Goal: Task Accomplishment & Management: Use online tool/utility

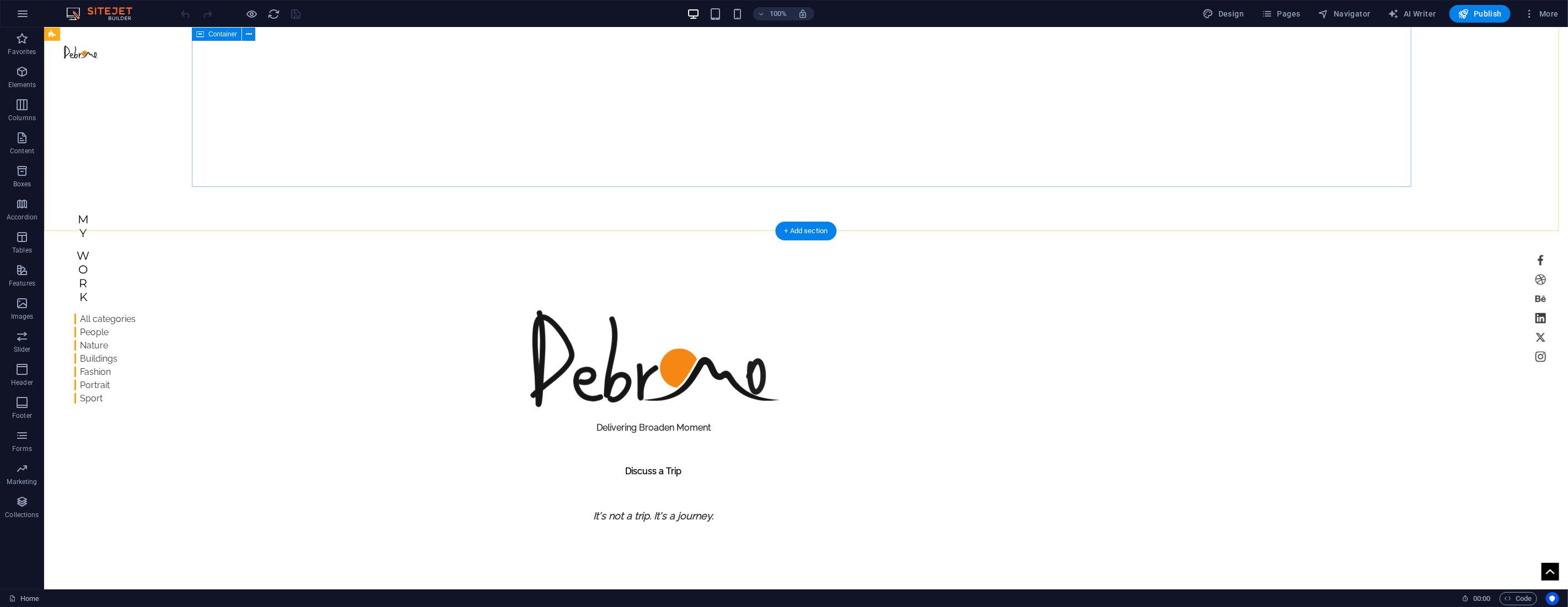
scroll to position [306, 0]
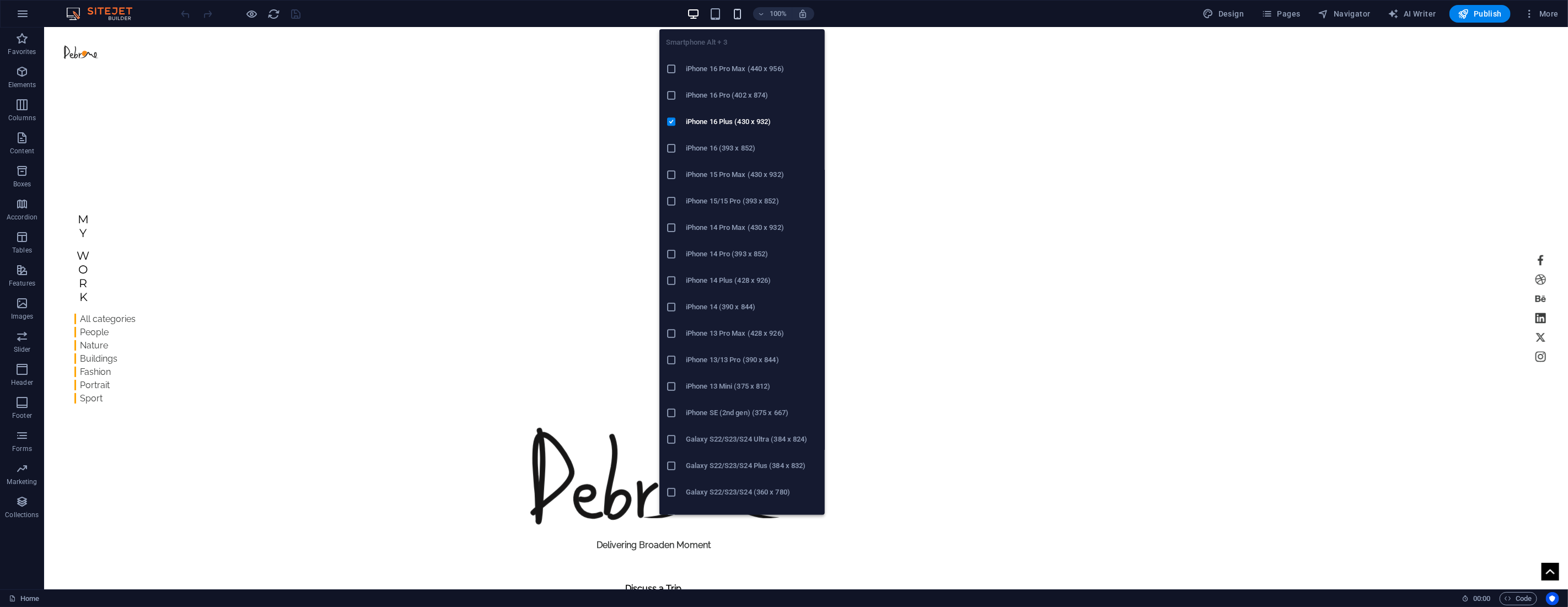
click at [735, 18] on icon "button" at bounding box center [738, 14] width 13 height 13
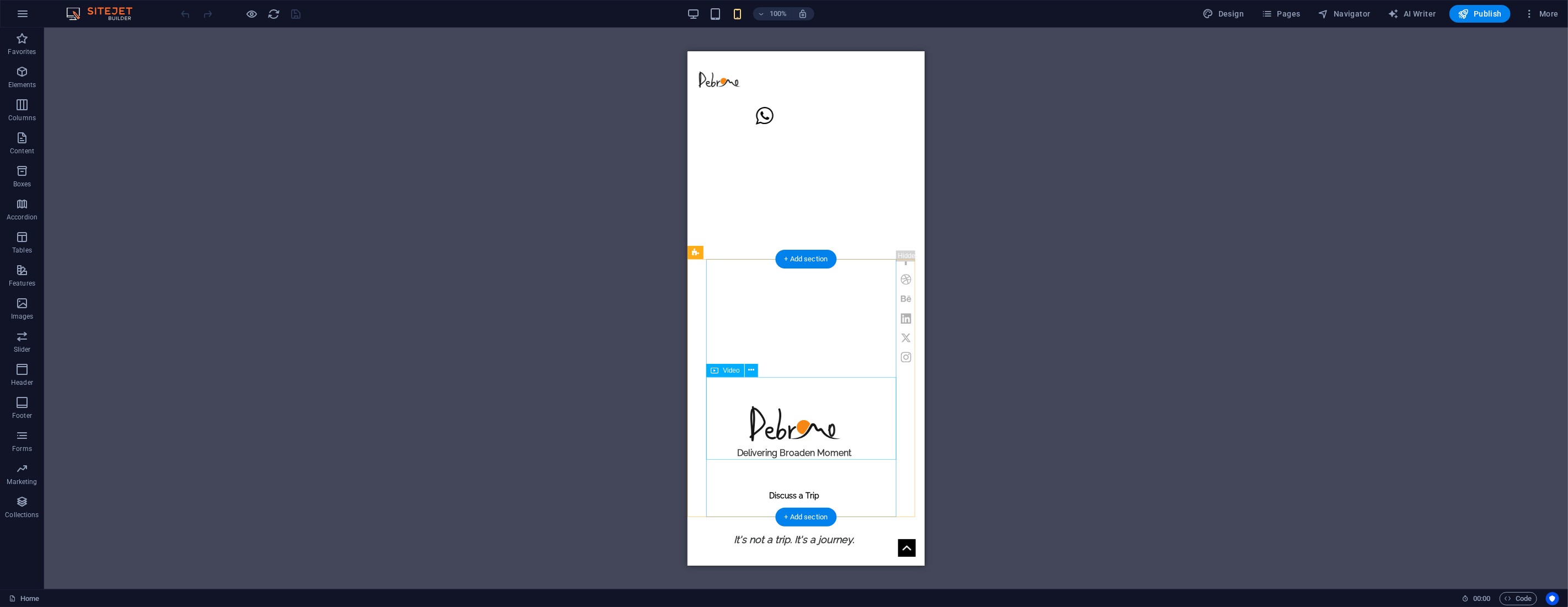
select select "%"
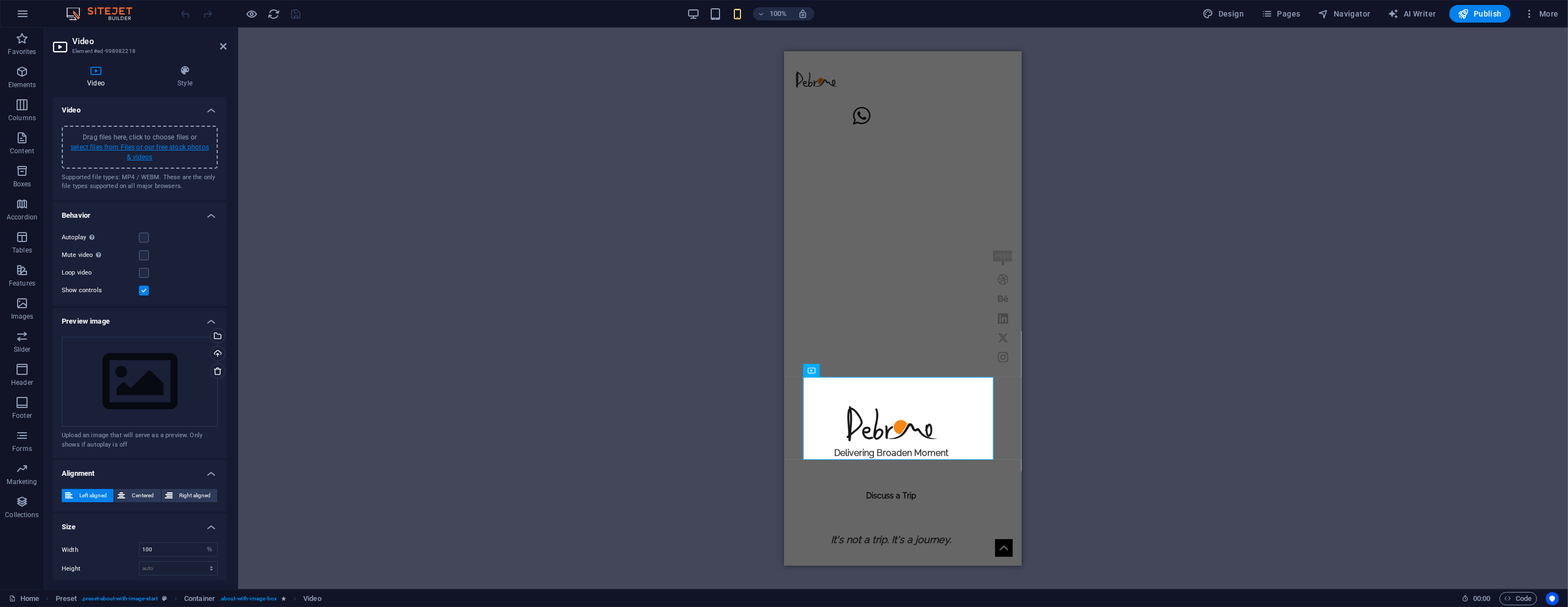
click at [156, 144] on link "select files from Files or our free stock photos & videos" at bounding box center [140, 152] width 139 height 18
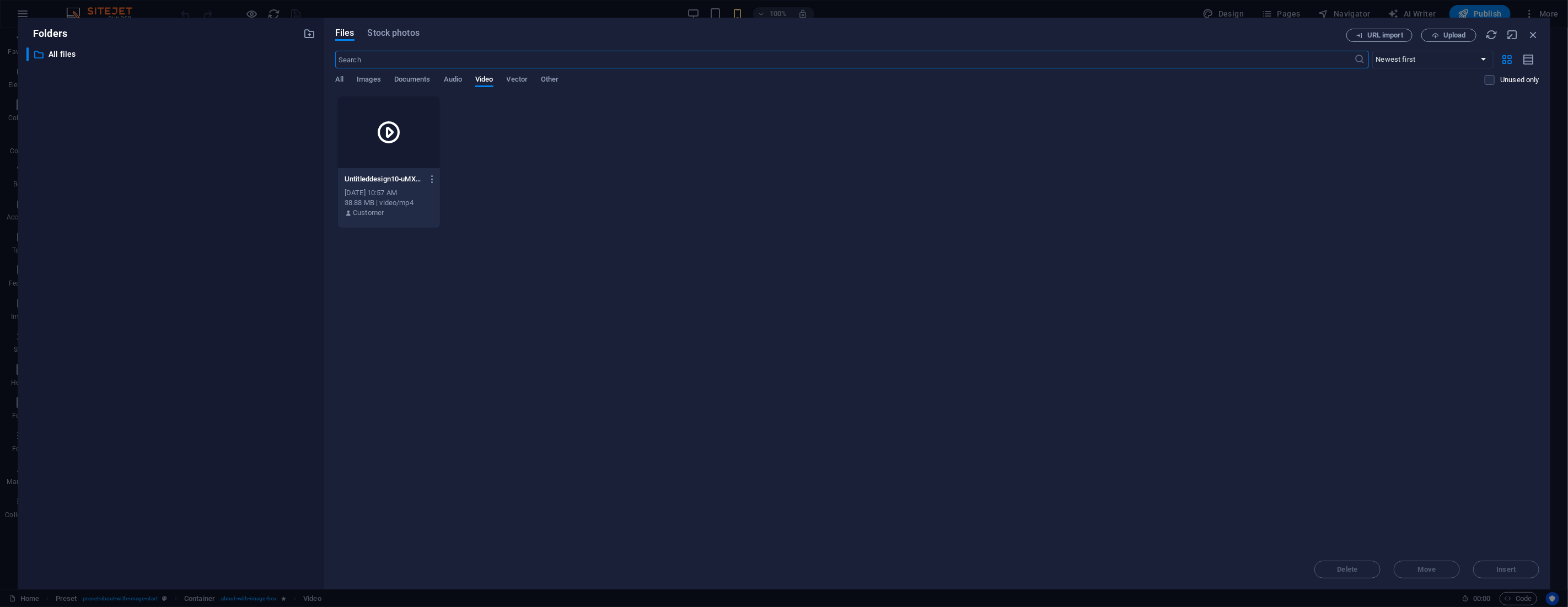
click at [388, 130] on icon at bounding box center [389, 132] width 26 height 26
click at [406, 151] on div "1" at bounding box center [389, 132] width 102 height 72
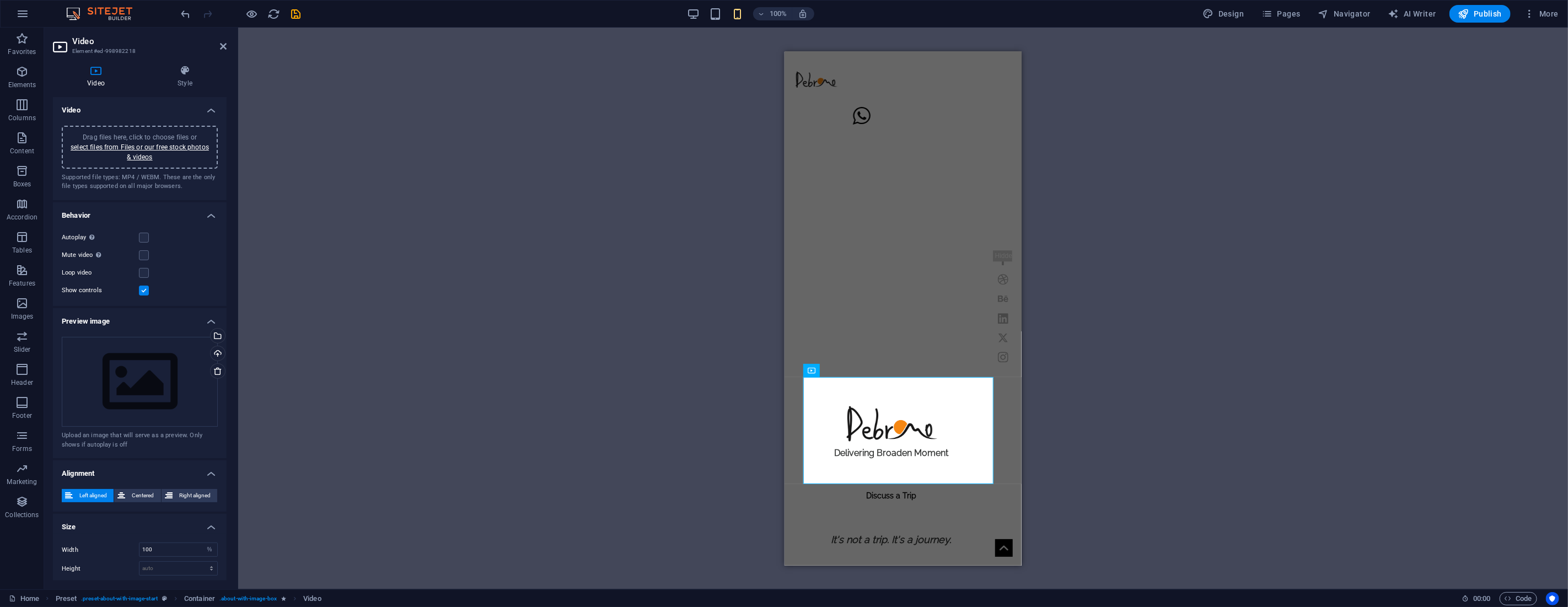
drag, startPoint x: 222, startPoint y: 46, endPoint x: 232, endPoint y: 54, distance: 12.8
click at [222, 46] on icon at bounding box center [223, 46] width 7 height 9
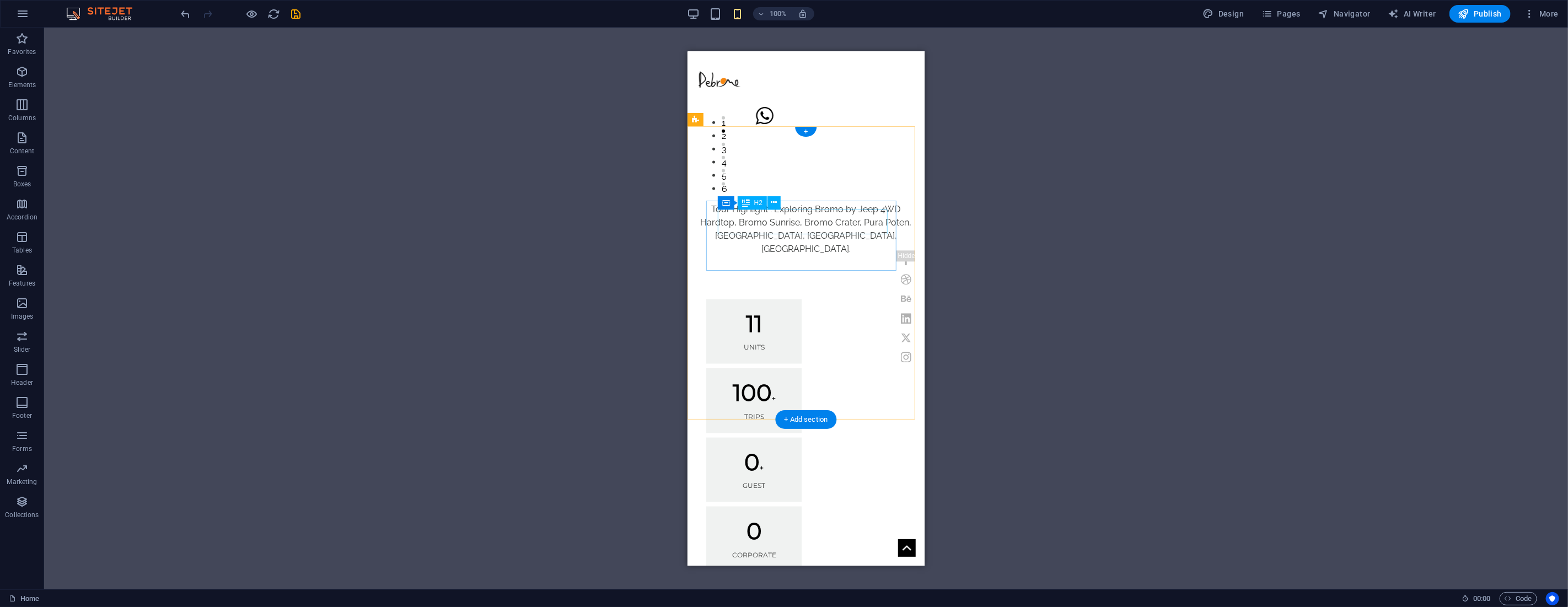
scroll to position [1163, 0]
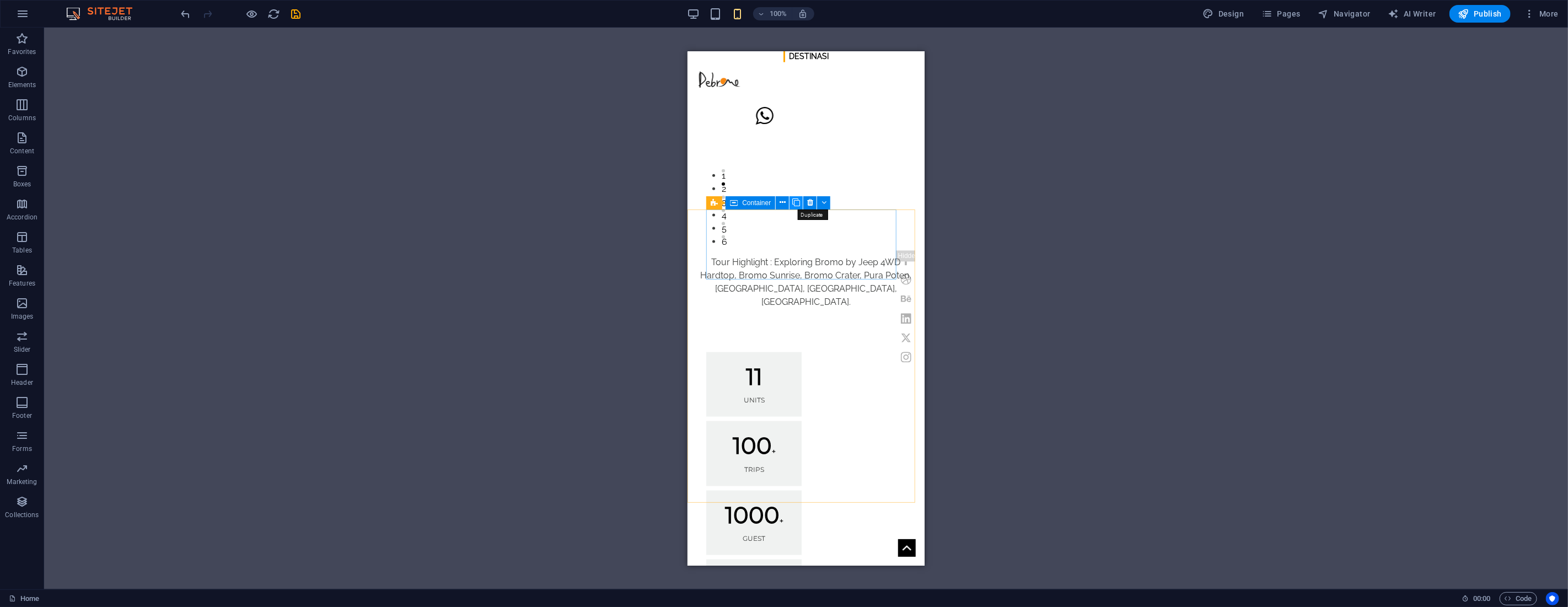
click at [793, 204] on icon at bounding box center [795, 202] width 7 height 11
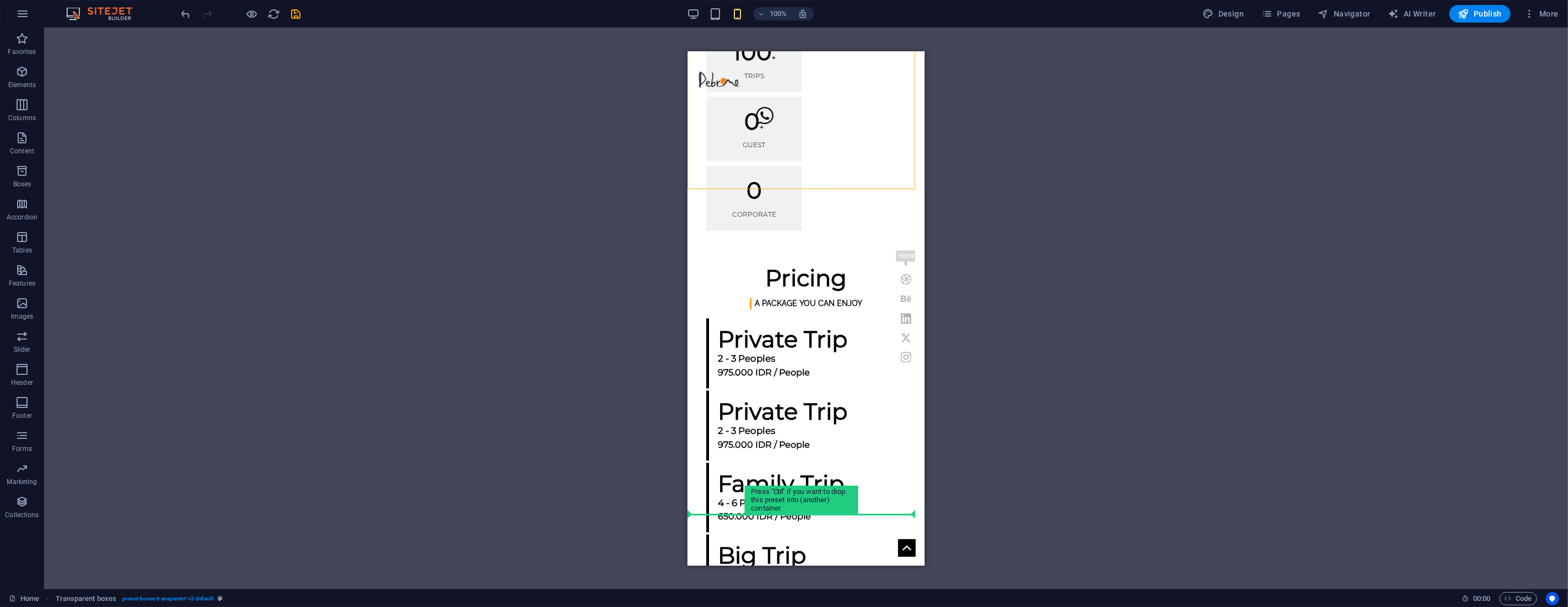
scroll to position [1590, 0]
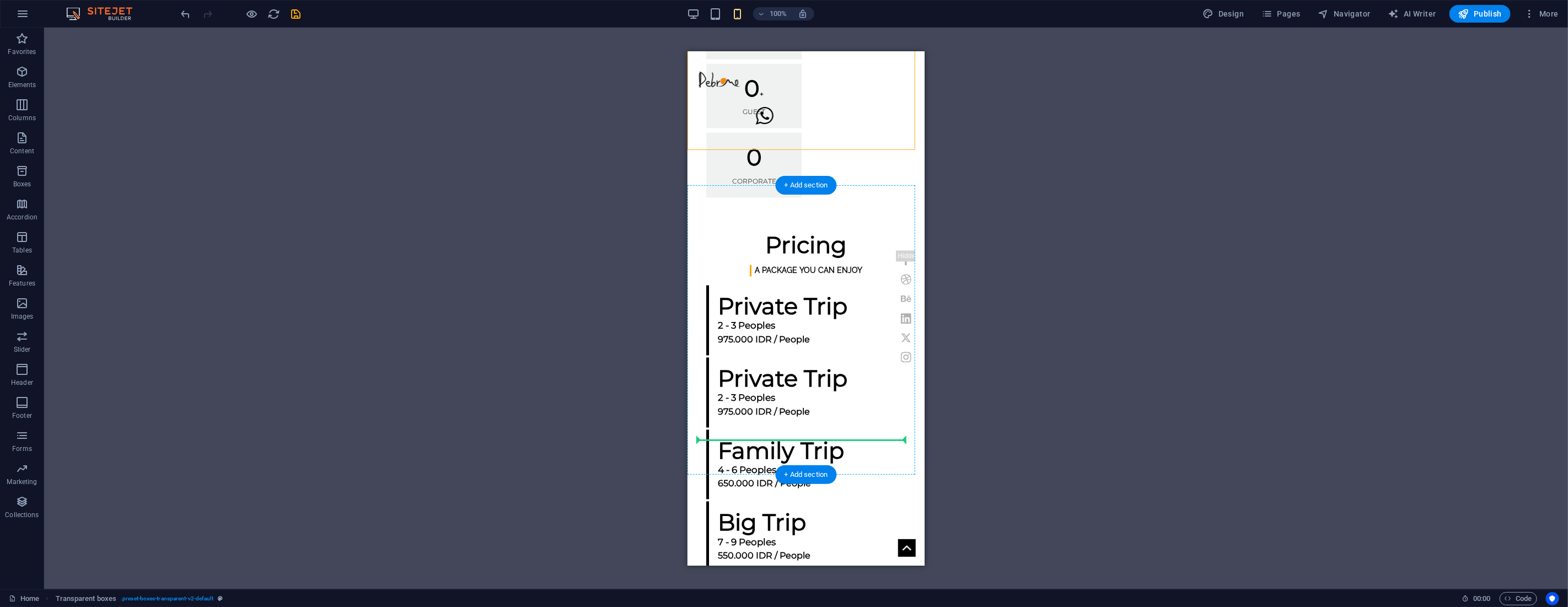
drag, startPoint x: 1418, startPoint y: 205, endPoint x: 764, endPoint y: 437, distance: 693.9
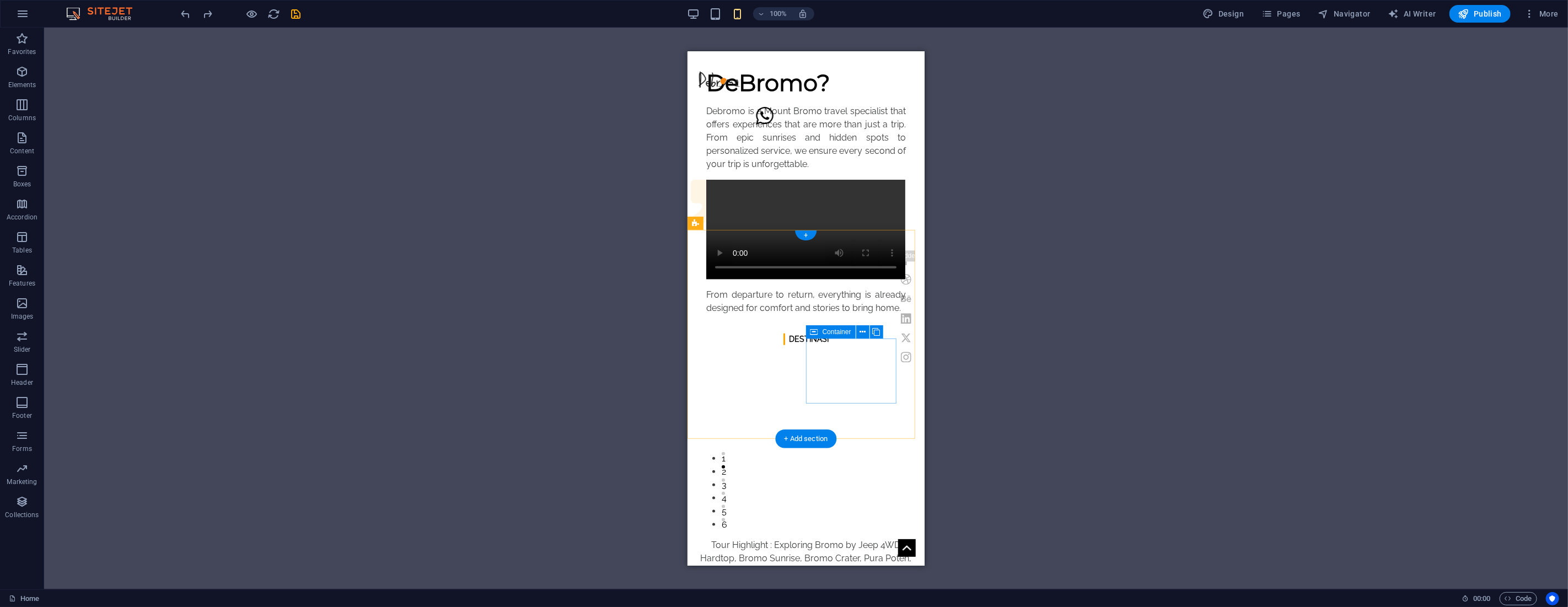
scroll to position [1248, 0]
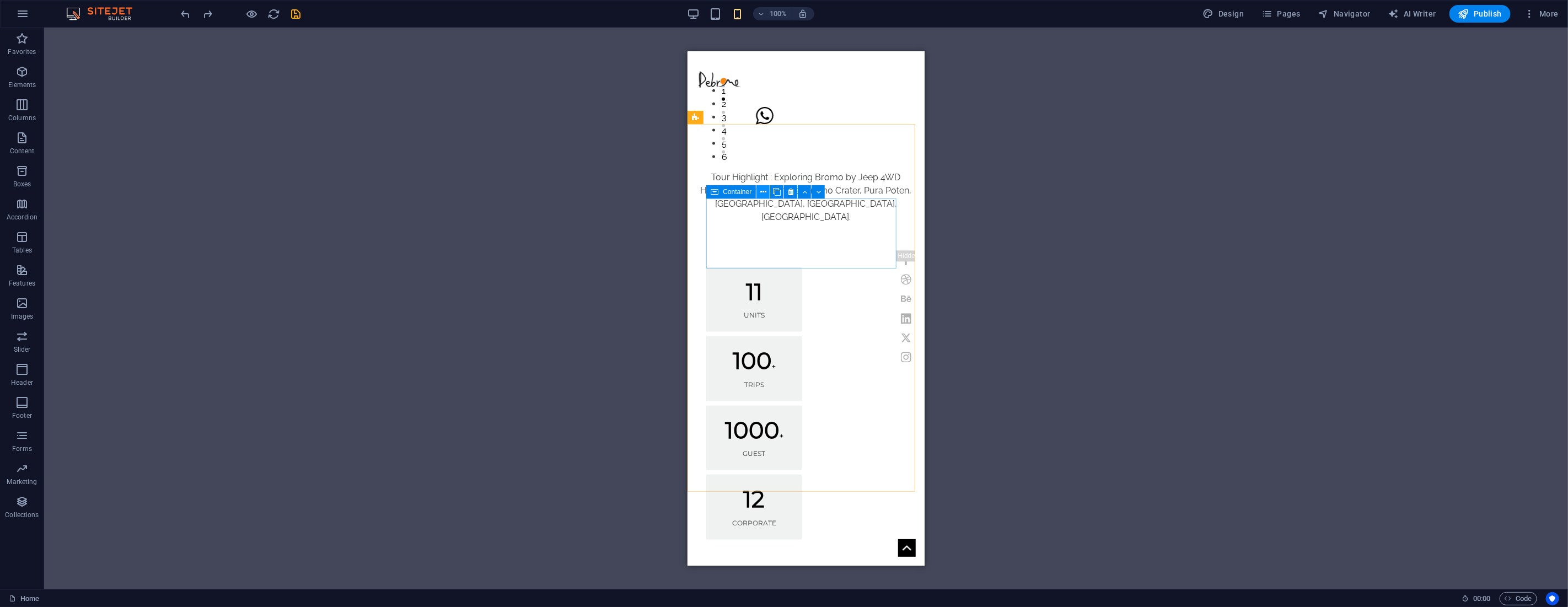
click at [764, 189] on icon at bounding box center [763, 192] width 6 height 11
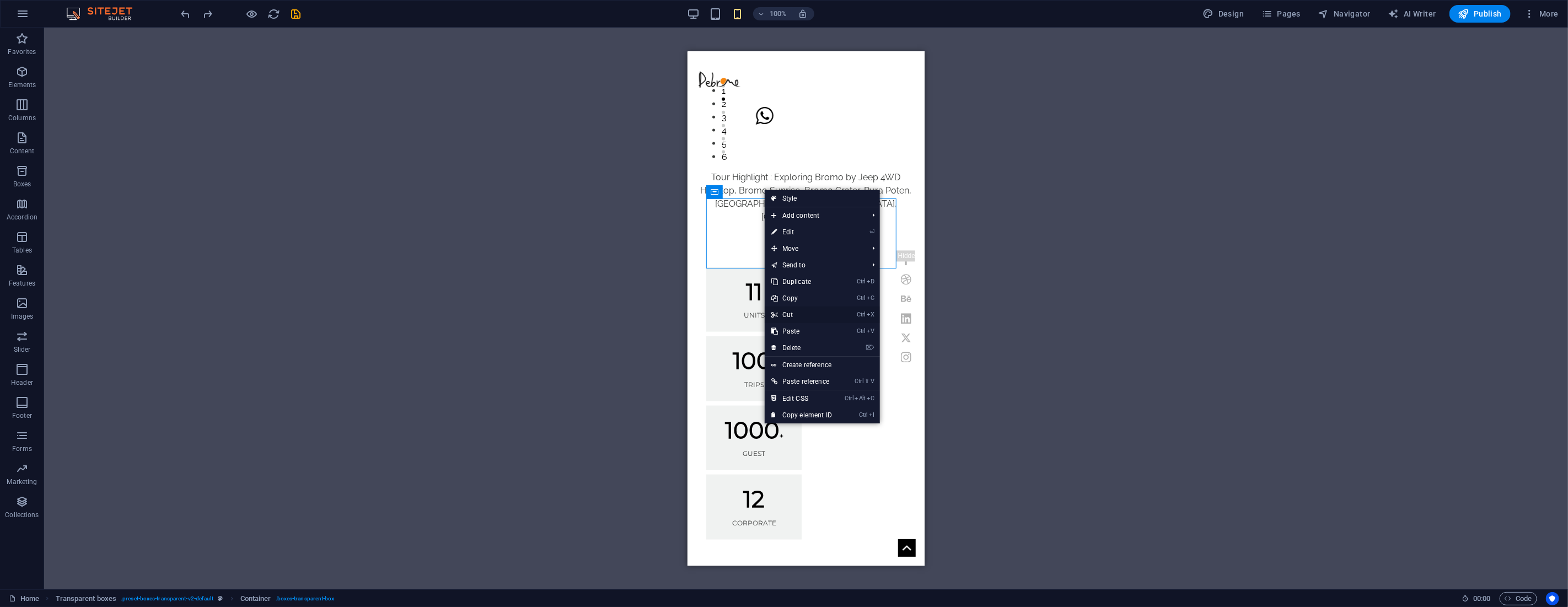
click at [796, 311] on link "Ctrl X Cut" at bounding box center [801, 314] width 74 height 16
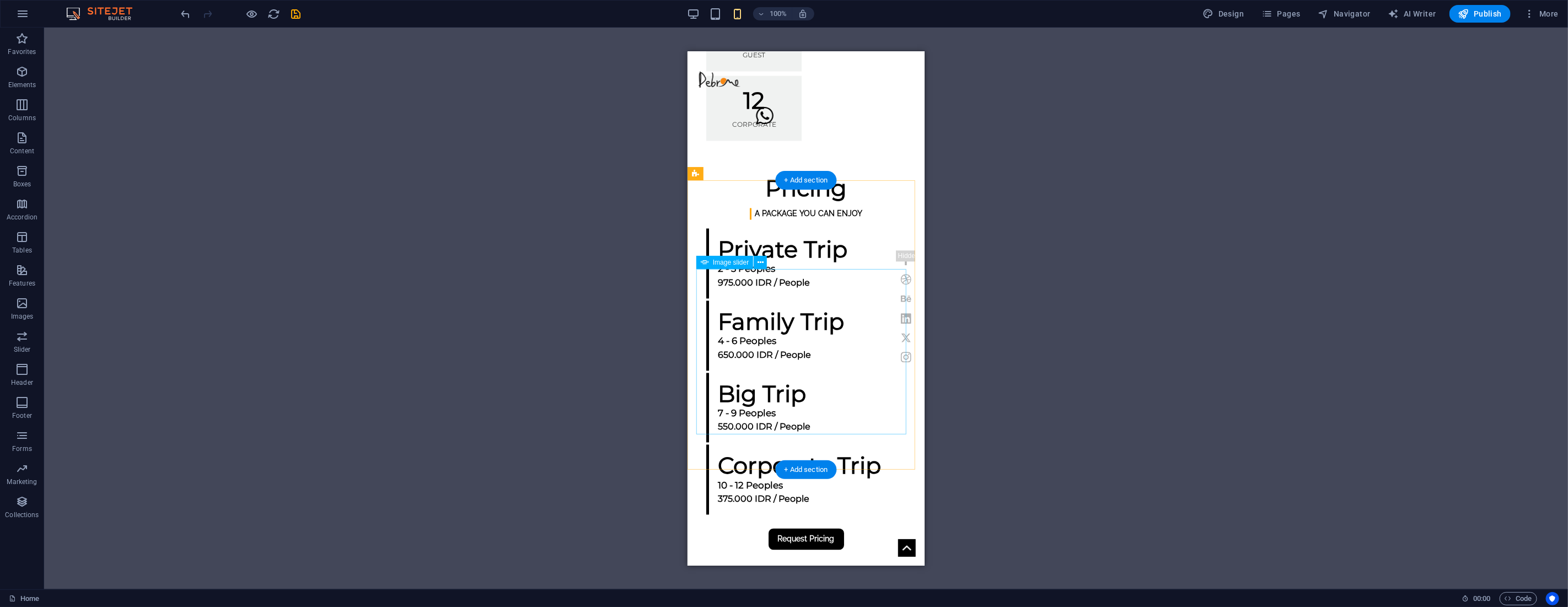
scroll to position [1677, 0]
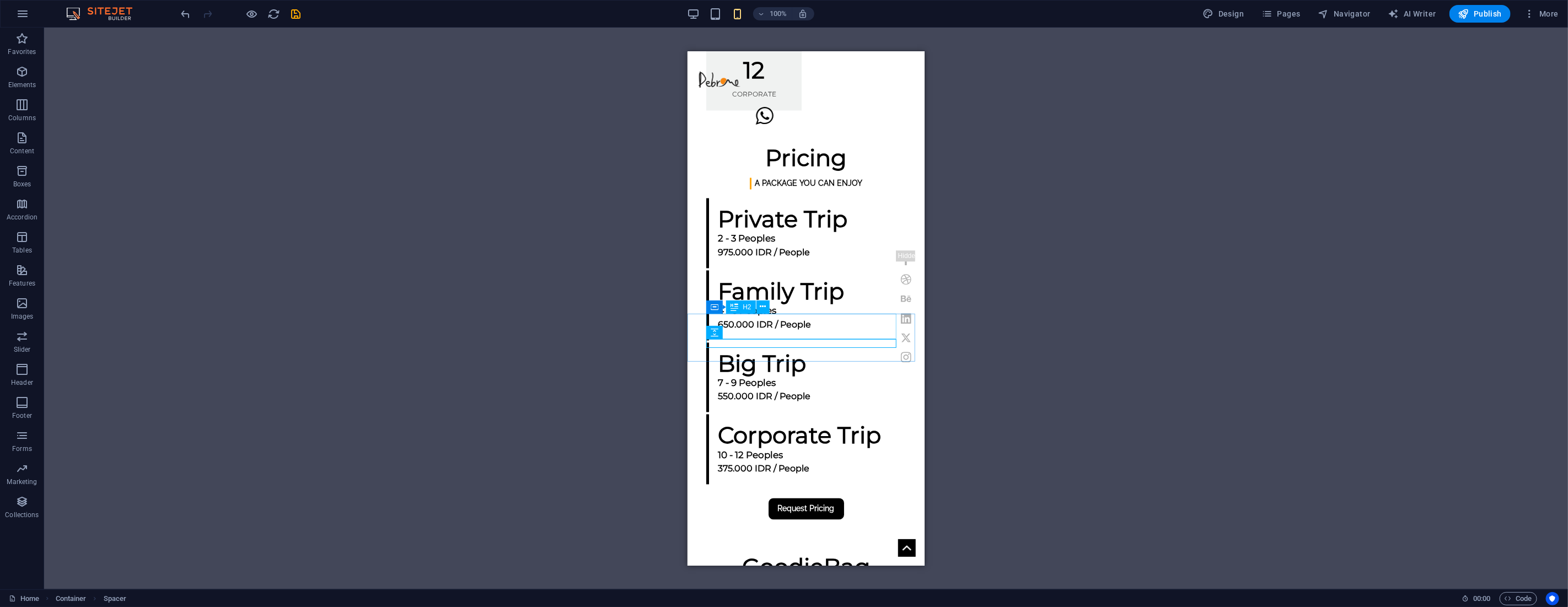
click at [726, 313] on div "H2" at bounding box center [741, 307] width 29 height 13
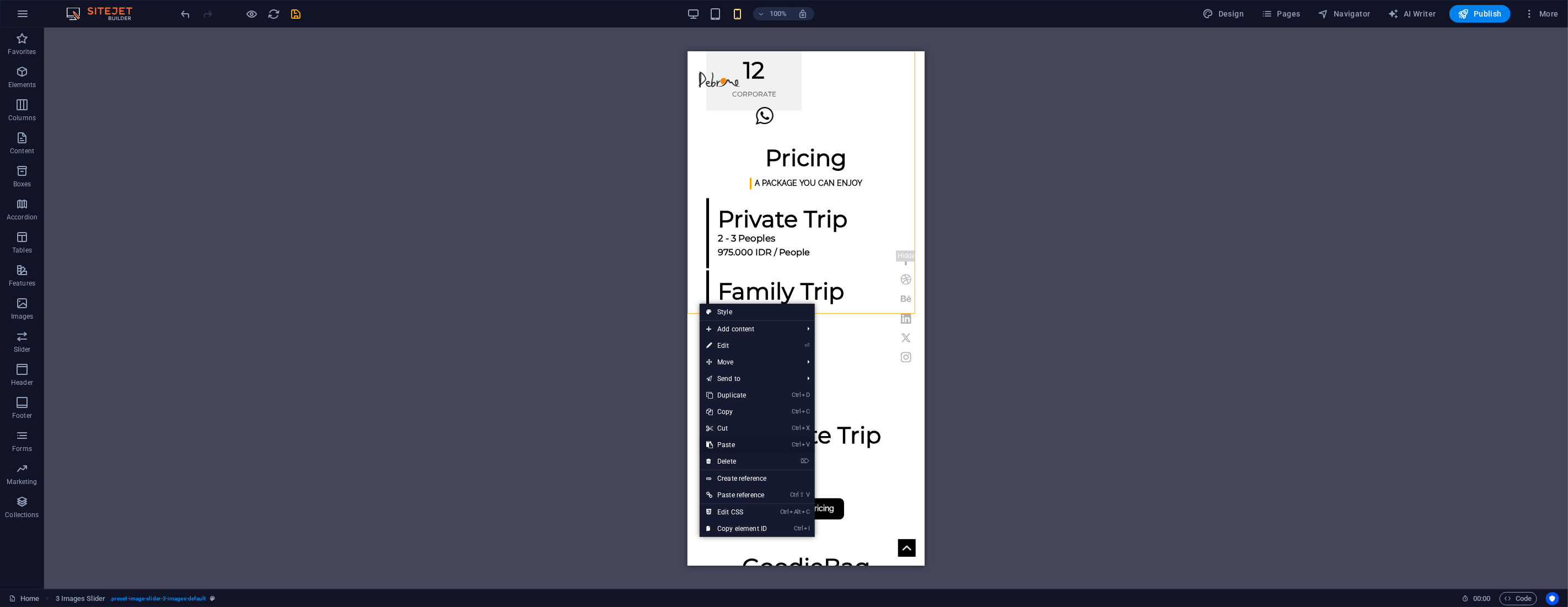
click at [728, 439] on link "Ctrl V Paste" at bounding box center [736, 445] width 74 height 16
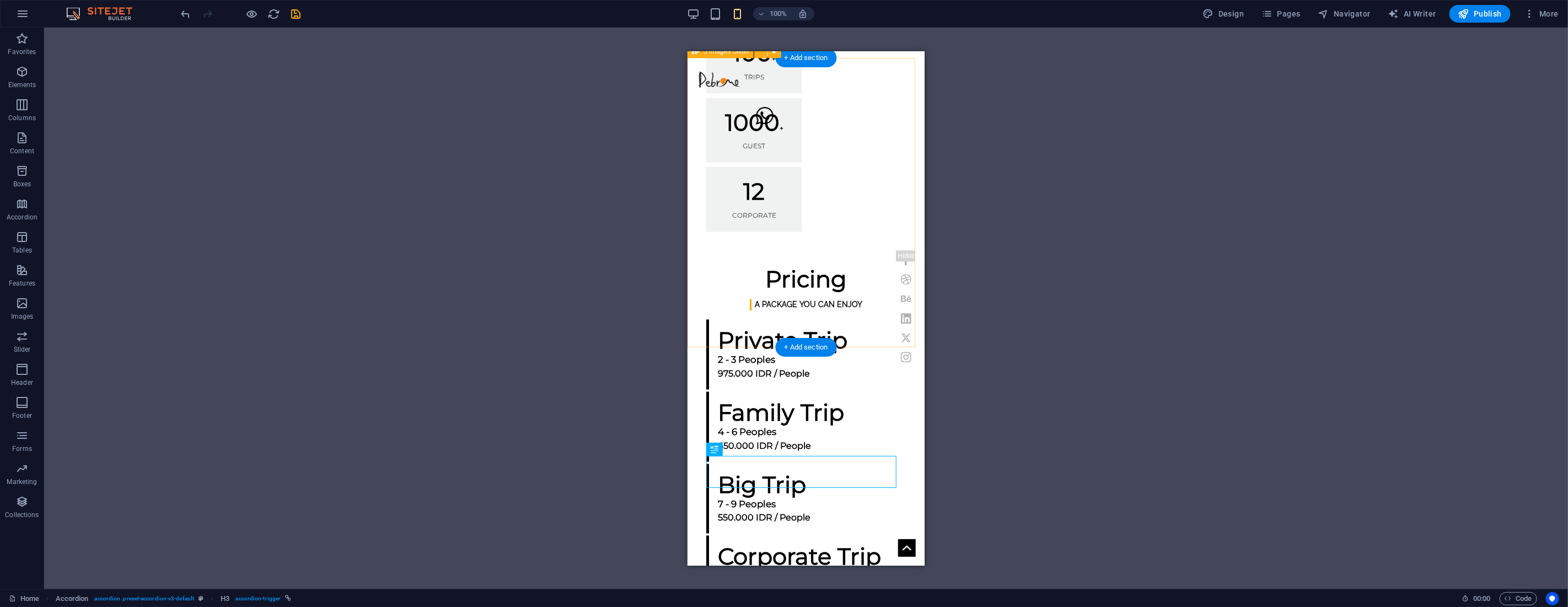
scroll to position [1555, 0]
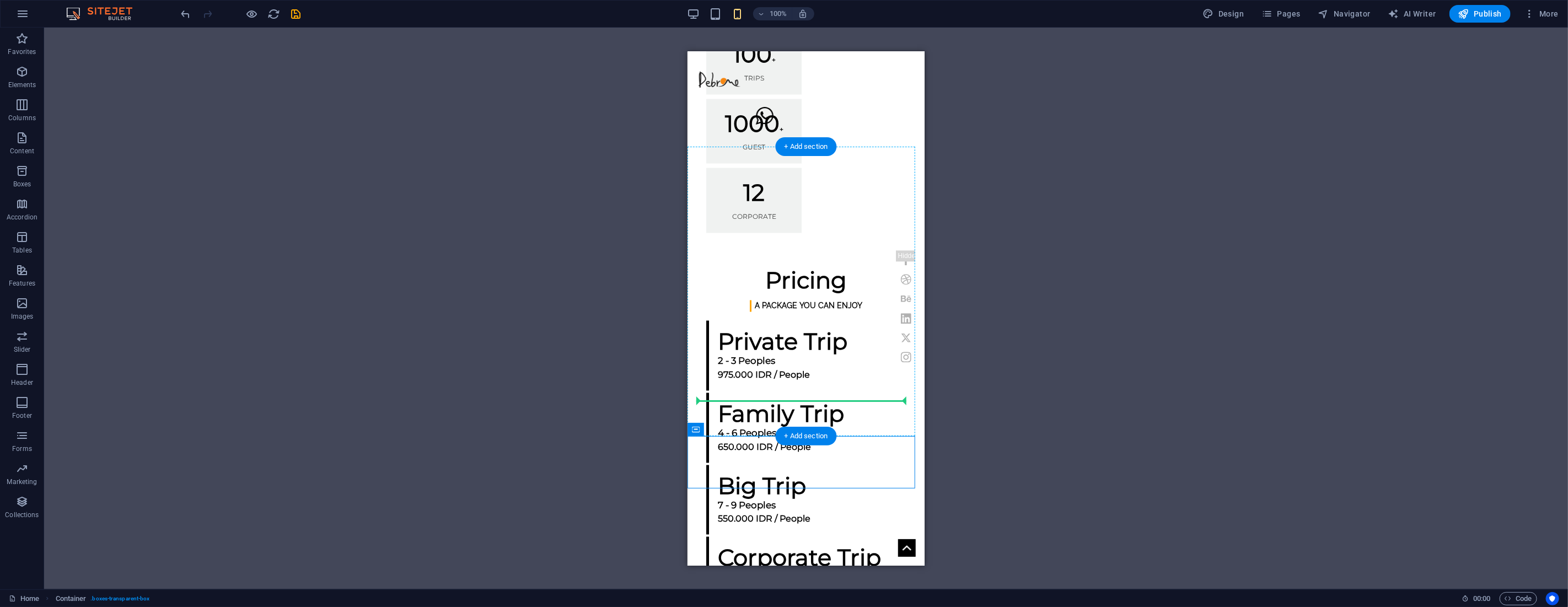
drag, startPoint x: 1382, startPoint y: 482, endPoint x: 782, endPoint y: 398, distance: 605.9
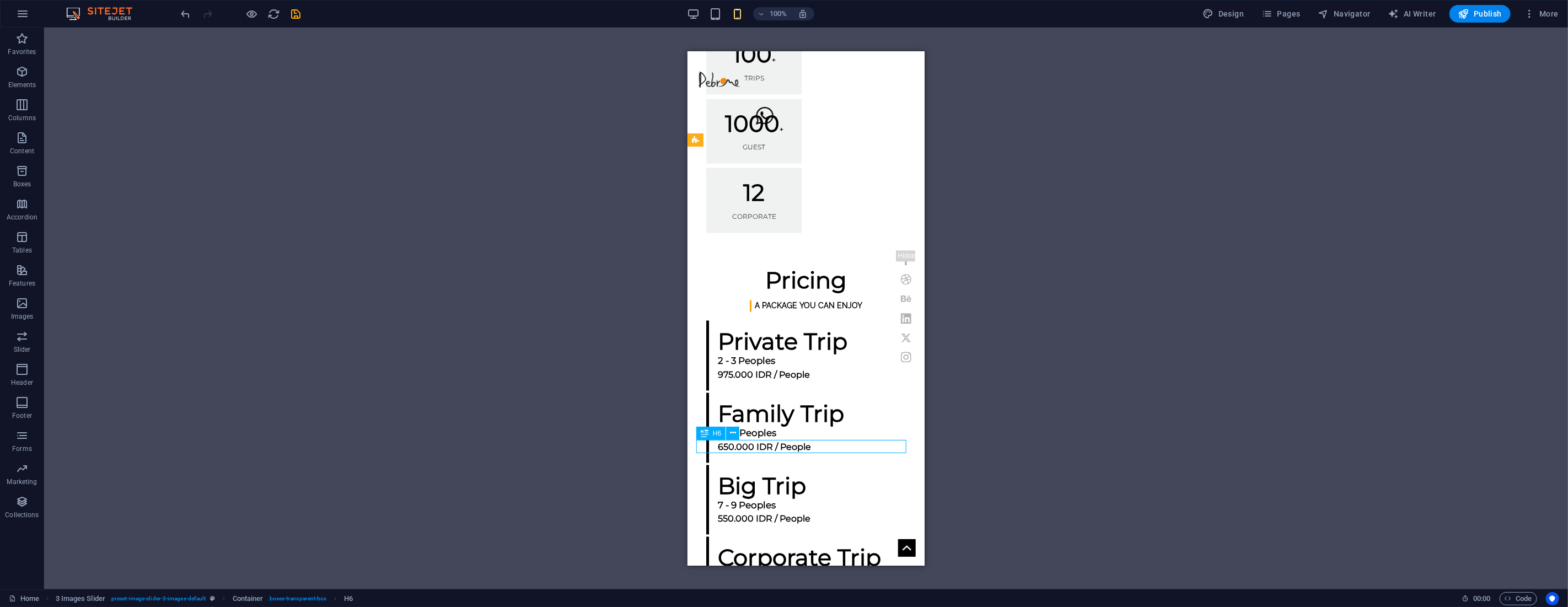
drag, startPoint x: 784, startPoint y: 445, endPoint x: 1470, endPoint y: 498, distance: 688.0
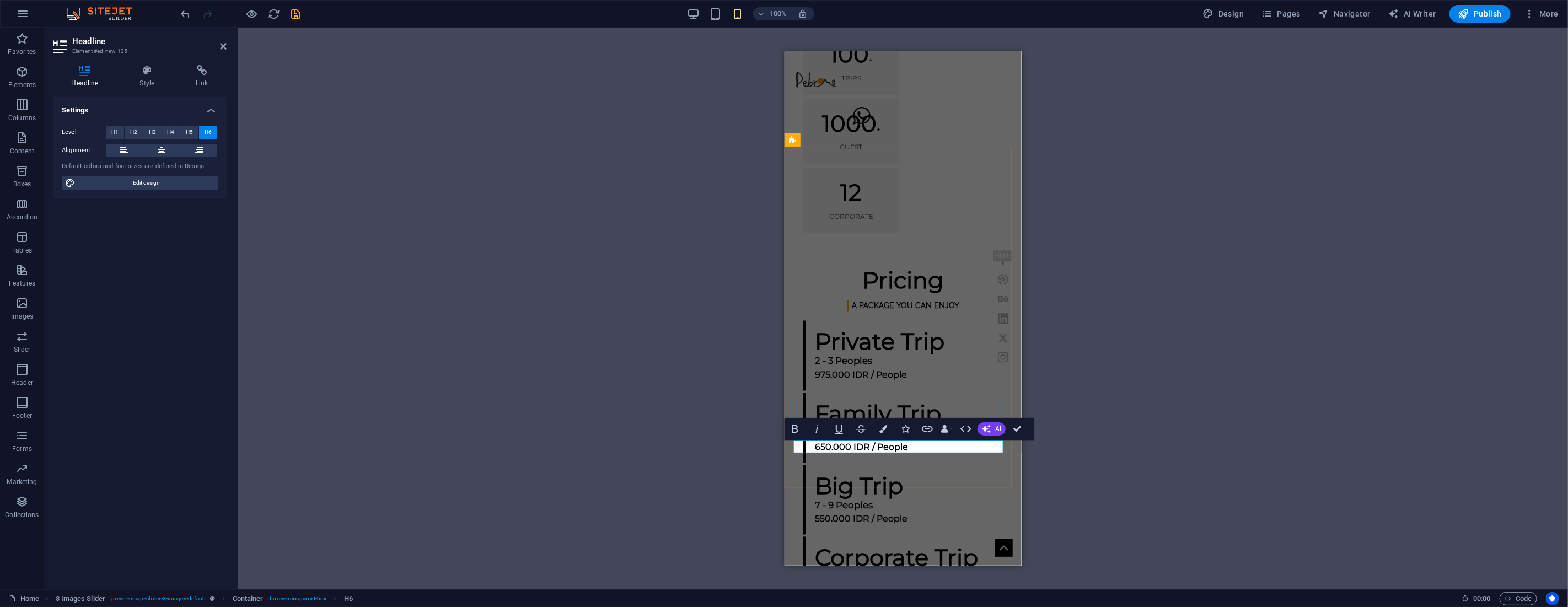
drag, startPoint x: 857, startPoint y: 445, endPoint x: 844, endPoint y: 445, distance: 13.0
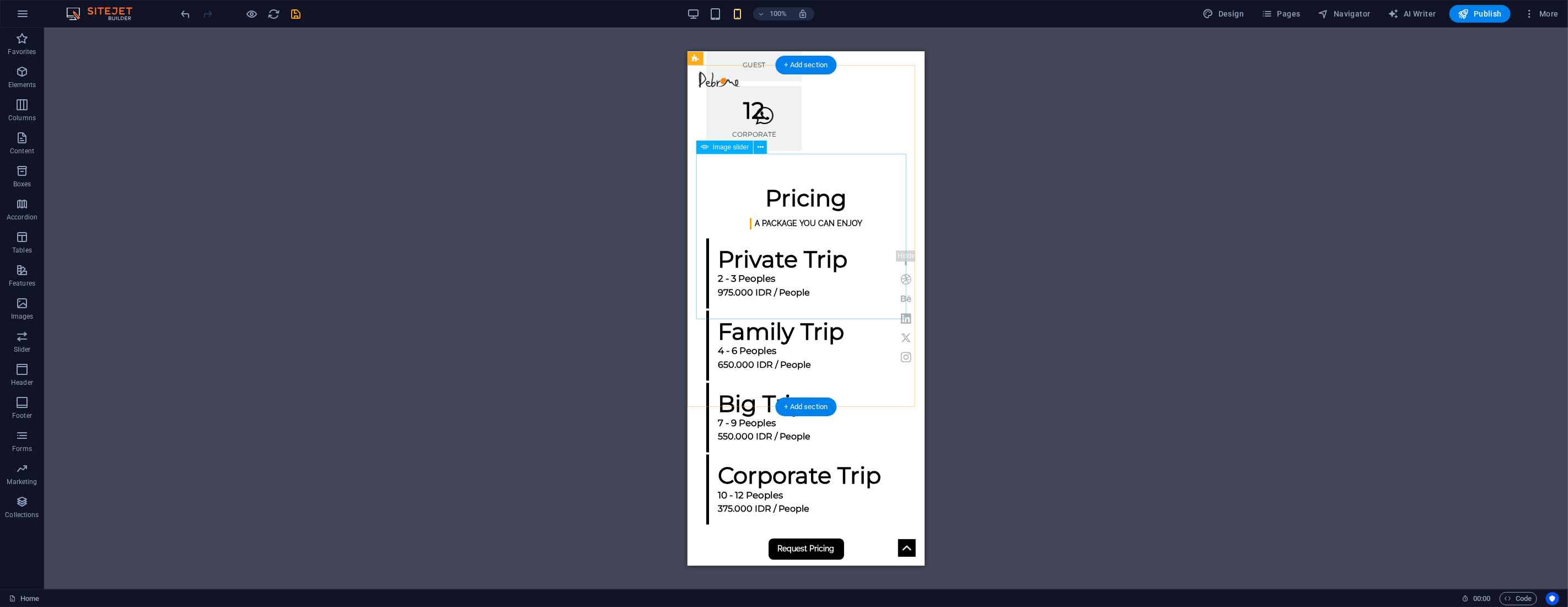
scroll to position [1514, 0]
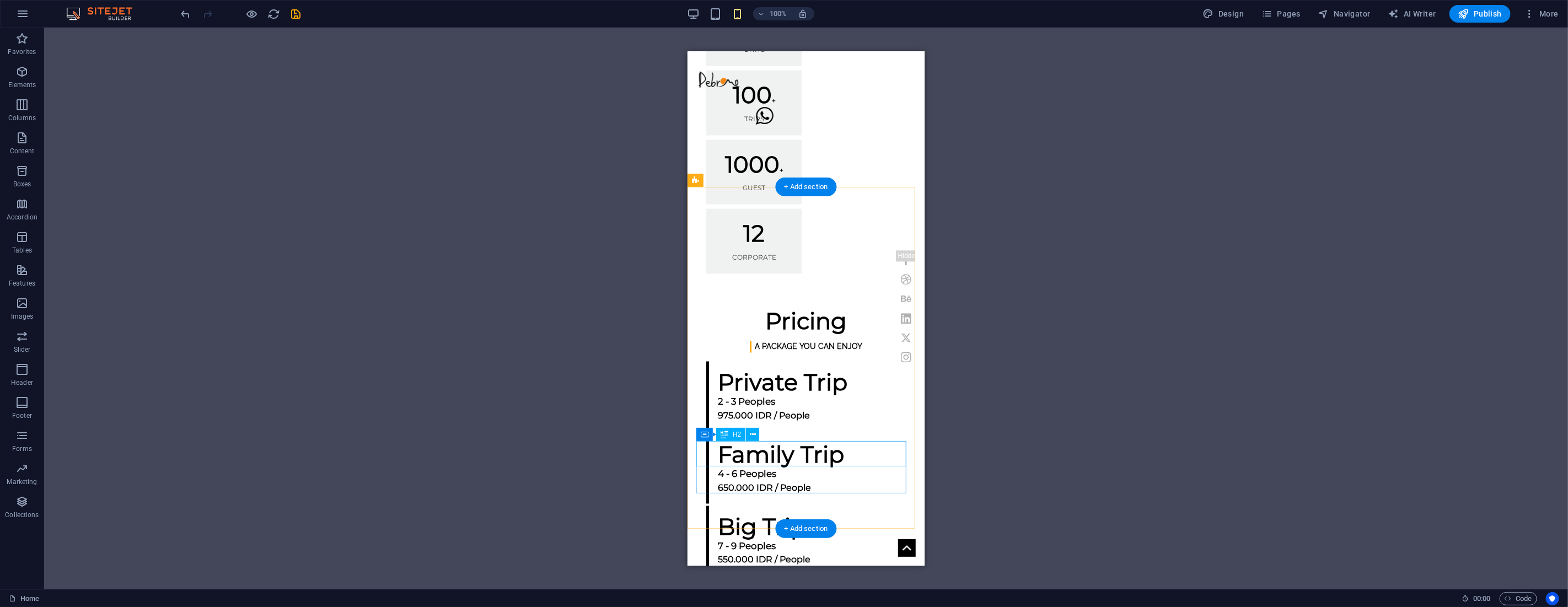
drag, startPoint x: 698, startPoint y: 450, endPoint x: 1385, endPoint y: 499, distance: 688.7
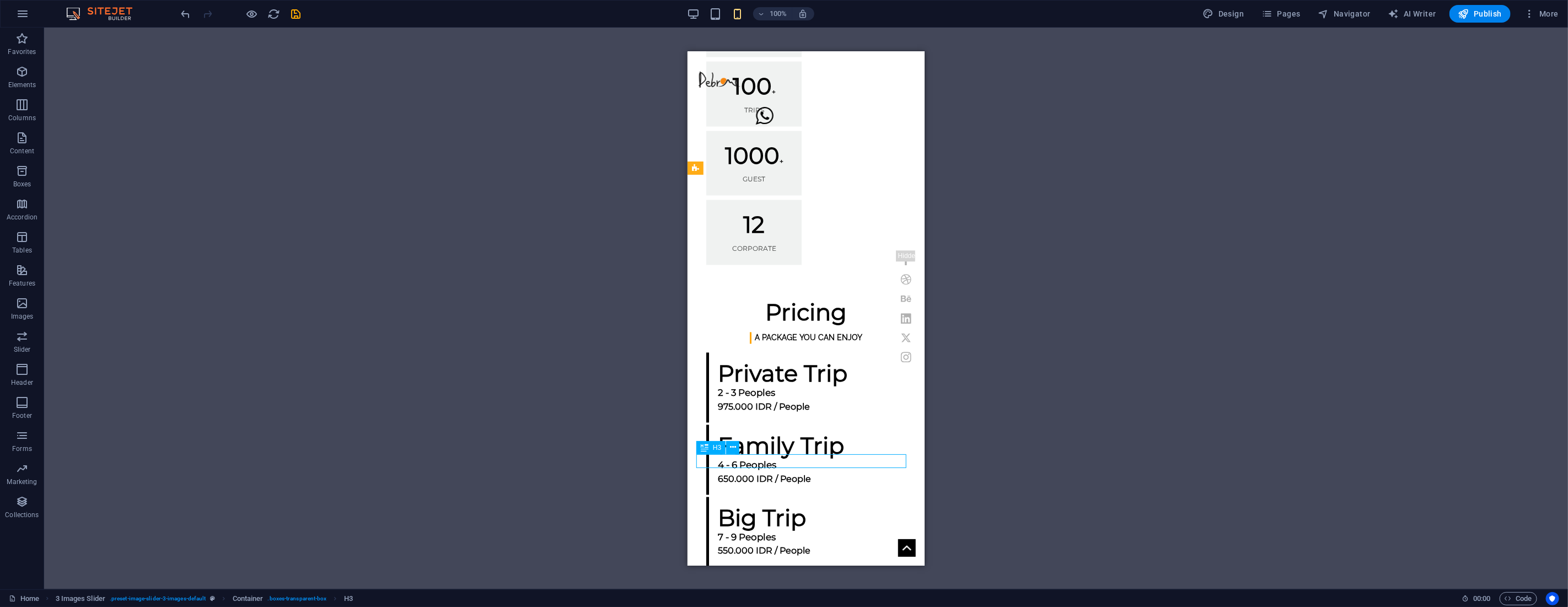
scroll to position [1530, 0]
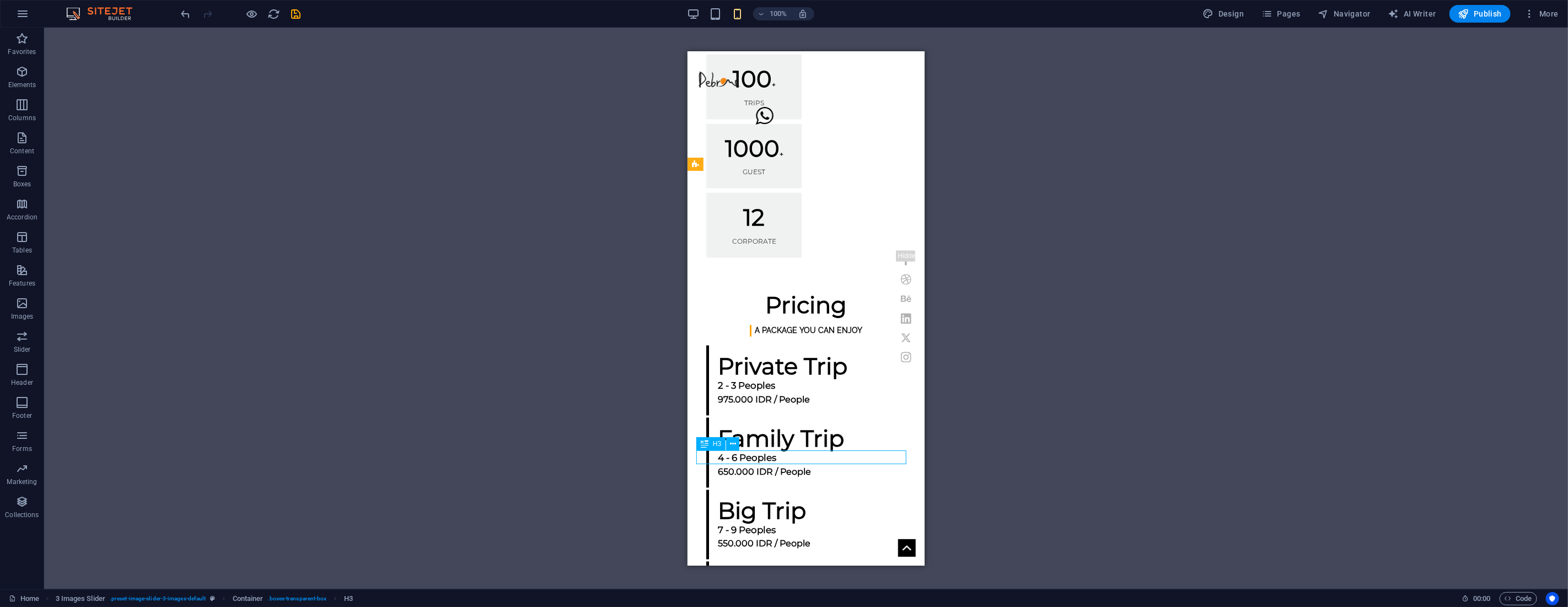
drag, startPoint x: 701, startPoint y: 460, endPoint x: 703, endPoint y: 438, distance: 22.1
click at [703, 438] on icon at bounding box center [704, 443] width 7 height 13
click at [1029, 436] on div "H1 Banner Banner Container Image Text Button Spacer Text Container Spacer Prese…" at bounding box center [805, 308] width 1523 height 561
drag, startPoint x: 1390, startPoint y: 493, endPoint x: 704, endPoint y: 461, distance: 686.7
click at [1001, 430] on div "H1 Banner Banner Container Image Text Button Spacer Text Container Spacer Prese…" at bounding box center [805, 308] width 1523 height 561
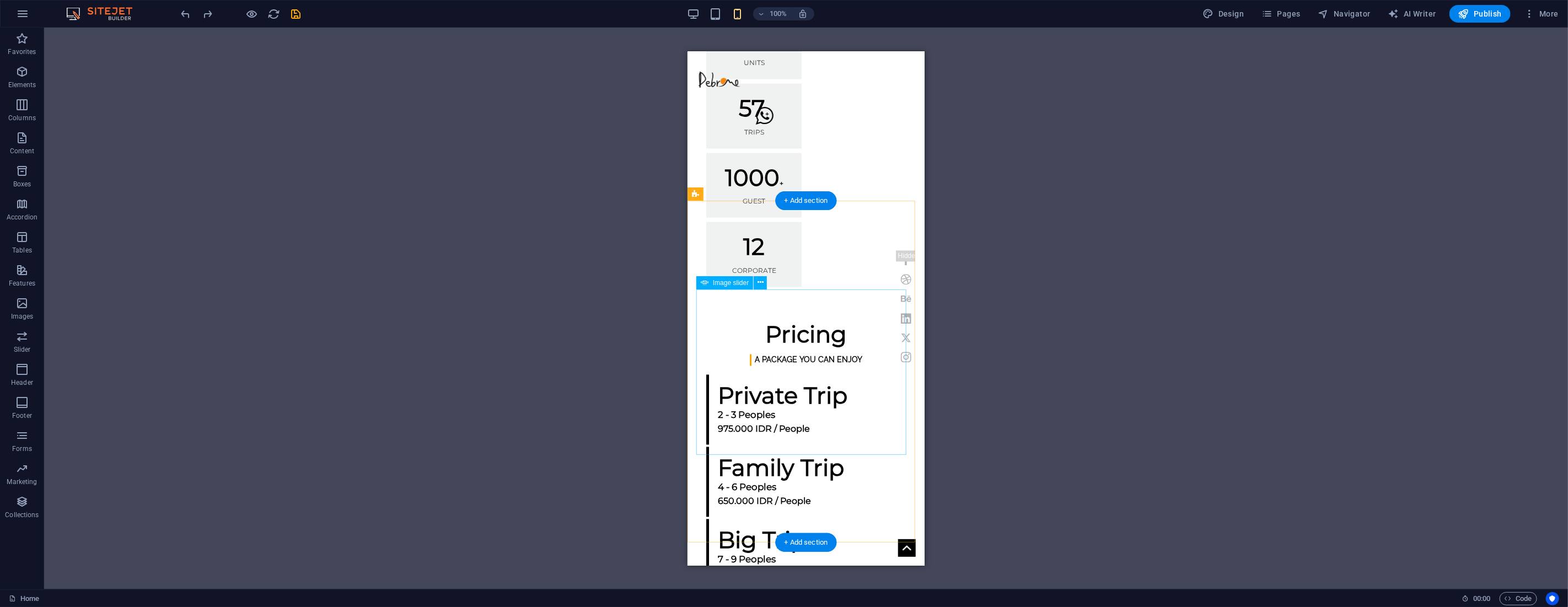
scroll to position [1530, 0]
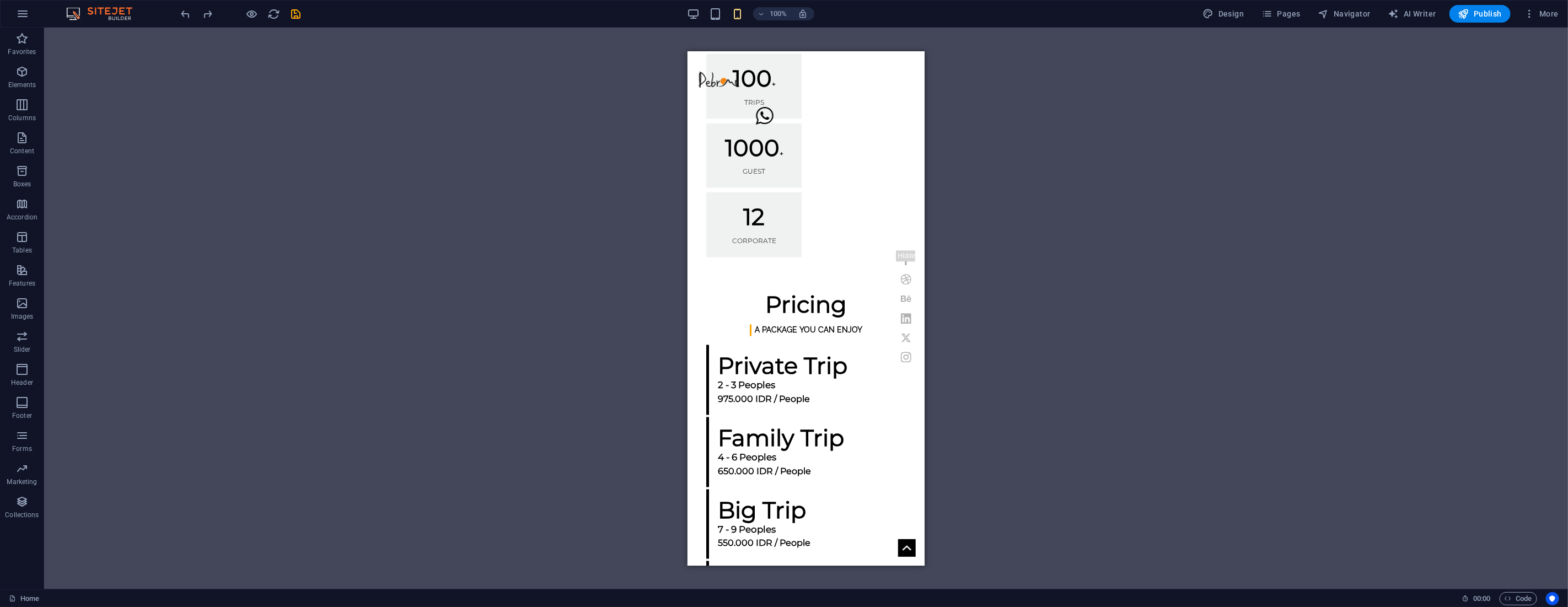
click at [1053, 429] on div "H1 Banner Banner Container Image Text Button Spacer Text Preset Container Space…" at bounding box center [805, 308] width 1523 height 561
click at [1013, 412] on div "H1 Banner Banner Container Image Text Button Spacer Text Preset Container Space…" at bounding box center [805, 308] width 1523 height 561
select select "region"
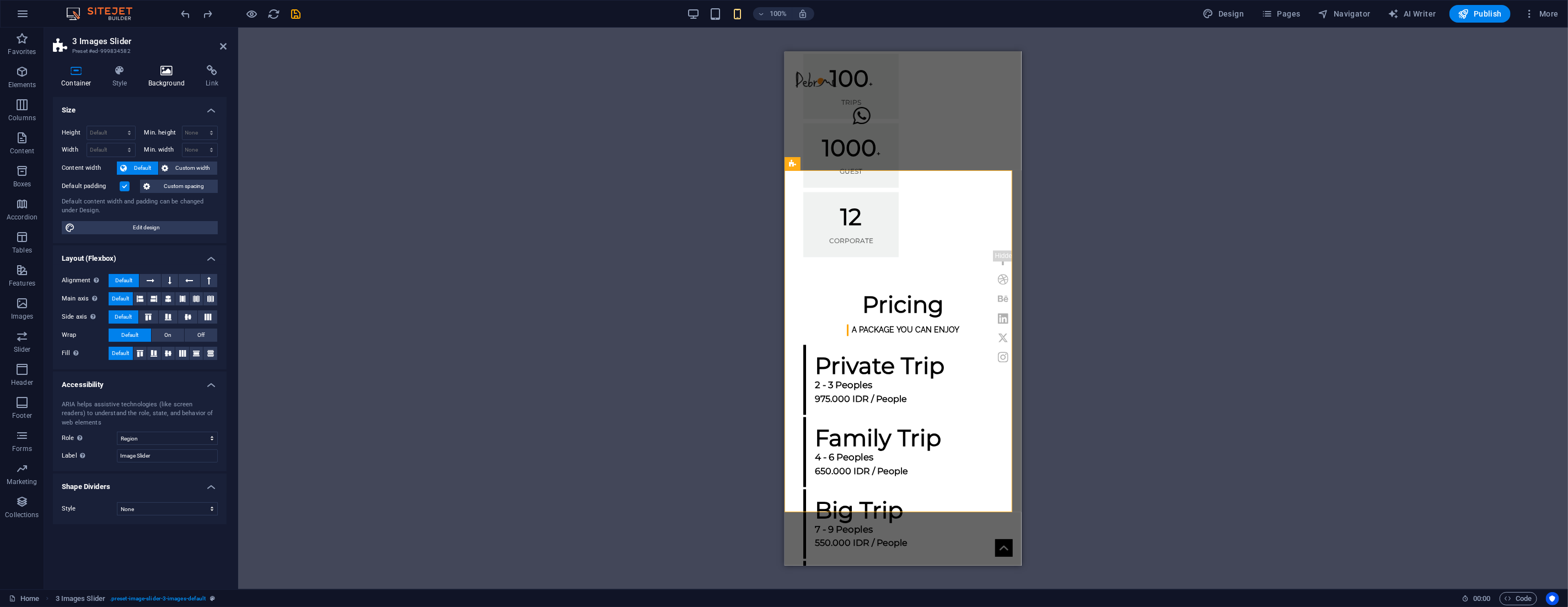
click at [170, 81] on h4 "Background" at bounding box center [169, 77] width 58 height 23
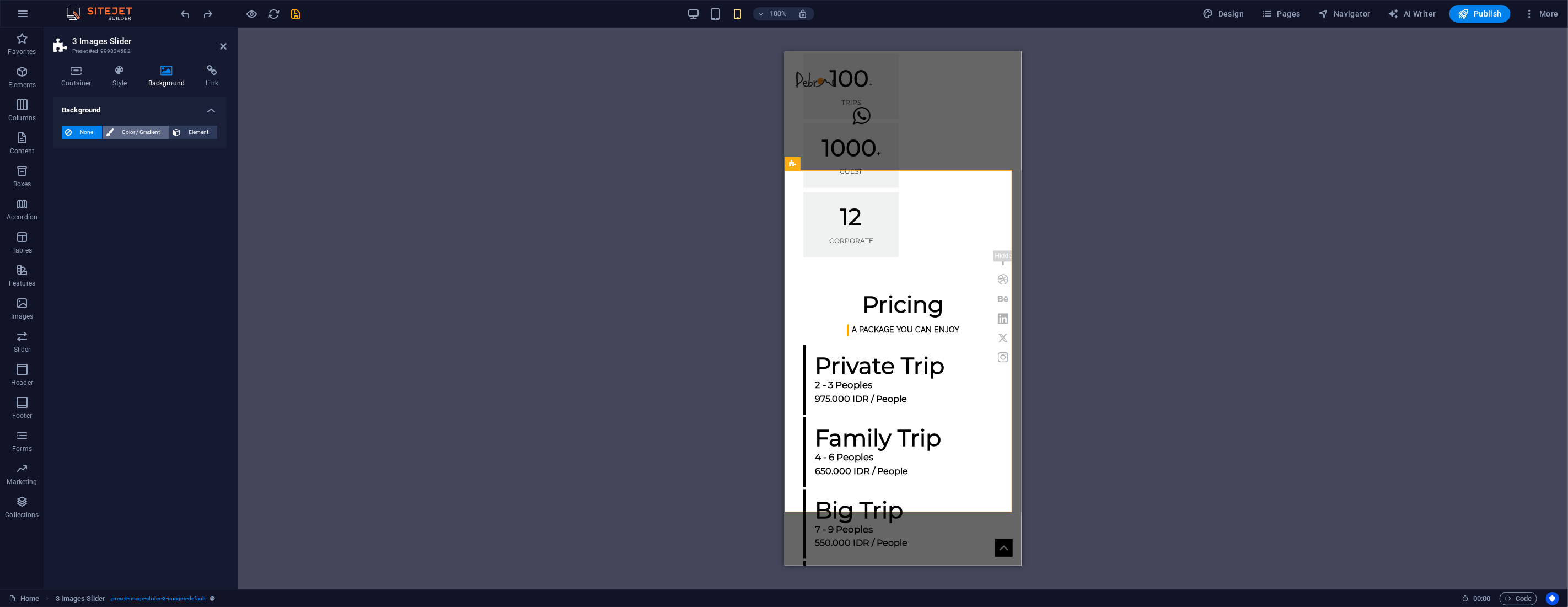
click at [154, 130] on span "Color / Gradient" at bounding box center [141, 132] width 49 height 13
click at [74, 178] on span at bounding box center [68, 176] width 12 height 12
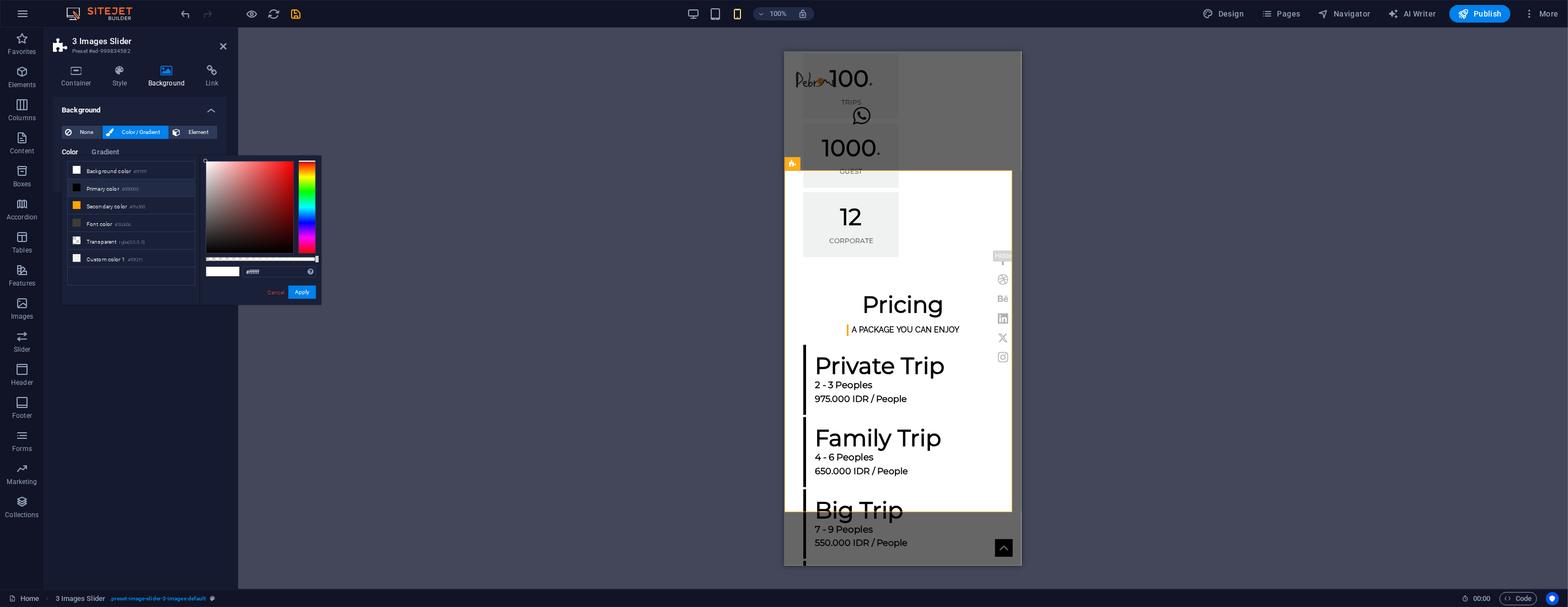
click at [84, 187] on li "Primary color #000000" at bounding box center [131, 188] width 127 height 18
click at [92, 221] on li "Font color #3b3d3c" at bounding box center [131, 223] width 127 height 18
click at [112, 175] on li "Background color #ffffff" at bounding box center [131, 170] width 127 height 18
type input "#d5d5d5"
drag, startPoint x: 217, startPoint y: 164, endPoint x: 205, endPoint y: 176, distance: 17.0
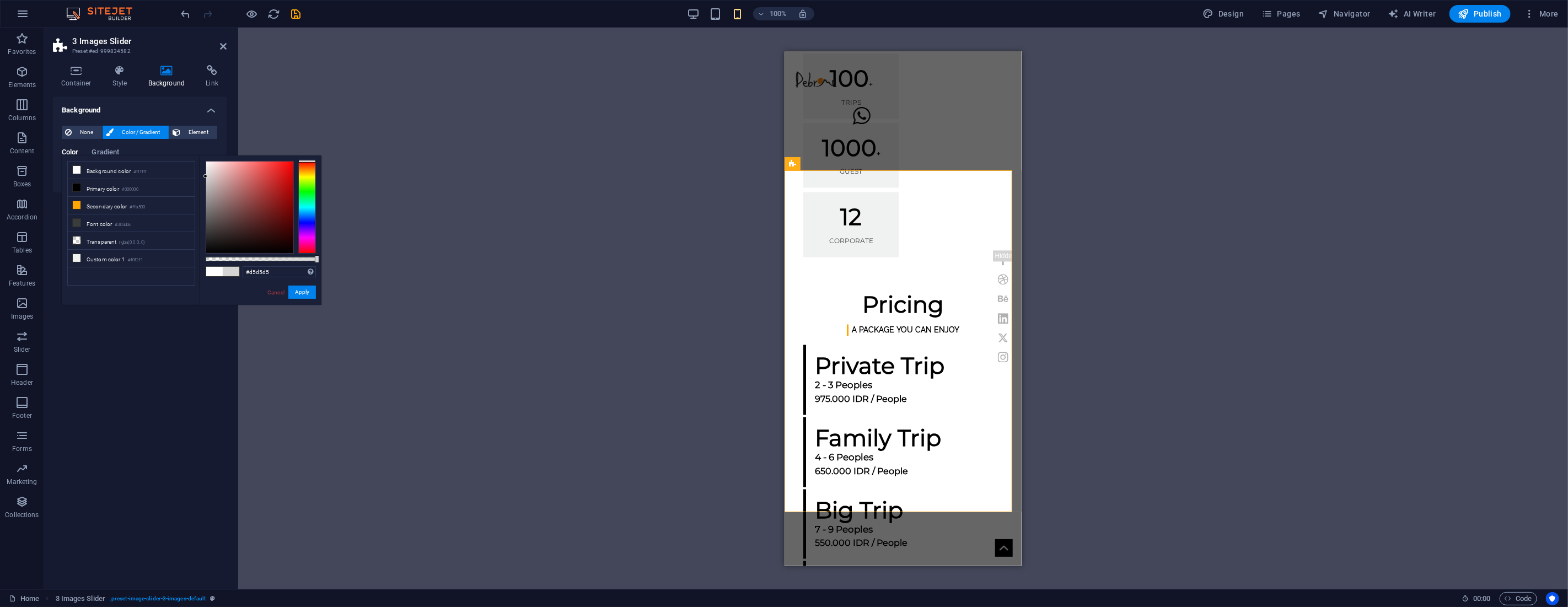
click at [206, 176] on div at bounding box center [249, 207] width 87 height 91
click at [295, 293] on button "Apply" at bounding box center [302, 292] width 28 height 13
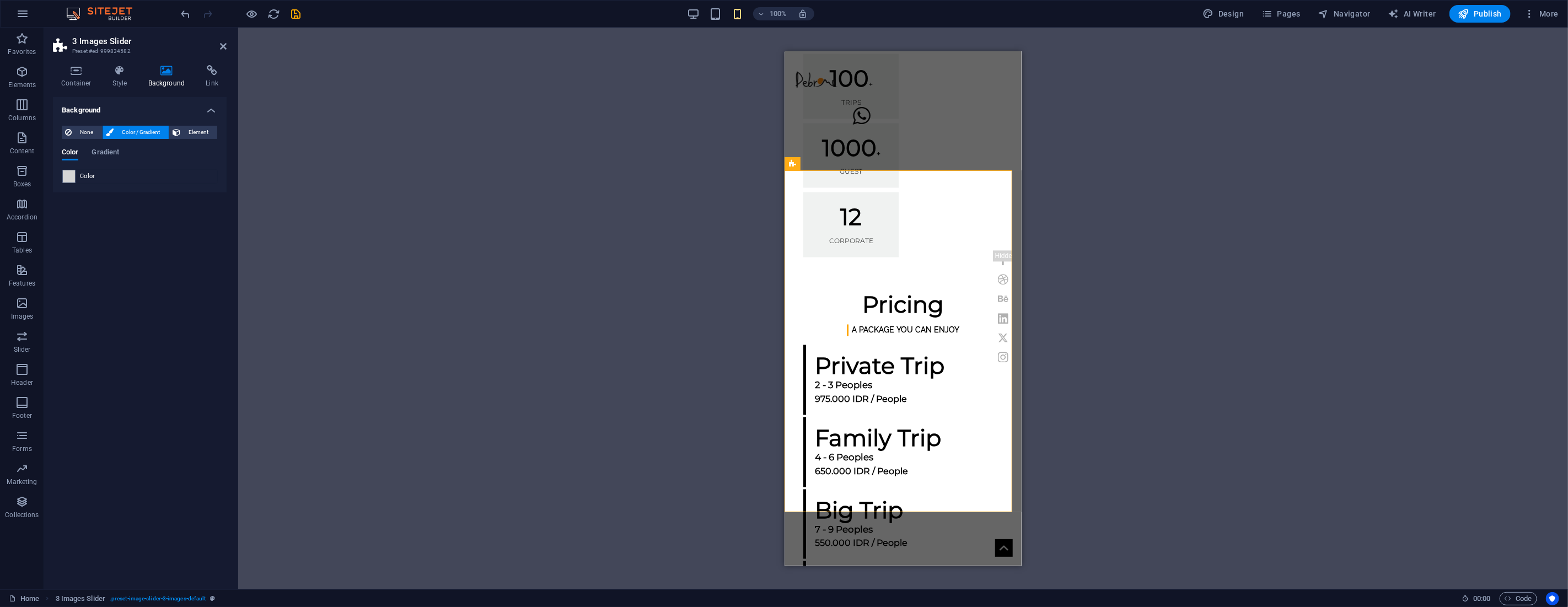
click at [579, 292] on div "Drag here to replace the existing content. Press “Ctrl” if you want to create a…" at bounding box center [902, 308] width 1329 height 561
click at [658, 271] on div "Drag here to replace the existing content. Press “Ctrl” if you want to create a…" at bounding box center [902, 308] width 1329 height 561
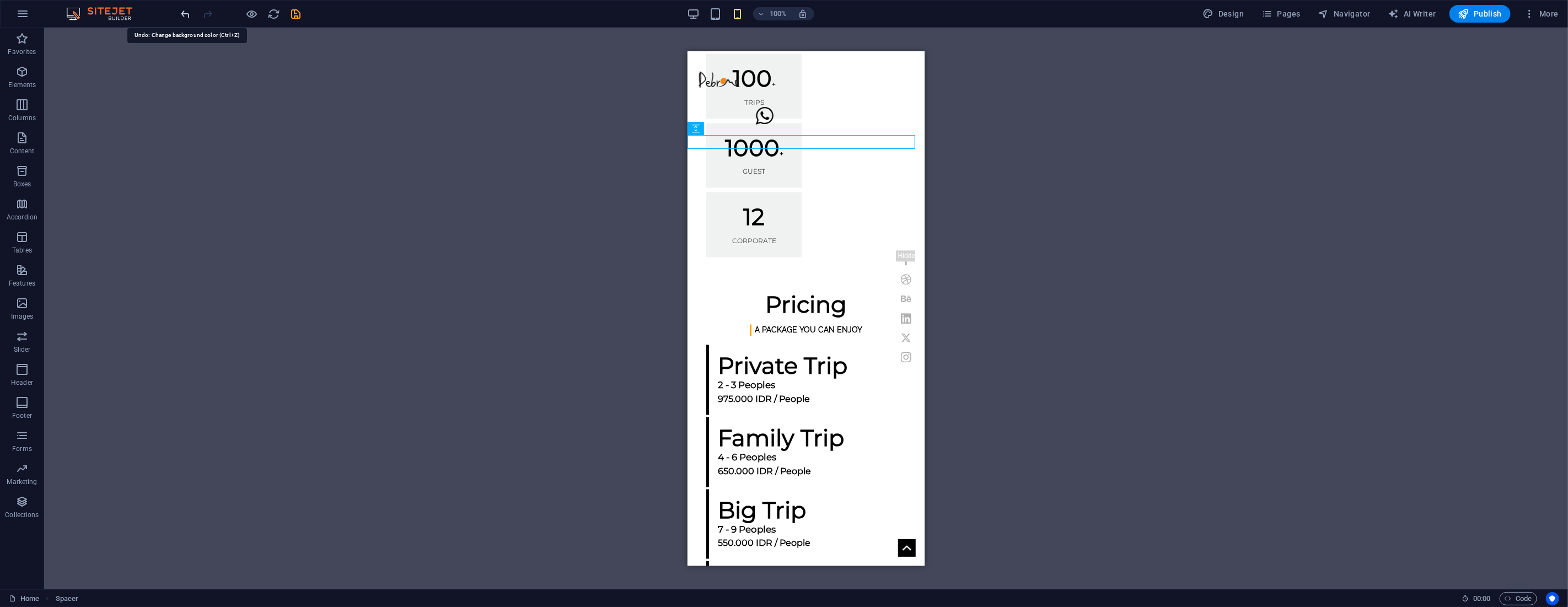
click at [190, 15] on icon "undo" at bounding box center [186, 14] width 13 height 13
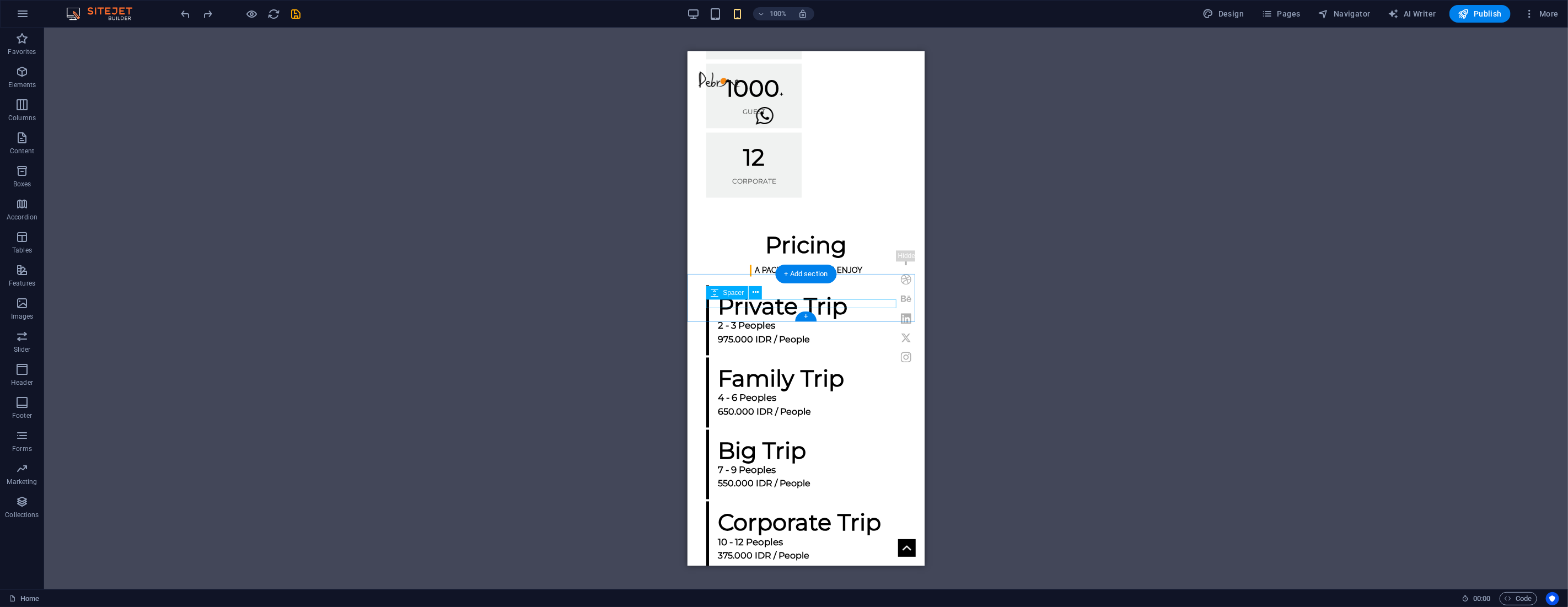
scroll to position [1775, 0]
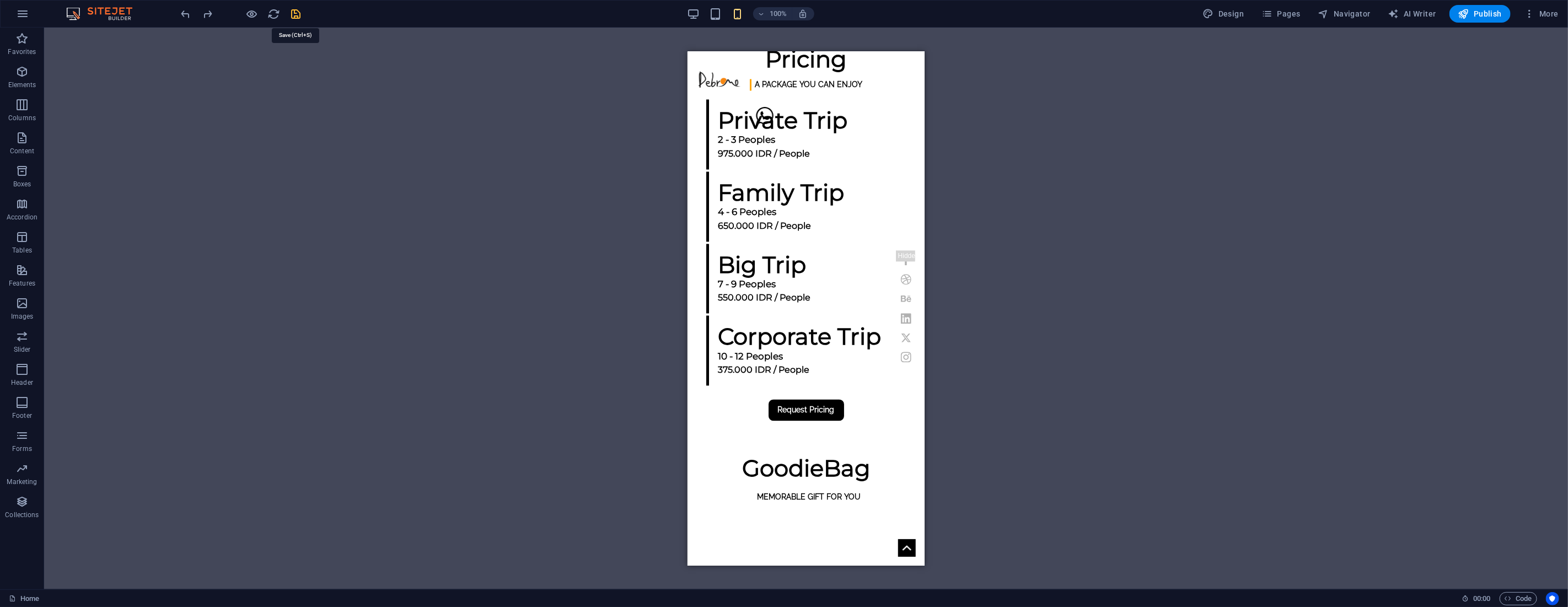
click at [294, 14] on icon "save" at bounding box center [297, 14] width 13 height 13
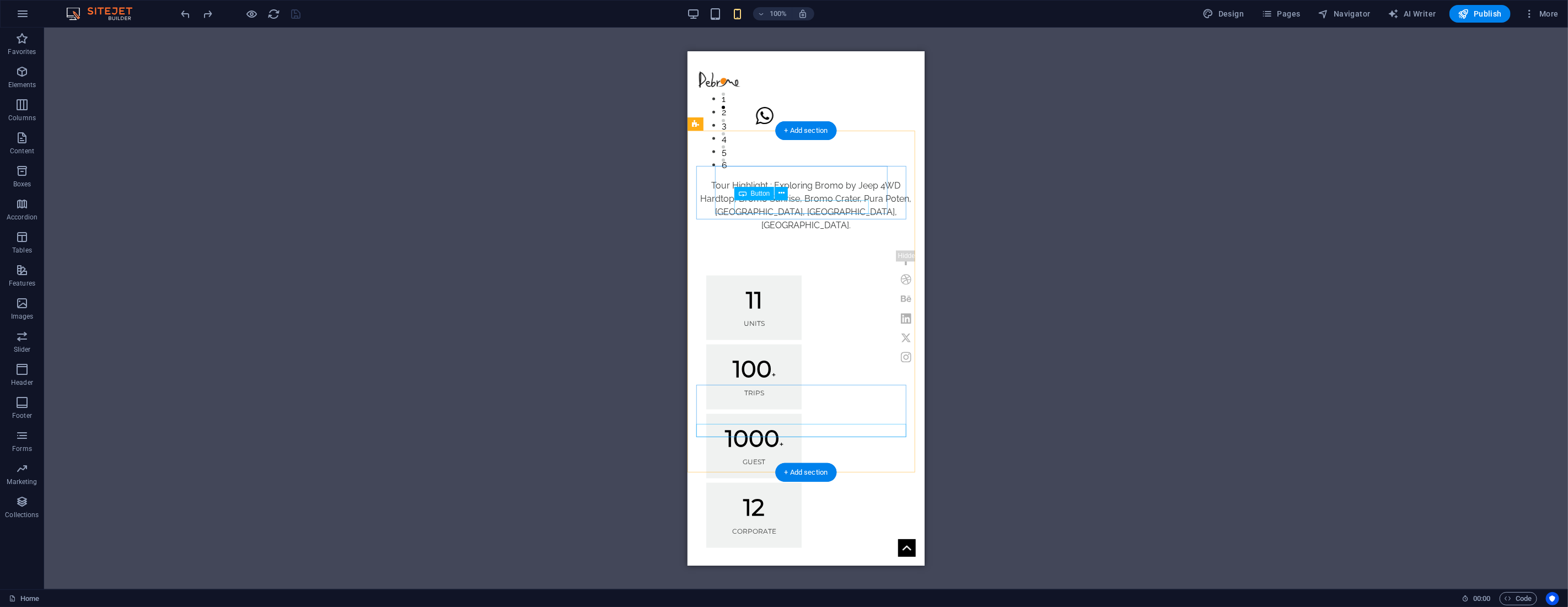
scroll to position [1591, 0]
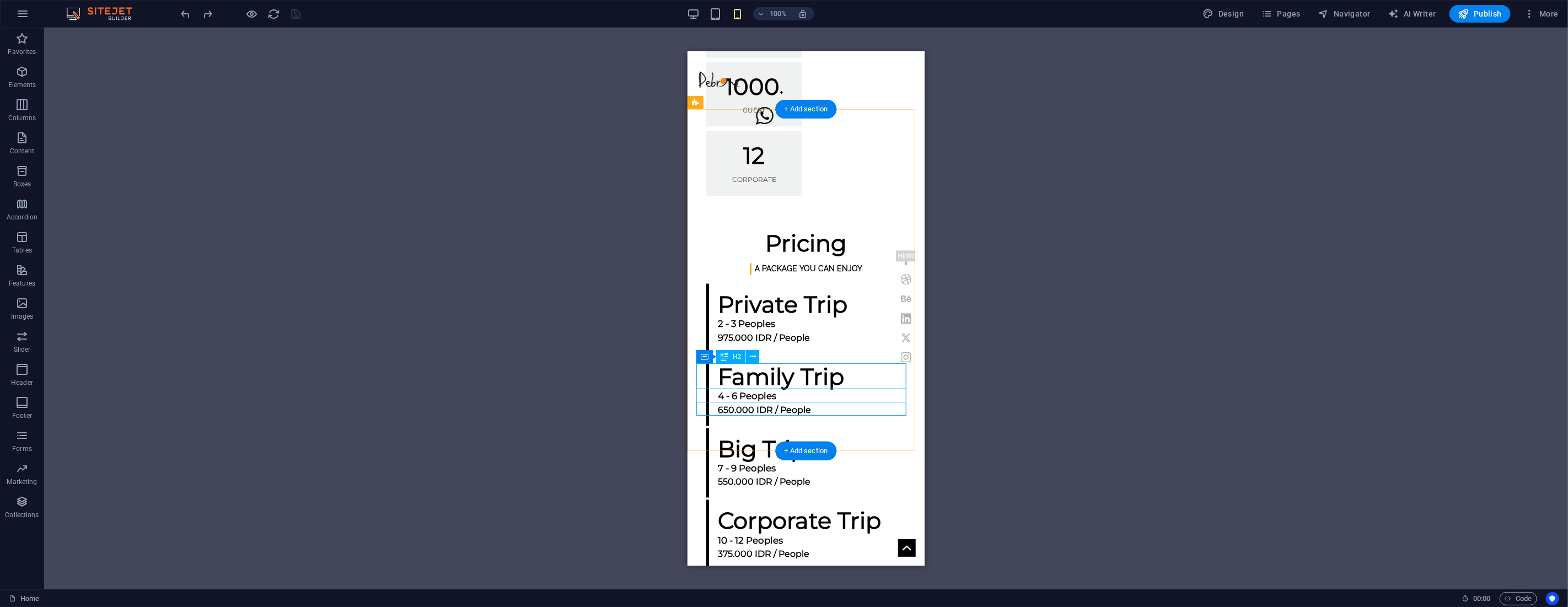
click at [753, 374] on div "Drag here to replace the existing content. Press “Ctrl” if you want to create a…" at bounding box center [805, 308] width 1523 height 561
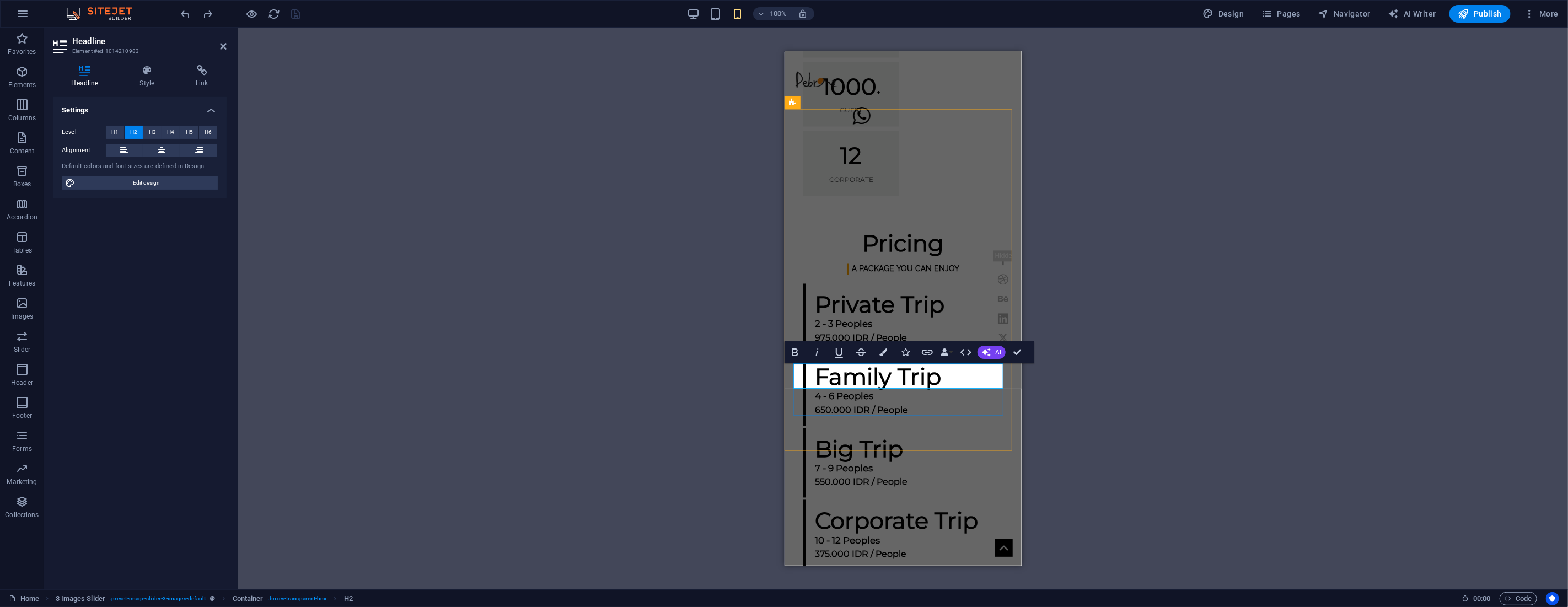
drag, startPoint x: 870, startPoint y: 375, endPoint x: 798, endPoint y: 374, distance: 72.0
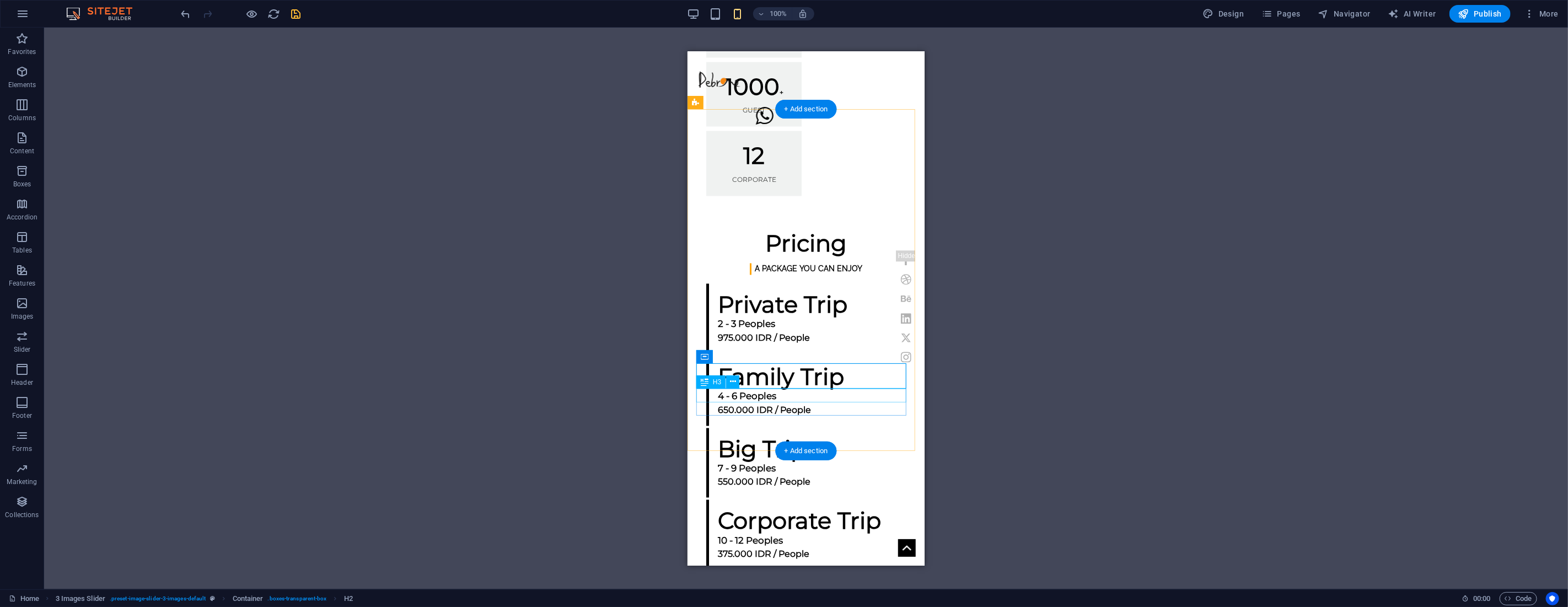
click at [757, 394] on div "H1 Banner Banner Container Image Text Button Spacer Text Preset Container Space…" at bounding box center [805, 308] width 1523 height 561
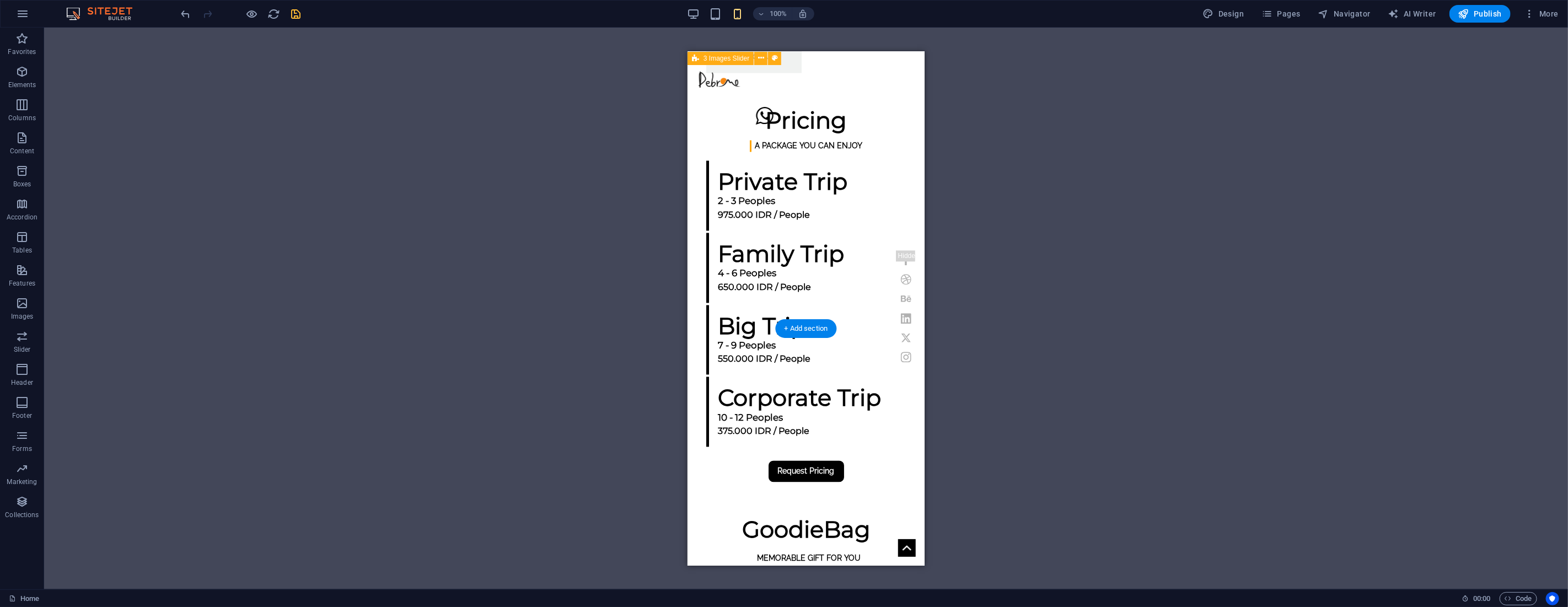
scroll to position [1653, 0]
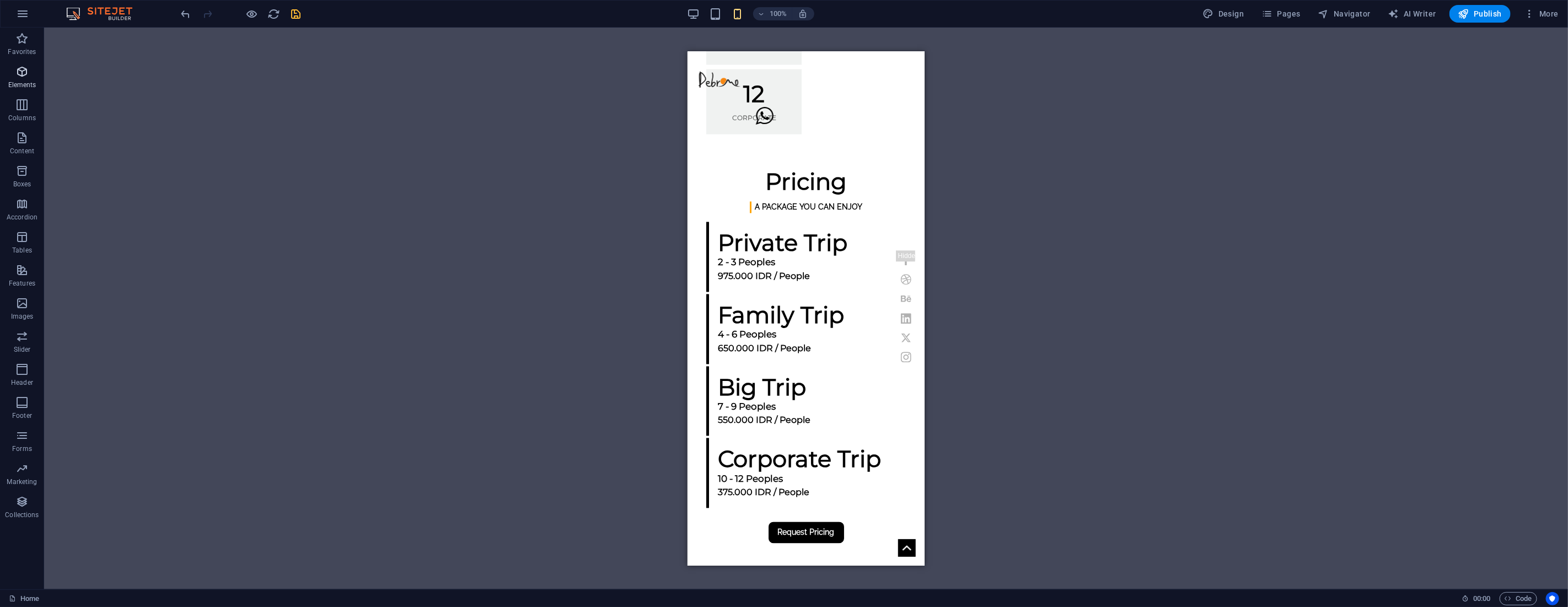
click at [28, 75] on icon "button" at bounding box center [22, 72] width 13 height 13
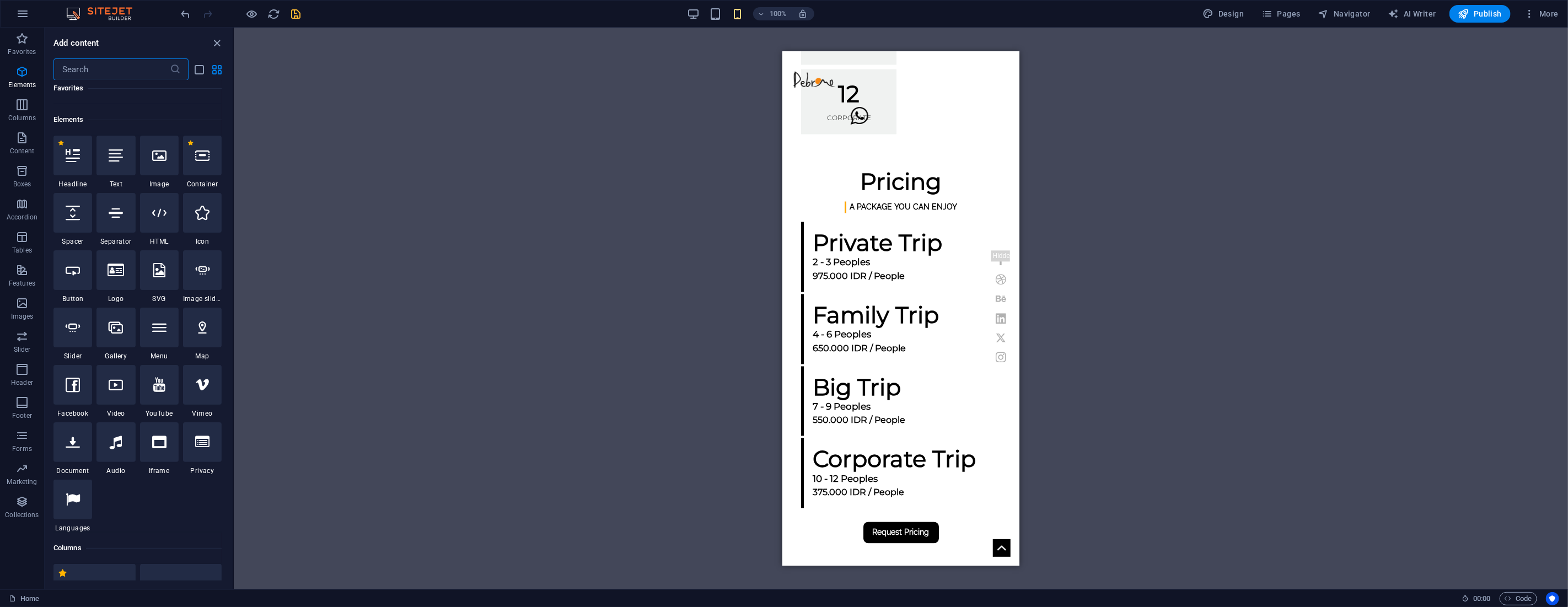
scroll to position [117, 0]
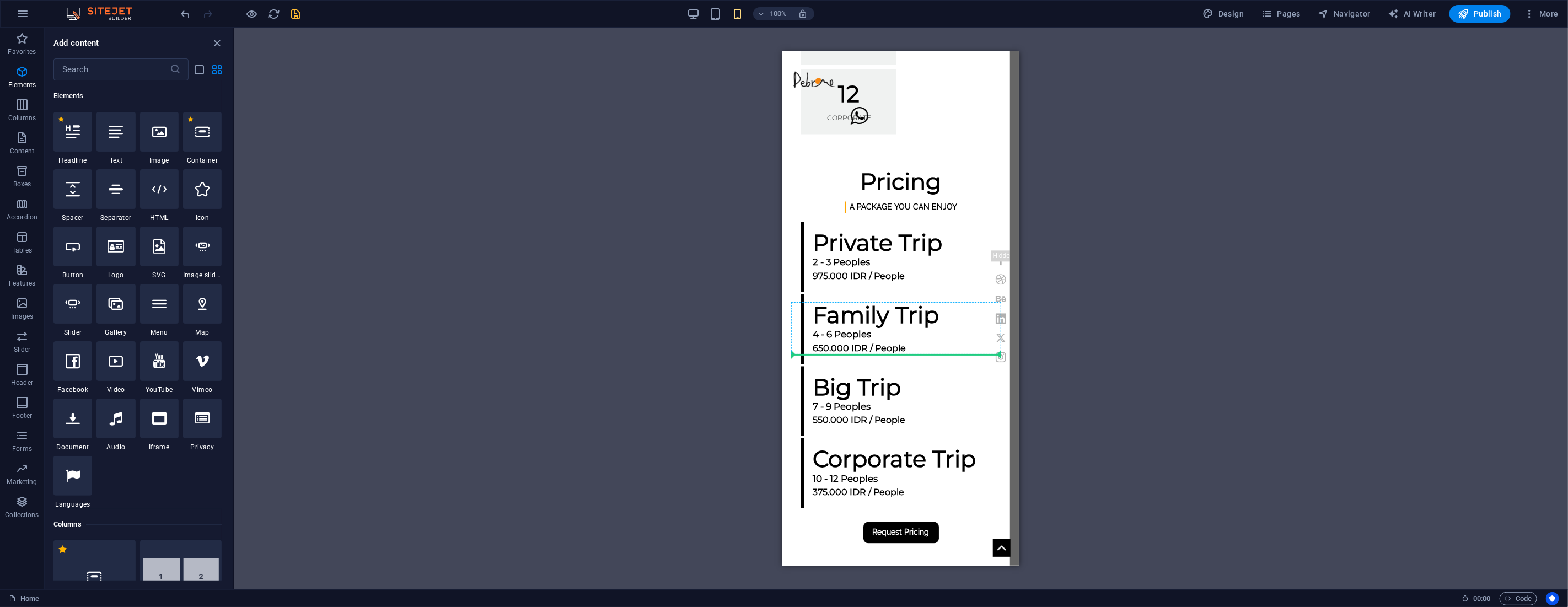
select select "%"
select select "px"
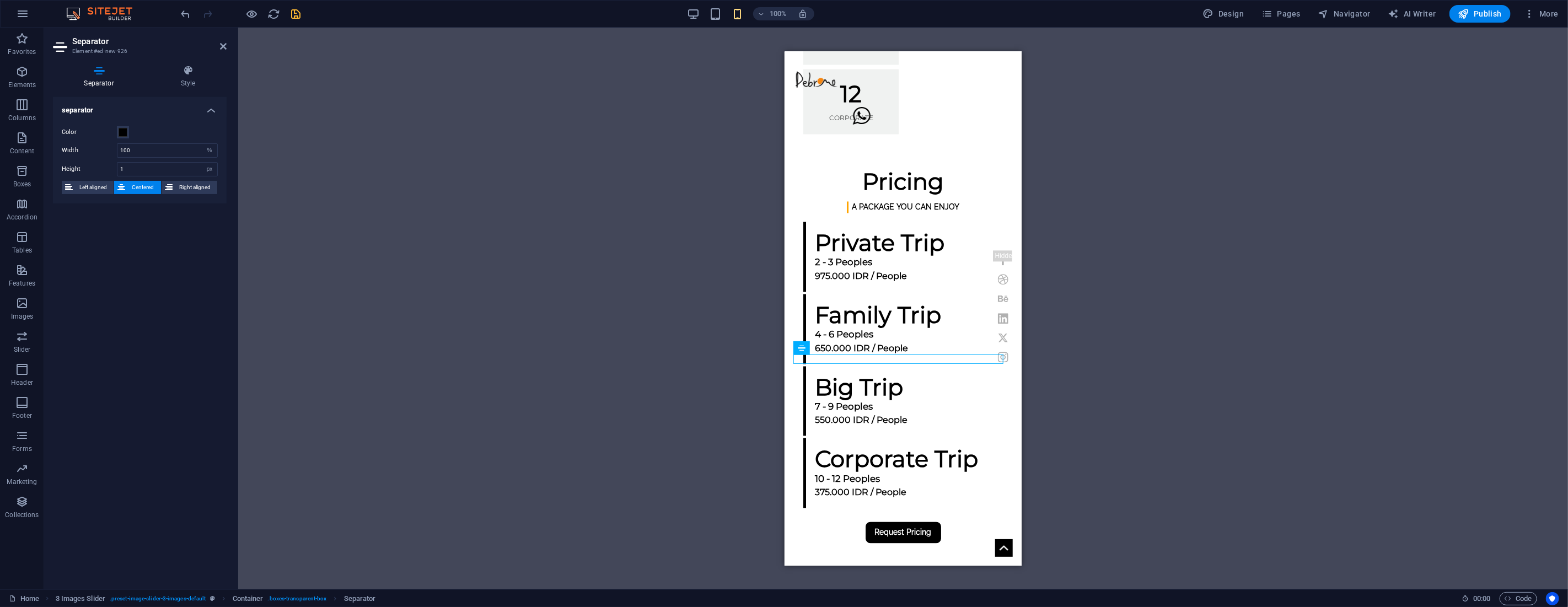
click at [1176, 302] on div "H1 Banner Banner Container Image Text Button Spacer Text Preset Container Space…" at bounding box center [902, 308] width 1329 height 561
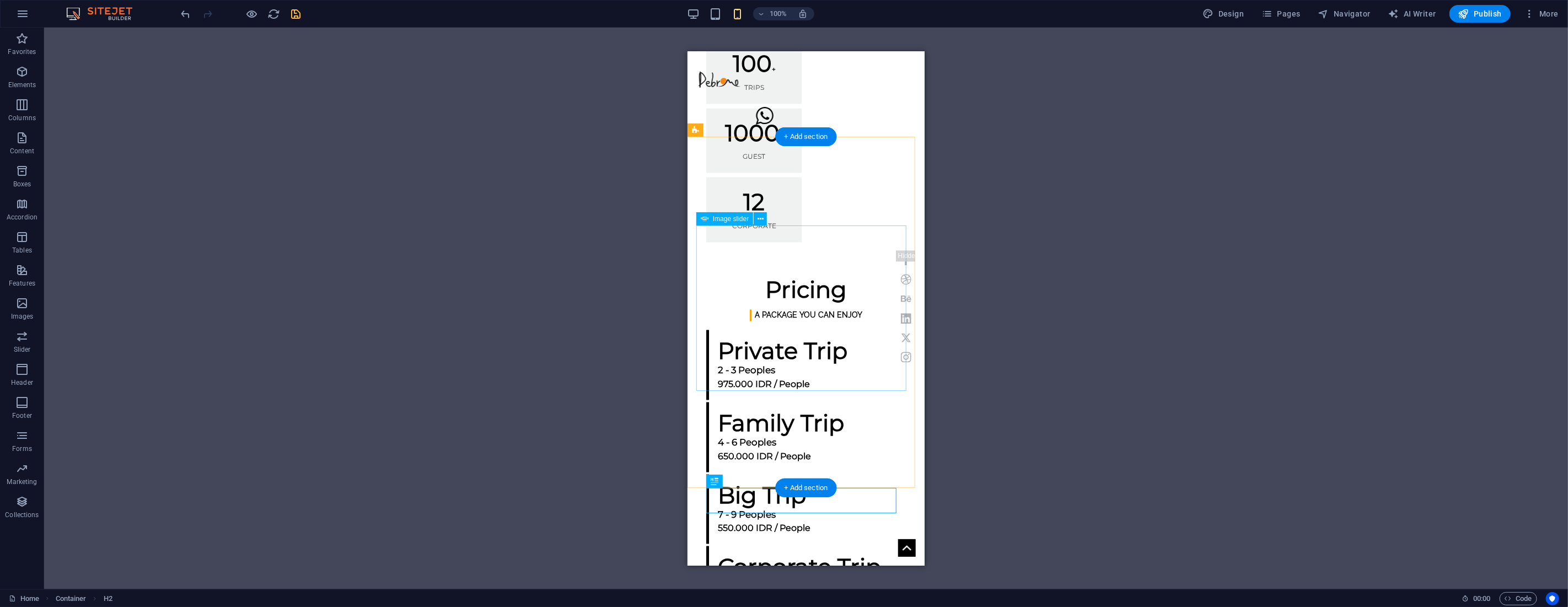
scroll to position [1530, 0]
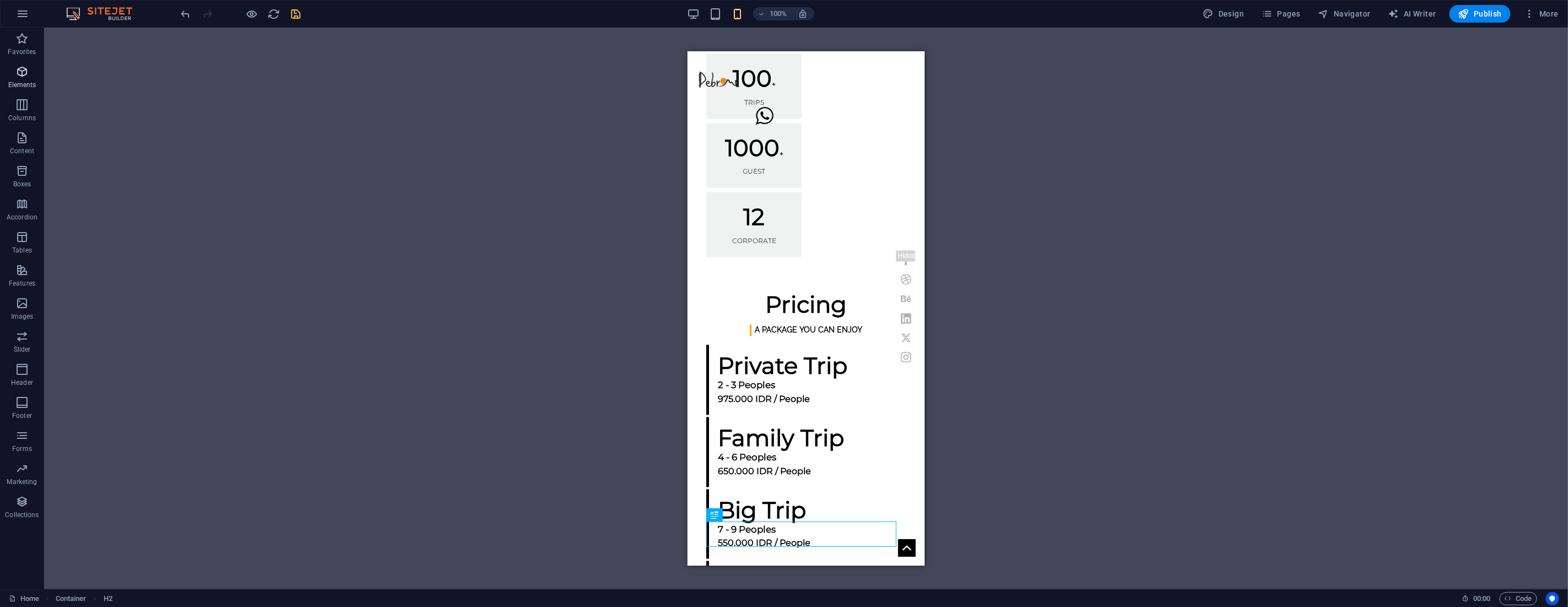
click at [24, 74] on icon "button" at bounding box center [22, 72] width 13 height 13
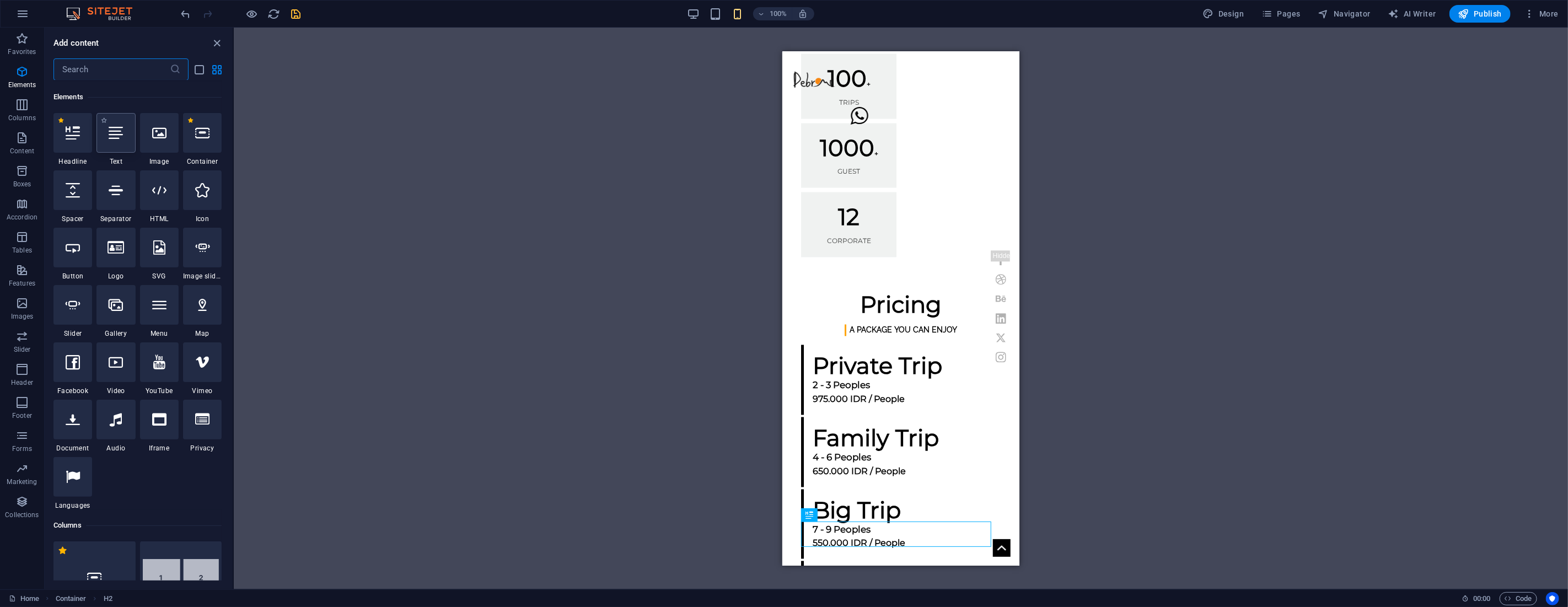
scroll to position [117, 0]
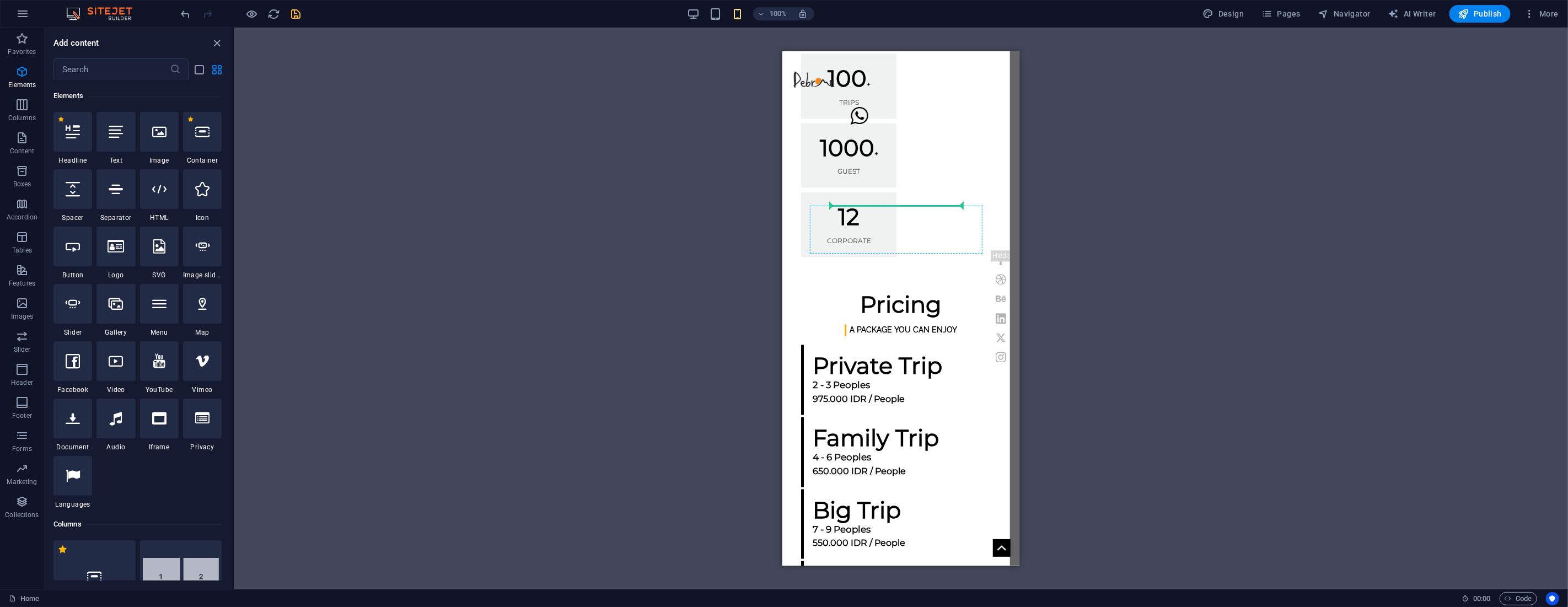
select select "%"
select select "px"
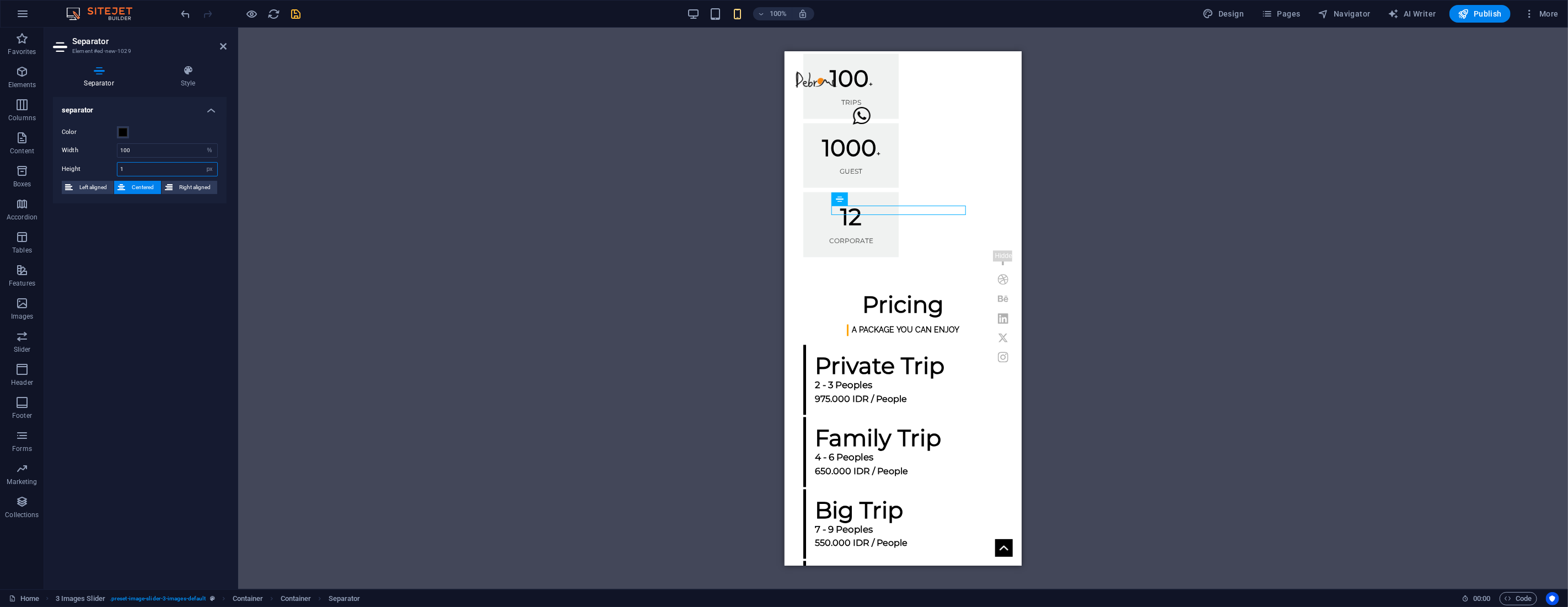
click at [135, 169] on input "1" at bounding box center [167, 169] width 99 height 13
click at [134, 168] on input "1" at bounding box center [167, 169] width 99 height 13
type input "2"
click at [414, 167] on div "H1 Banner Banner Container Image Text Button Spacer Text Preset Container Space…" at bounding box center [902, 308] width 1329 height 561
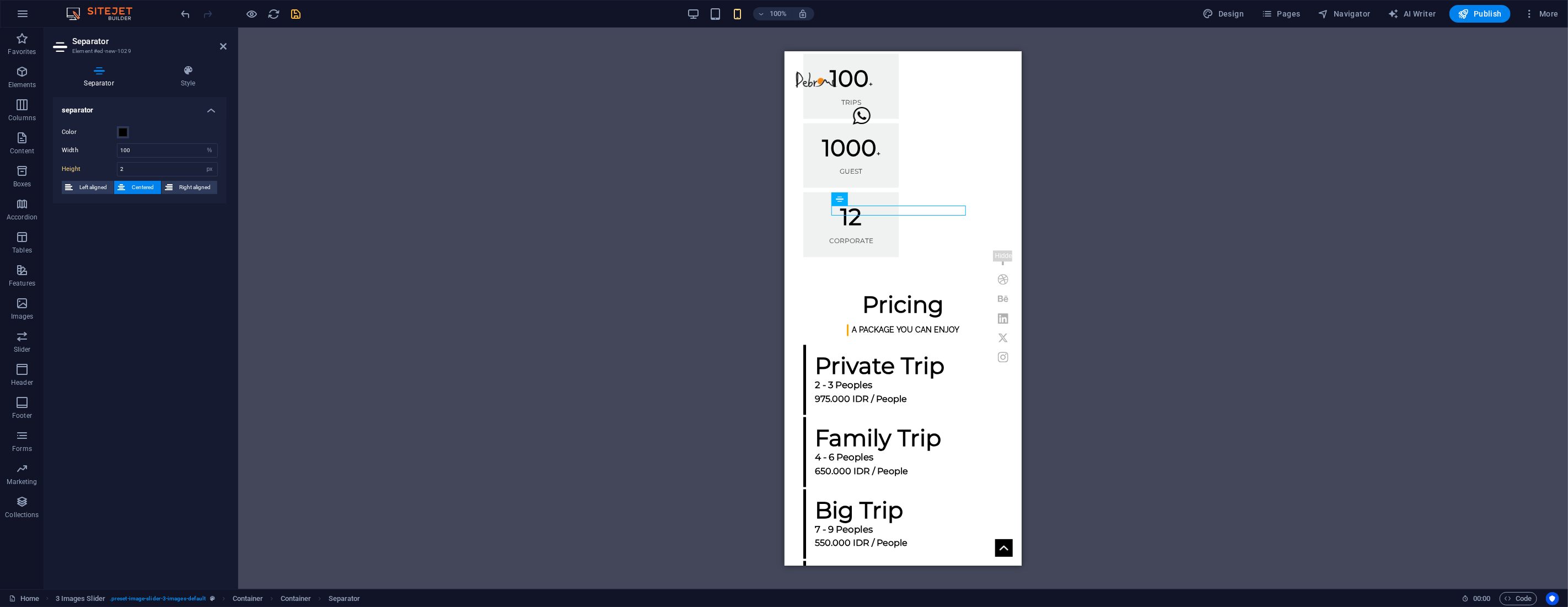
click at [217, 40] on h2 "Separator" at bounding box center [149, 42] width 154 height 10
click at [223, 43] on icon at bounding box center [223, 46] width 7 height 9
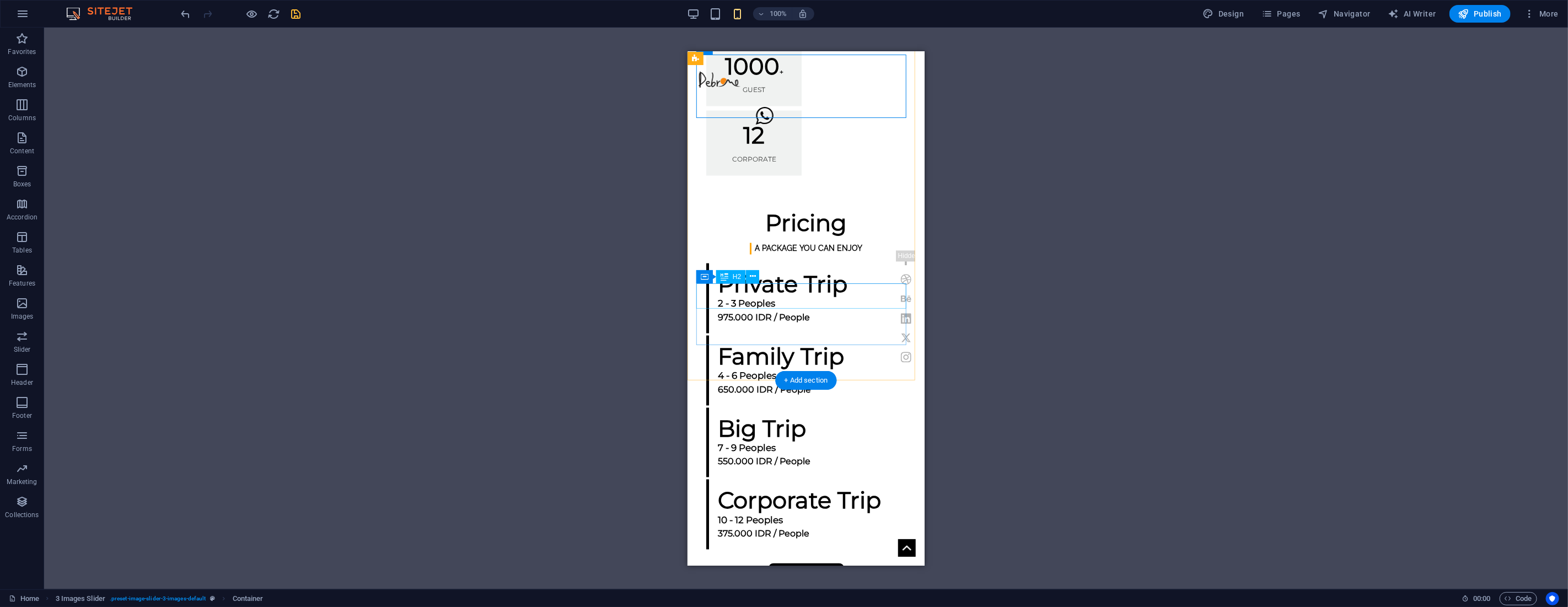
scroll to position [1714, 0]
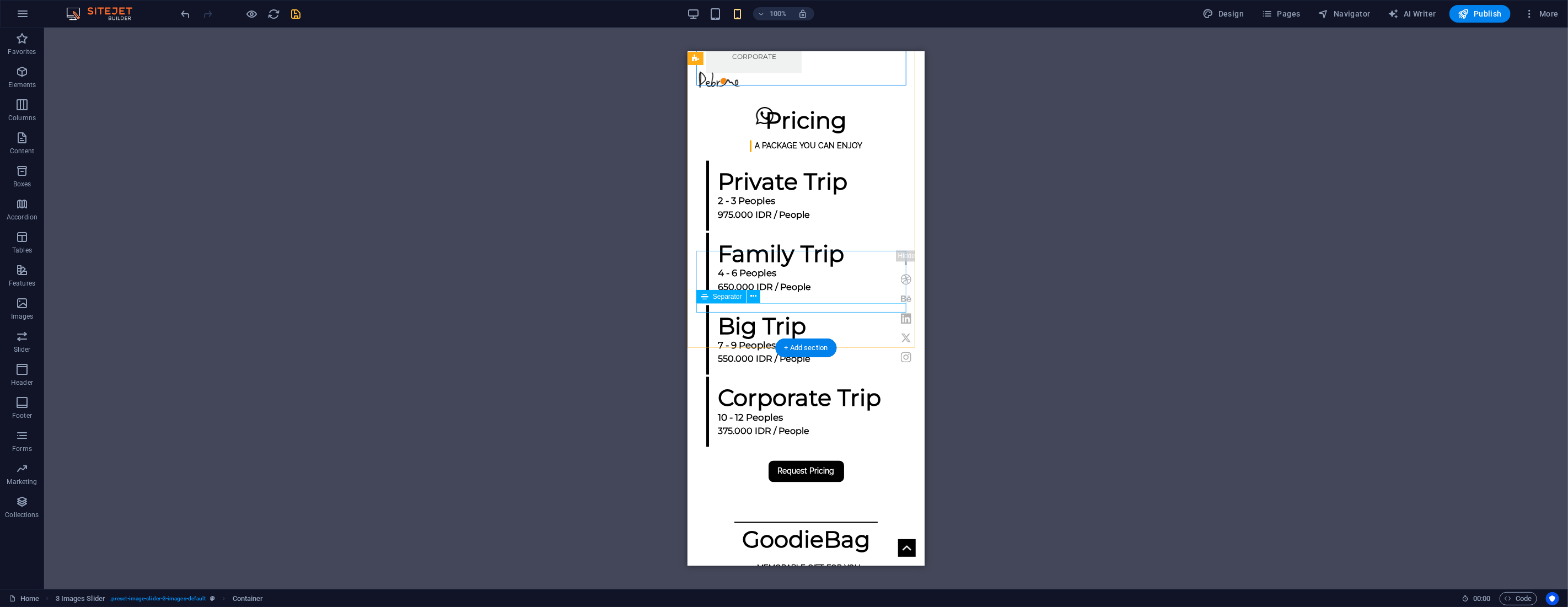
select select "%"
select select "px"
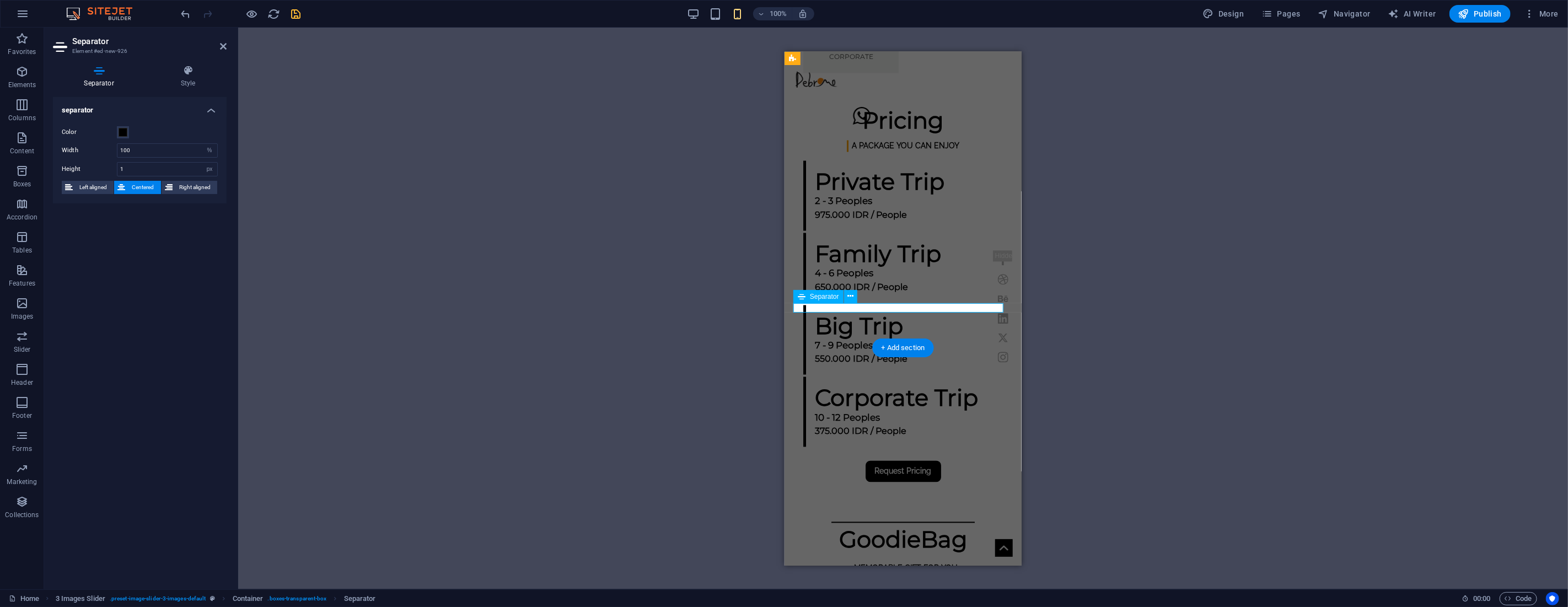
click at [139, 166] on input "1" at bounding box center [167, 169] width 99 height 13
type input "2"
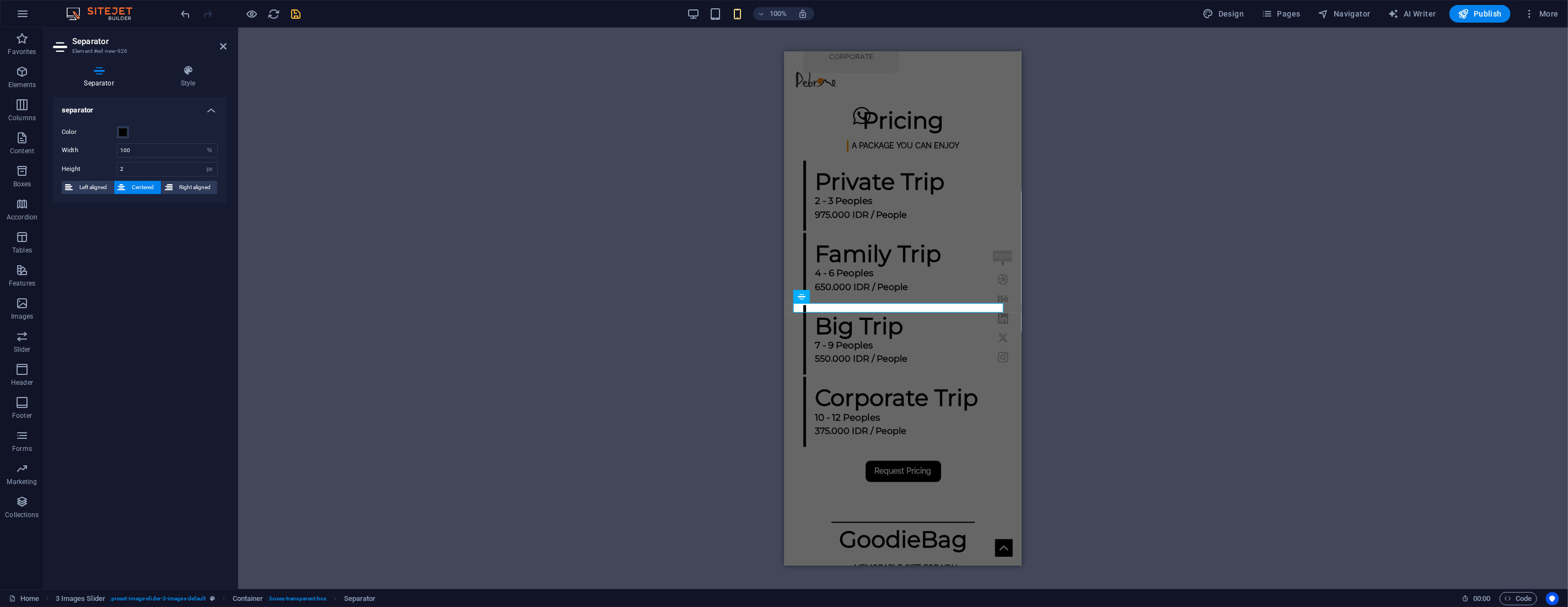
click at [394, 171] on div "H1 Banner Banner Container Image Text Button Spacer Text Preset Container Space…" at bounding box center [902, 308] width 1329 height 561
click at [222, 45] on icon at bounding box center [223, 46] width 7 height 9
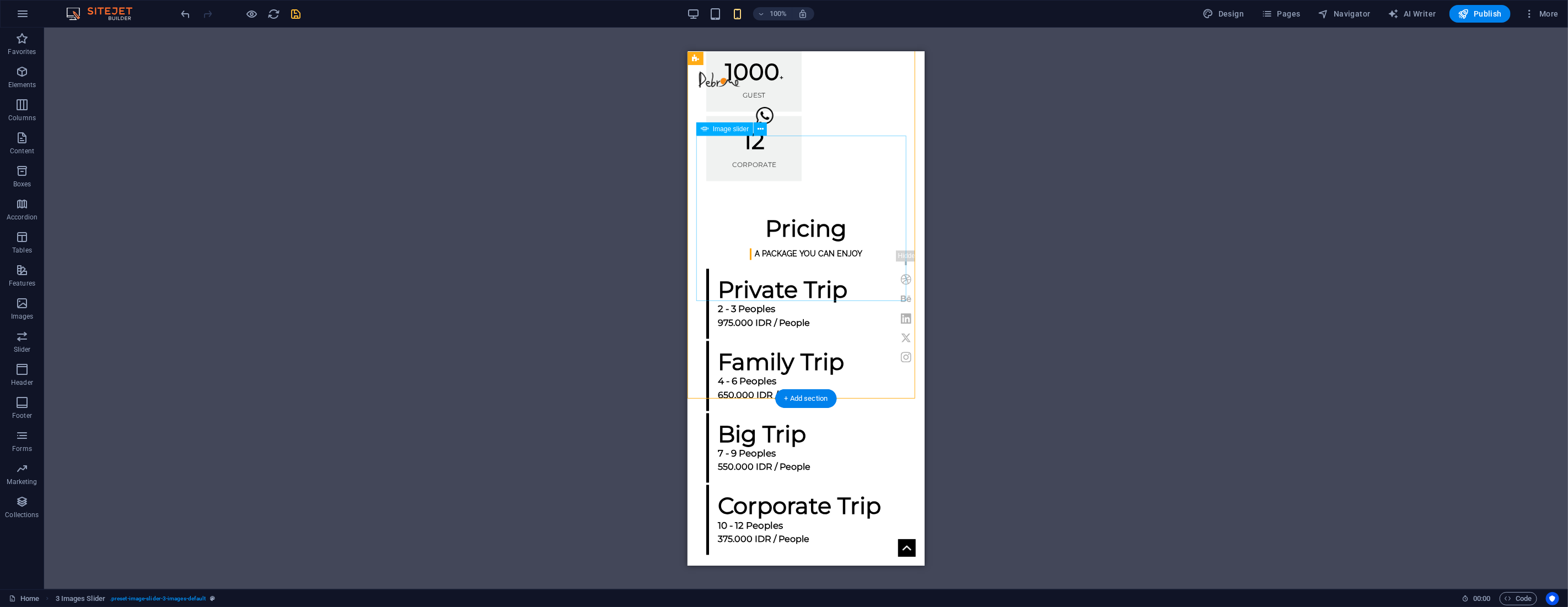
scroll to position [1591, 0]
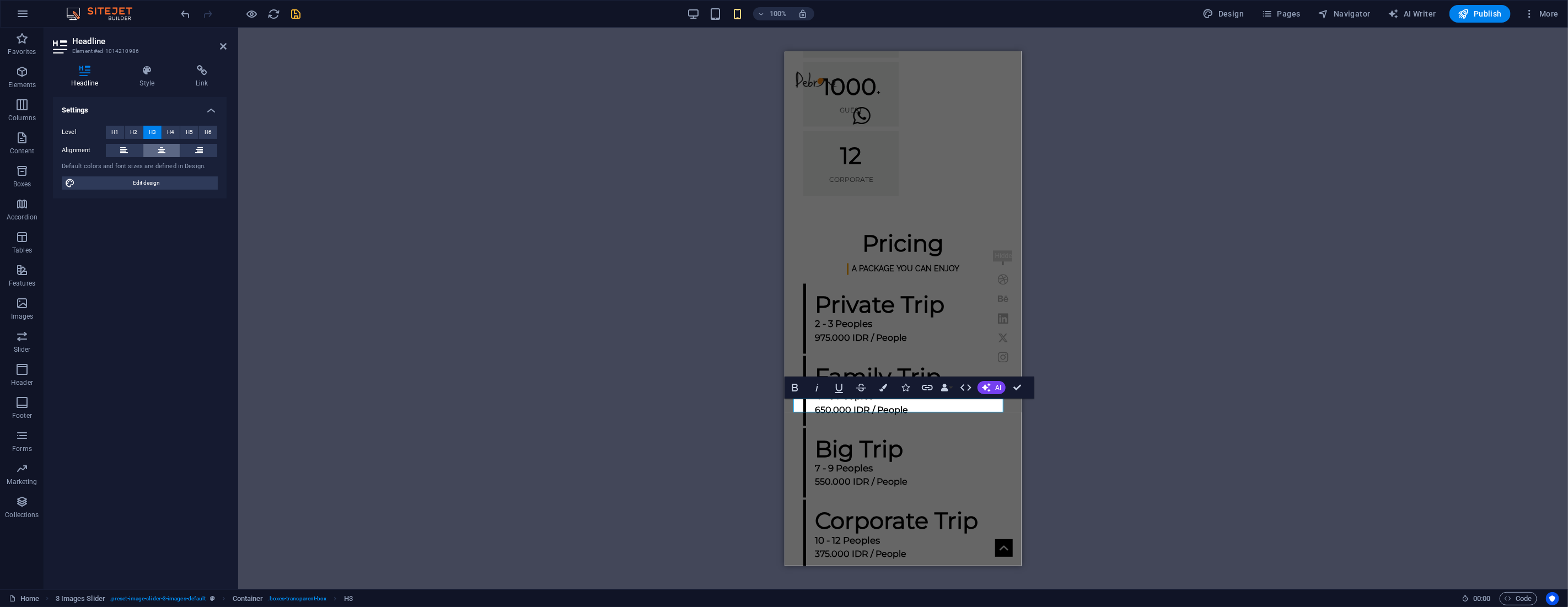
click at [164, 147] on icon at bounding box center [161, 151] width 7 height 13
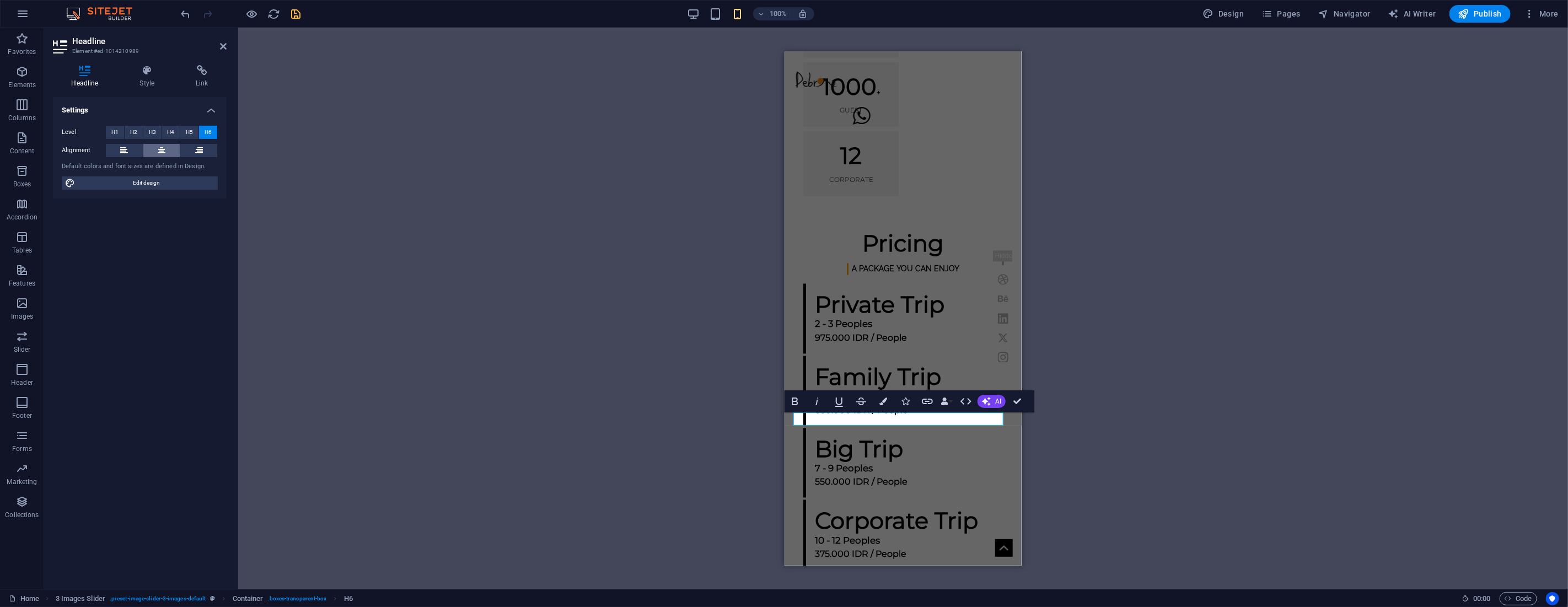
click at [161, 149] on icon at bounding box center [161, 151] width 7 height 13
click at [399, 196] on div "H1 Banner Banner Container Image Text Button Spacer Text Preset Container Space…" at bounding box center [902, 308] width 1329 height 561
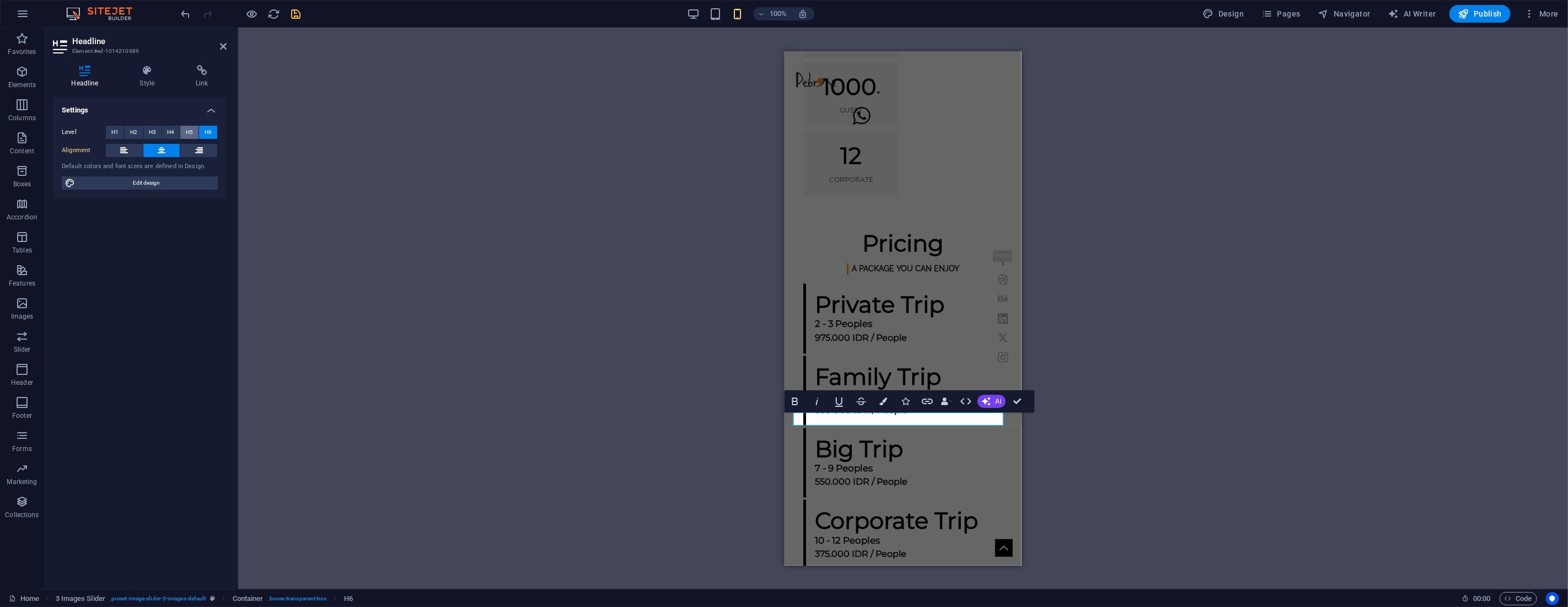
click at [189, 130] on span "H5" at bounding box center [189, 132] width 7 height 13
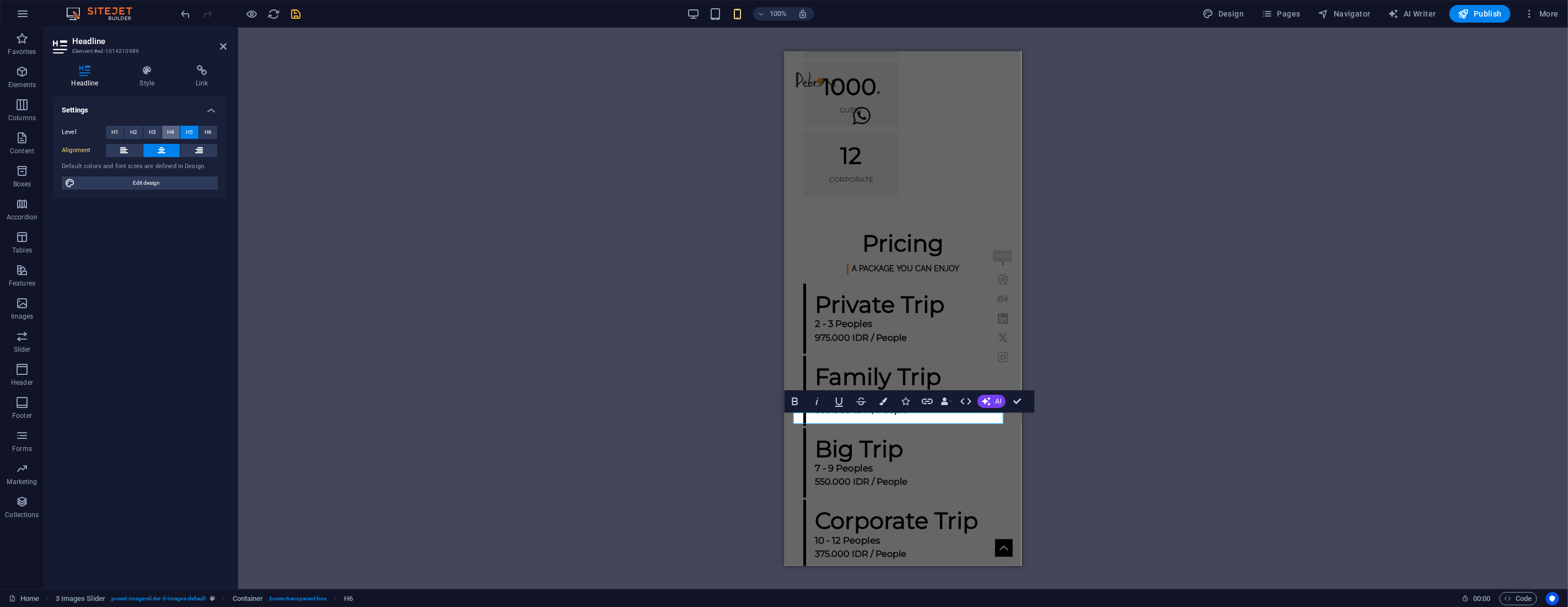
click at [170, 130] on span "H4" at bounding box center [170, 132] width 7 height 13
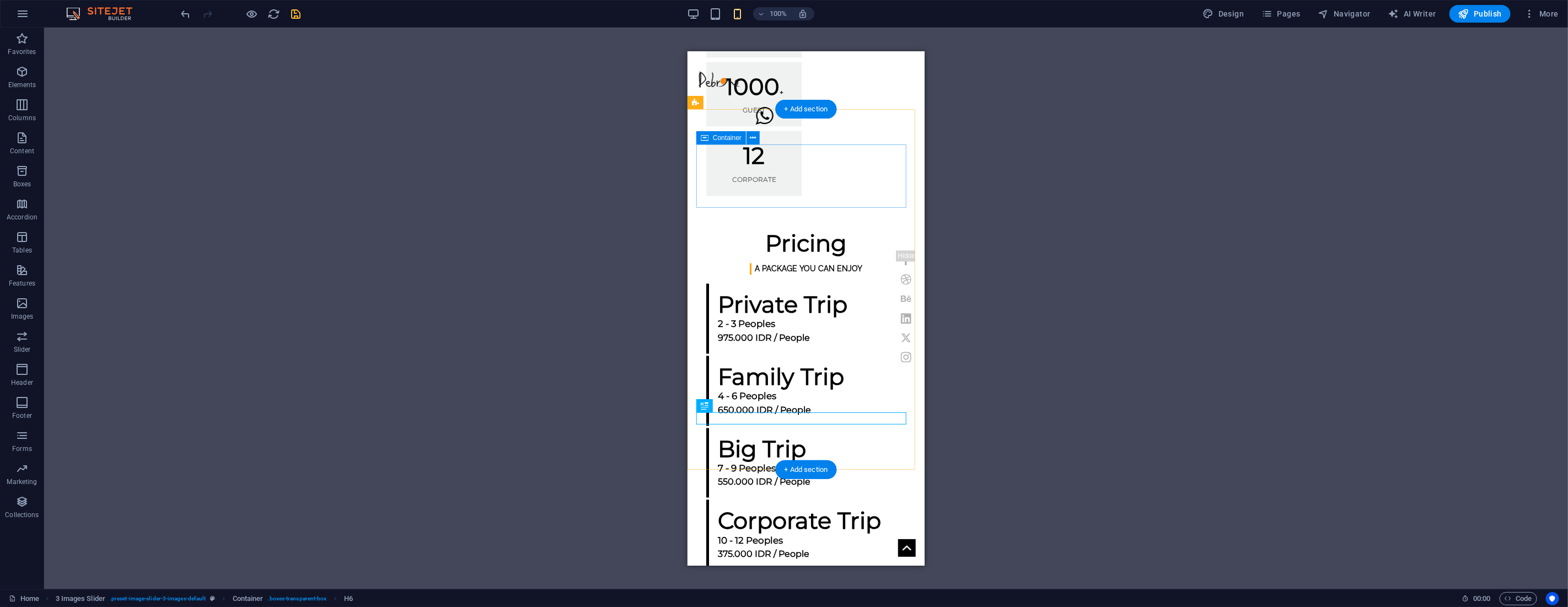
drag, startPoint x: 1390, startPoint y: 418, endPoint x: 735, endPoint y: 160, distance: 704.0
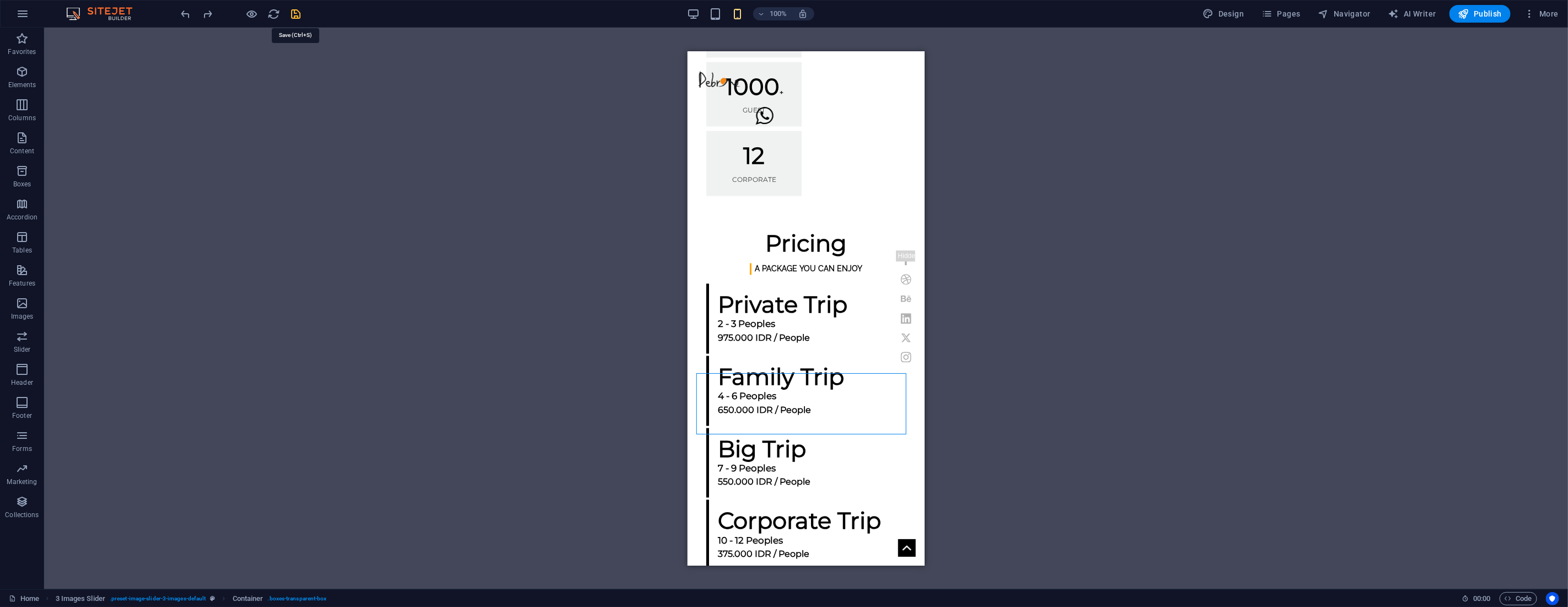
click at [299, 10] on icon "save" at bounding box center [297, 14] width 13 height 13
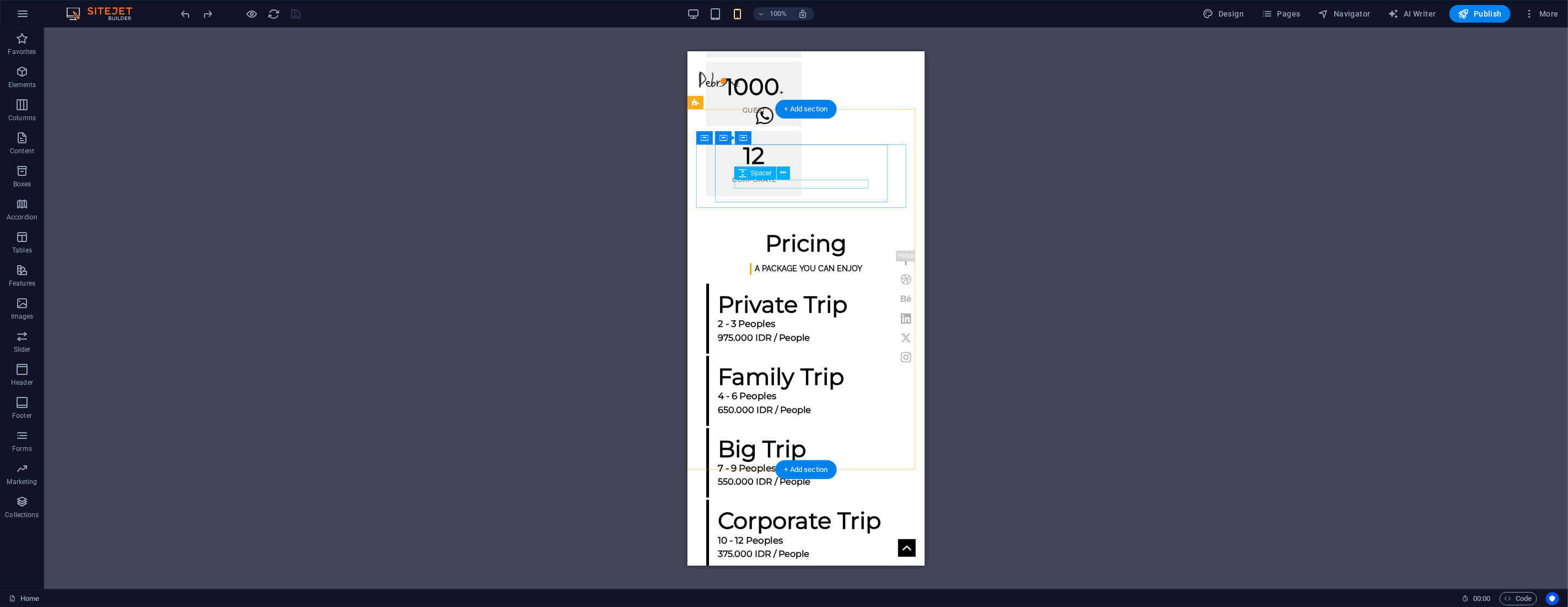
select select "px"
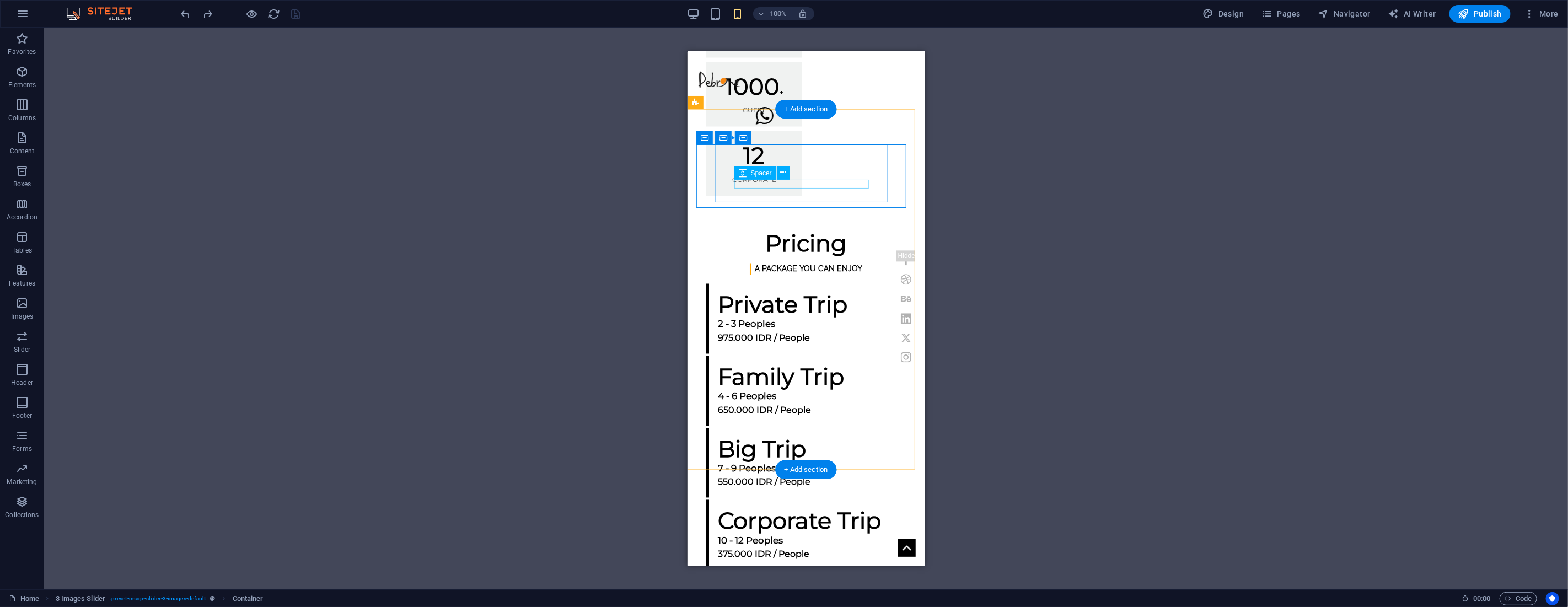
select select "px"
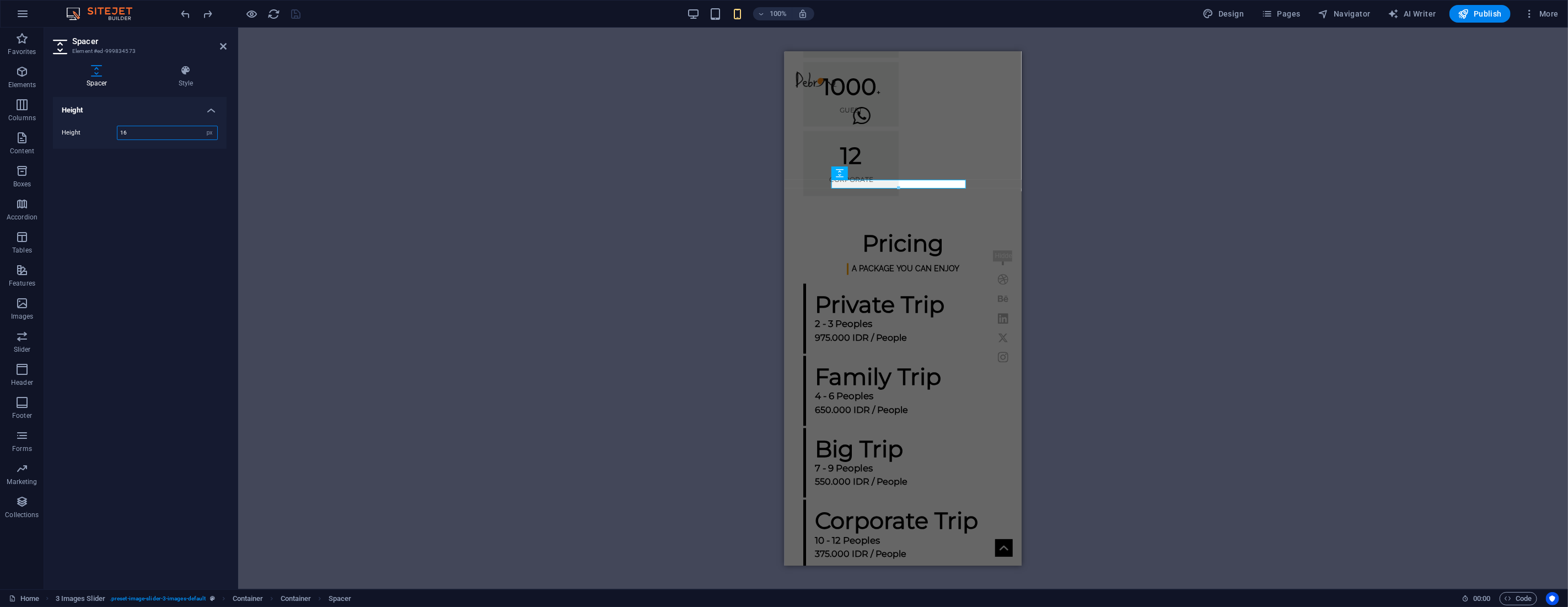
click at [144, 135] on input "16" at bounding box center [167, 133] width 99 height 13
type input "5"
click at [435, 184] on div "H1 Banner Banner Container Image Text Button Spacer Text Preset Container Space…" at bounding box center [902, 308] width 1329 height 561
click at [224, 46] on icon at bounding box center [223, 46] width 7 height 9
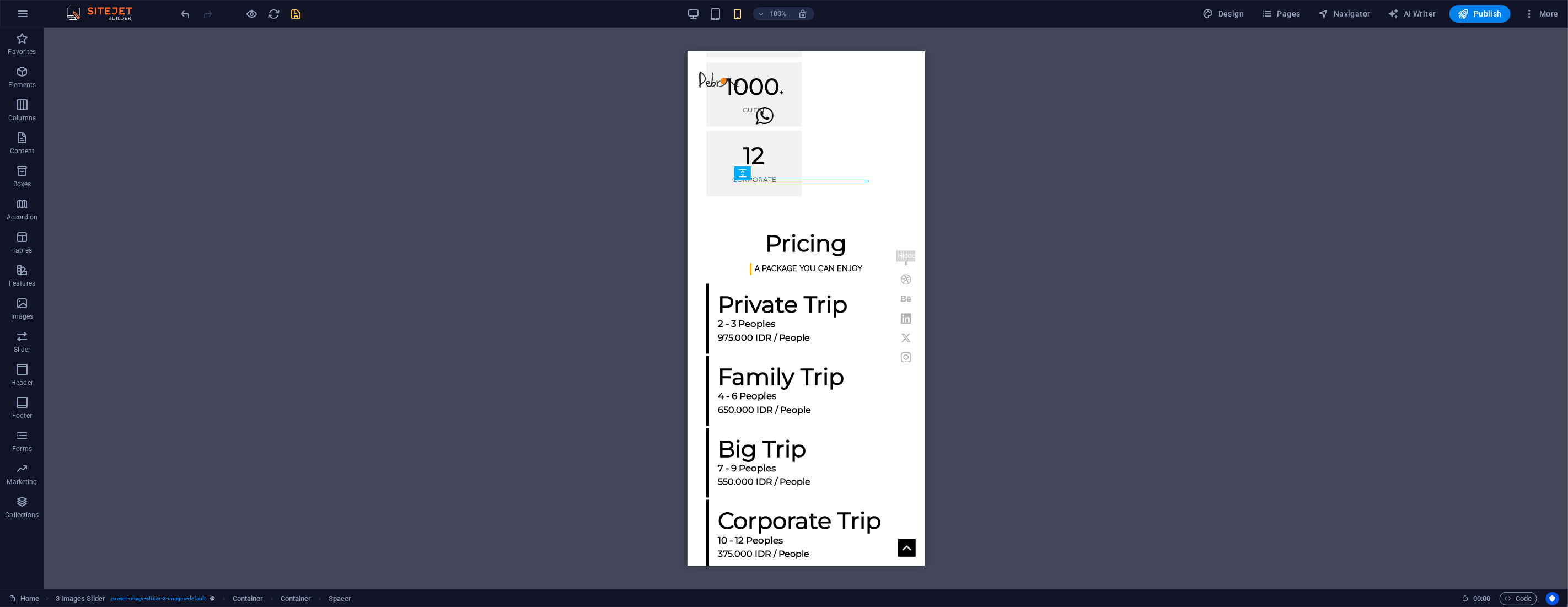
click at [625, 213] on div "H1 Banner Banner Container Image Text Button Spacer Text Preset Container Space…" at bounding box center [805, 308] width 1523 height 561
click at [795, 179] on div "Spacer" at bounding box center [765, 173] width 63 height 14
click at [786, 176] on icon at bounding box center [782, 173] width 6 height 11
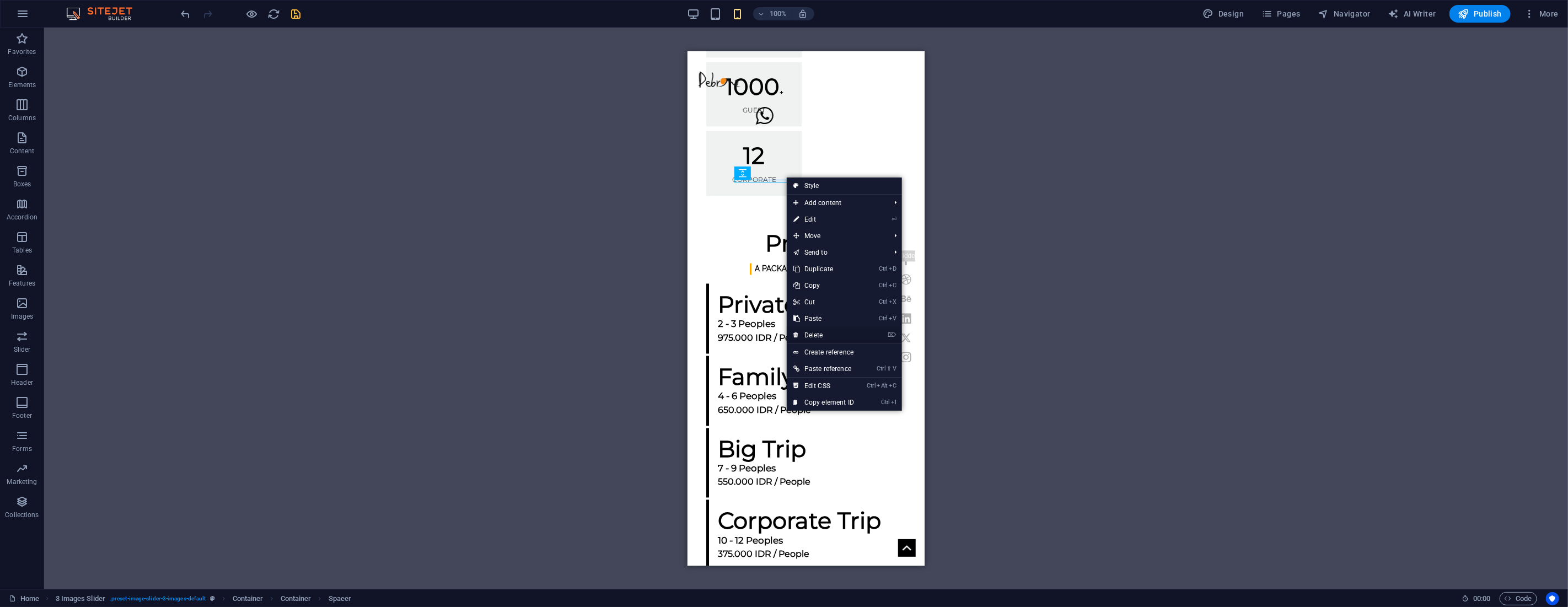
click at [837, 328] on link "⌦ Delete" at bounding box center [823, 335] width 74 height 16
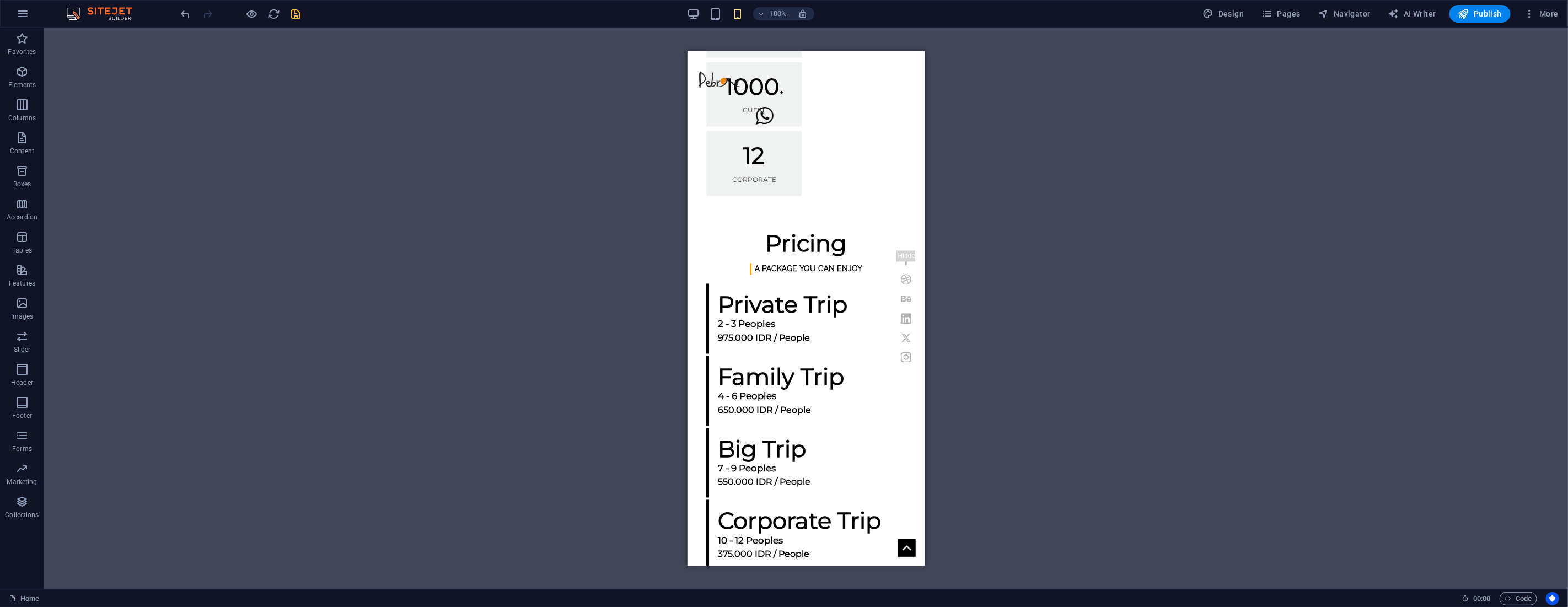
click at [988, 185] on div "H1 Banner Banner Container Image Text Button Spacer Text Preset Container Space…" at bounding box center [805, 308] width 1523 height 561
click at [733, 399] on icon at bounding box center [733, 397] width 6 height 11
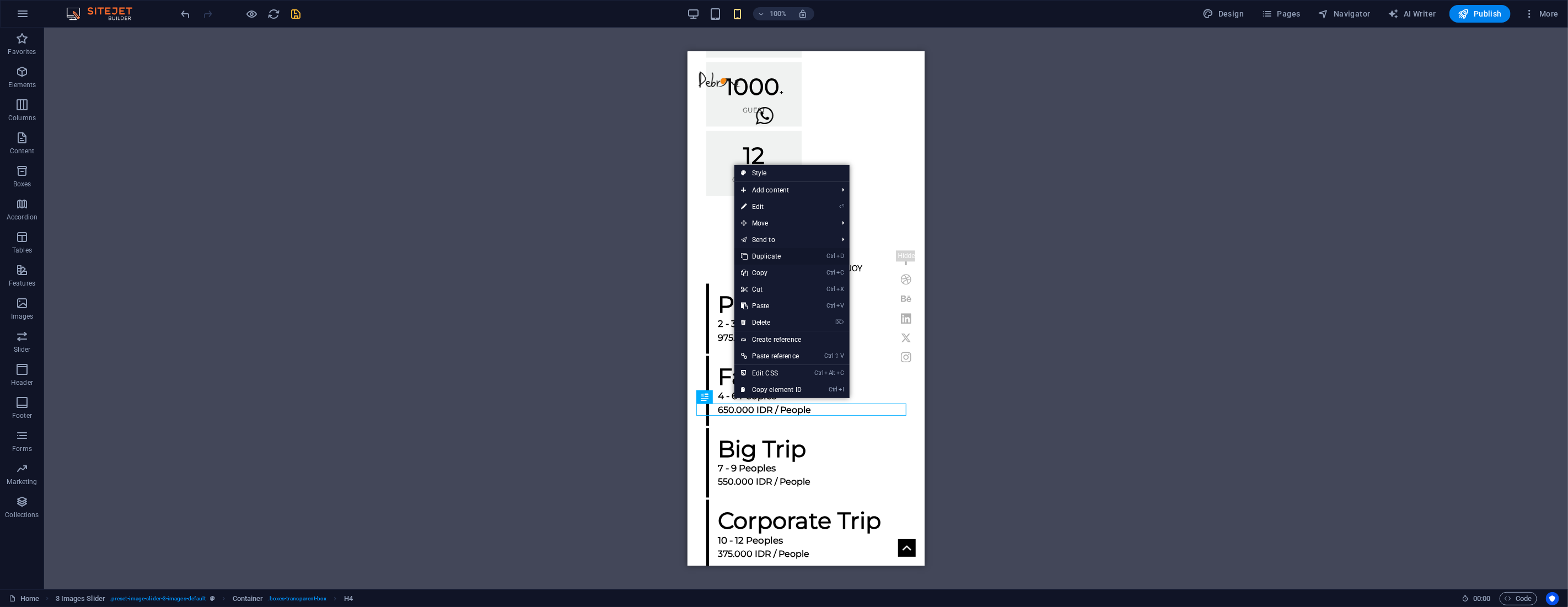
click at [774, 261] on link "Ctrl D Duplicate" at bounding box center [771, 256] width 74 height 16
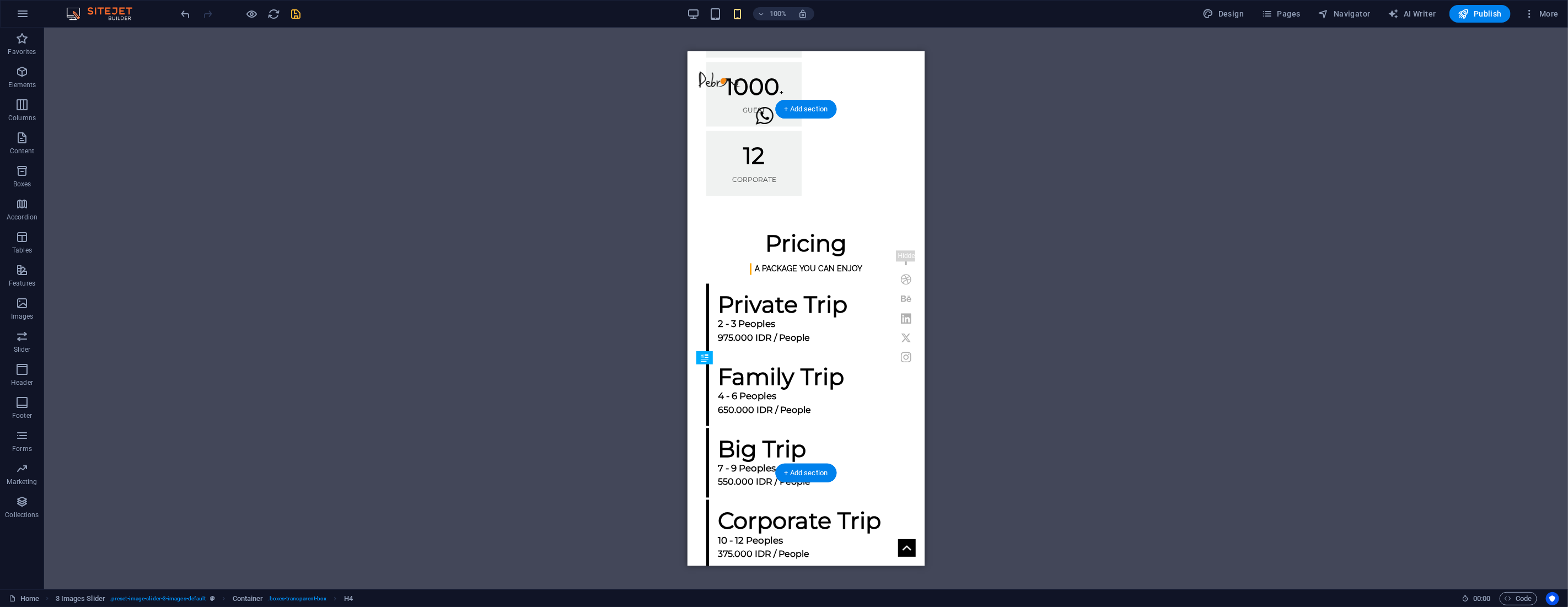
drag, startPoint x: 1391, startPoint y: 460, endPoint x: 795, endPoint y: 363, distance: 603.8
click at [20, 45] on icon "button" at bounding box center [22, 38] width 13 height 13
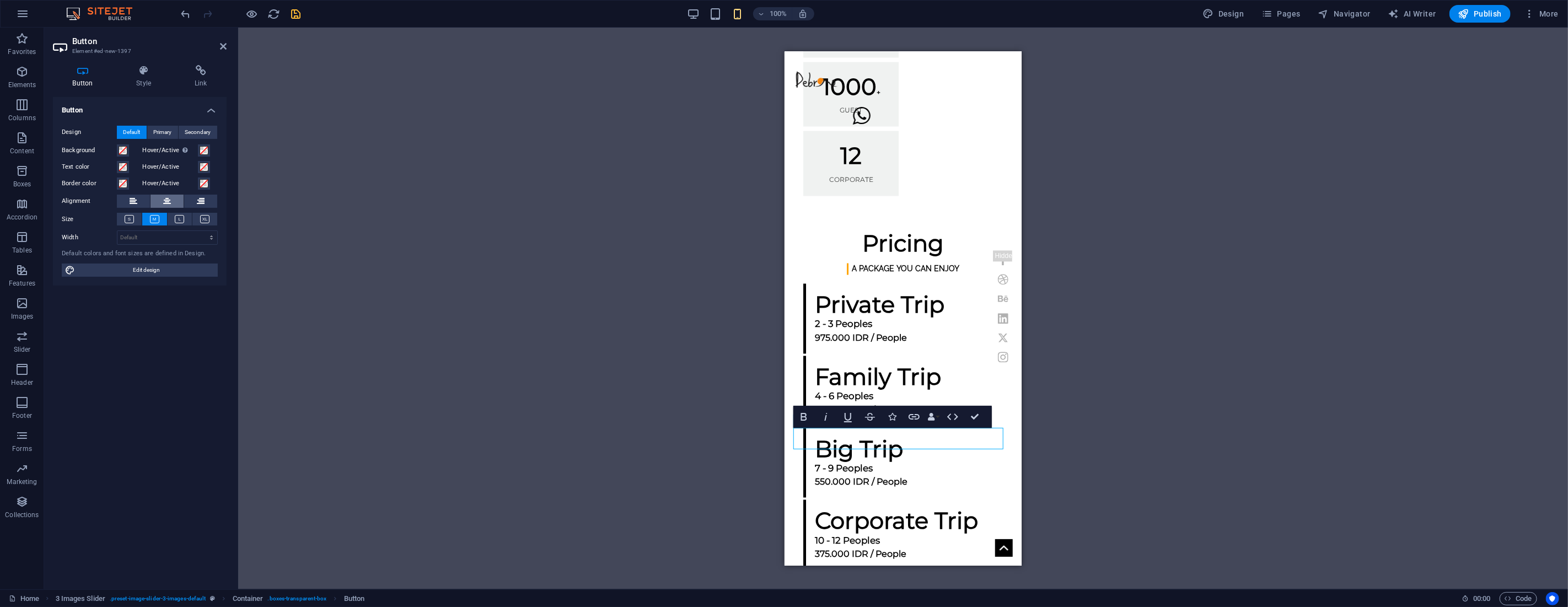
click at [167, 196] on icon at bounding box center [166, 201] width 7 height 13
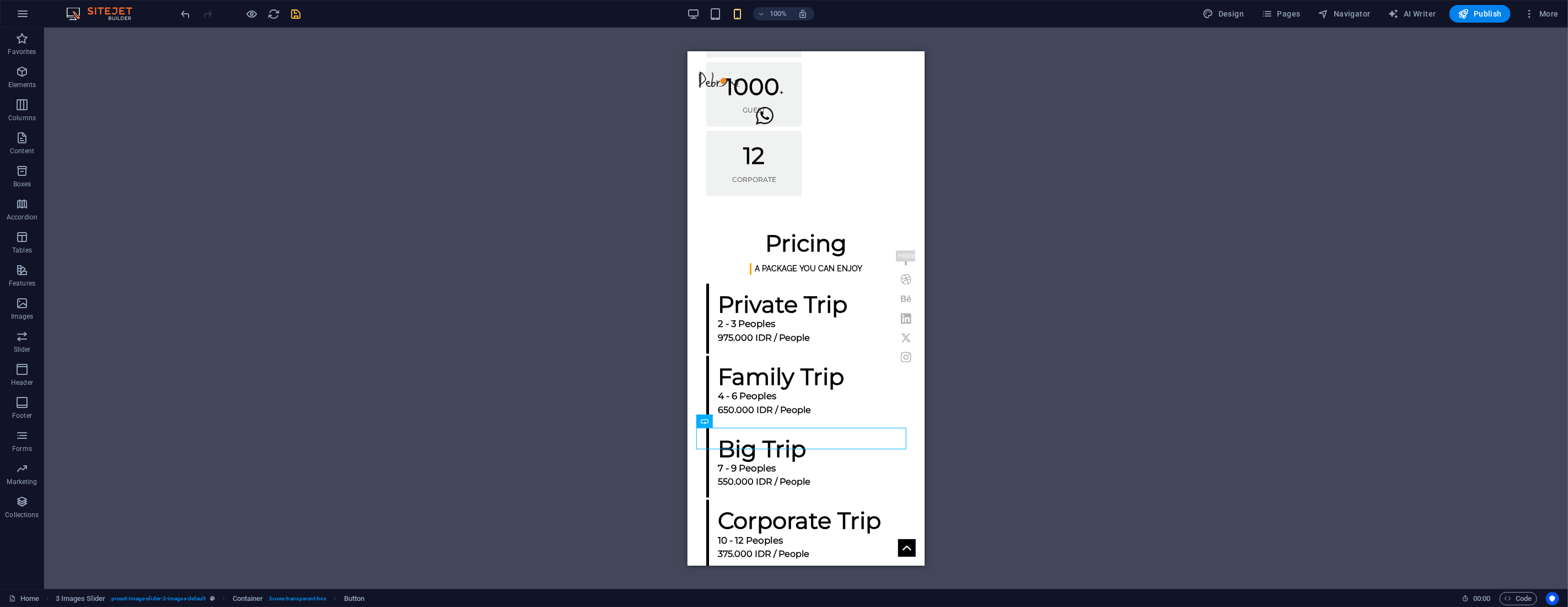
click at [1051, 363] on div "H1 Banner Container Image Text Button Spacer Text Preset Container Spacer Prese…" at bounding box center [805, 308] width 1523 height 561
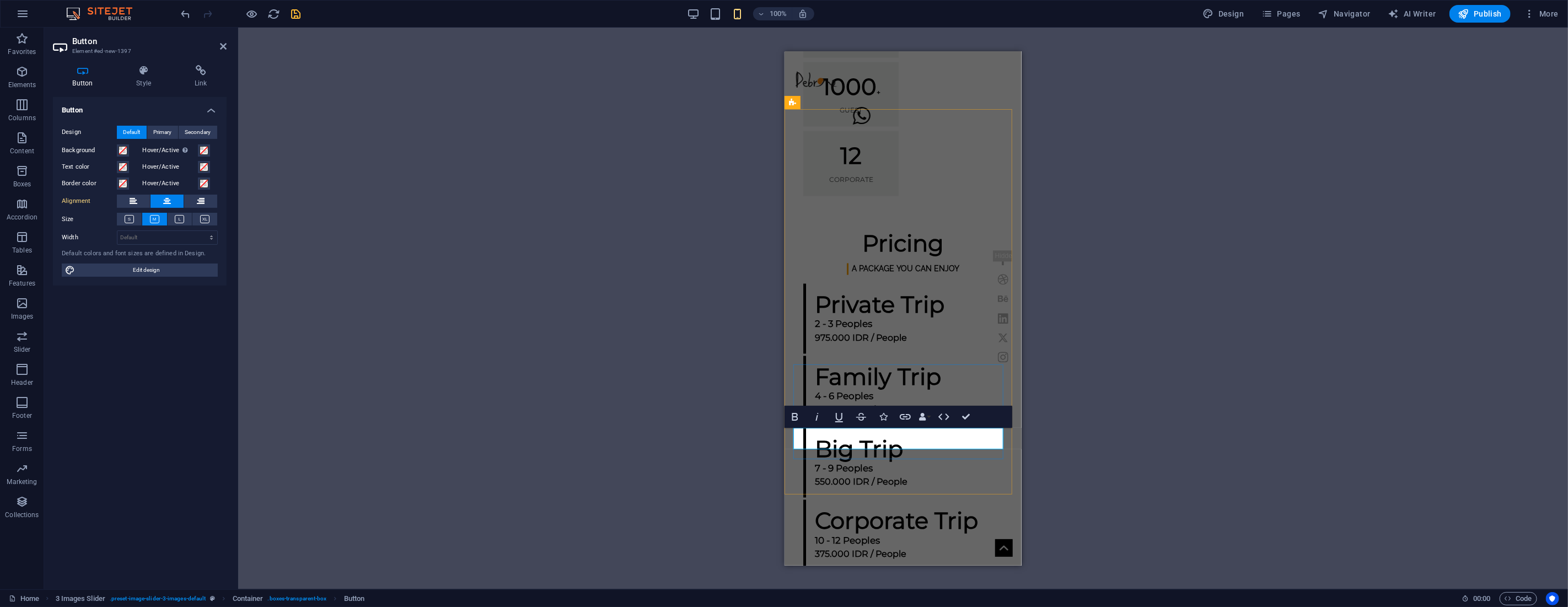
click at [203, 71] on icon at bounding box center [200, 71] width 52 height 11
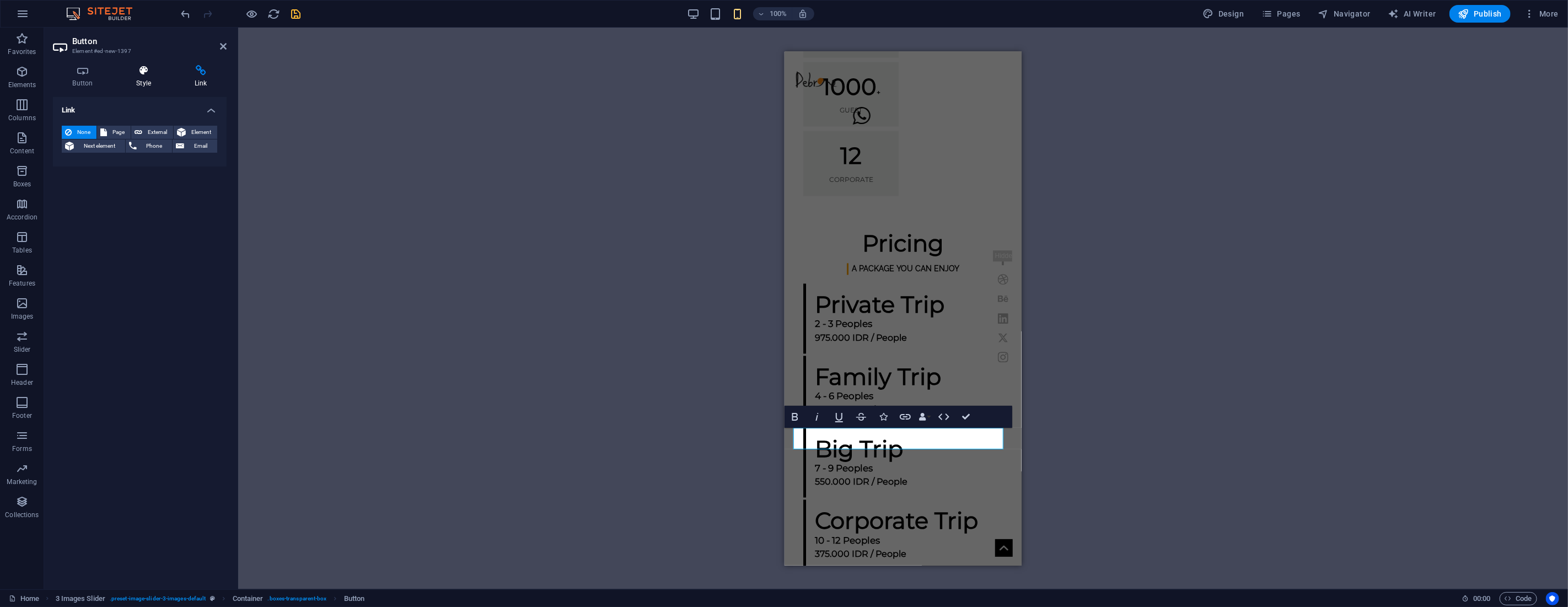
click at [139, 73] on icon at bounding box center [143, 71] width 54 height 11
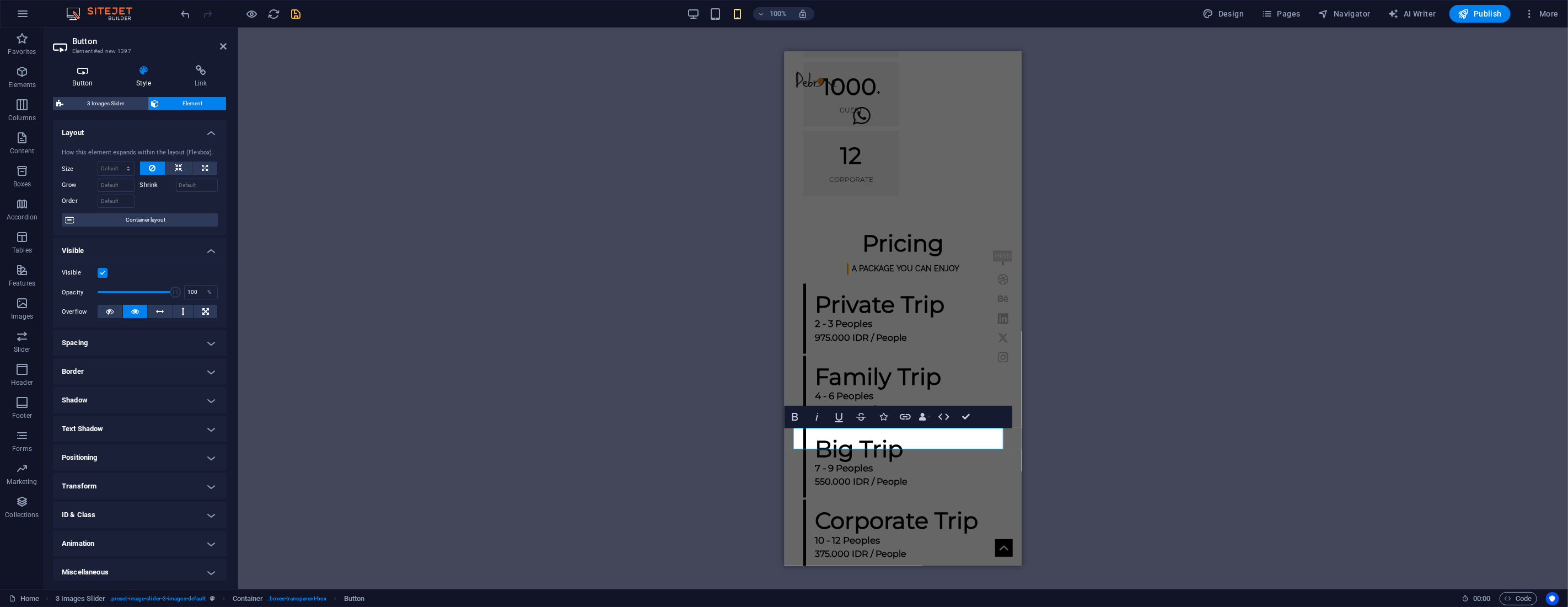
click at [95, 72] on icon at bounding box center [82, 71] width 59 height 11
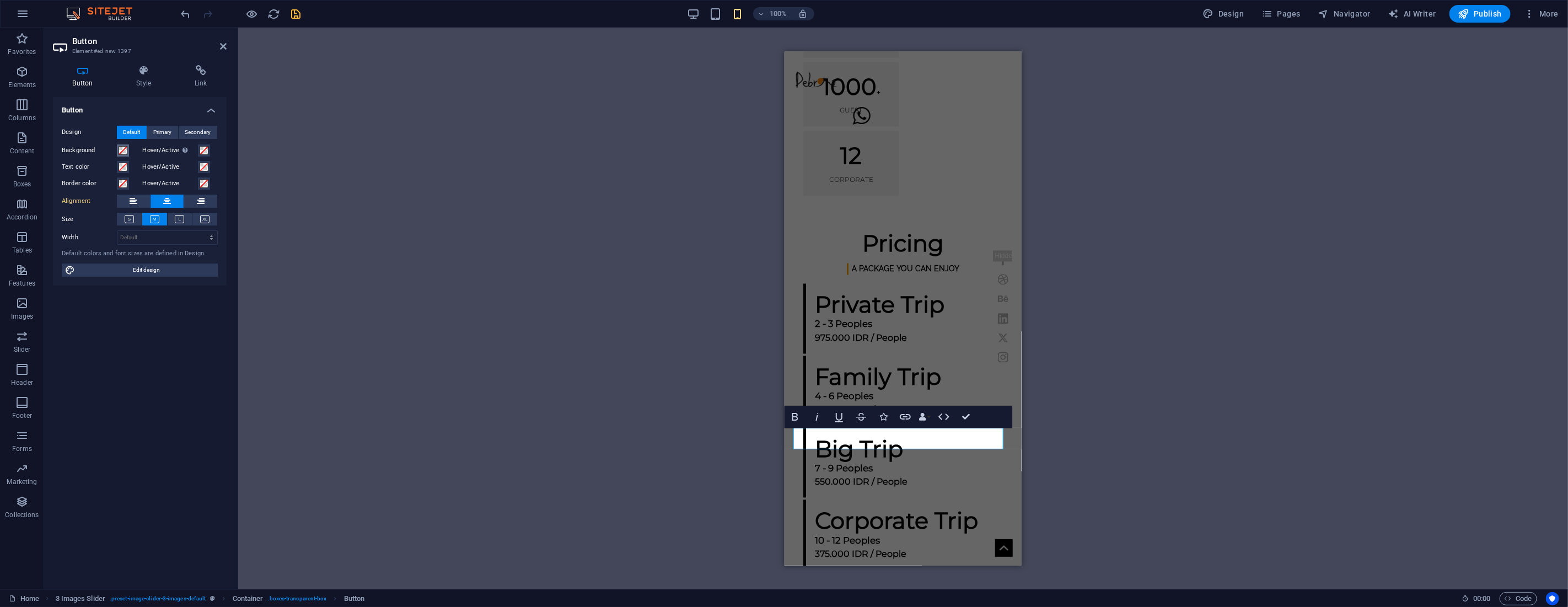
click at [121, 152] on span at bounding box center [122, 150] width 9 height 9
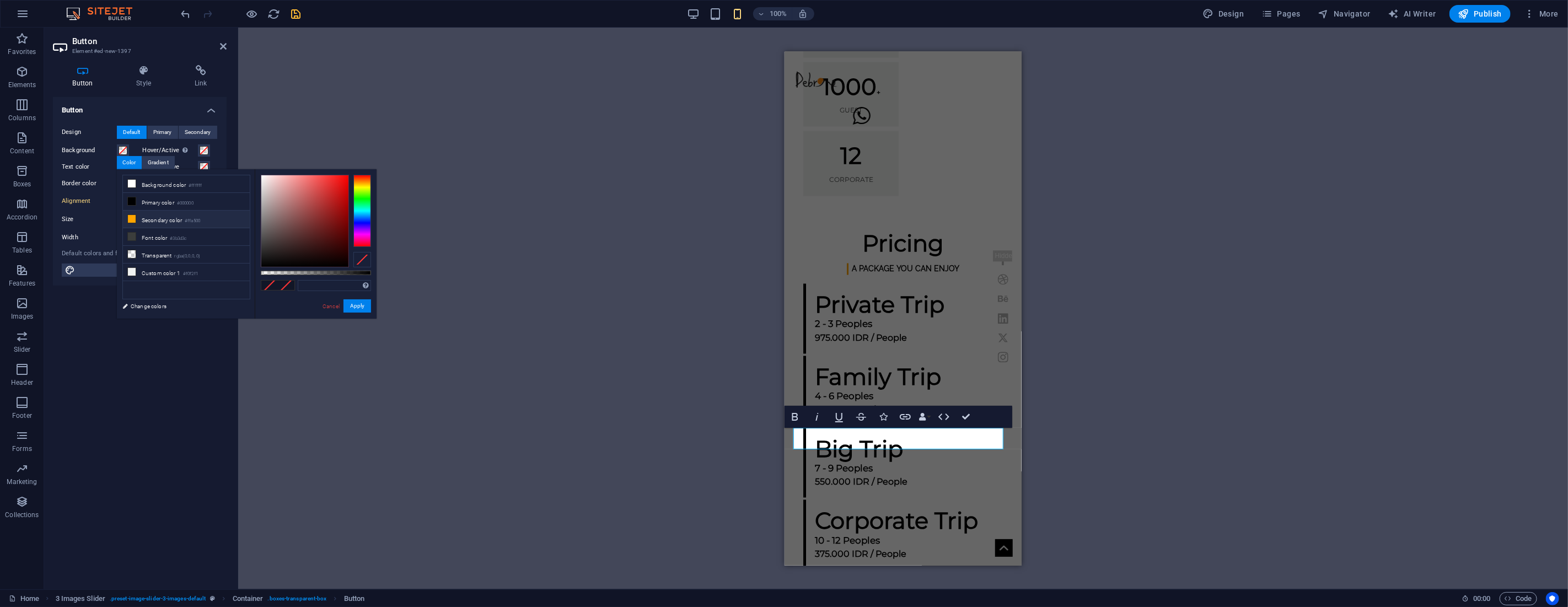
click at [134, 221] on icon at bounding box center [131, 218] width 7 height 7
type input "#ffa500"
click at [350, 309] on button "Apply" at bounding box center [357, 306] width 28 height 13
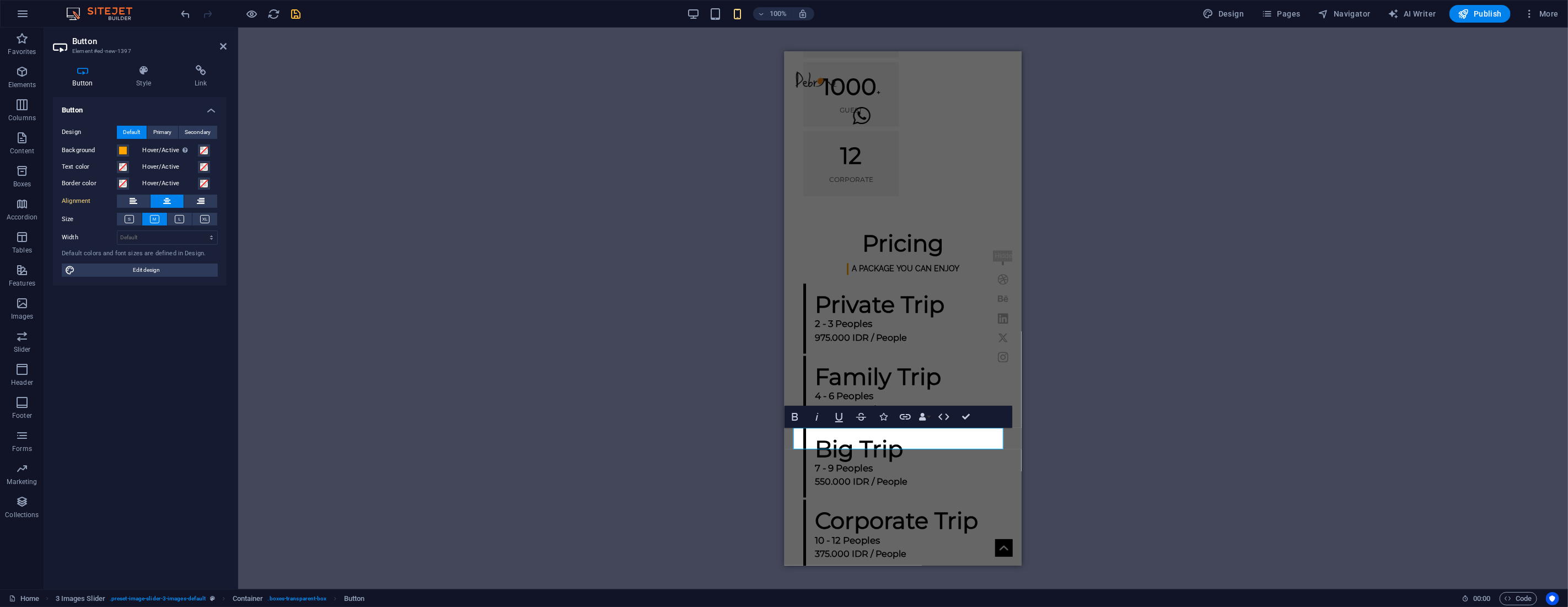
click at [660, 343] on div "H1 Banner Container Image Text Button Spacer Text Preset Container Spacer Prese…" at bounding box center [902, 308] width 1329 height 561
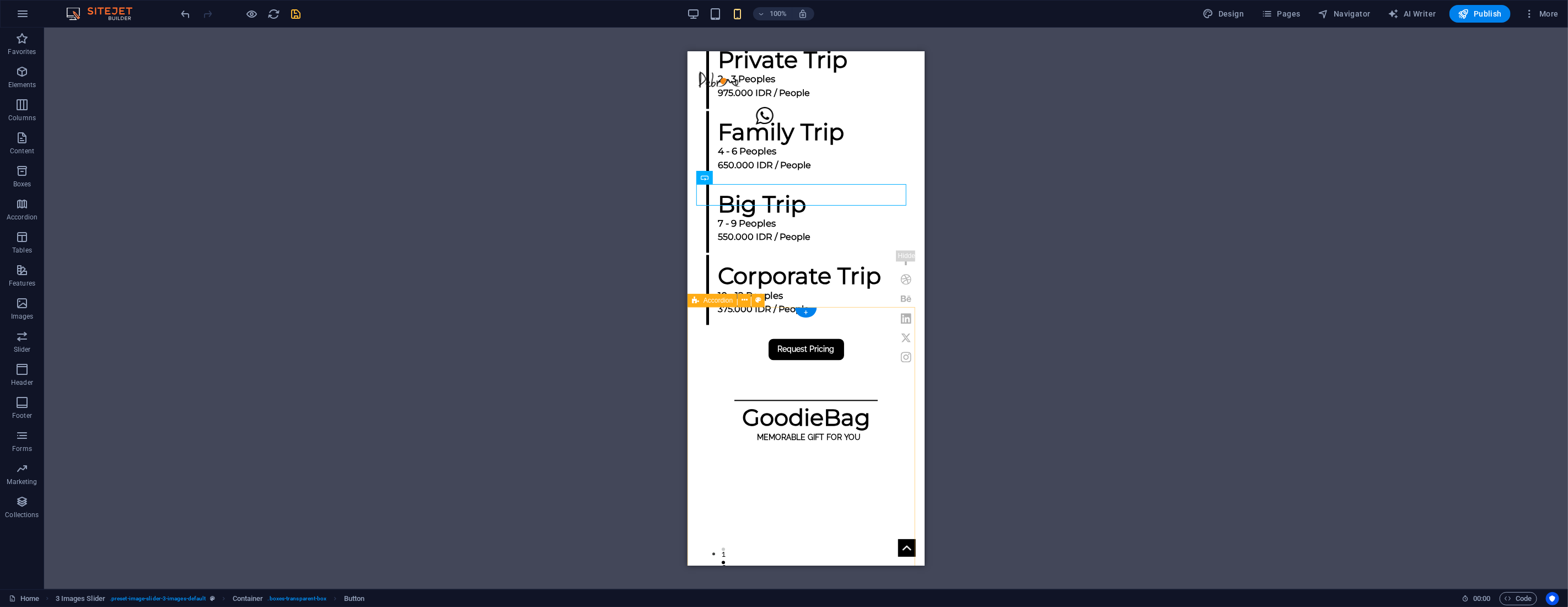
scroll to position [1714, 0]
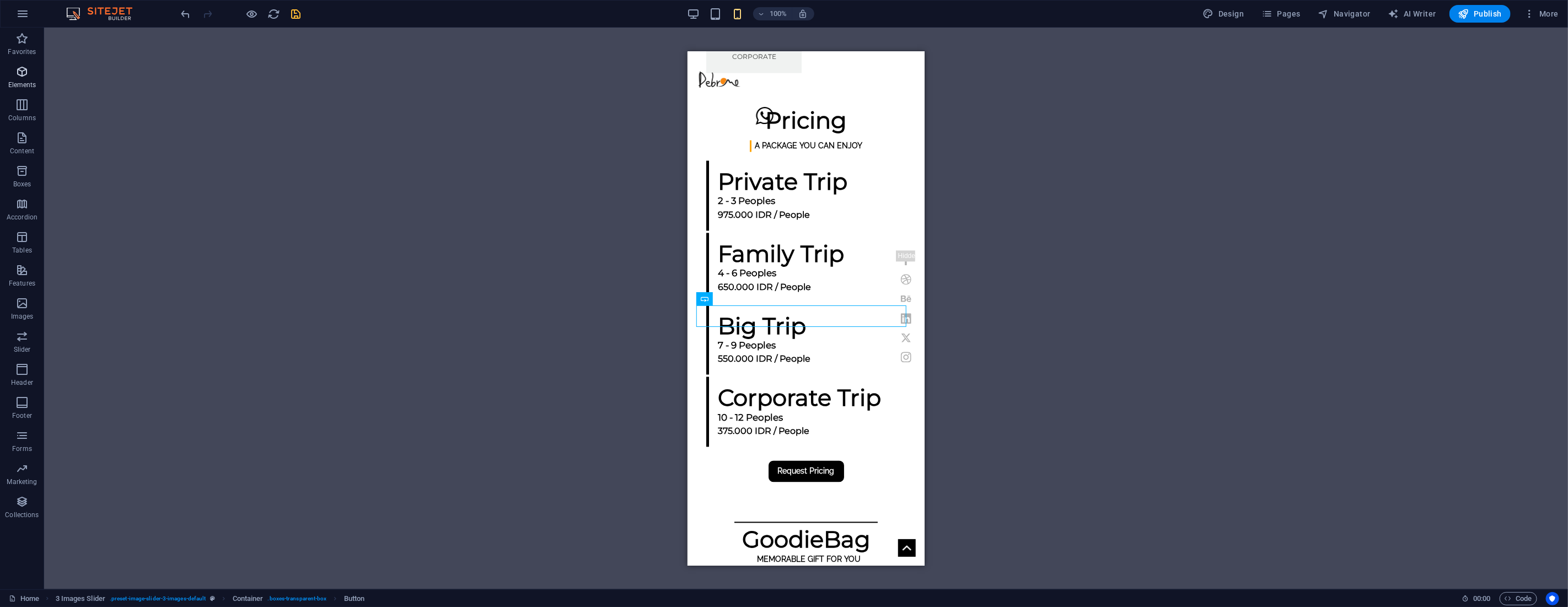
click at [20, 76] on icon "button" at bounding box center [22, 72] width 13 height 13
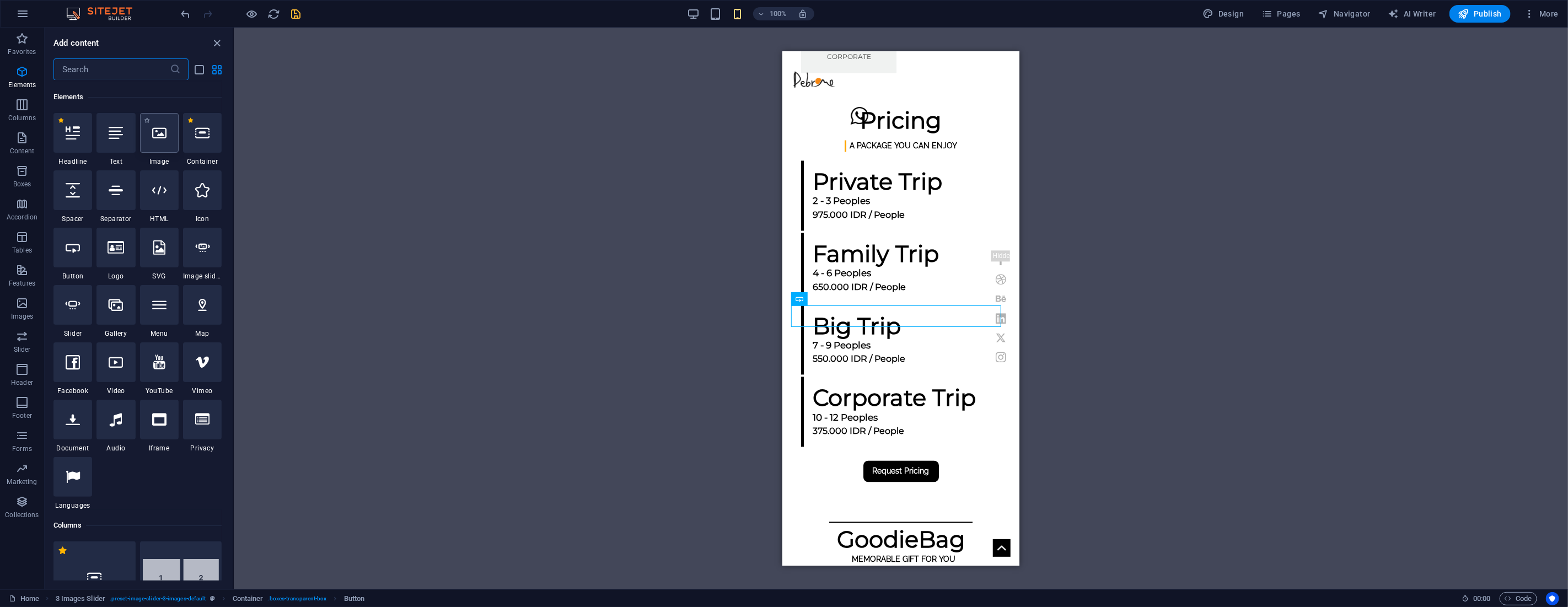
scroll to position [117, 0]
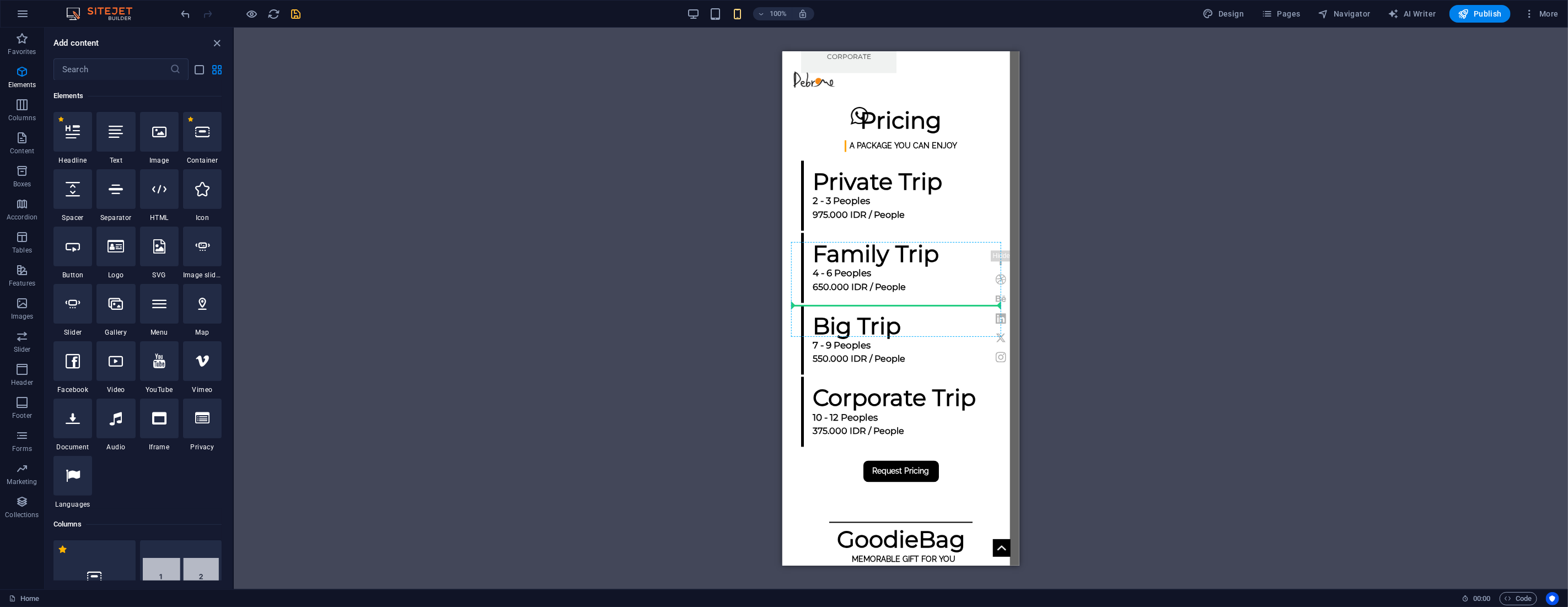
select select "px"
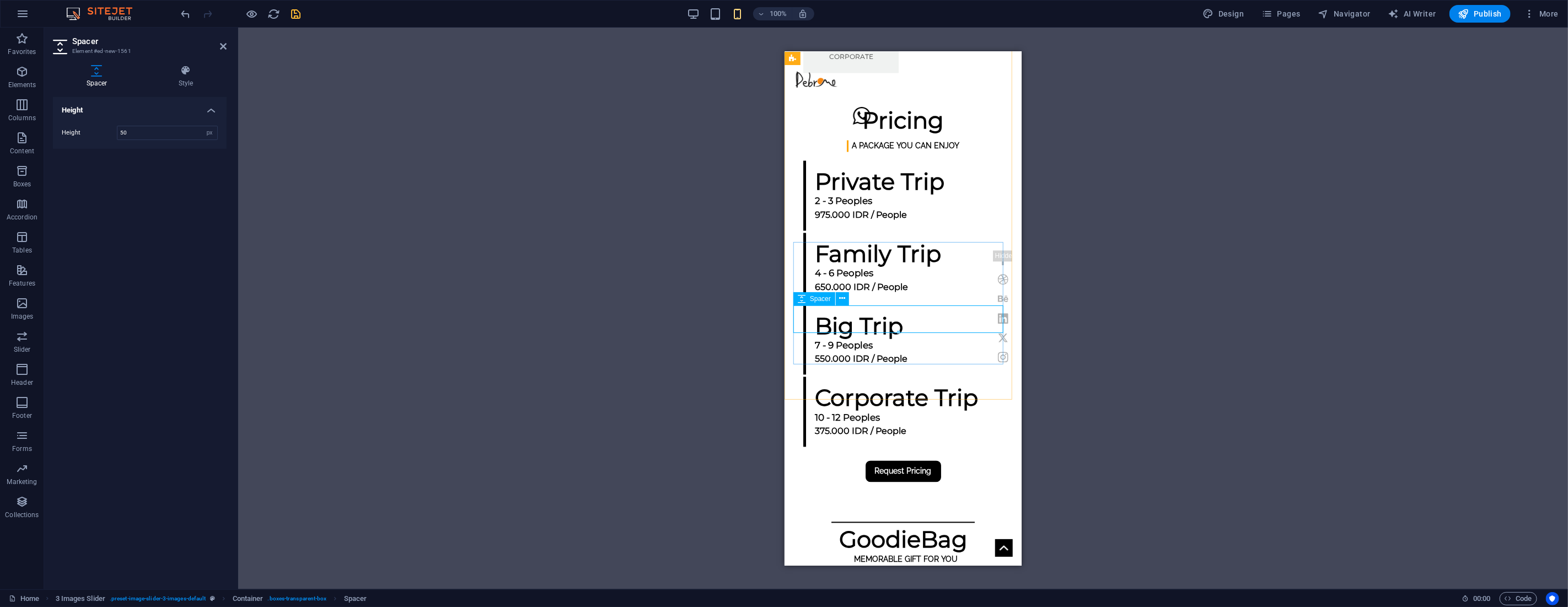
click at [148, 134] on input "50" at bounding box center [167, 133] width 99 height 13
click at [298, 125] on div "H1 Banner Container Image Text Button Spacer Text Preset Container Spacer Prese…" at bounding box center [902, 308] width 1329 height 561
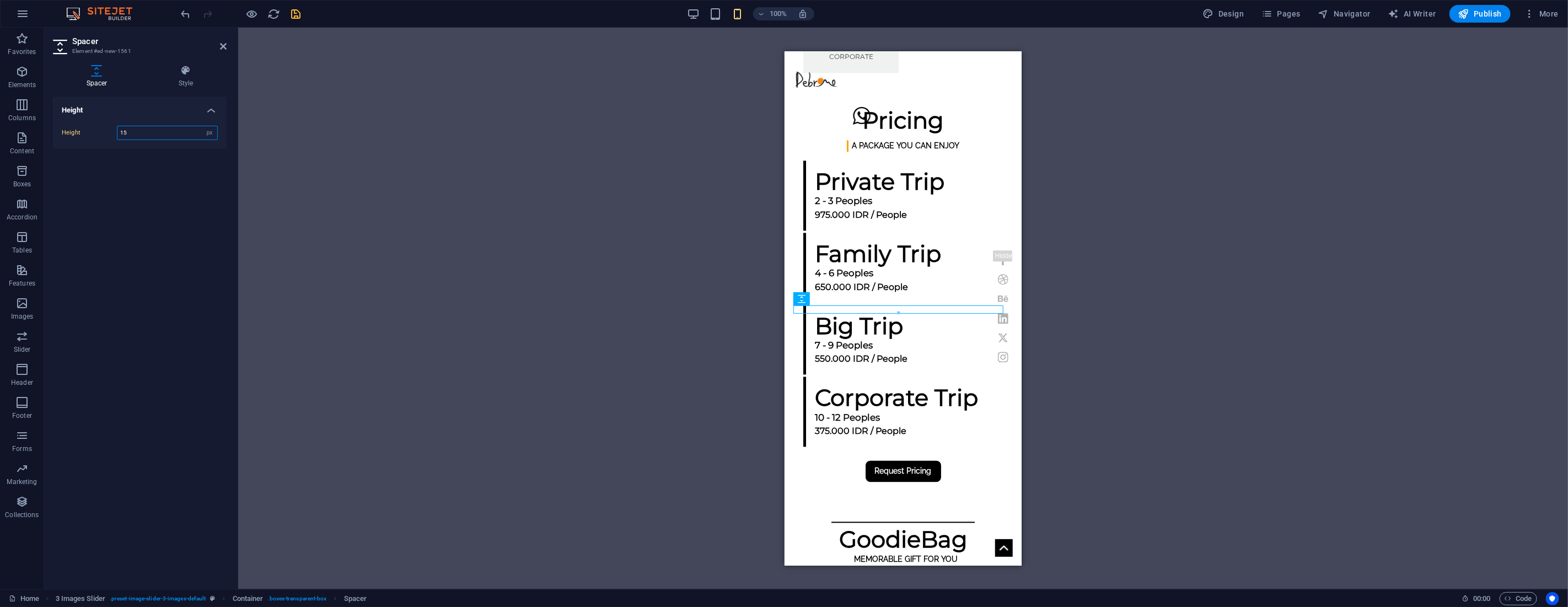
click at [149, 129] on input "15" at bounding box center [167, 133] width 99 height 13
type input "10"
click at [476, 144] on div "H1 Banner Container Image Text Button Spacer Text Preset Container Spacer Prese…" at bounding box center [902, 308] width 1329 height 561
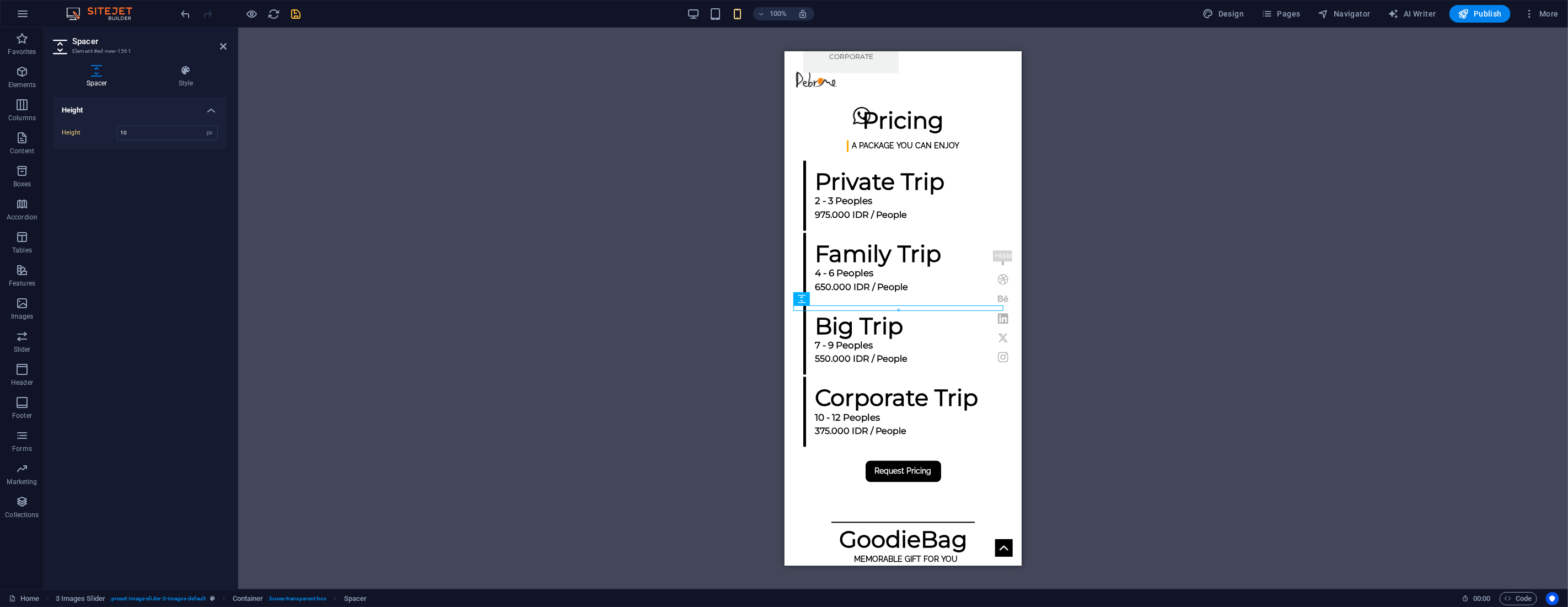
click at [222, 44] on icon at bounding box center [223, 46] width 7 height 9
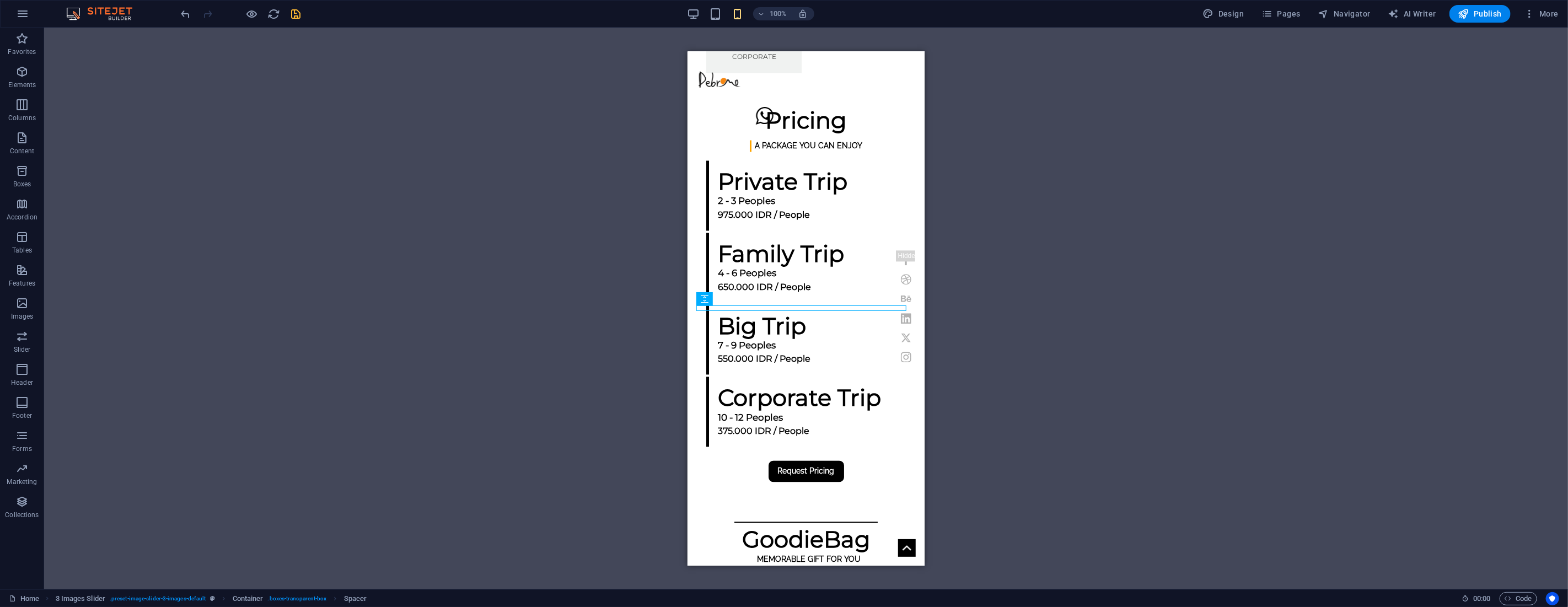
click at [553, 201] on div "H1 Banner Container Image Text Button Spacer Text Preset Container Spacer Prese…" at bounding box center [805, 308] width 1523 height 561
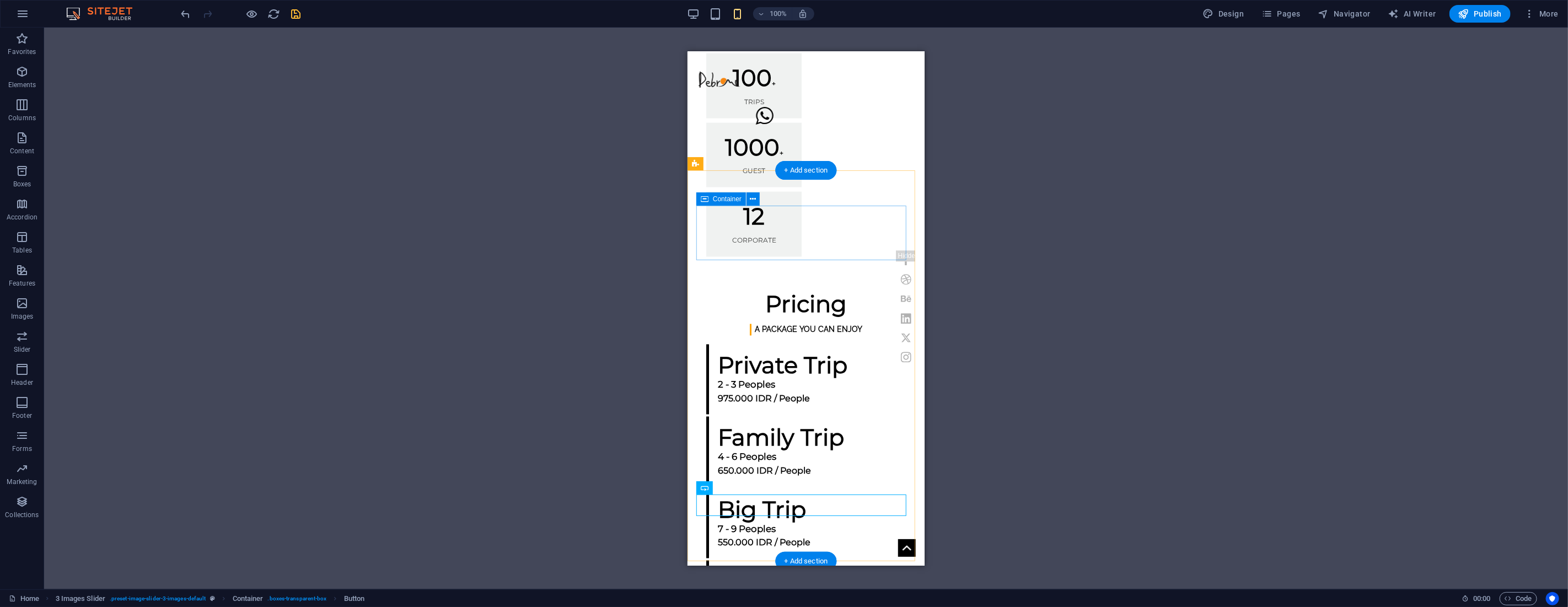
scroll to position [1530, 0]
click at [1018, 235] on div "H1 Banner Container Image Text Button Spacer Text Preset Container Spacer Prese…" at bounding box center [805, 308] width 1523 height 561
click at [298, 15] on icon "save" at bounding box center [297, 14] width 13 height 13
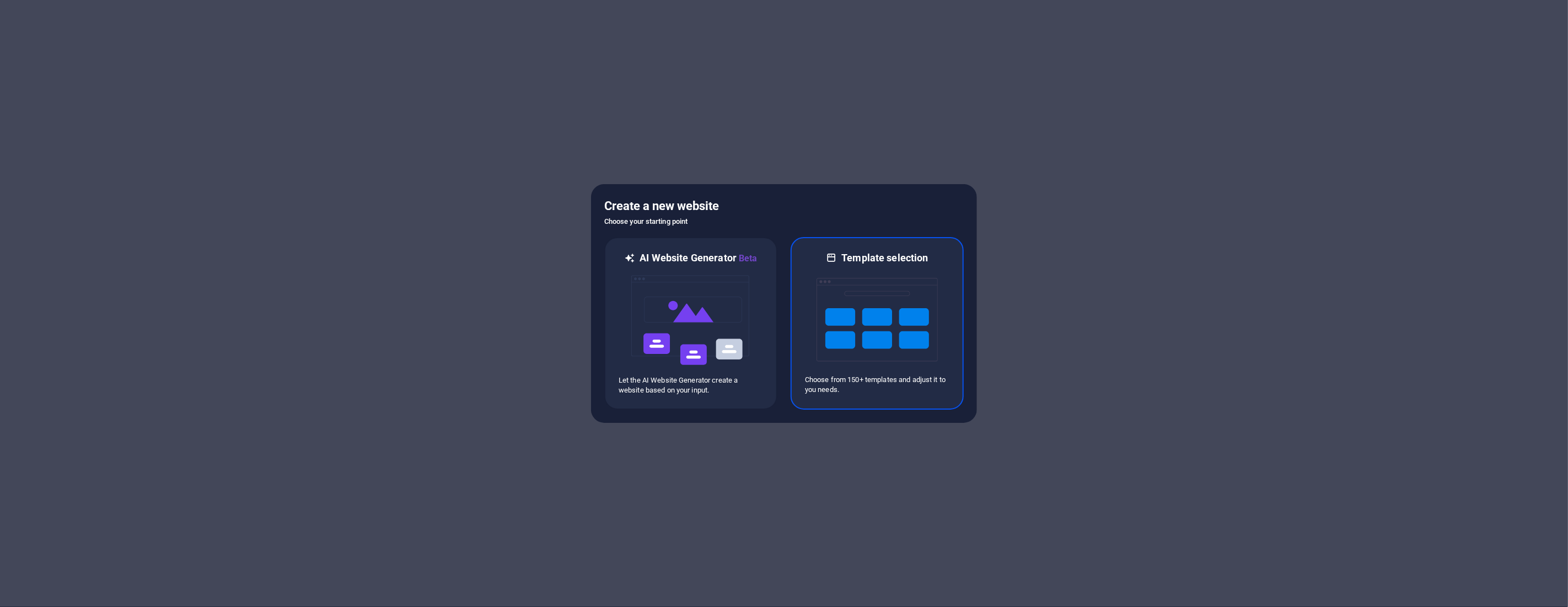
click at [897, 283] on img at bounding box center [877, 319] width 121 height 110
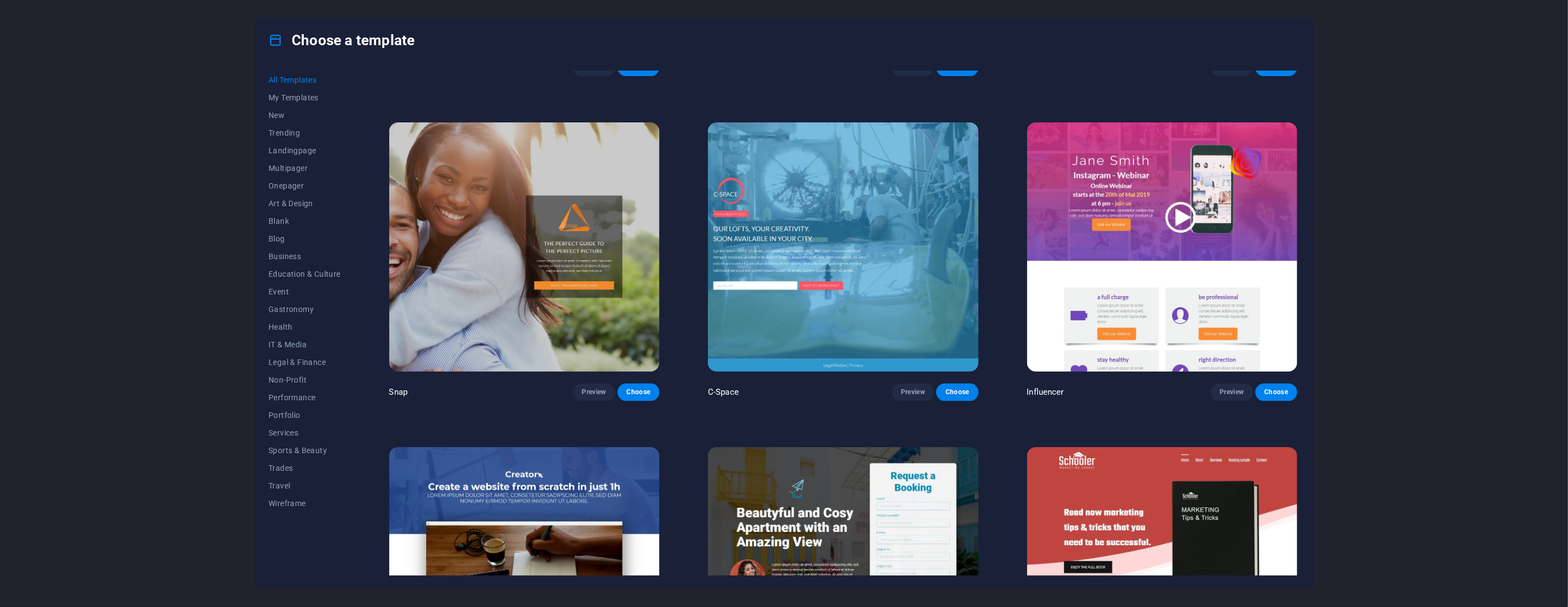
scroll to position [5511, 0]
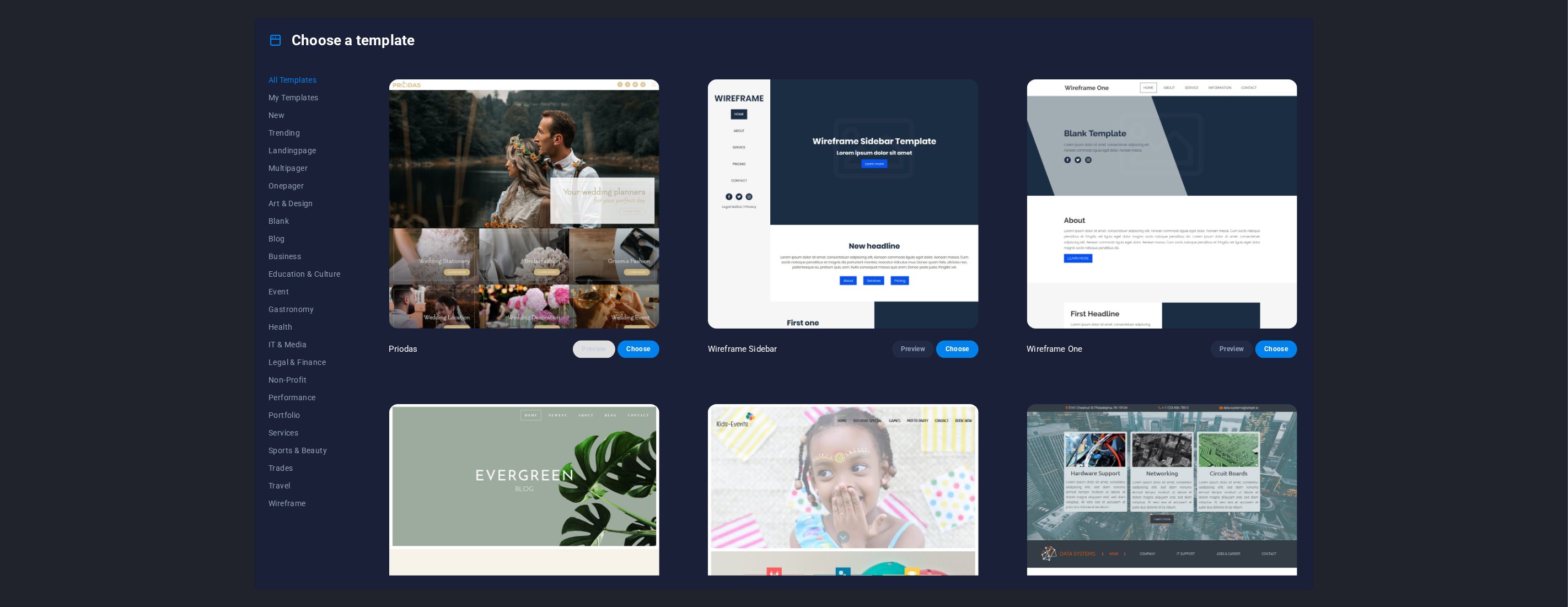
click at [594, 345] on span "Preview" at bounding box center [594, 349] width 24 height 9
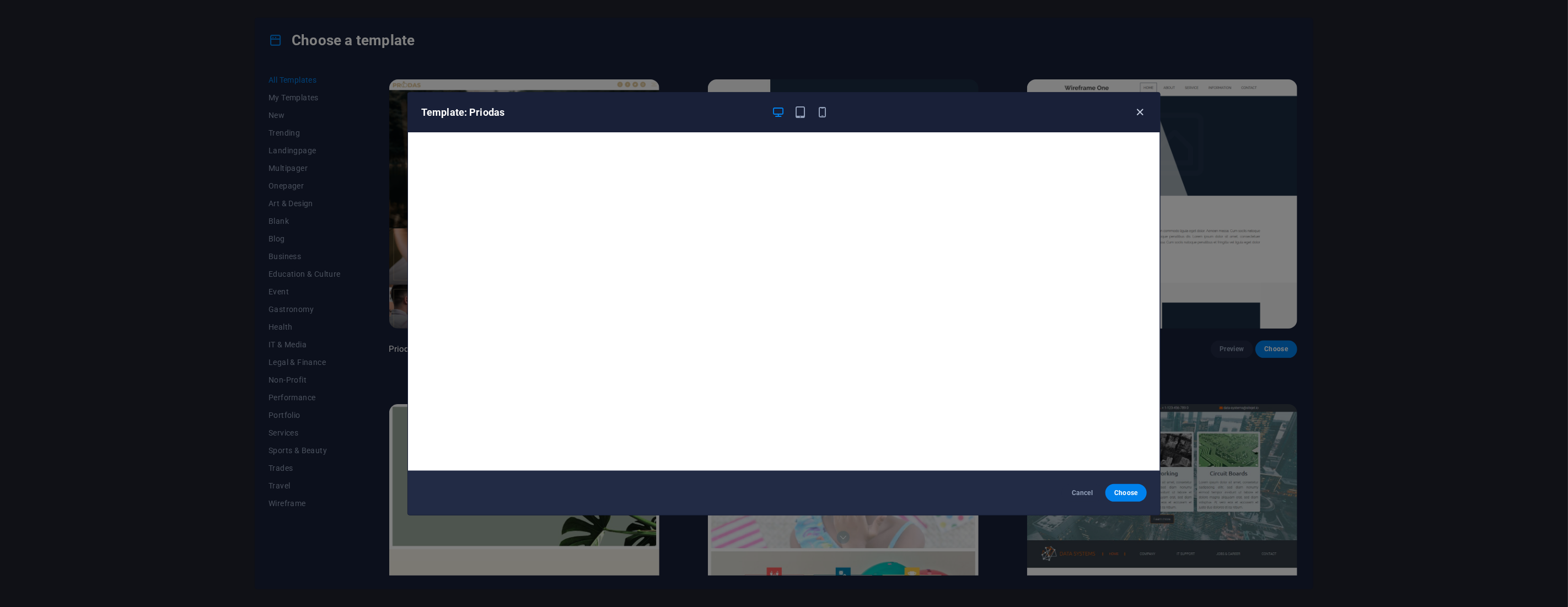
click at [1143, 108] on icon "button" at bounding box center [1140, 112] width 13 height 13
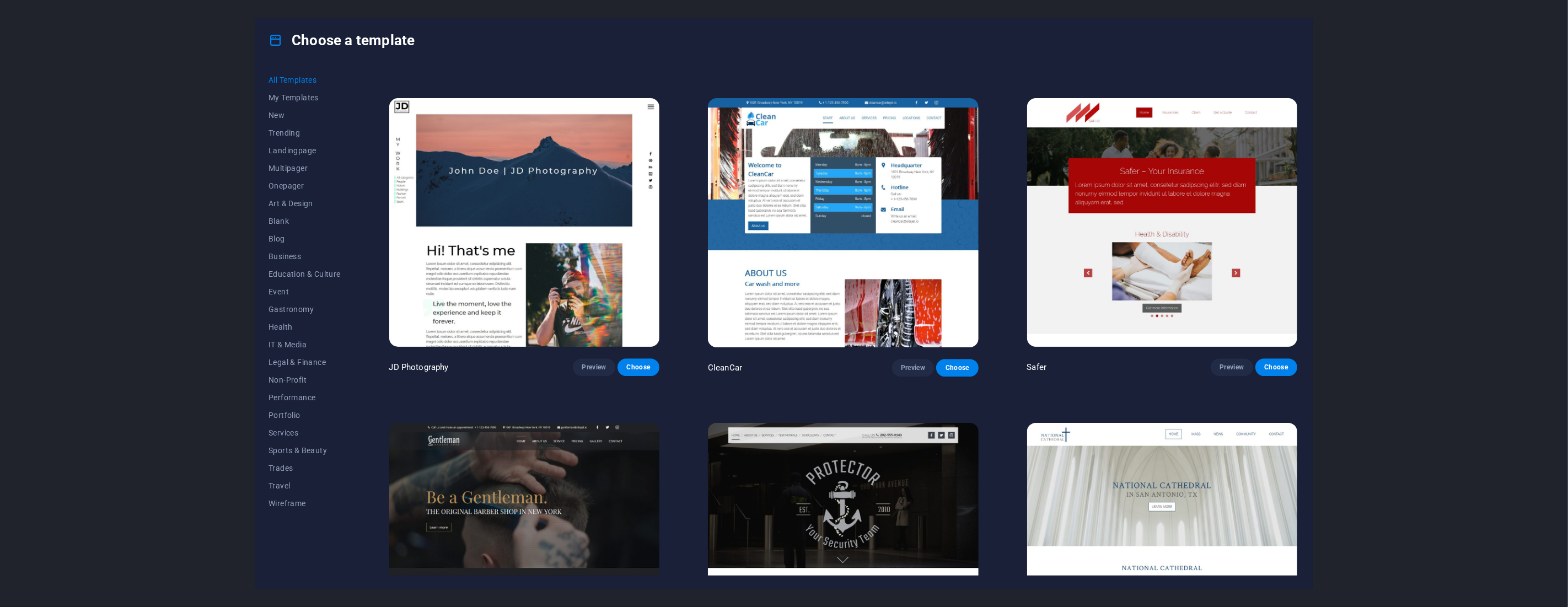
scroll to position [6245, 0]
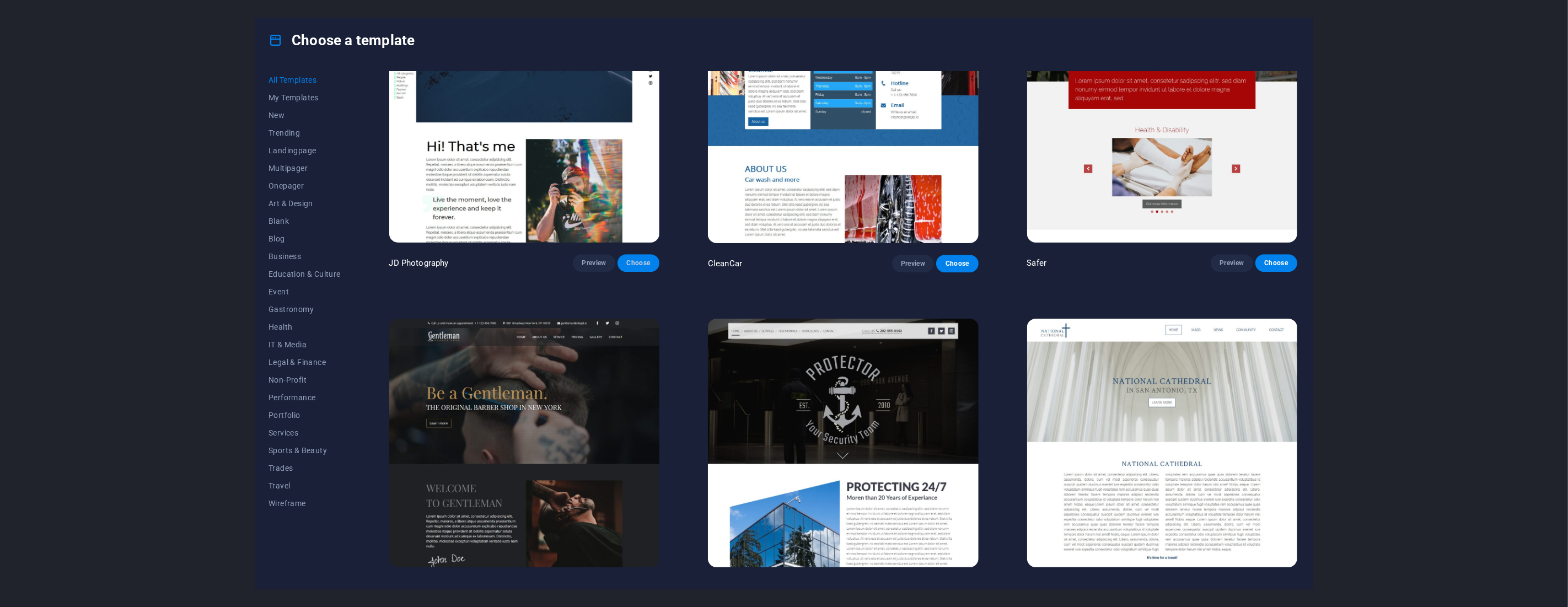
click at [640, 258] on span "Choose" at bounding box center [638, 262] width 24 height 9
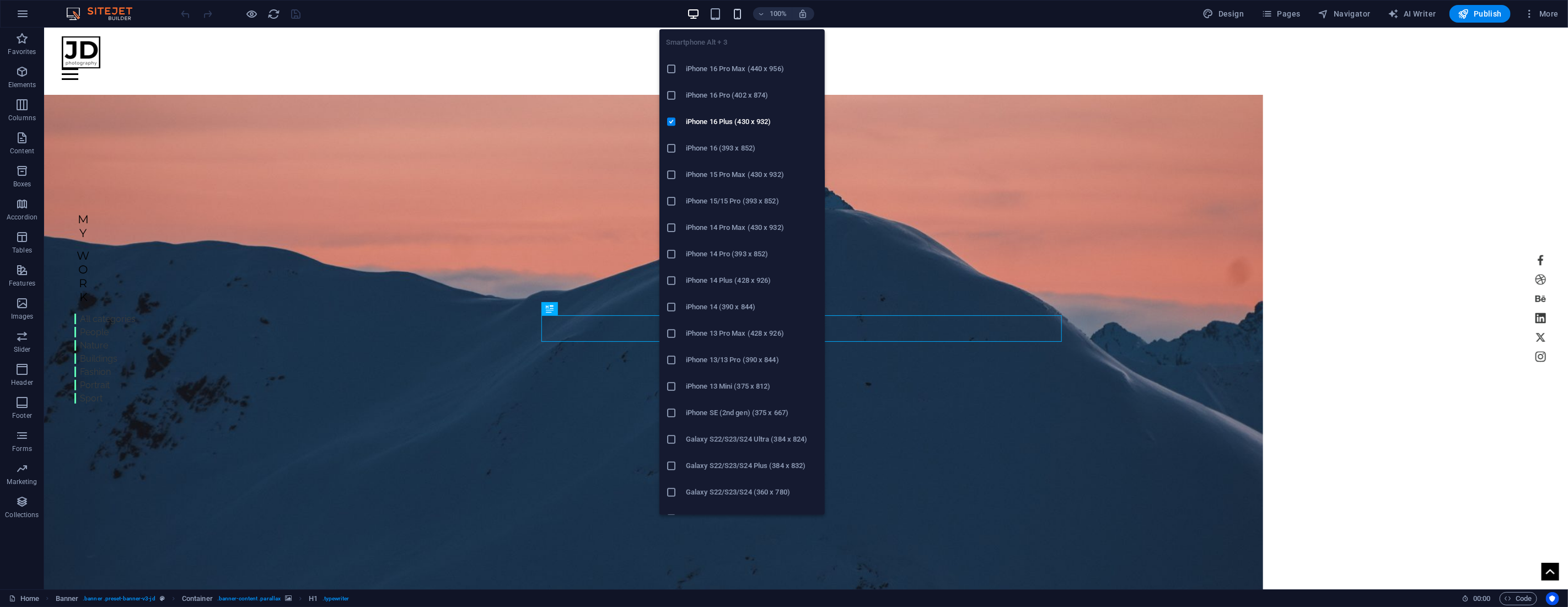
click at [740, 18] on icon "button" at bounding box center [738, 14] width 13 height 13
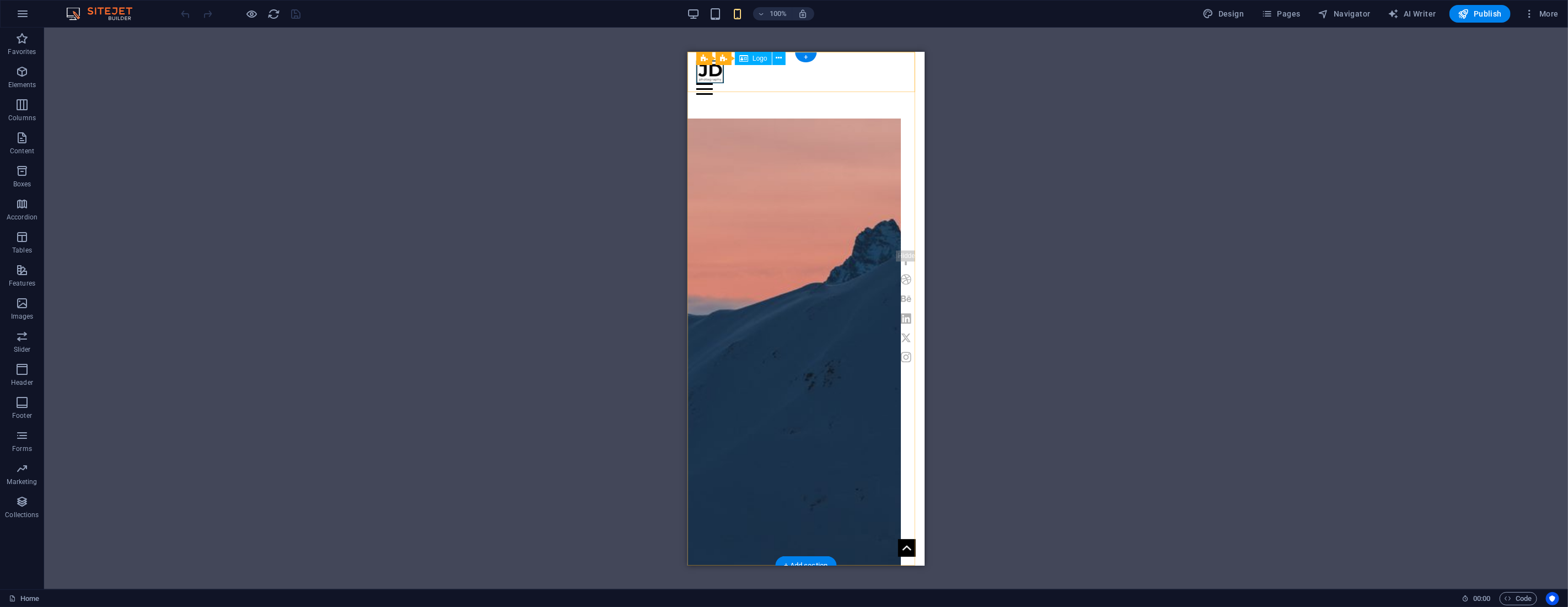
click at [719, 73] on div at bounding box center [805, 72] width 219 height 23
drag, startPoint x: 719, startPoint y: 73, endPoint x: 1068, endPoint y: 189, distance: 367.8
click at [719, 73] on div at bounding box center [805, 72] width 219 height 23
select select "px"
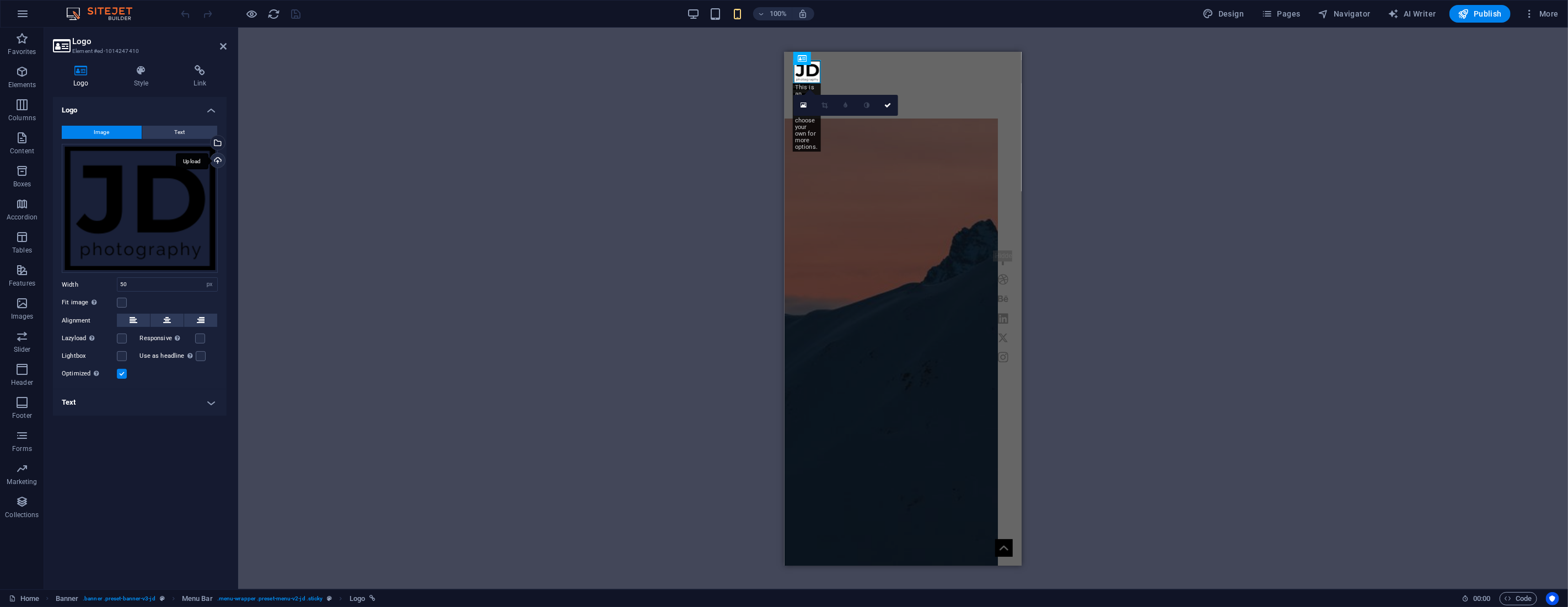
click at [213, 162] on div "Upload" at bounding box center [217, 161] width 16 height 16
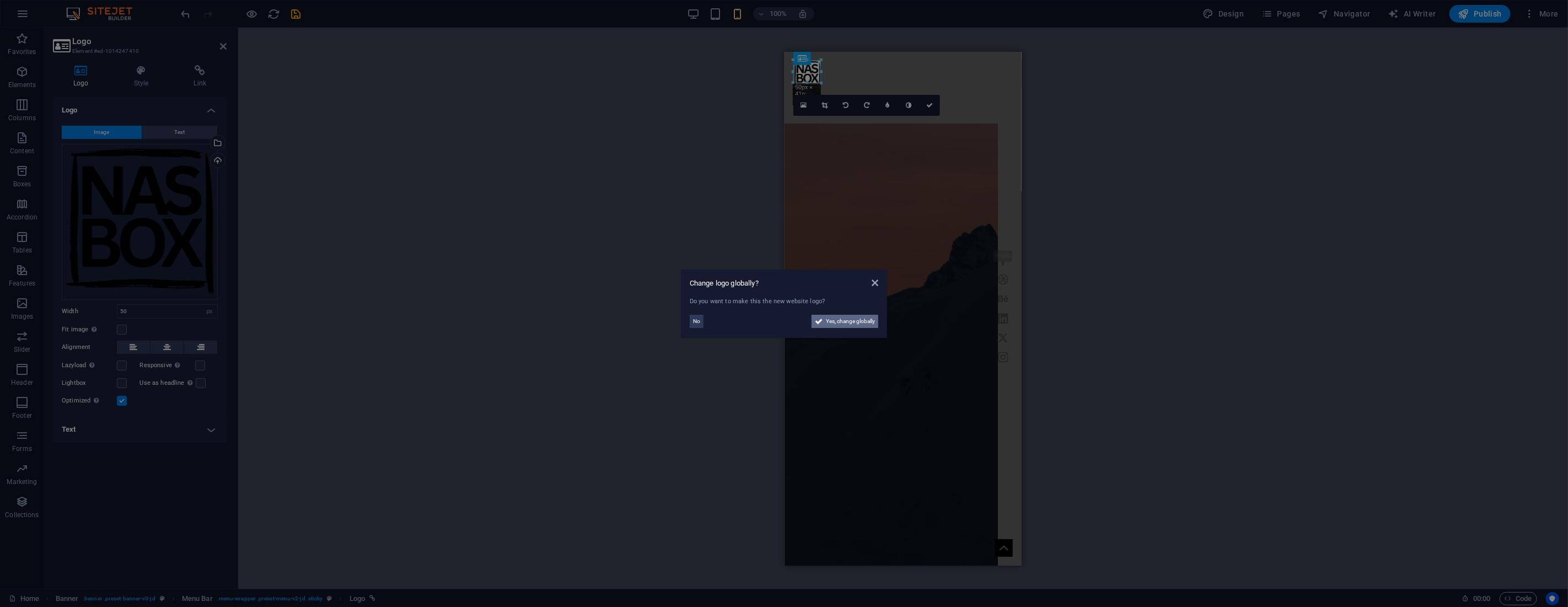
click at [858, 321] on span "Yes, change globally" at bounding box center [850, 321] width 49 height 13
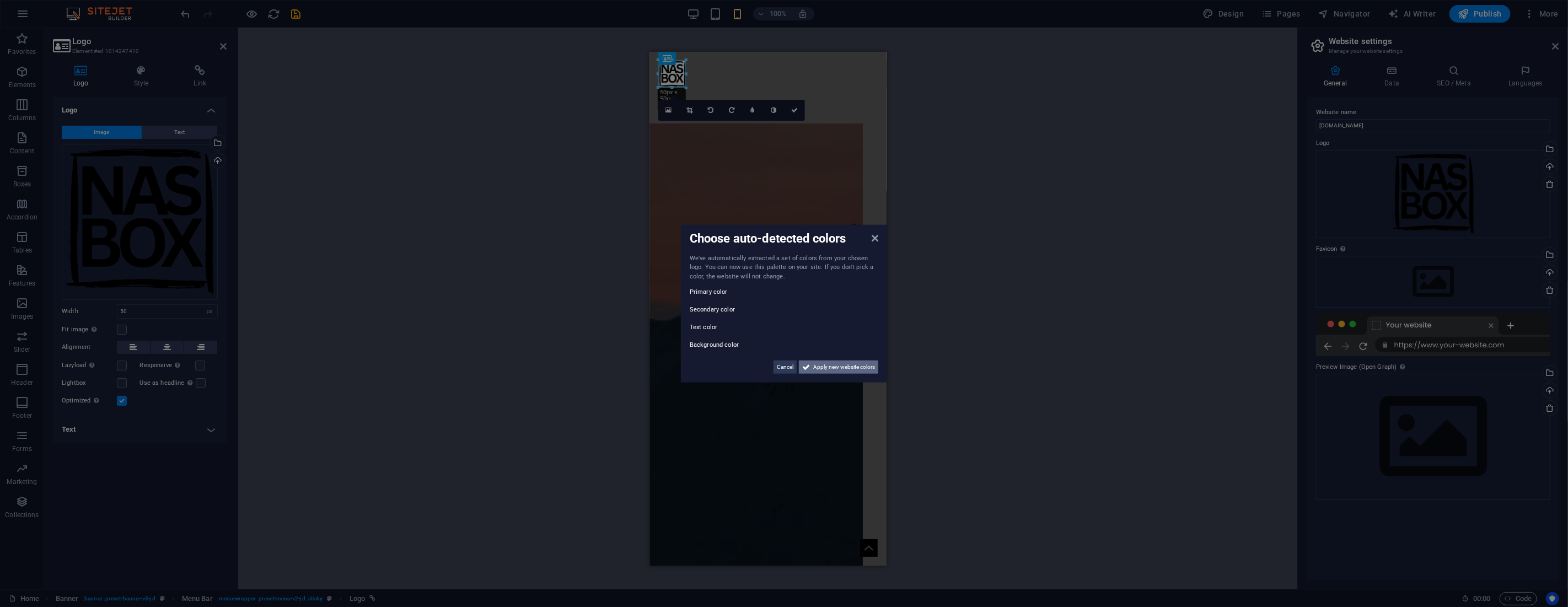
click at [834, 364] on span "Apply new website colors" at bounding box center [844, 367] width 62 height 13
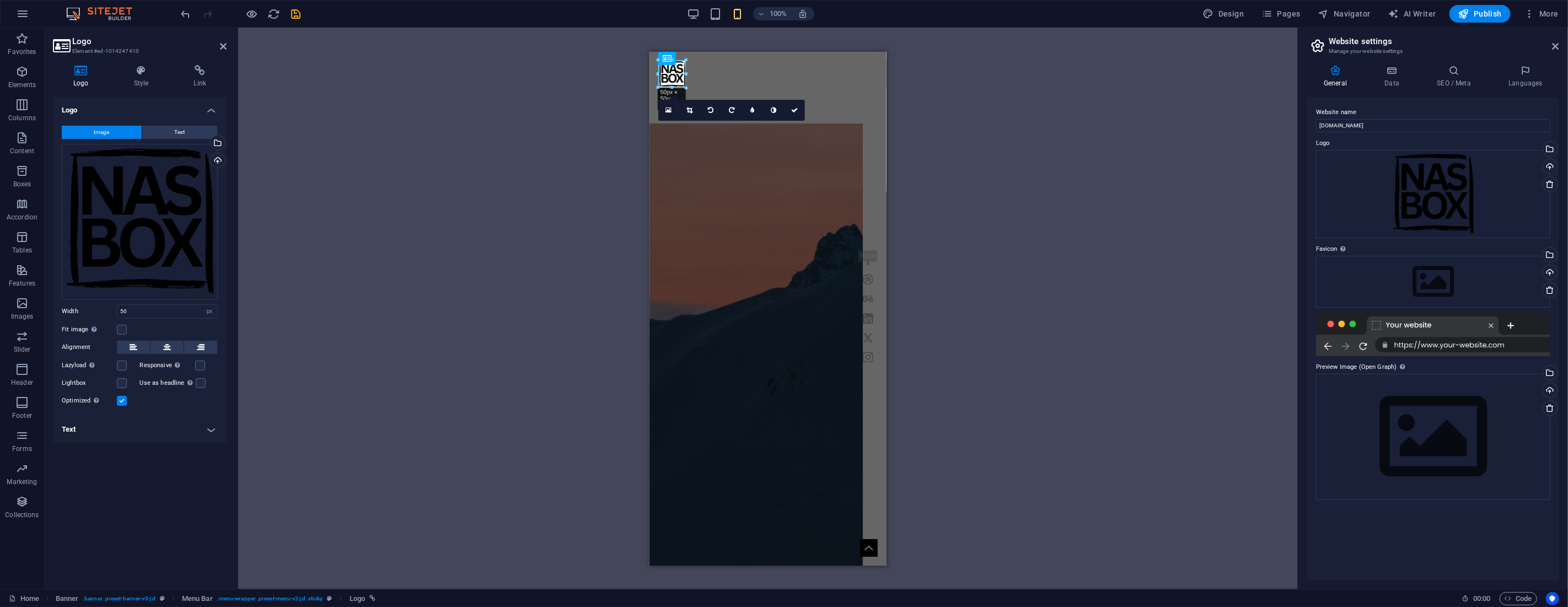
click at [955, 207] on div "H1 Banner Container Banner Menu Bar Menu Bar Container Container Preset H2 Pres…" at bounding box center [768, 308] width 1059 height 561
click at [224, 46] on icon at bounding box center [223, 46] width 7 height 9
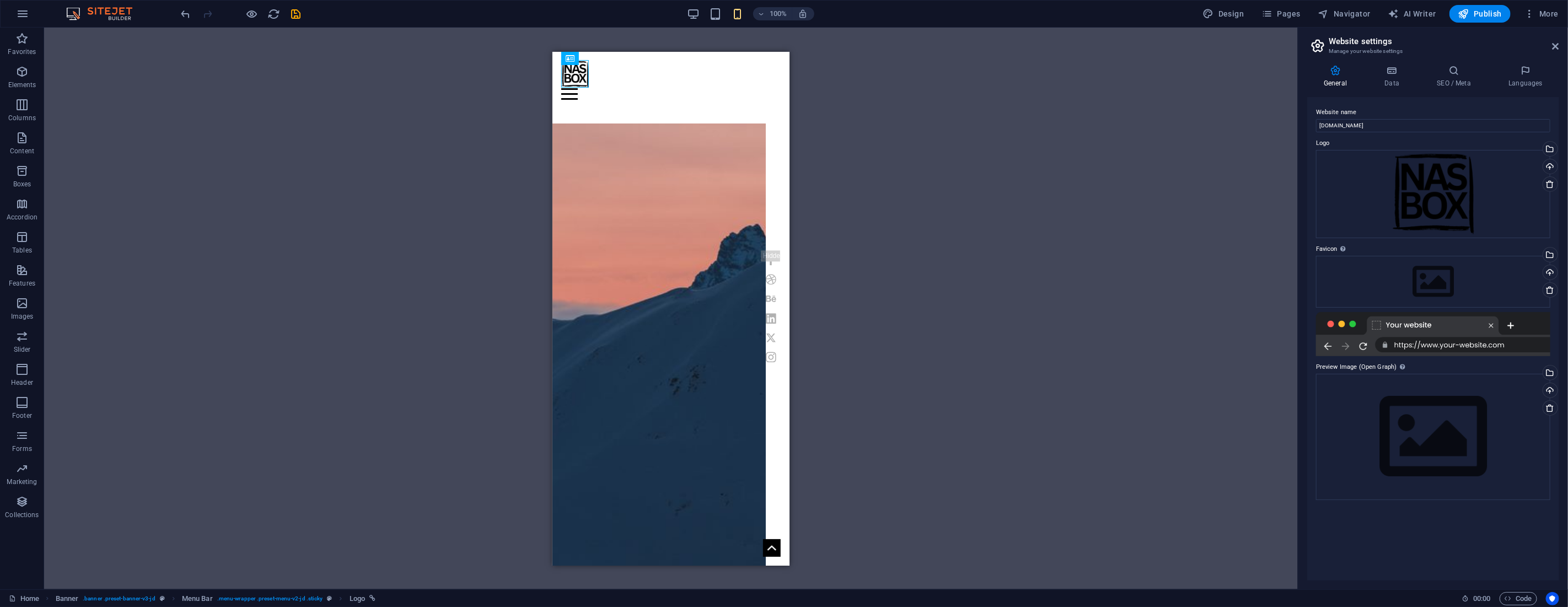
click at [929, 134] on div "H1 Banner Container Banner Menu Bar Menu Bar Container Container Preset H2 Pres…" at bounding box center [671, 308] width 1253 height 561
click at [24, 73] on icon "button" at bounding box center [22, 72] width 13 height 13
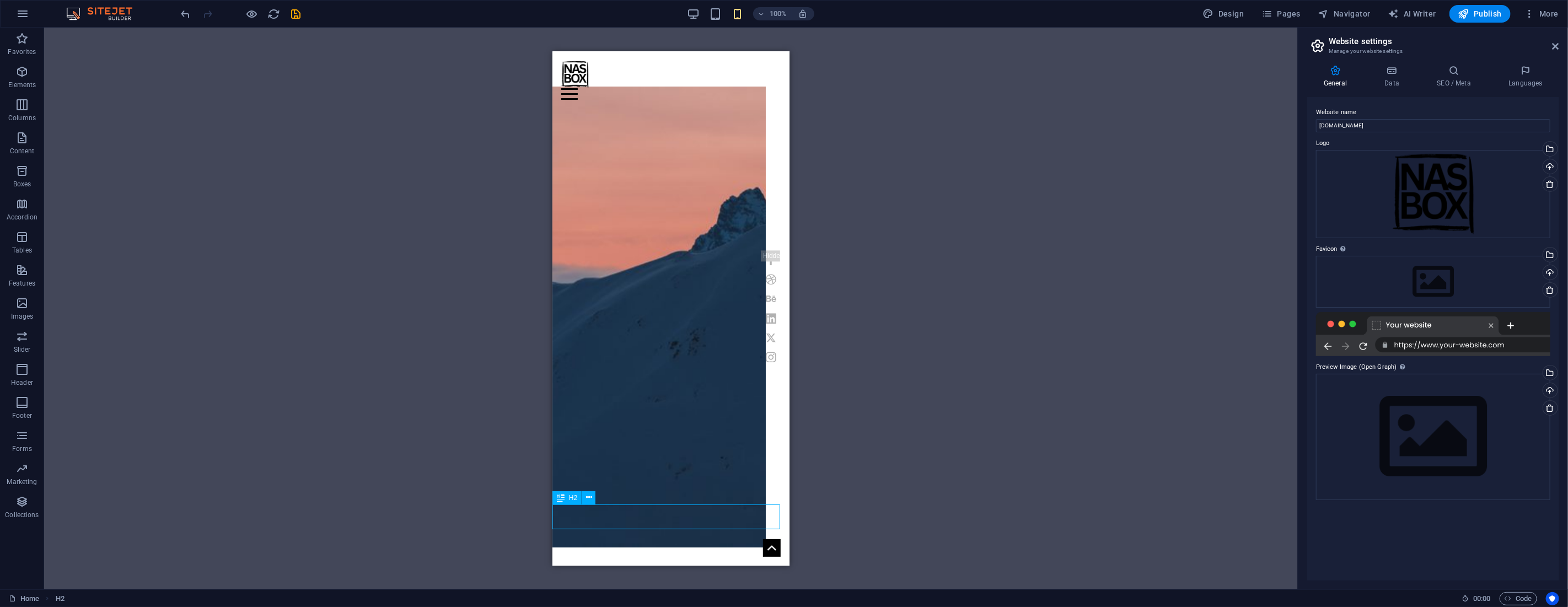
scroll to position [73, 0]
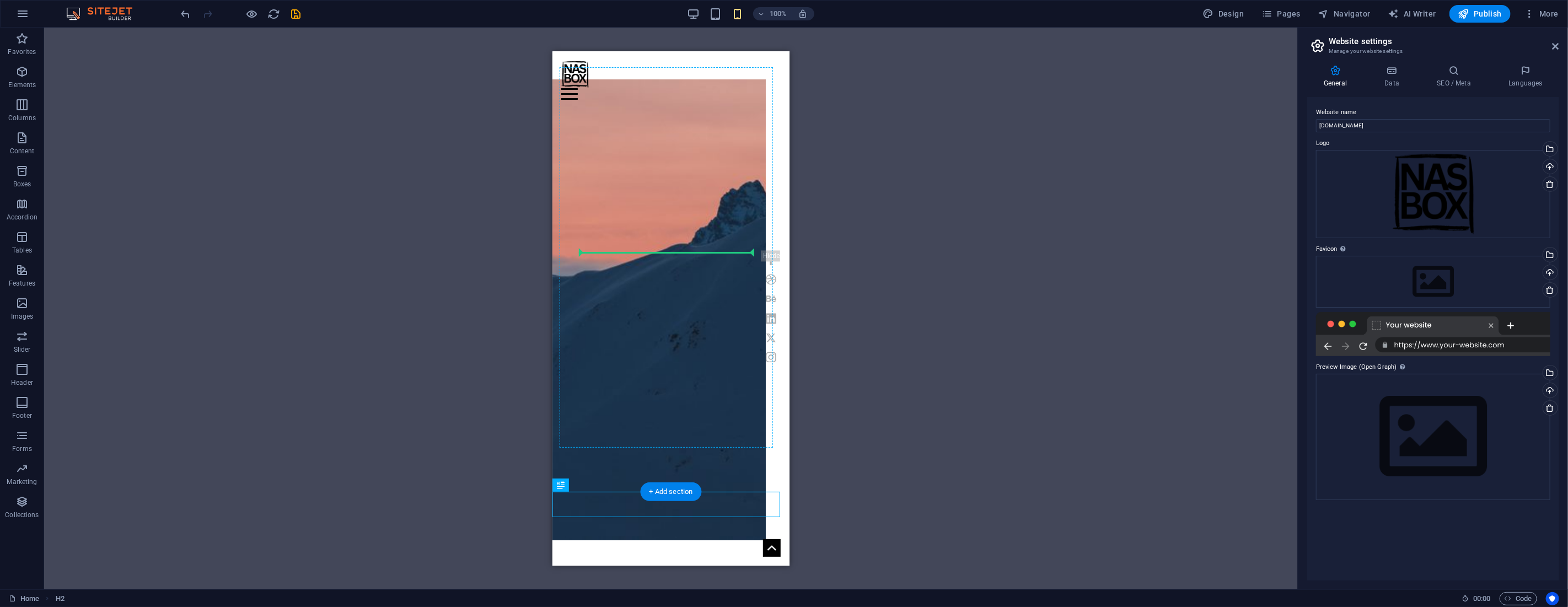
drag, startPoint x: 1112, startPoint y: 548, endPoint x: 673, endPoint y: 255, distance: 527.8
click at [28, 78] on icon "button" at bounding box center [22, 72] width 13 height 13
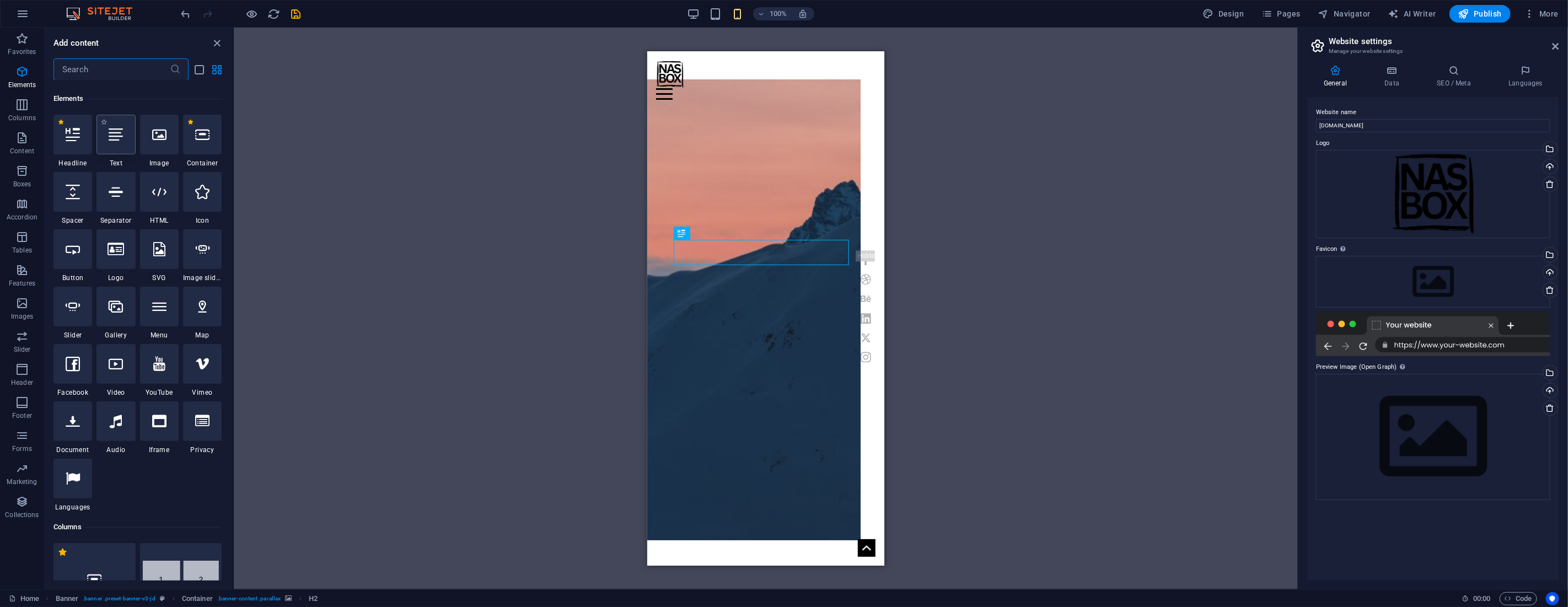
scroll to position [117, 0]
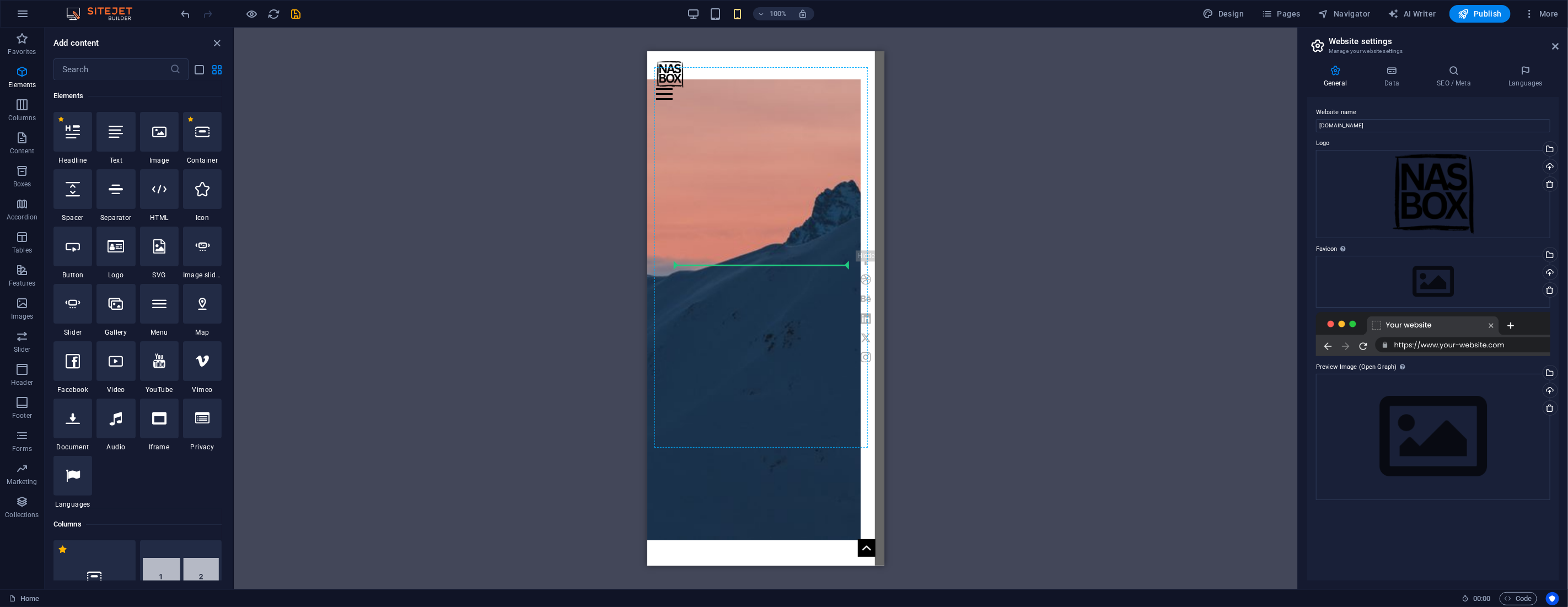
select select "px"
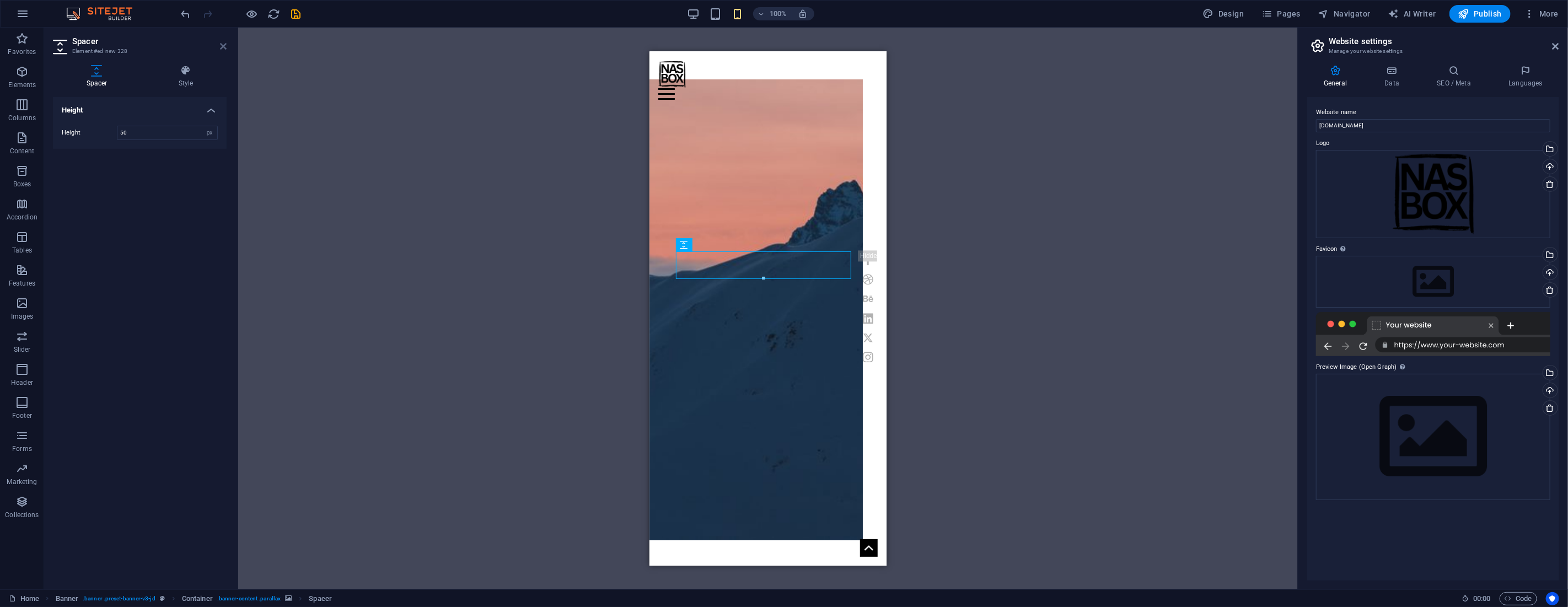
click at [222, 45] on icon at bounding box center [223, 46] width 7 height 9
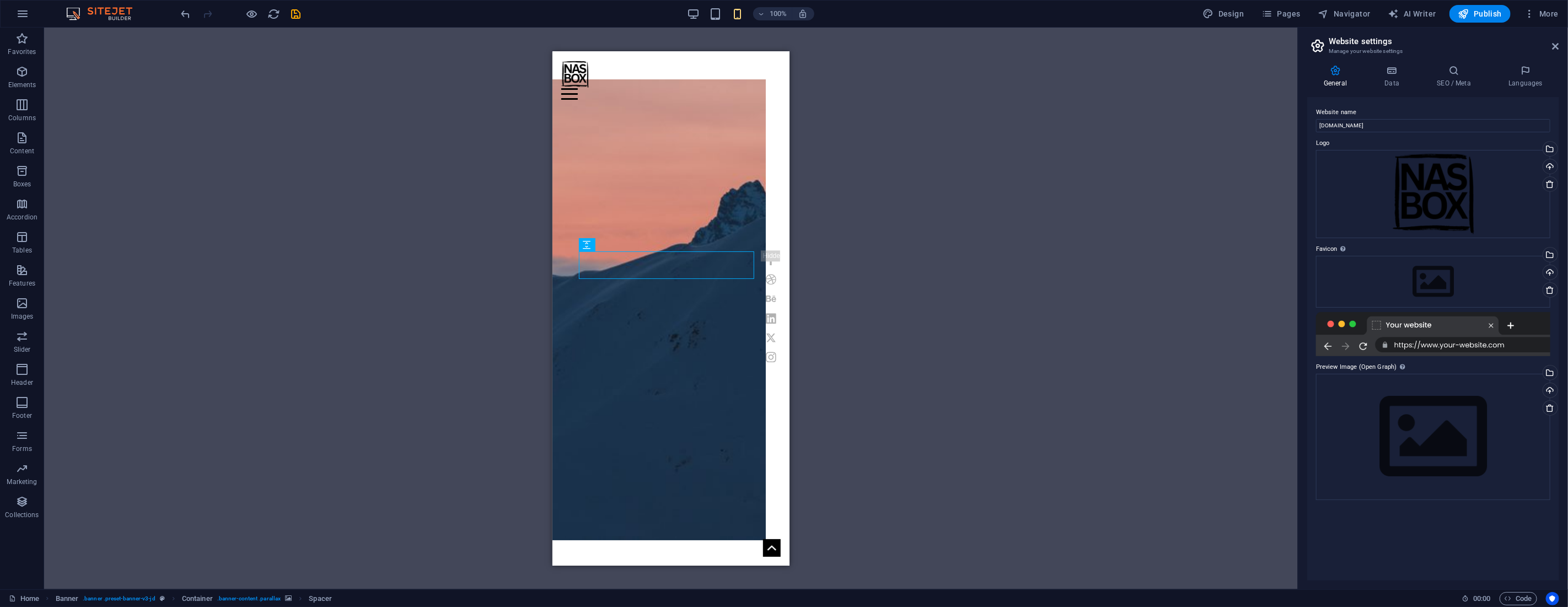
click at [888, 271] on div "H1 Banner Container Banner Menu Bar Menu Bar Container Container Preset H2 Pres…" at bounding box center [671, 308] width 1253 height 561
click at [723, 198] on figure at bounding box center [658, 309] width 214 height 460
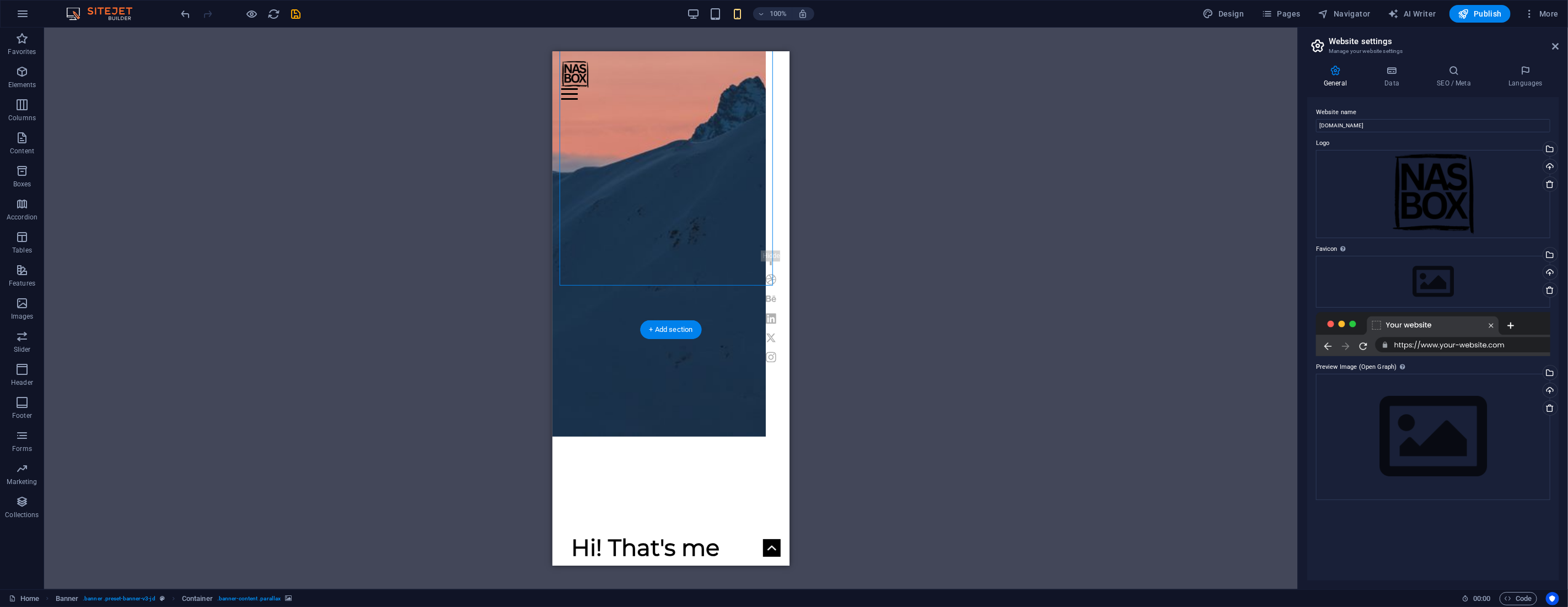
scroll to position [0, 0]
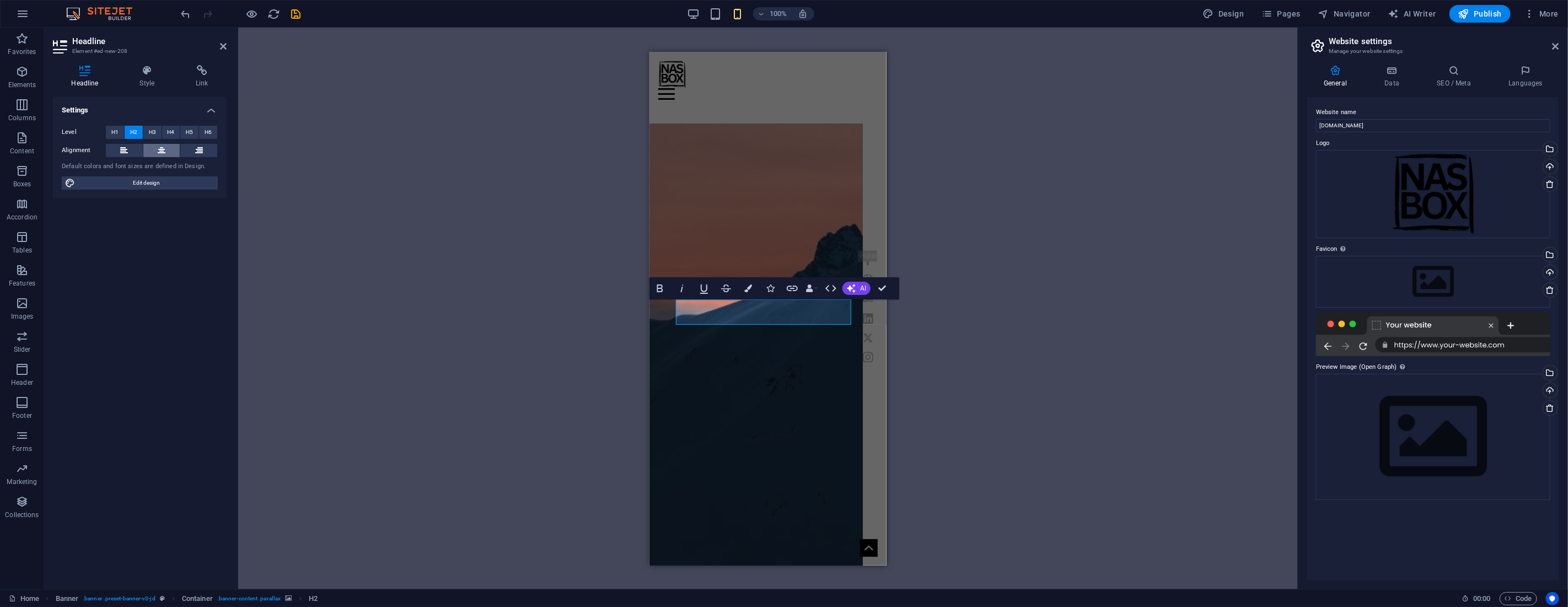
click at [169, 147] on button at bounding box center [161, 151] width 37 height 13
click at [152, 134] on span "H3" at bounding box center [152, 132] width 7 height 13
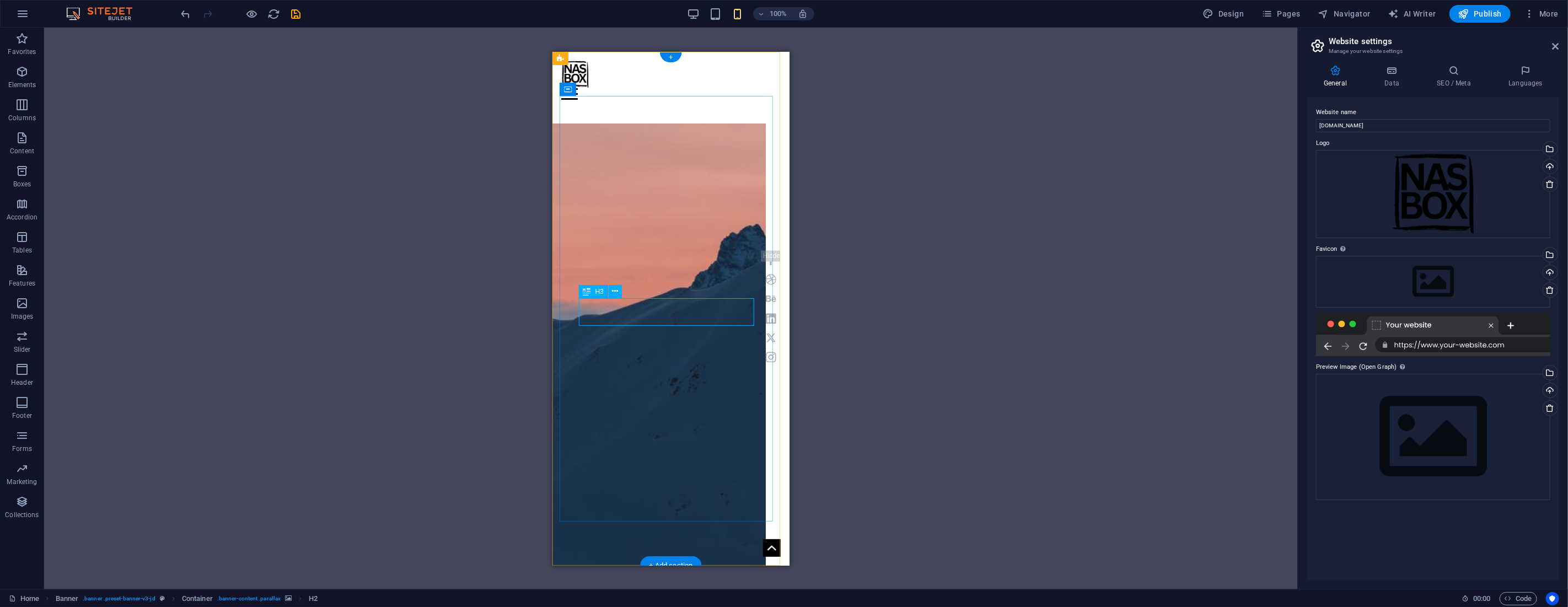
click at [566, 313] on figure at bounding box center [658, 353] width 214 height 460
drag, startPoint x: 665, startPoint y: 305, endPoint x: 569, endPoint y: 305, distance: 96.0
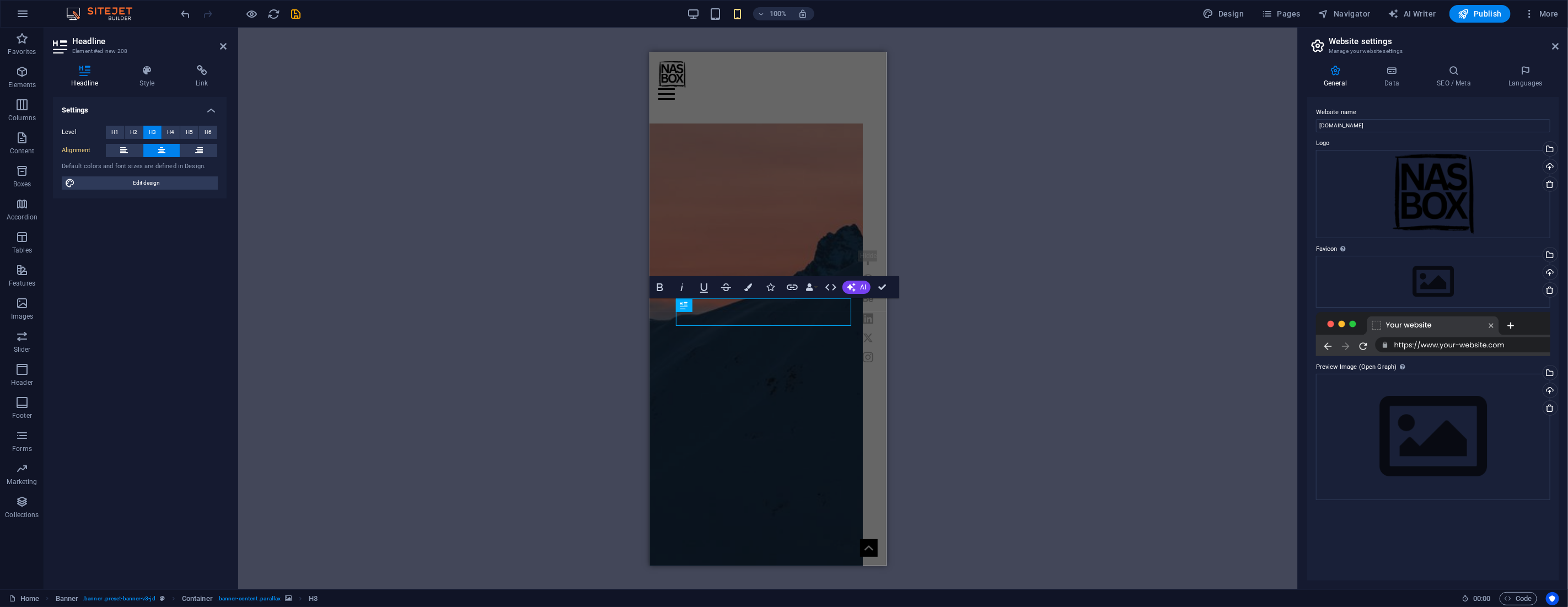
click at [666, 305] on figure at bounding box center [755, 353] width 214 height 460
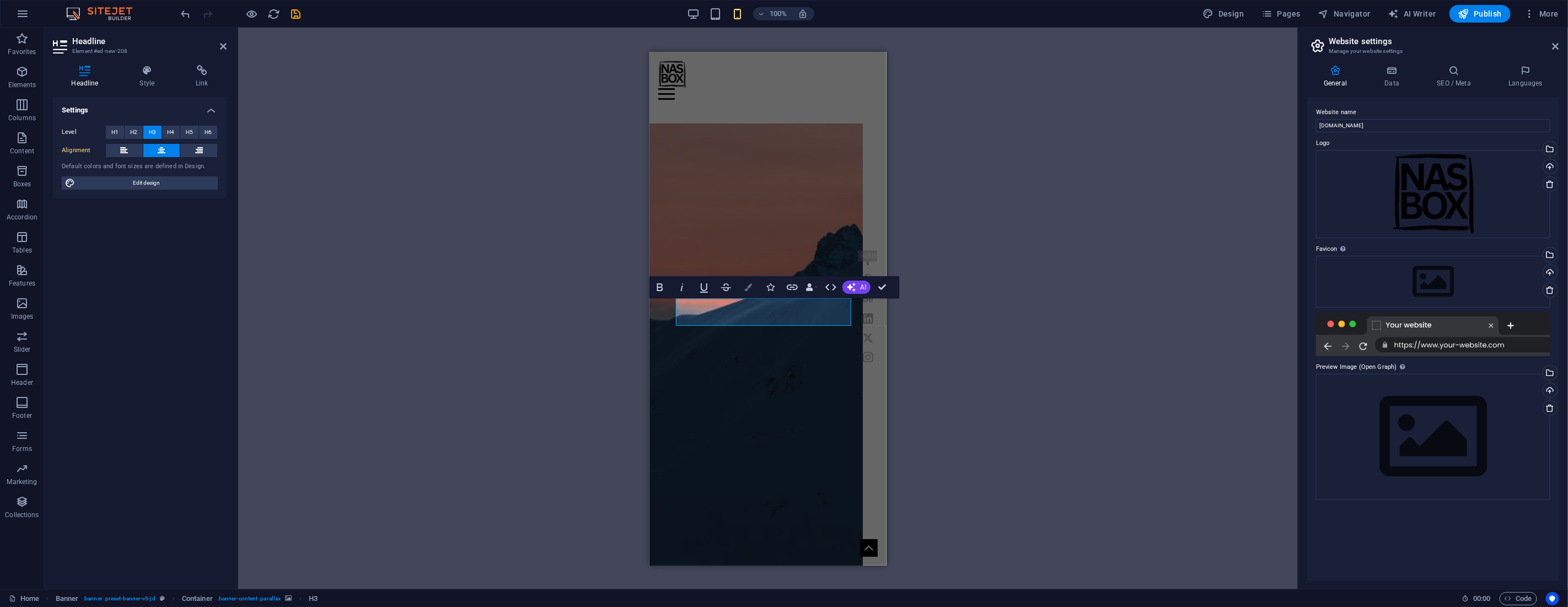
click at [747, 284] on icon "button" at bounding box center [747, 287] width 7 height 7
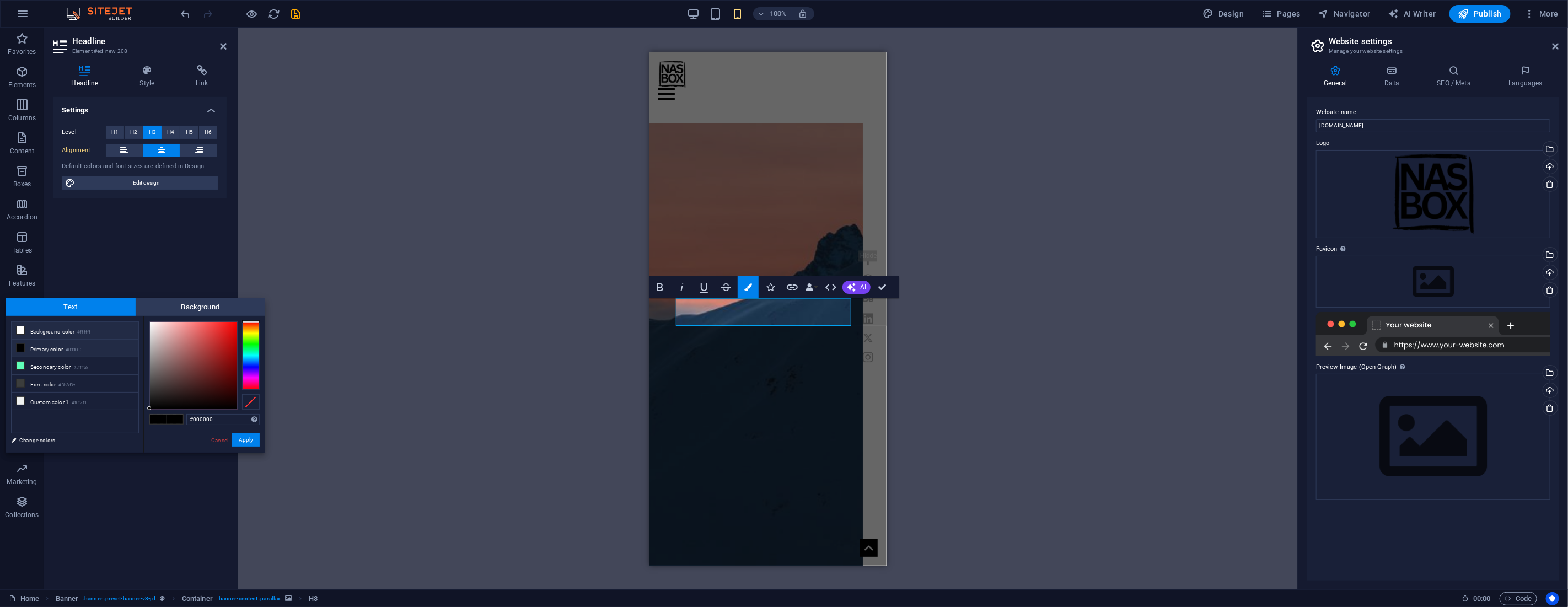
click at [66, 329] on li "Background color #ffffff" at bounding box center [75, 331] width 127 height 18
type input "#ffffff"
click at [251, 438] on button "Apply" at bounding box center [246, 440] width 28 height 13
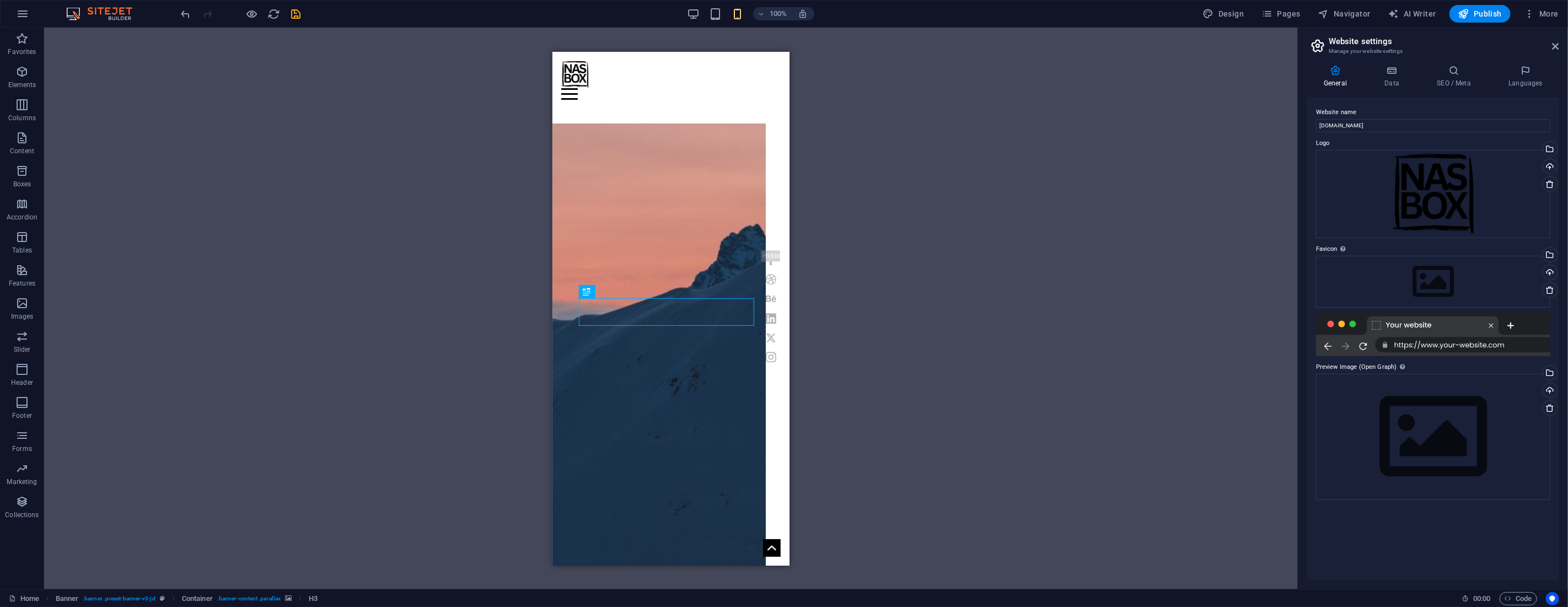
click at [871, 268] on div "H1 Banner Container Banner Menu Bar Menu Bar Container Container Preset H2 Pres…" at bounding box center [671, 308] width 1253 height 561
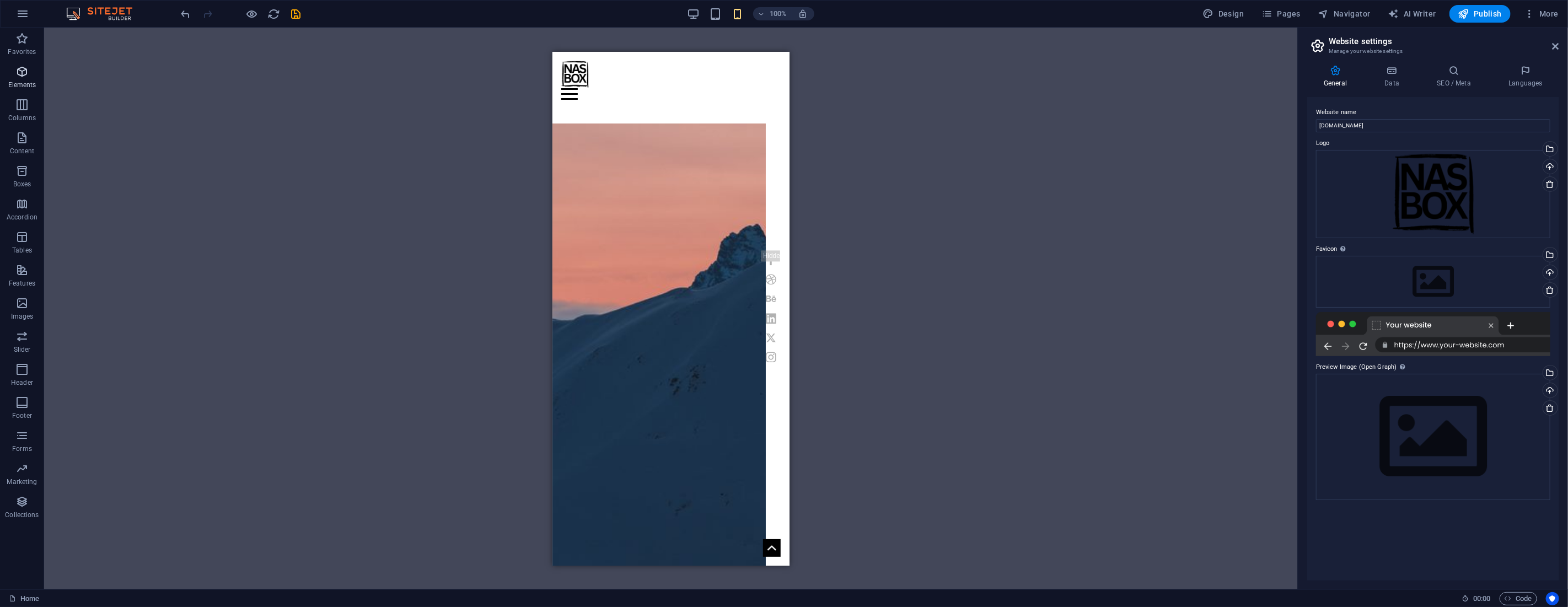
click at [24, 75] on icon "button" at bounding box center [22, 72] width 13 height 13
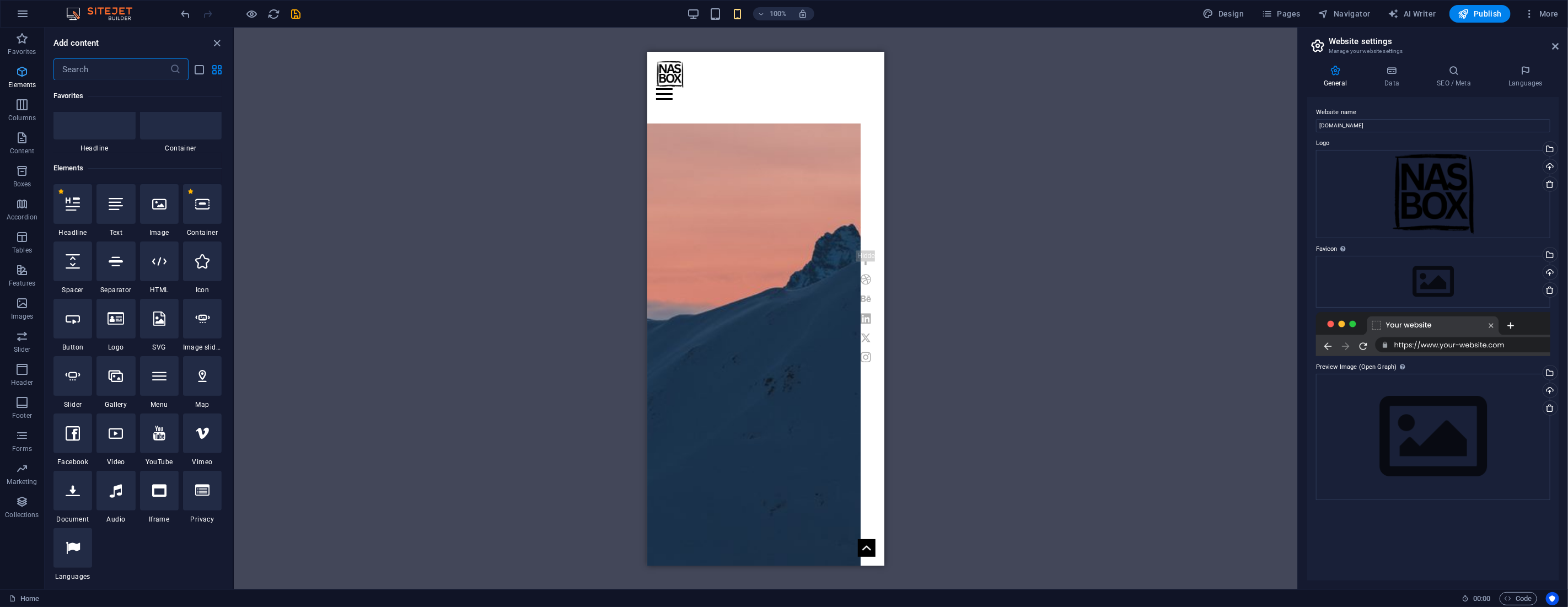
scroll to position [117, 0]
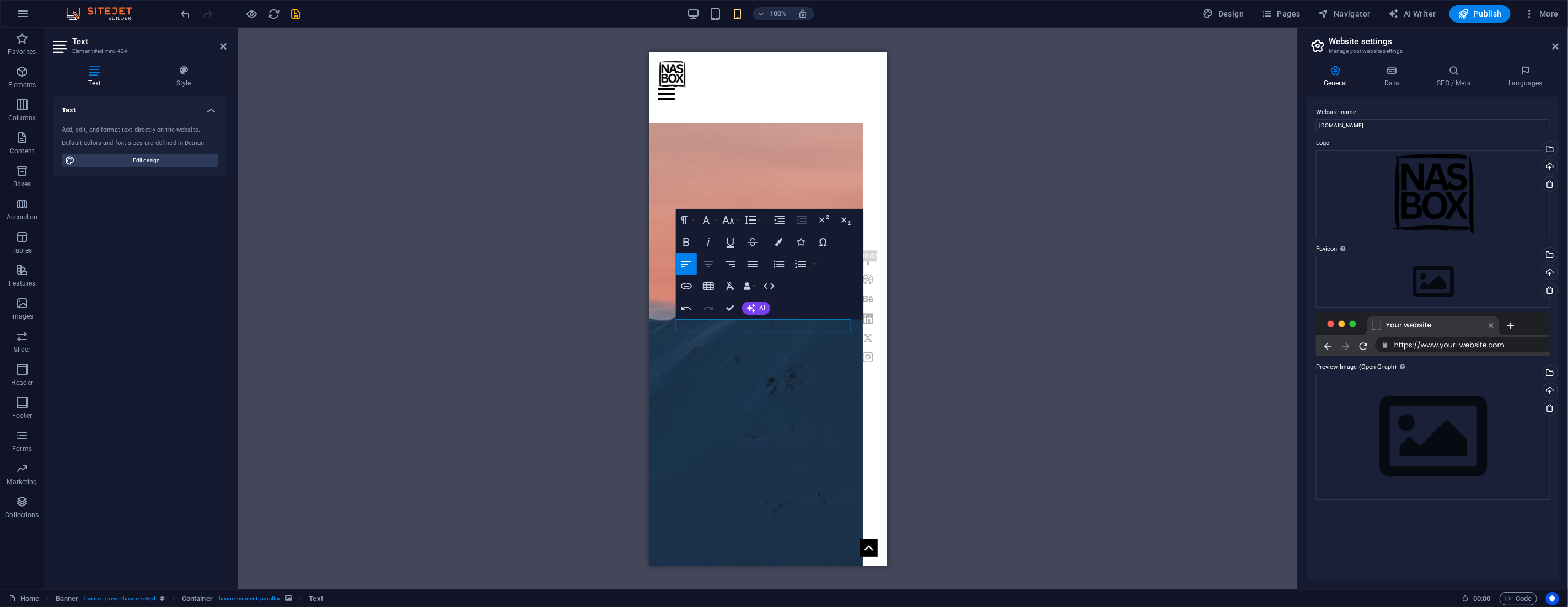
click at [709, 266] on icon "button" at bounding box center [708, 264] width 13 height 13
click at [782, 244] on icon "button" at bounding box center [778, 241] width 7 height 7
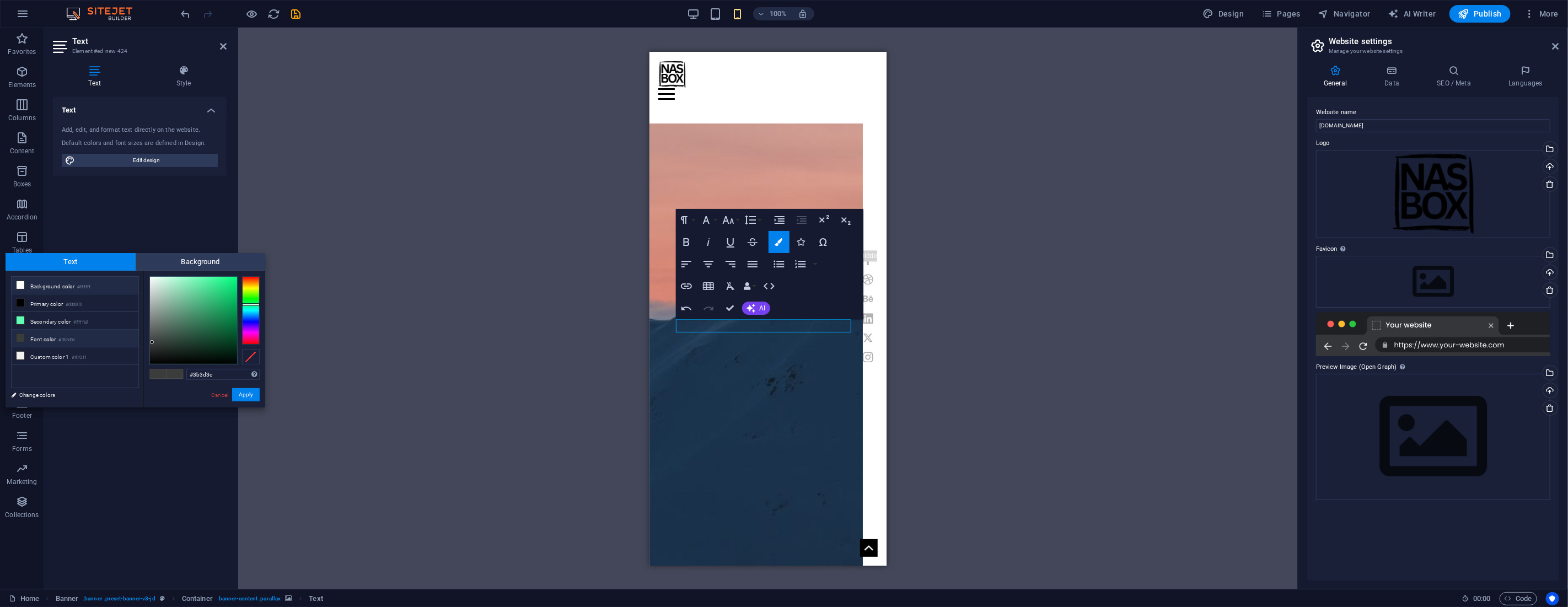
click at [46, 283] on li "Background color #ffffff" at bounding box center [75, 286] width 127 height 18
type input "#ffffff"
click at [241, 393] on button "Apply" at bounding box center [246, 394] width 28 height 13
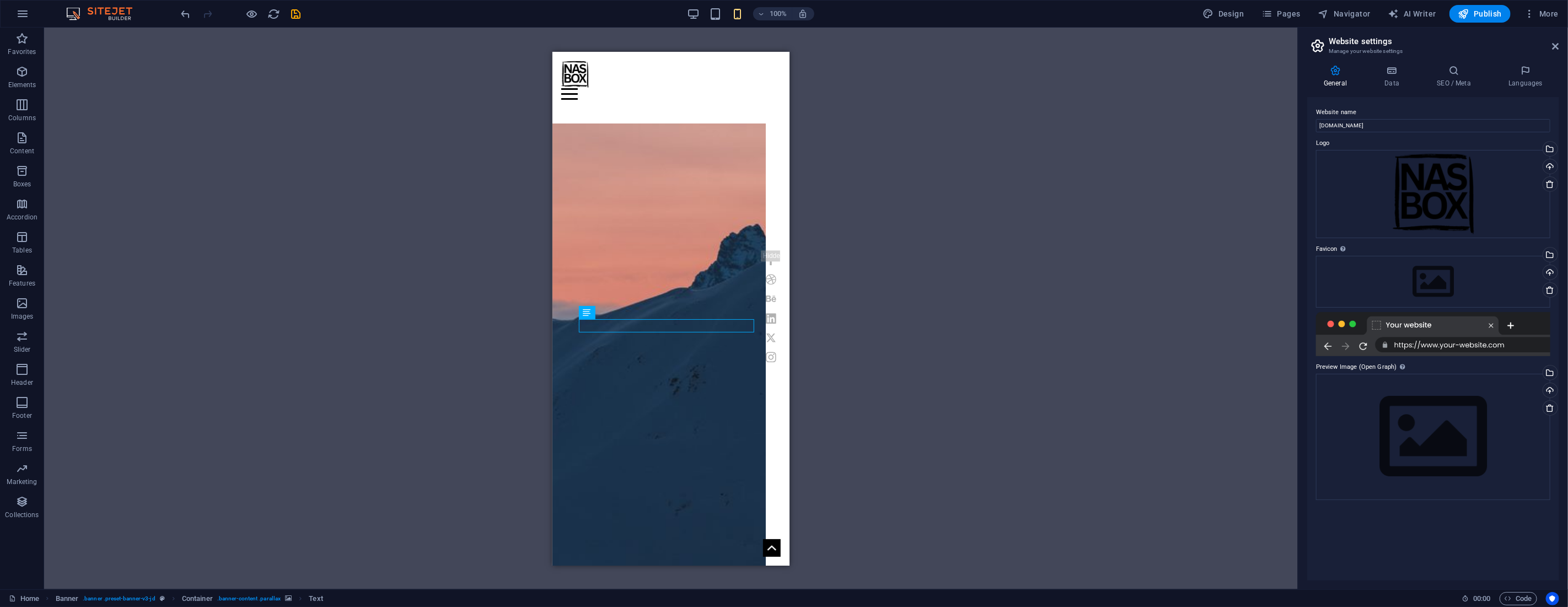
click at [880, 310] on div "H1 Banner Container Banner Menu Bar Menu Bar Container Container Preset H2 Pres…" at bounding box center [671, 308] width 1253 height 561
click at [20, 68] on icon "button" at bounding box center [22, 72] width 13 height 13
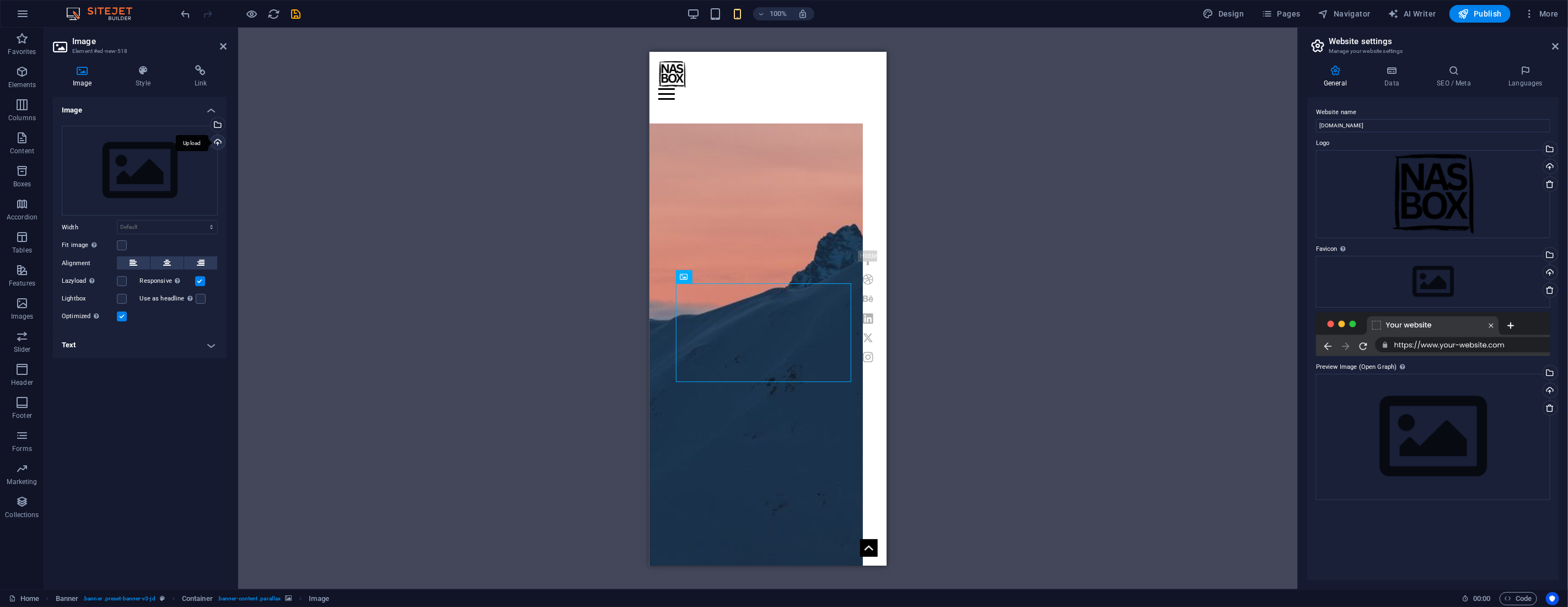
click at [218, 143] on div "Upload" at bounding box center [217, 143] width 16 height 16
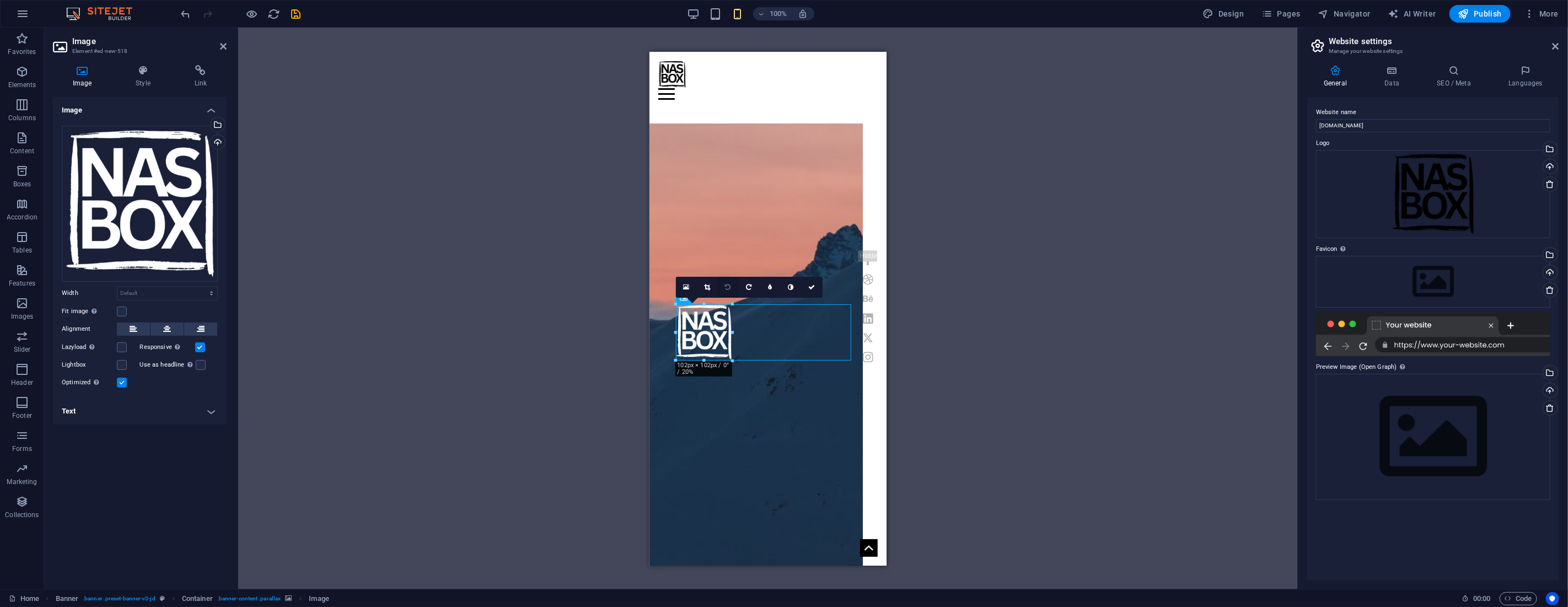
drag, startPoint x: 851, startPoint y: 417, endPoint x: 729, endPoint y: 279, distance: 184.2
type input "102"
select select "px"
click at [167, 323] on icon at bounding box center [166, 329] width 7 height 13
click at [976, 339] on div "H1 Banner Container Banner Menu Bar Menu Bar Container Container Preset H2 Pres…" at bounding box center [768, 308] width 1059 height 561
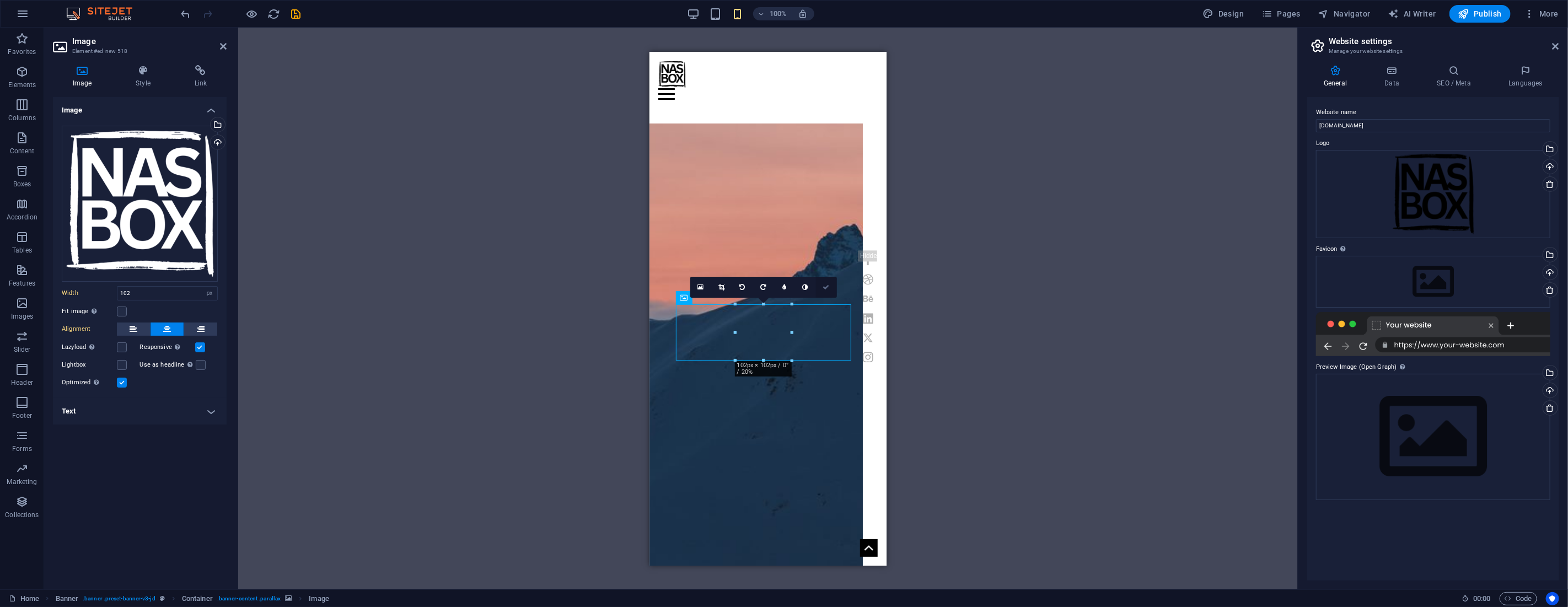
click at [825, 288] on icon at bounding box center [826, 287] width 7 height 7
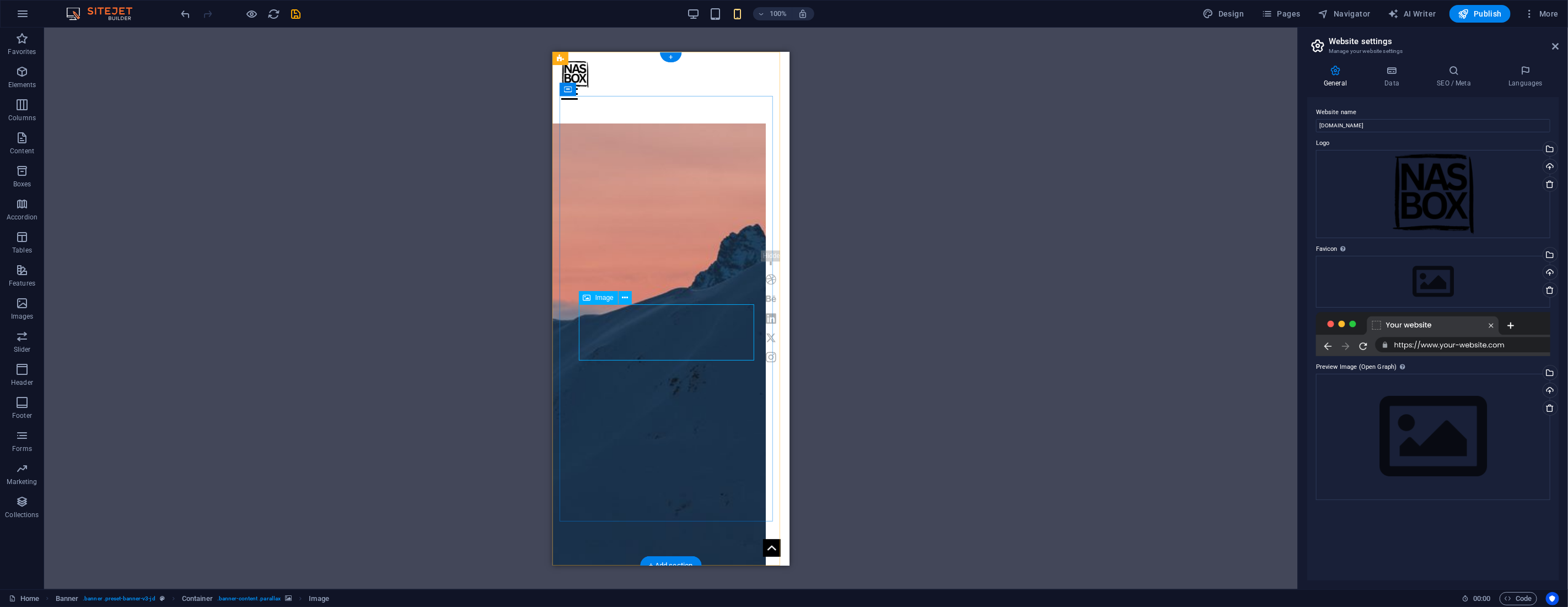
drag, startPoint x: 18, startPoint y: 69, endPoint x: 30, endPoint y: 83, distance: 18.4
click at [18, 68] on icon "button" at bounding box center [22, 72] width 13 height 13
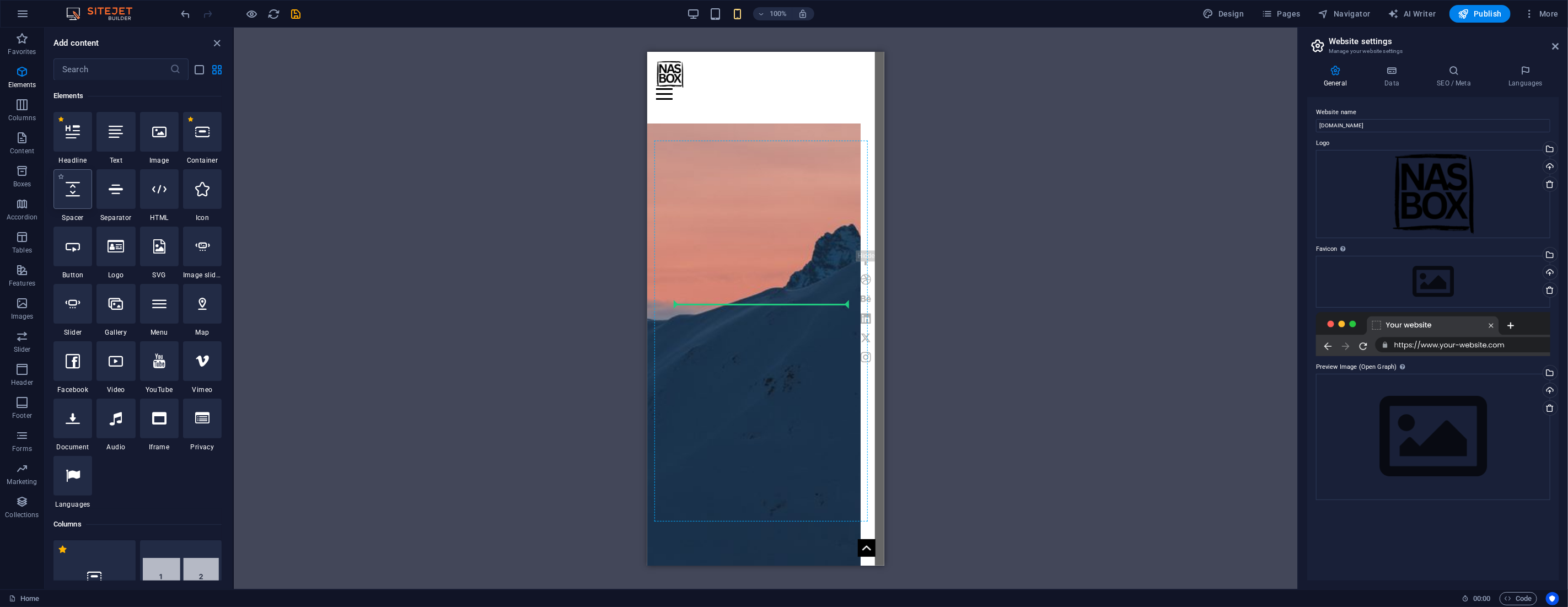
select select "px"
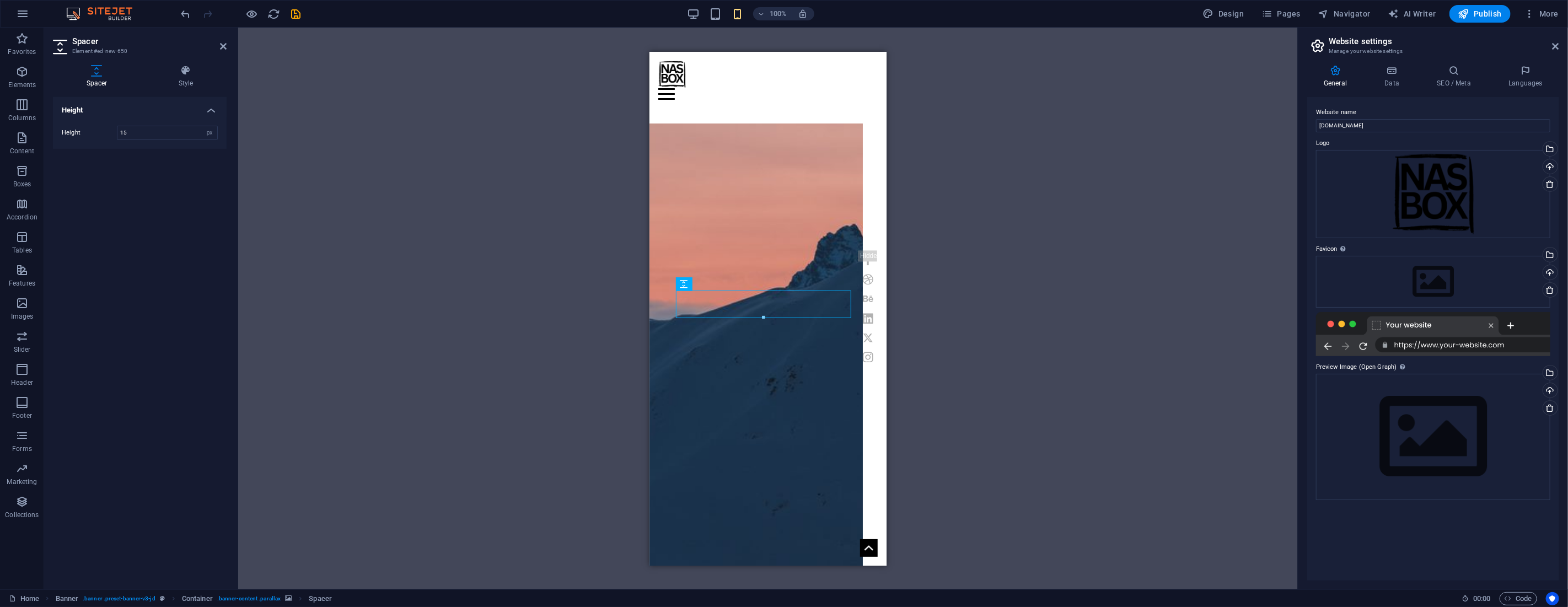
type input "15"
click at [290, 81] on div "H1 Banner Container Banner Menu Bar Menu Bar Container Container Preset H2 Pres…" at bounding box center [768, 308] width 1059 height 561
click at [222, 45] on icon at bounding box center [223, 46] width 7 height 9
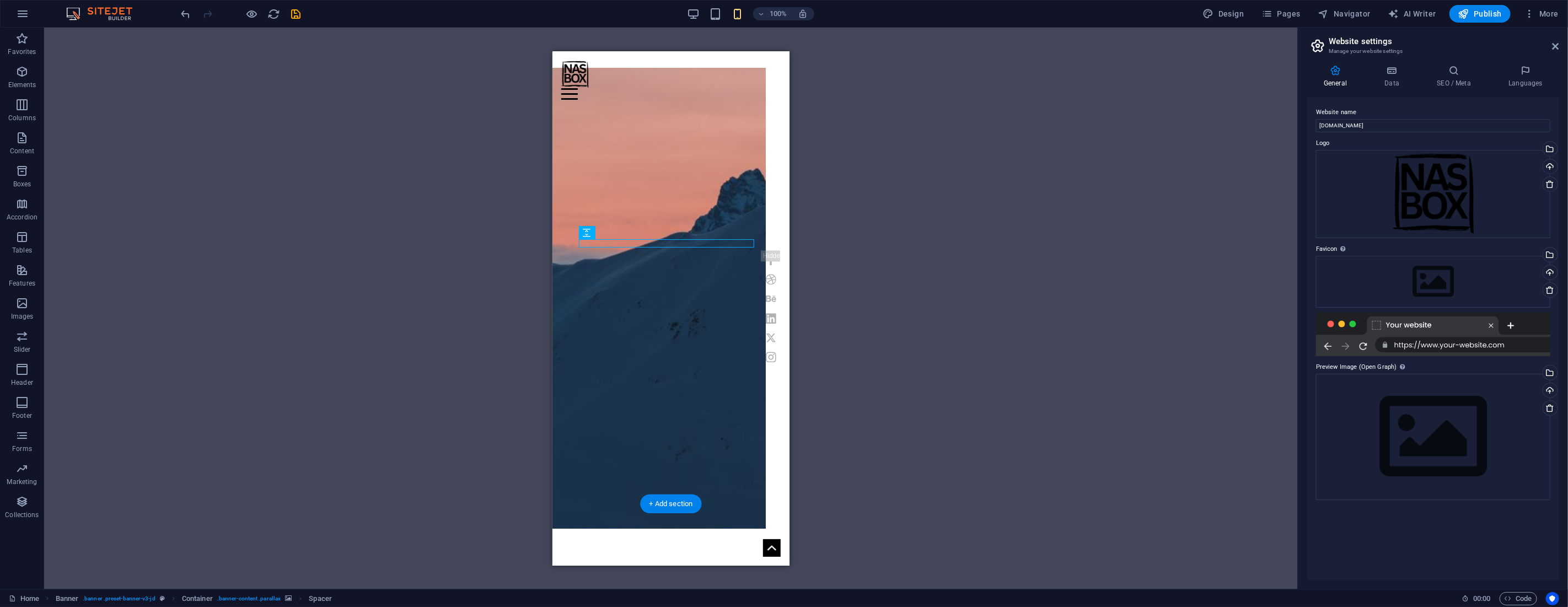
scroll to position [0, 0]
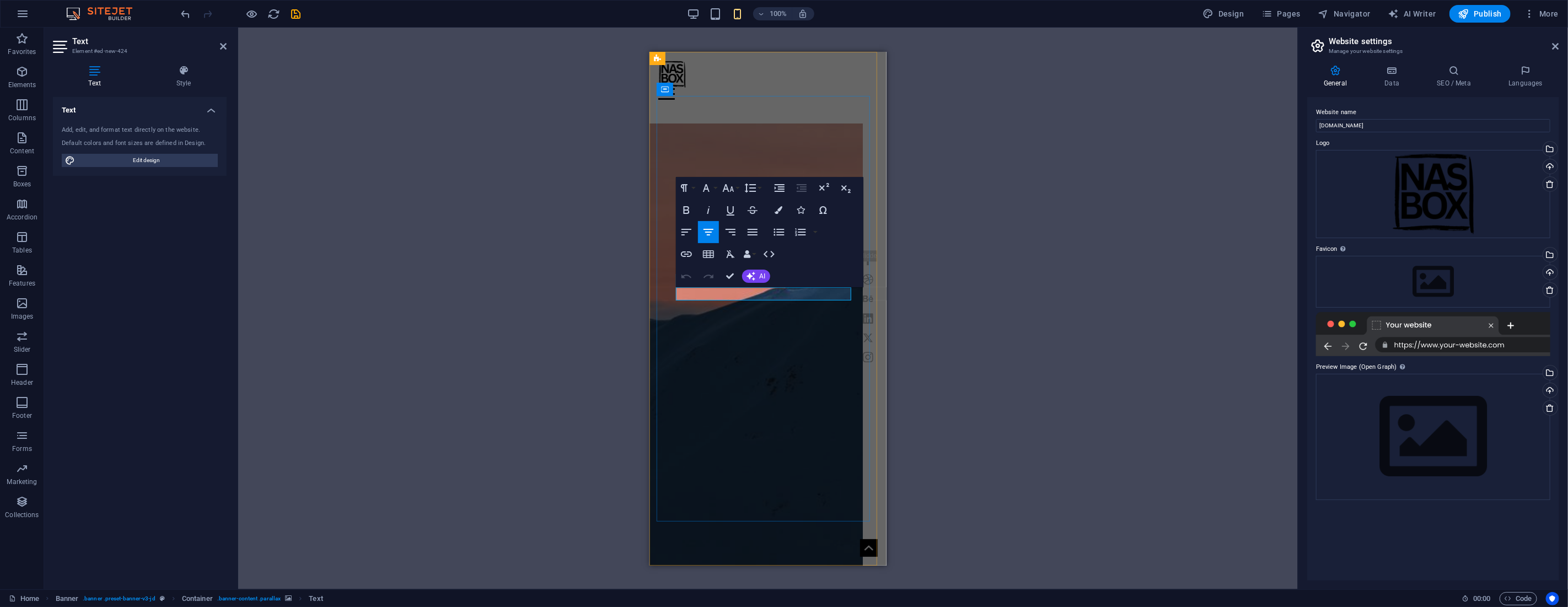
click at [732, 190] on icon "button" at bounding box center [728, 188] width 13 height 13
click at [740, 284] on link "14" at bounding box center [739, 292] width 40 height 16
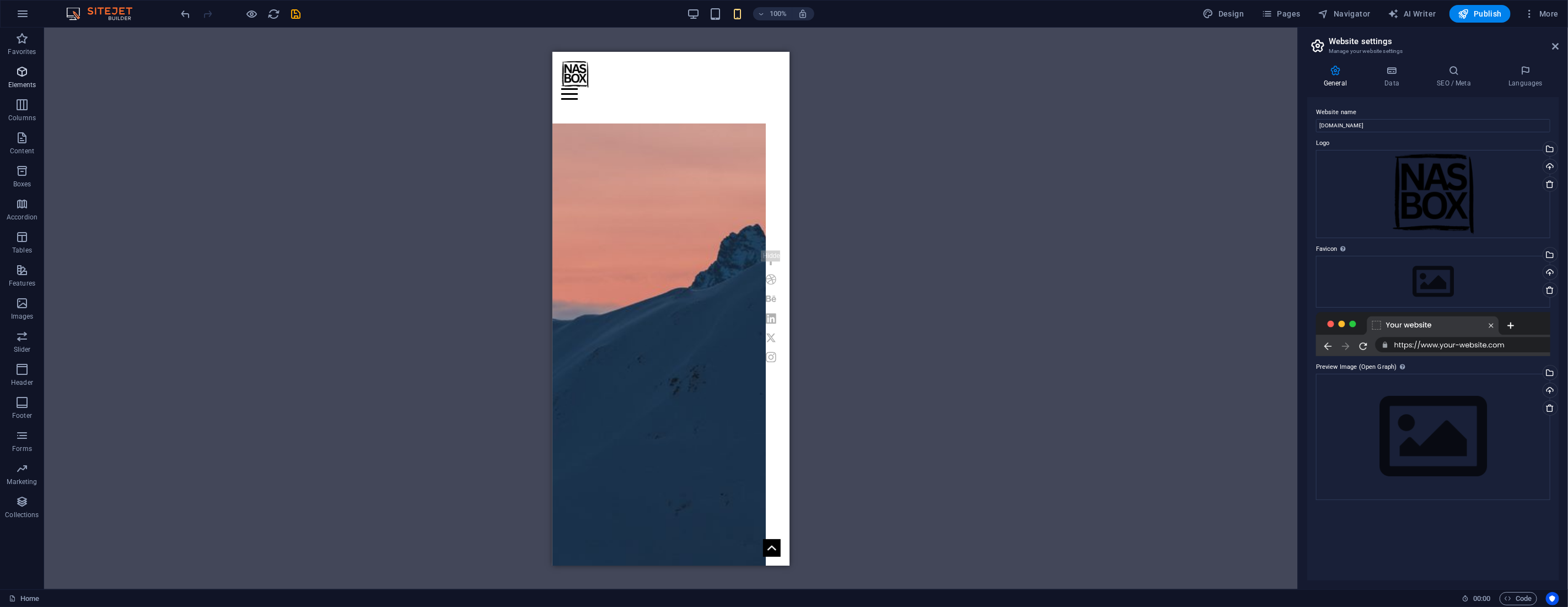
click at [19, 78] on icon "button" at bounding box center [22, 72] width 13 height 13
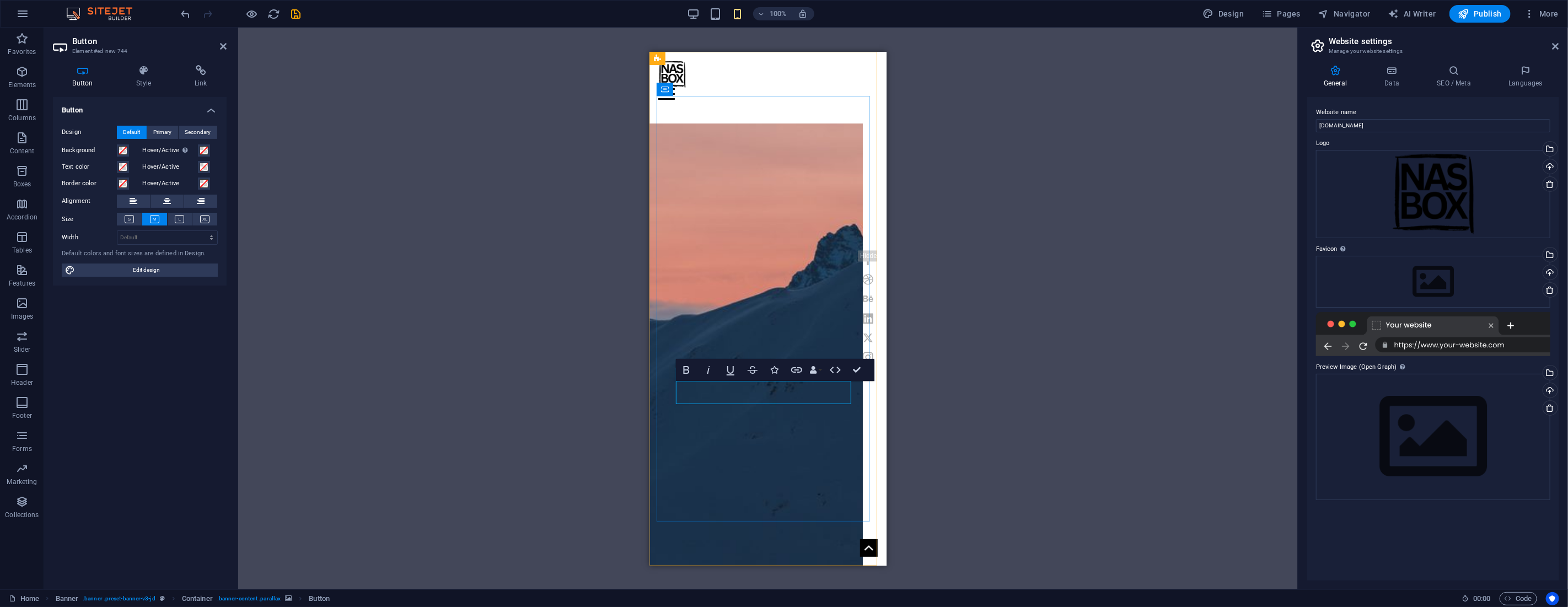
click at [168, 205] on icon at bounding box center [166, 201] width 7 height 13
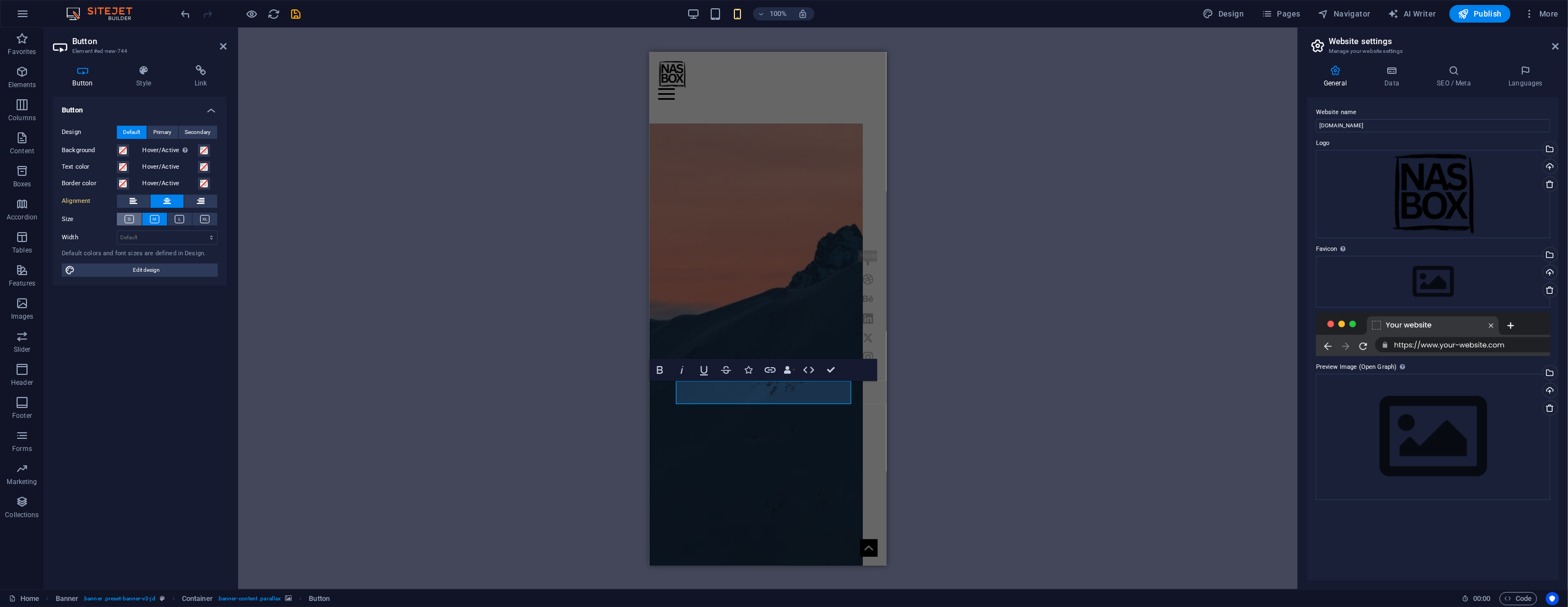
click at [134, 218] on button at bounding box center [129, 219] width 24 height 13
click at [148, 268] on span "Edit design" at bounding box center [146, 270] width 136 height 13
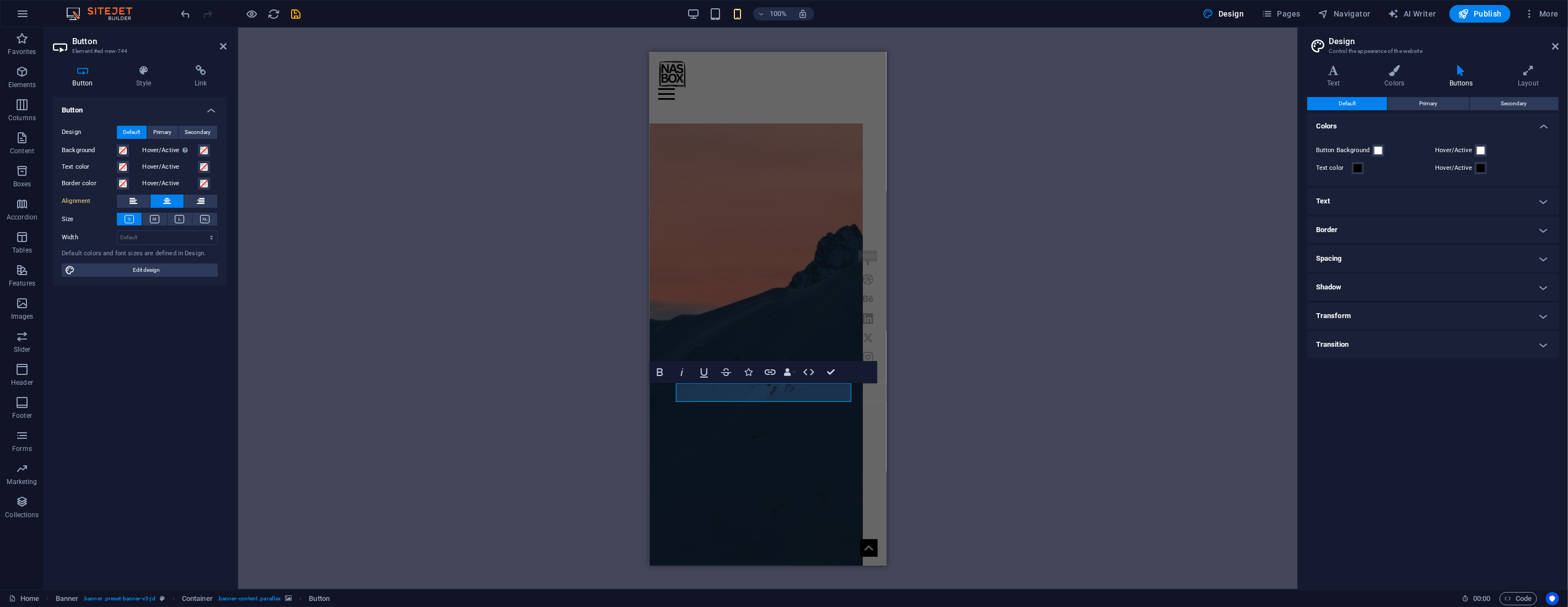
click at [1354, 197] on h4 "Text" at bounding box center [1433, 201] width 252 height 26
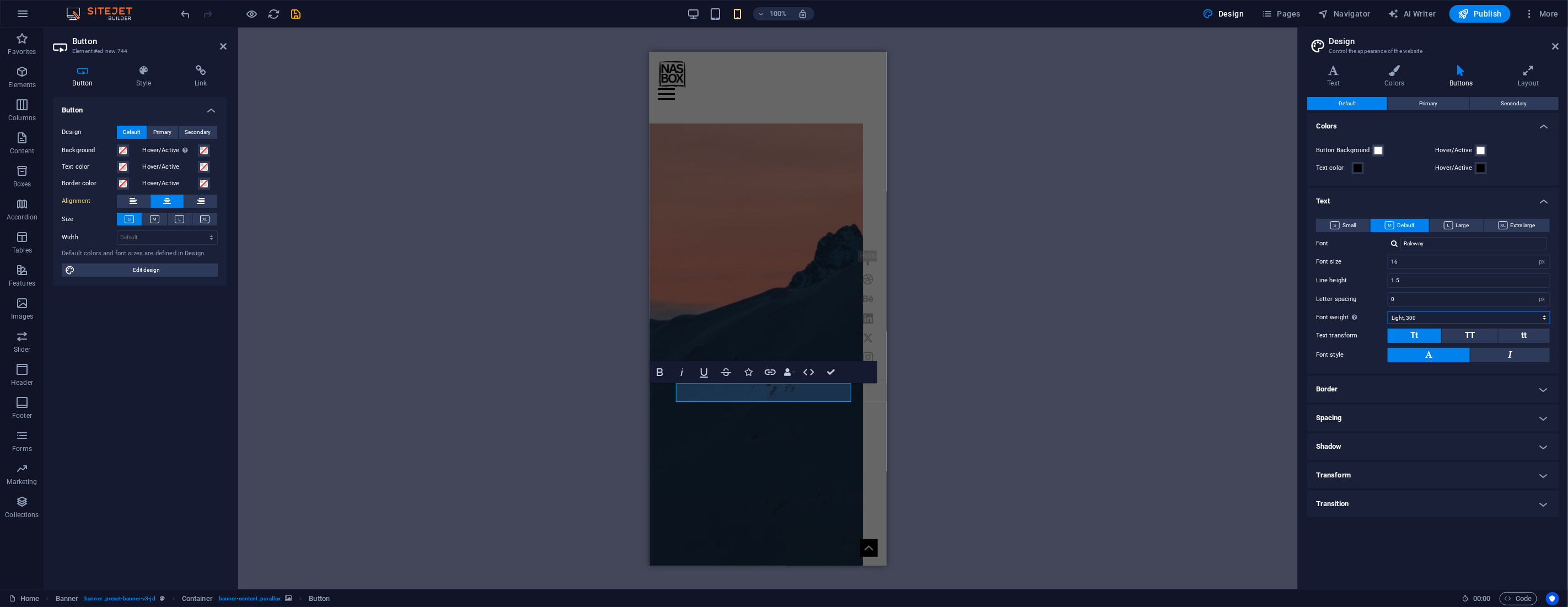
click at [1409, 318] on select "Thin, 100 Extra-light, 200 Light, 300 Regular, 400 Medium, 500 Semi-bold, 600 B…" at bounding box center [1469, 317] width 163 height 13
select select "800"
click at [1387, 310] on select "Thin, 100 Extra-light, 200 Light, 300 Regular, 400 Medium, 500 Semi-bold, 600 B…" at bounding box center [1469, 317] width 163 height 13
select select "800"
click at [1341, 224] on span "Small" at bounding box center [1342, 226] width 25 height 13
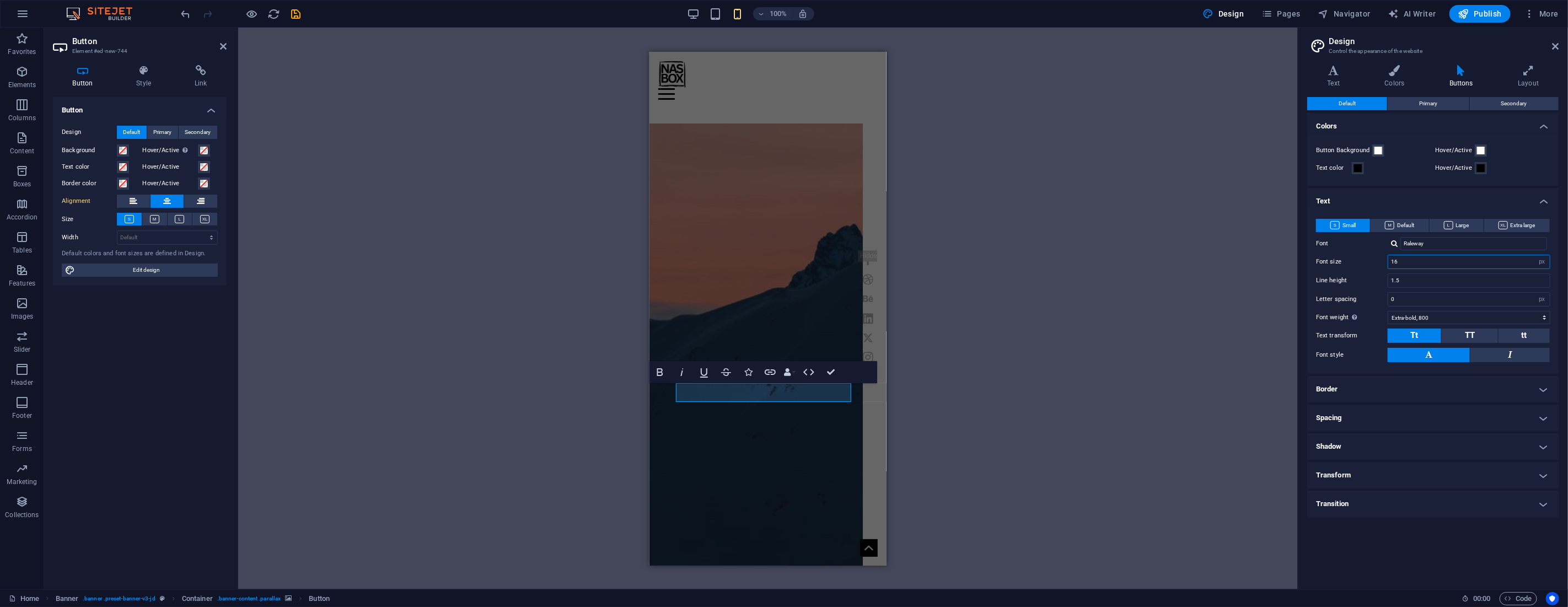
click at [1407, 257] on input "16" at bounding box center [1469, 262] width 161 height 13
type input "14"
click at [1127, 279] on div "H1 Banner Container Banner Menu Bar Menu Bar Container Container Preset H2 Pres…" at bounding box center [768, 308] width 1059 height 561
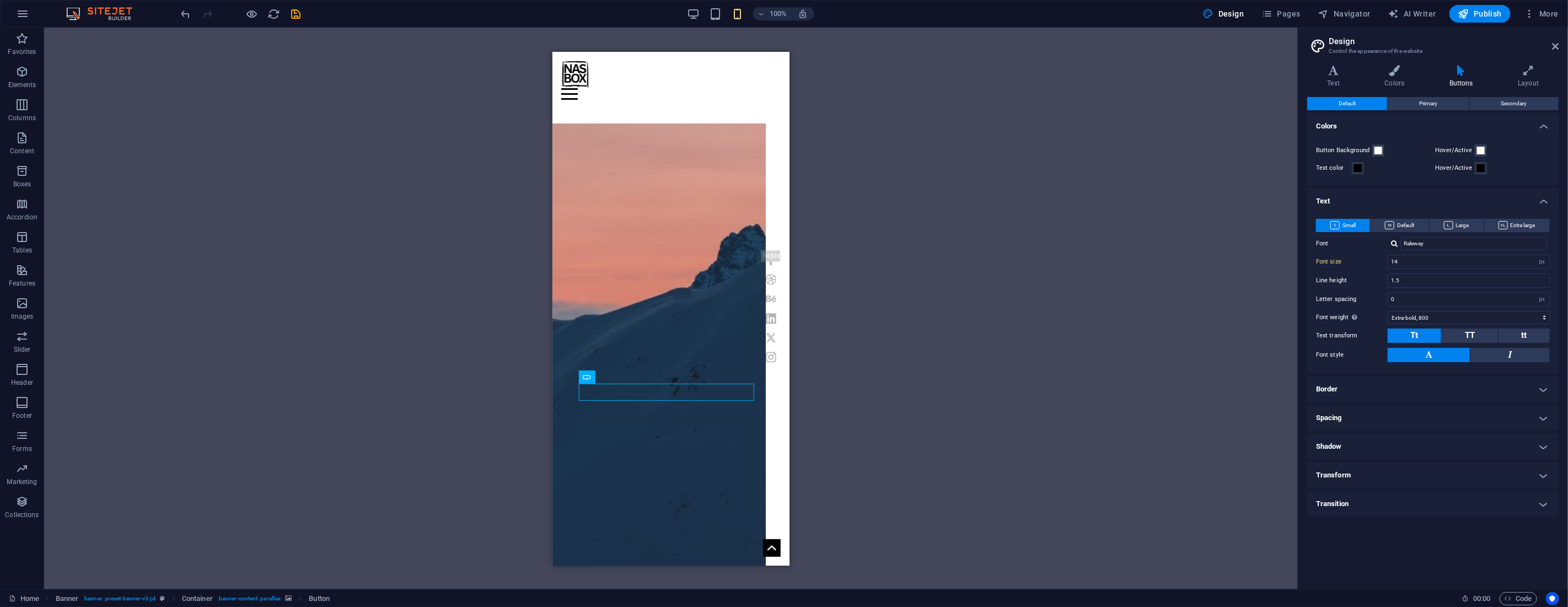
click at [1041, 340] on div "H1 Banner Container Banner Menu Bar Menu Bar Container Container Preset H2 Pres…" at bounding box center [671, 308] width 1253 height 561
click at [24, 73] on icon "button" at bounding box center [22, 72] width 13 height 13
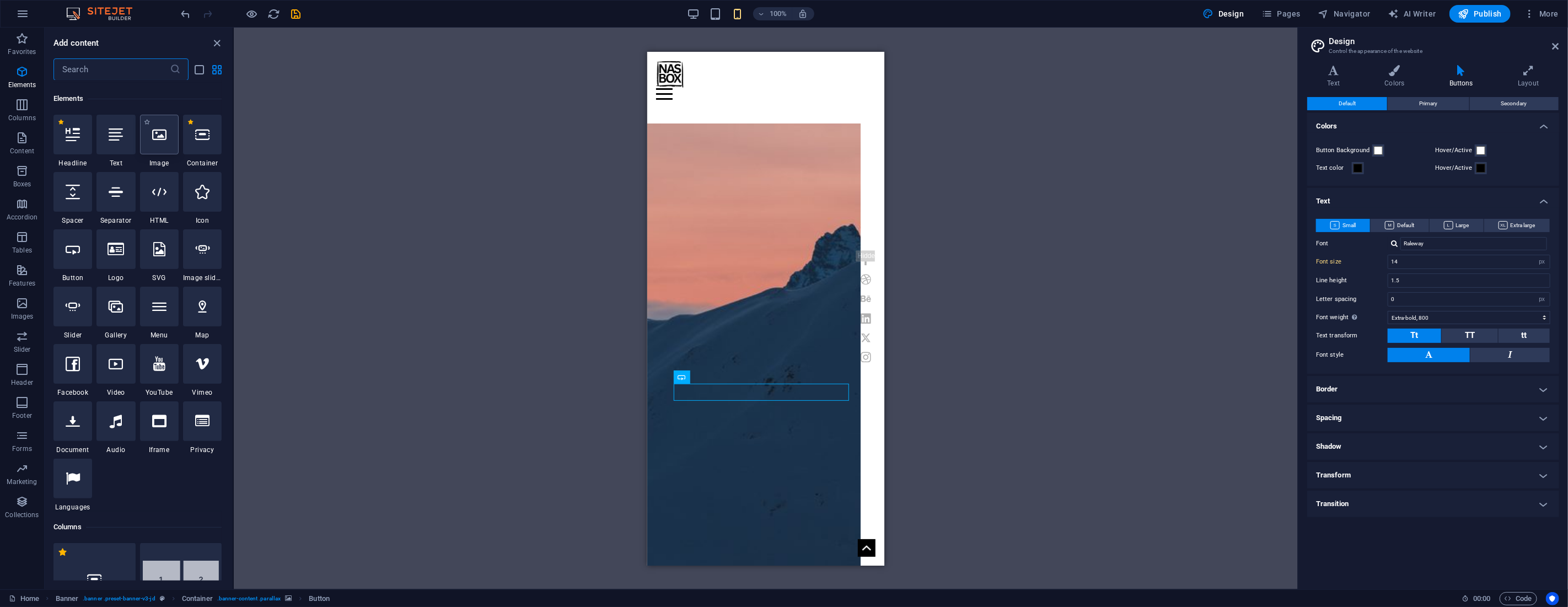
scroll to position [117, 0]
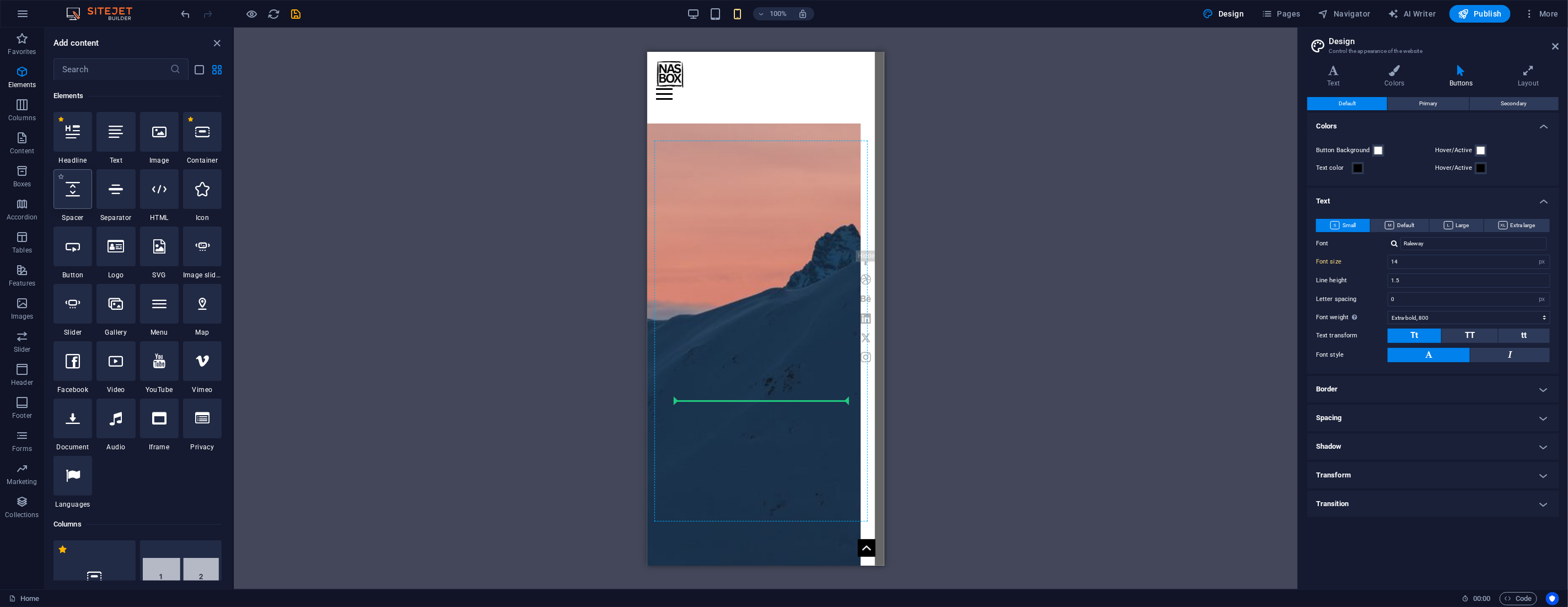
select select "px"
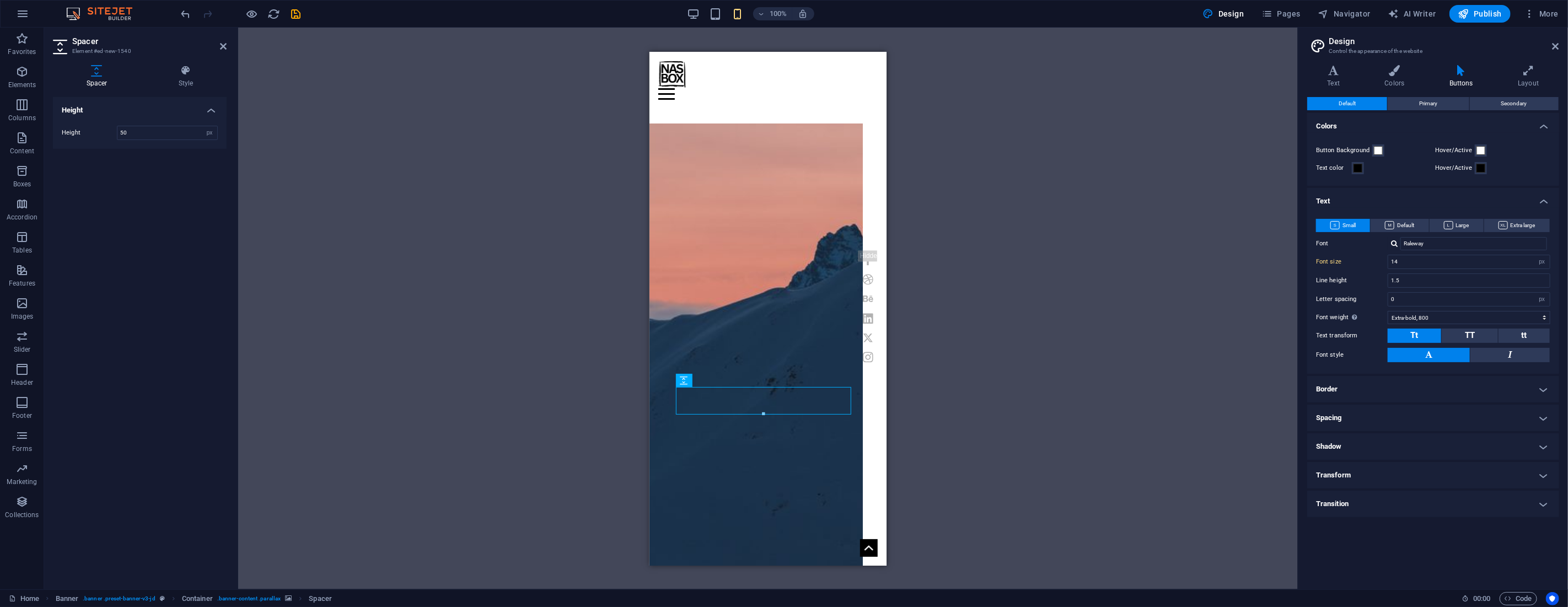
click at [999, 301] on div "H1 Banner Container Banner Menu Bar Menu Bar Container Container Preset H2 Pres…" at bounding box center [768, 308] width 1059 height 561
click at [221, 46] on icon at bounding box center [223, 46] width 7 height 9
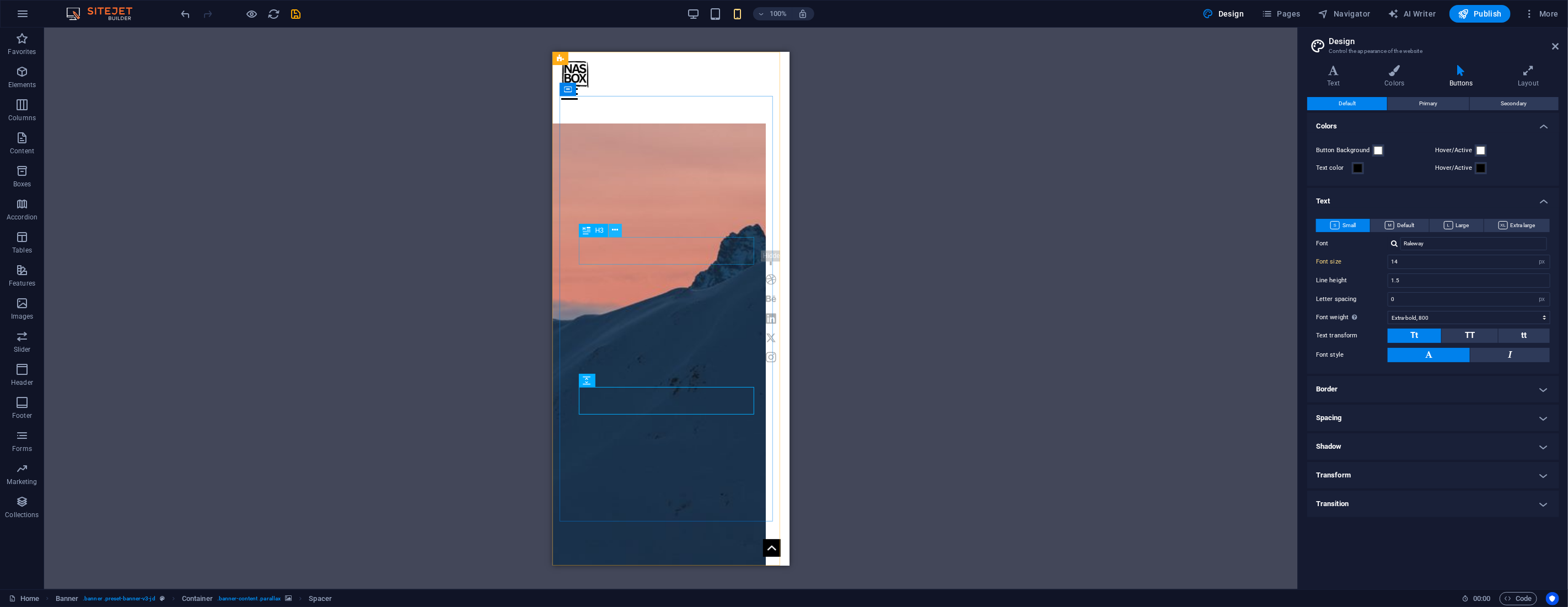
click at [612, 230] on icon at bounding box center [614, 230] width 6 height 11
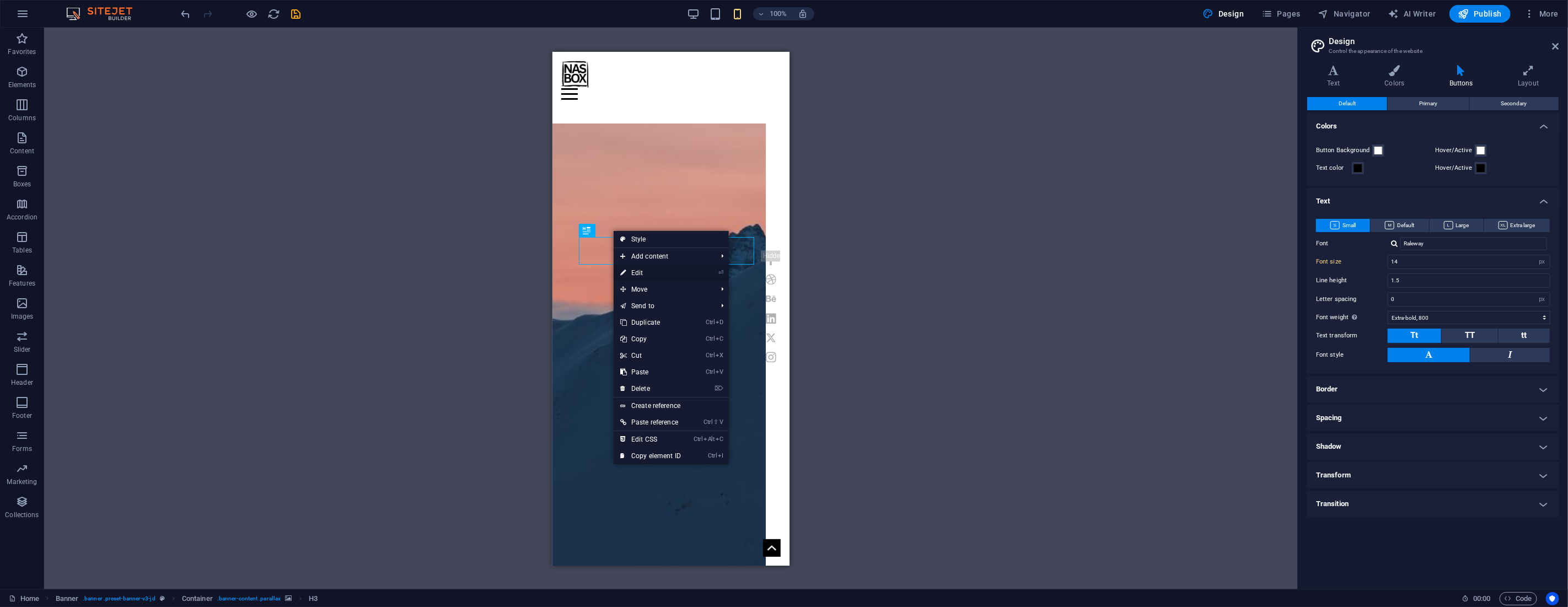
click at [655, 272] on link "⏎ Edit" at bounding box center [650, 273] width 74 height 16
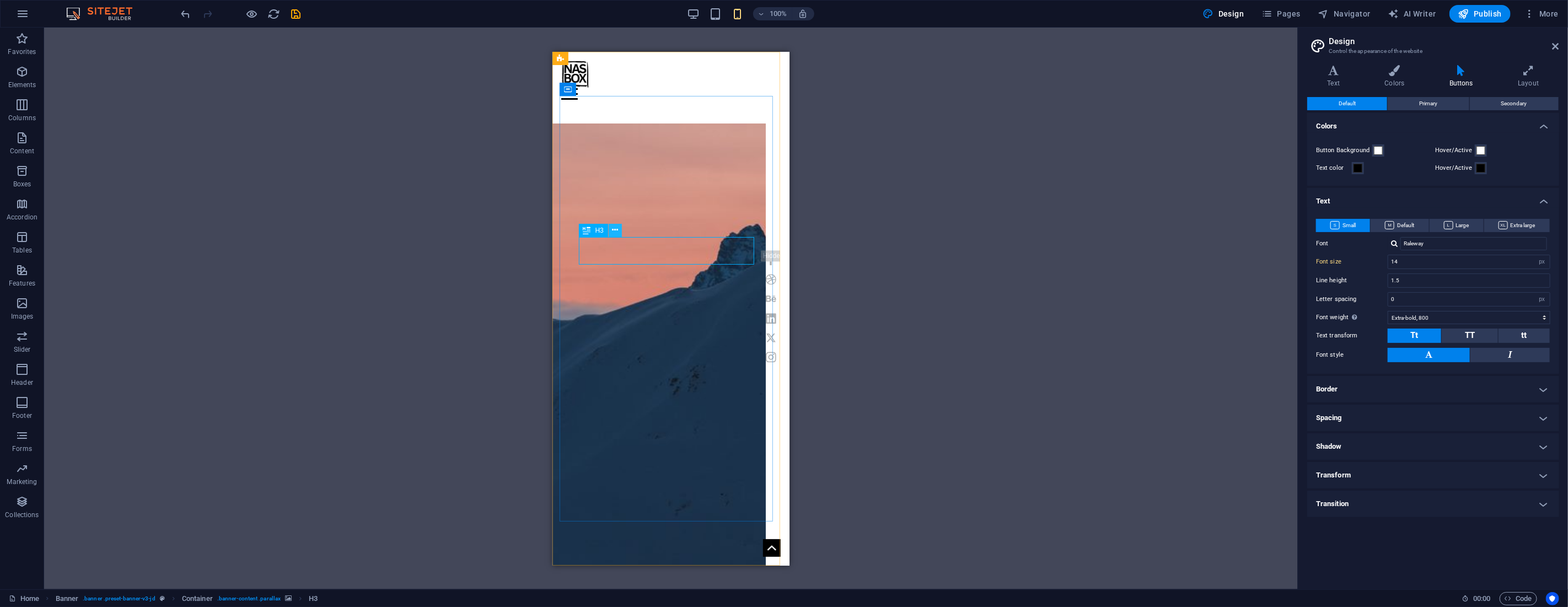
click at [615, 229] on icon at bounding box center [614, 230] width 6 height 11
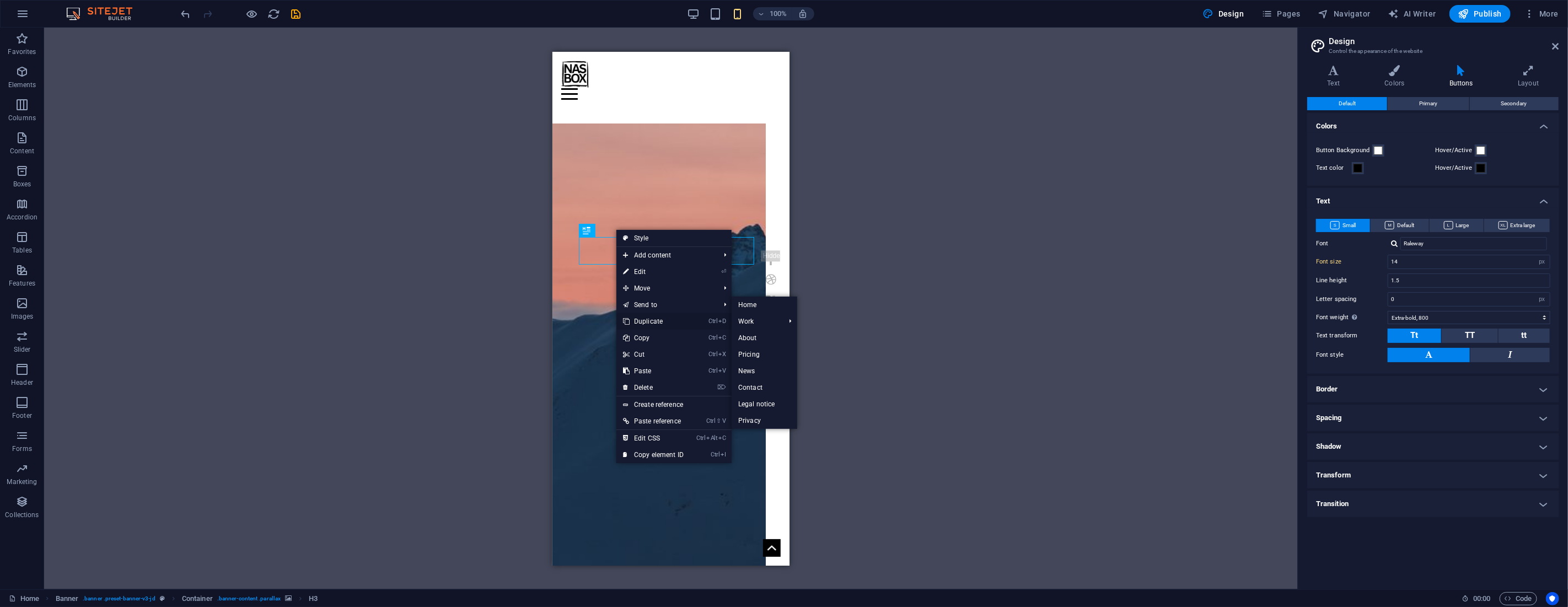
click at [658, 318] on link "Ctrl D Duplicate" at bounding box center [653, 321] width 74 height 16
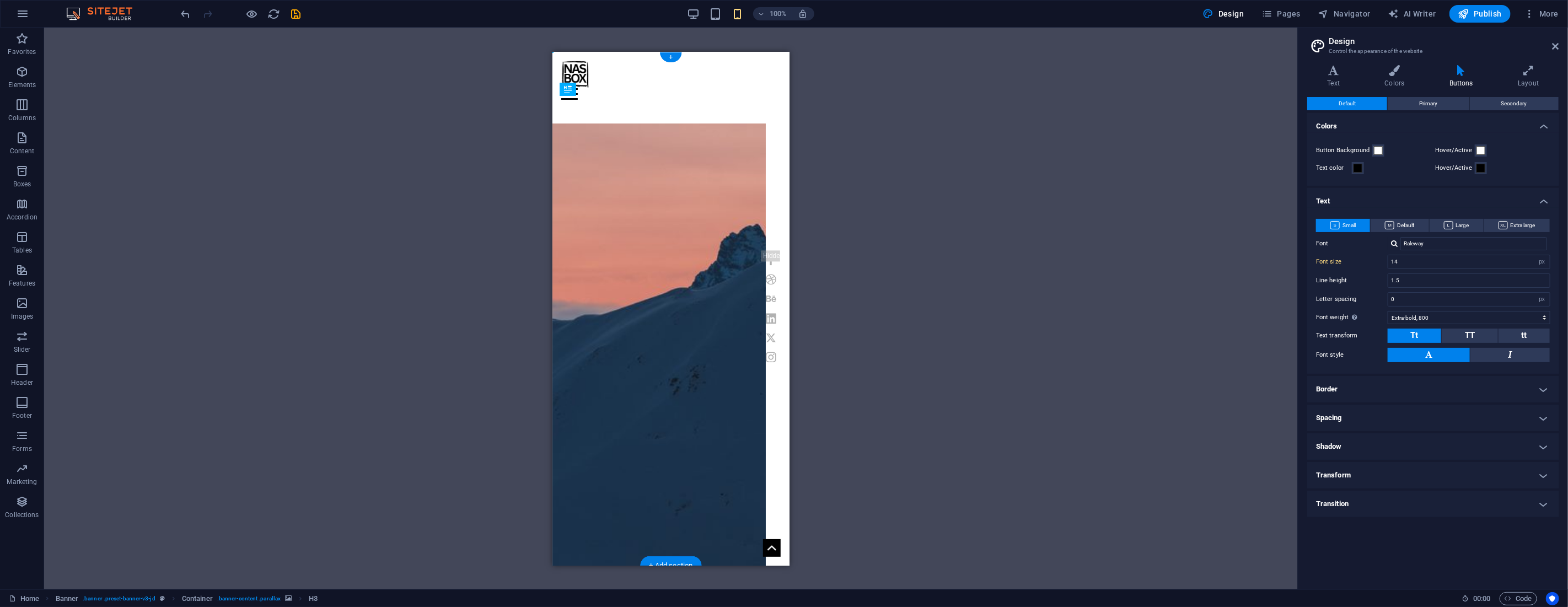
drag, startPoint x: 1139, startPoint y: 293, endPoint x: 641, endPoint y: 348, distance: 501.0
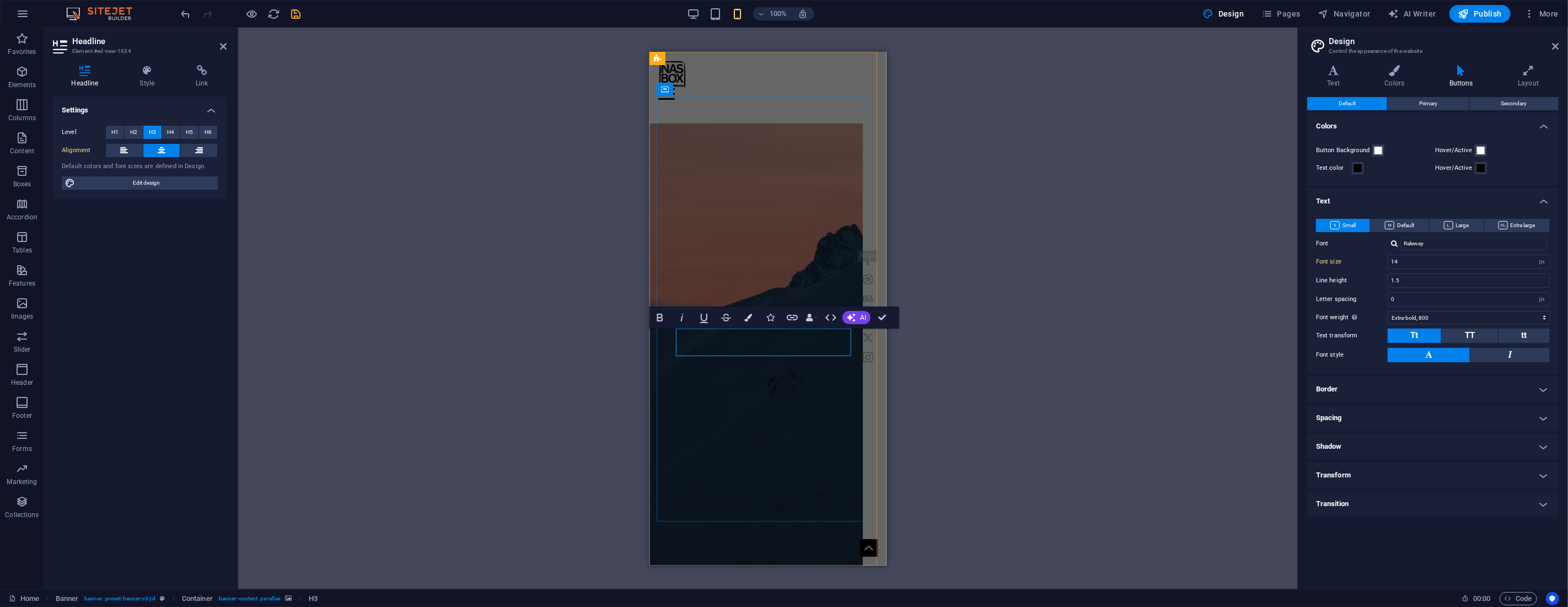
click at [134, 129] on span "H2" at bounding box center [134, 132] width 7 height 13
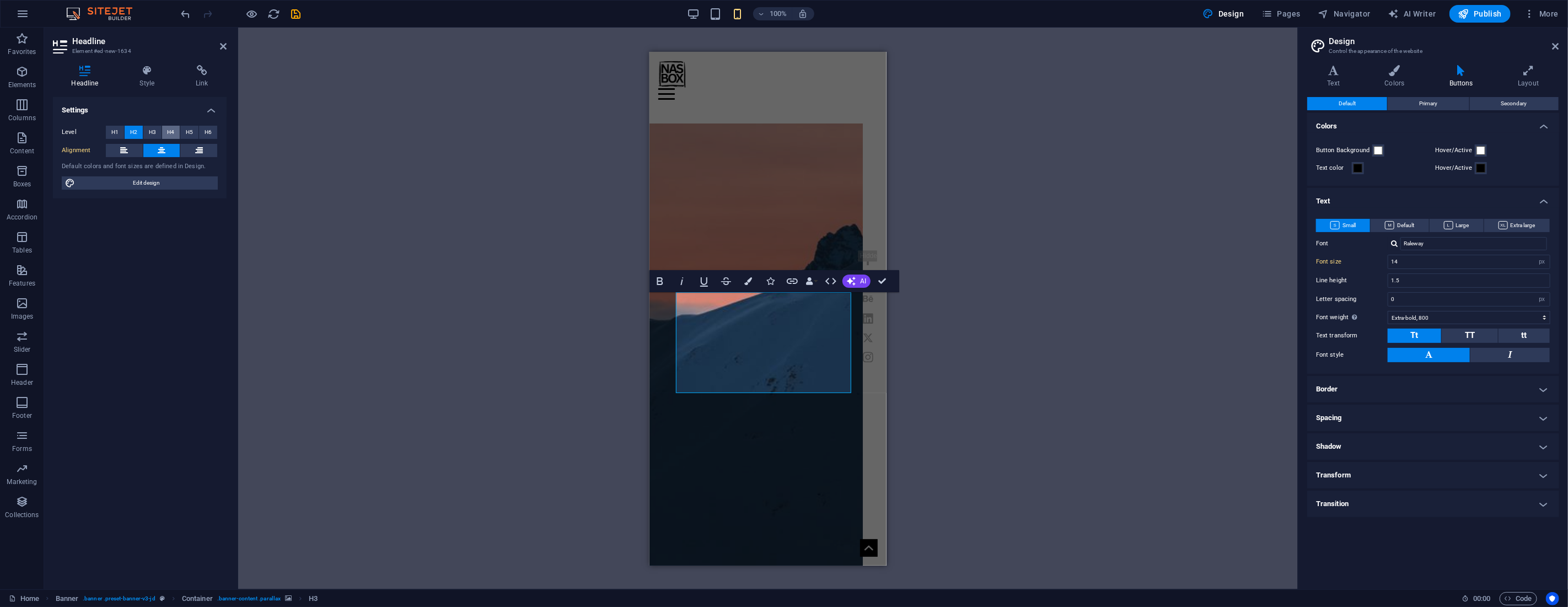
click at [171, 130] on span "H4" at bounding box center [170, 132] width 7 height 13
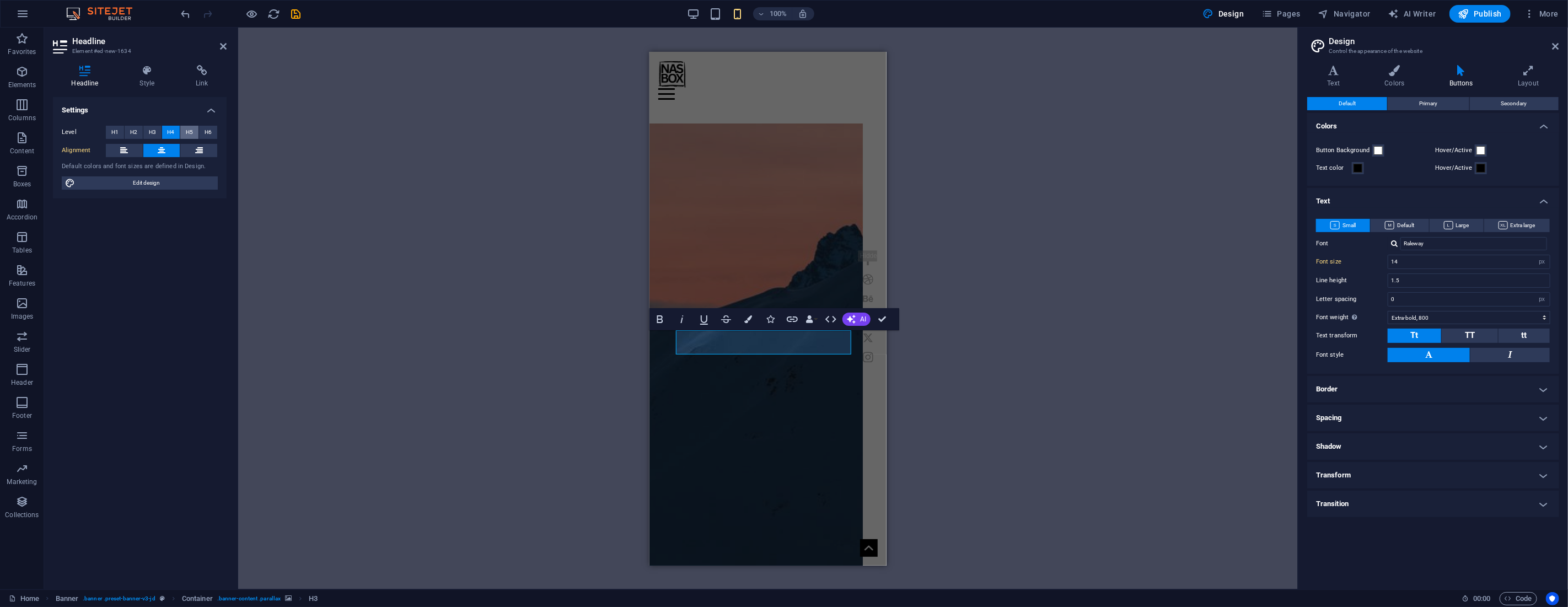
click at [187, 130] on span "H5" at bounding box center [189, 132] width 7 height 13
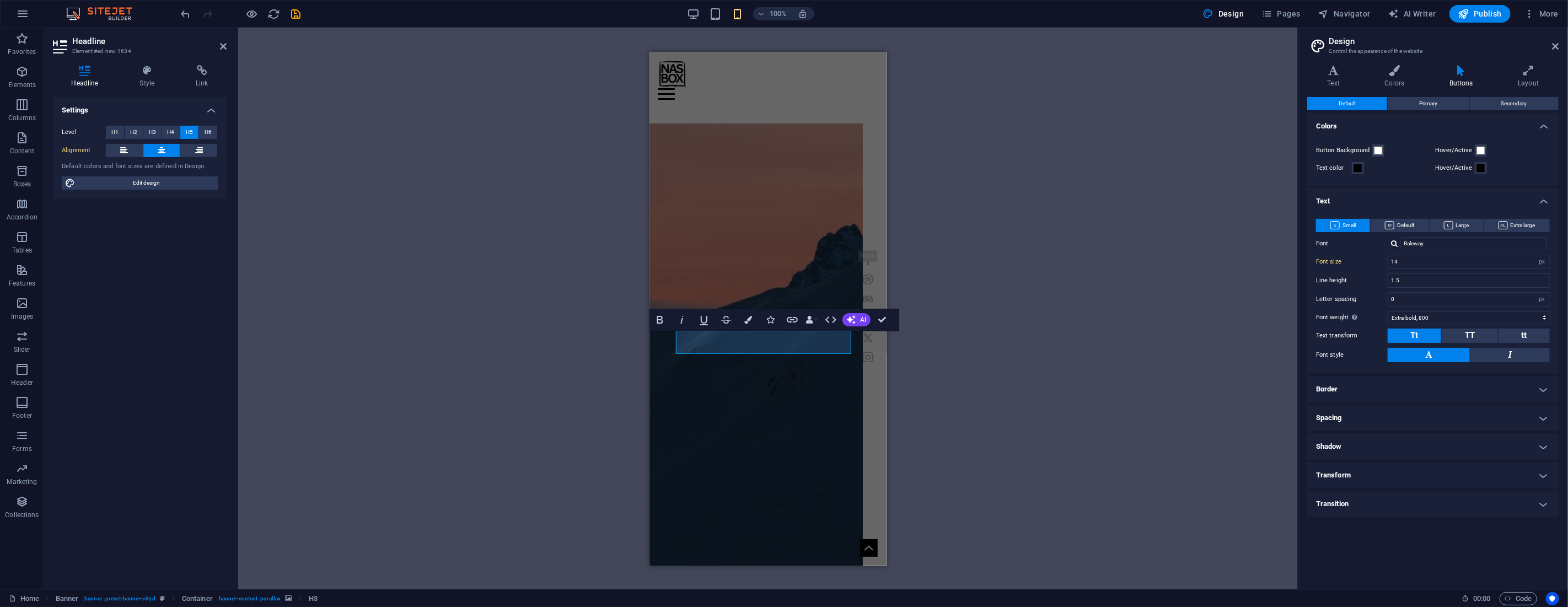
click at [90, 74] on icon at bounding box center [85, 71] width 64 height 11
click at [144, 72] on icon at bounding box center [148, 71] width 52 height 11
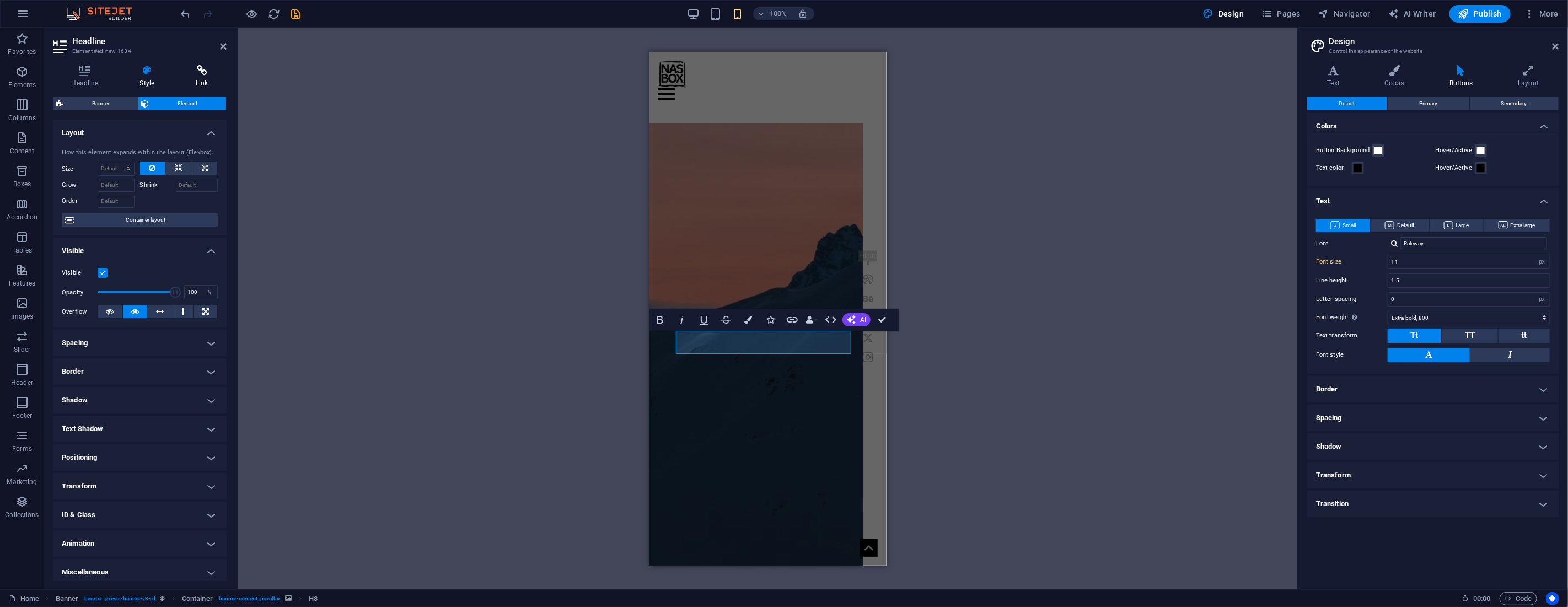
click at [200, 73] on icon at bounding box center [202, 71] width 49 height 11
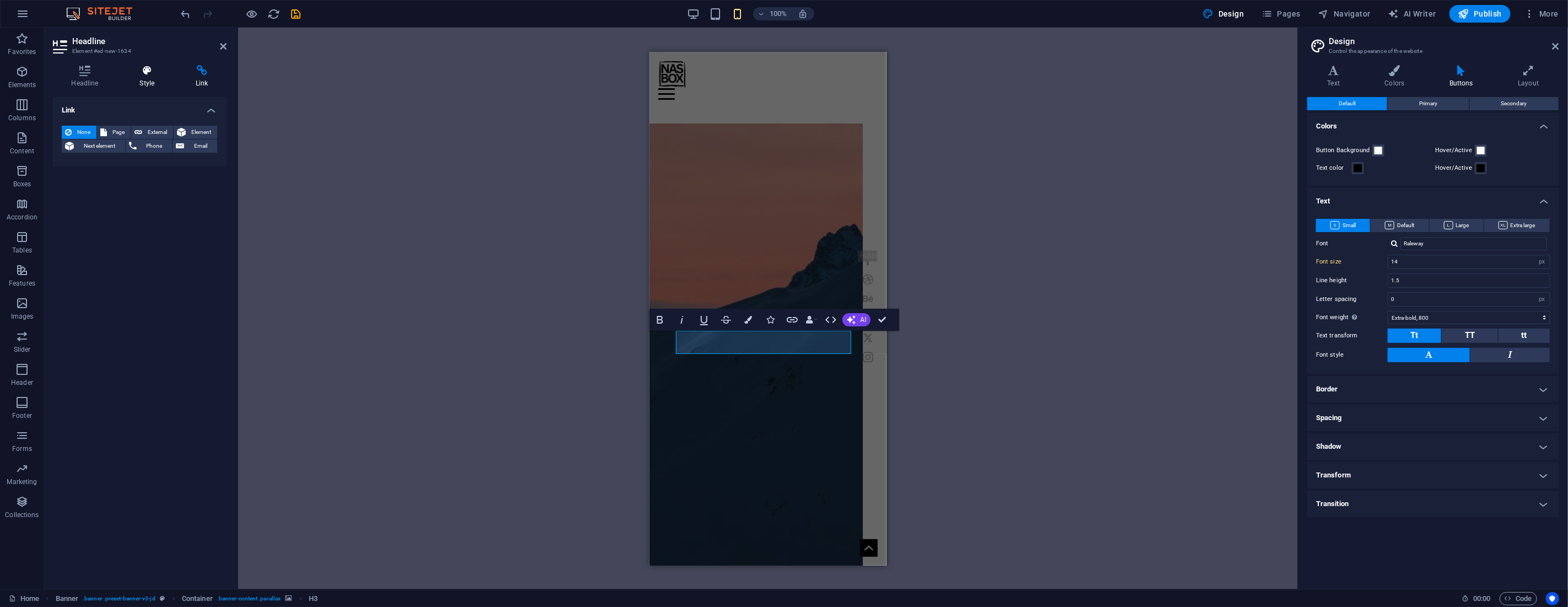
click at [144, 69] on icon at bounding box center [148, 71] width 52 height 11
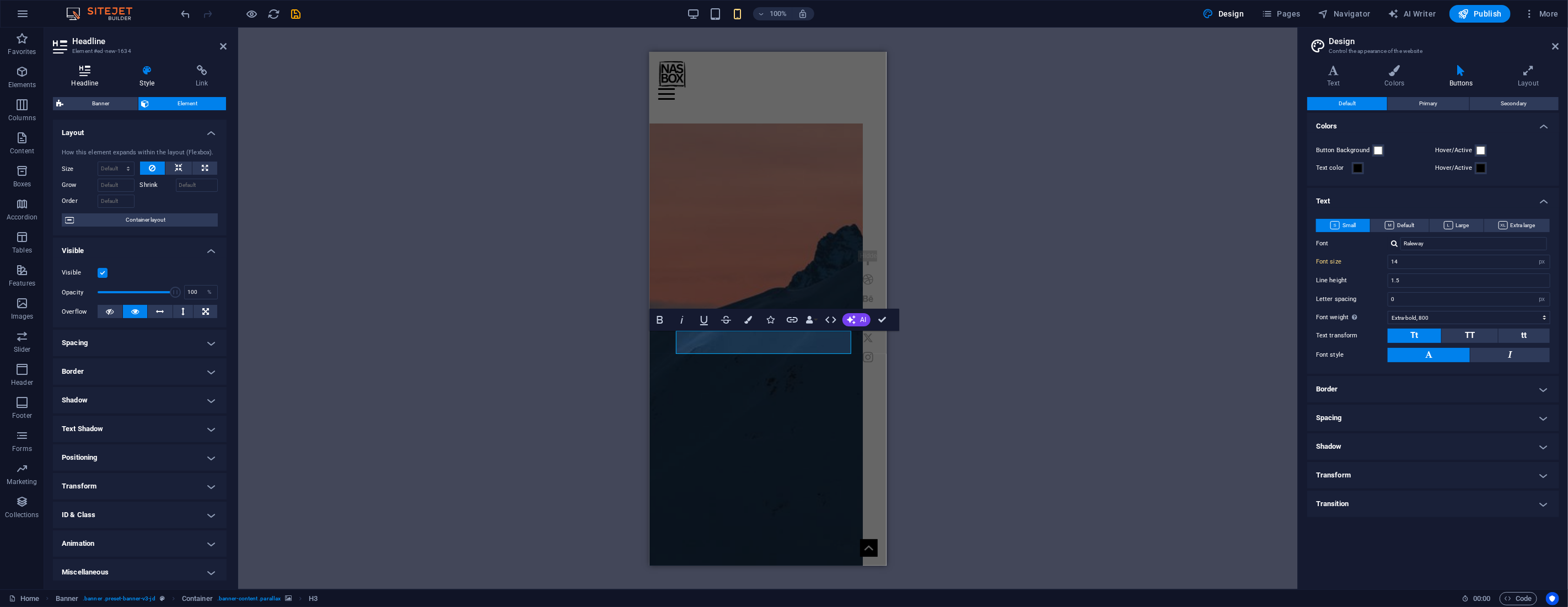
click at [96, 69] on icon at bounding box center [85, 71] width 64 height 11
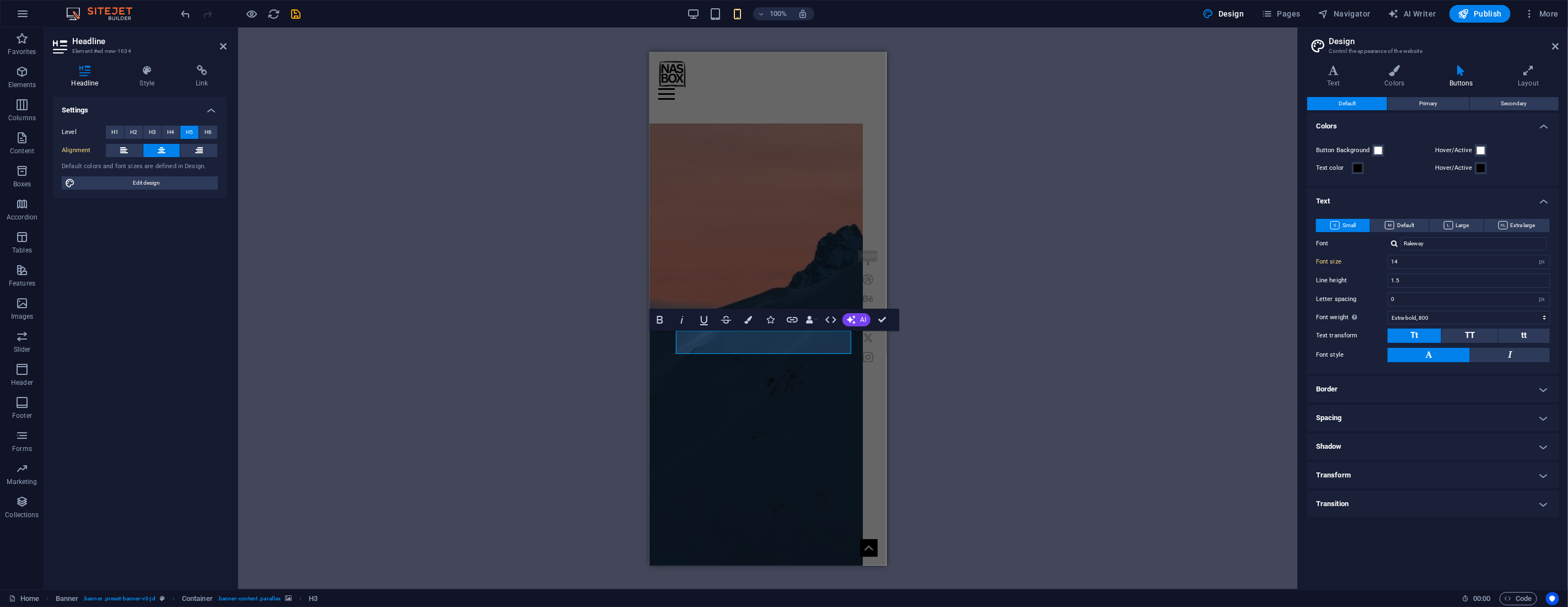
click at [222, 45] on icon at bounding box center [223, 46] width 7 height 9
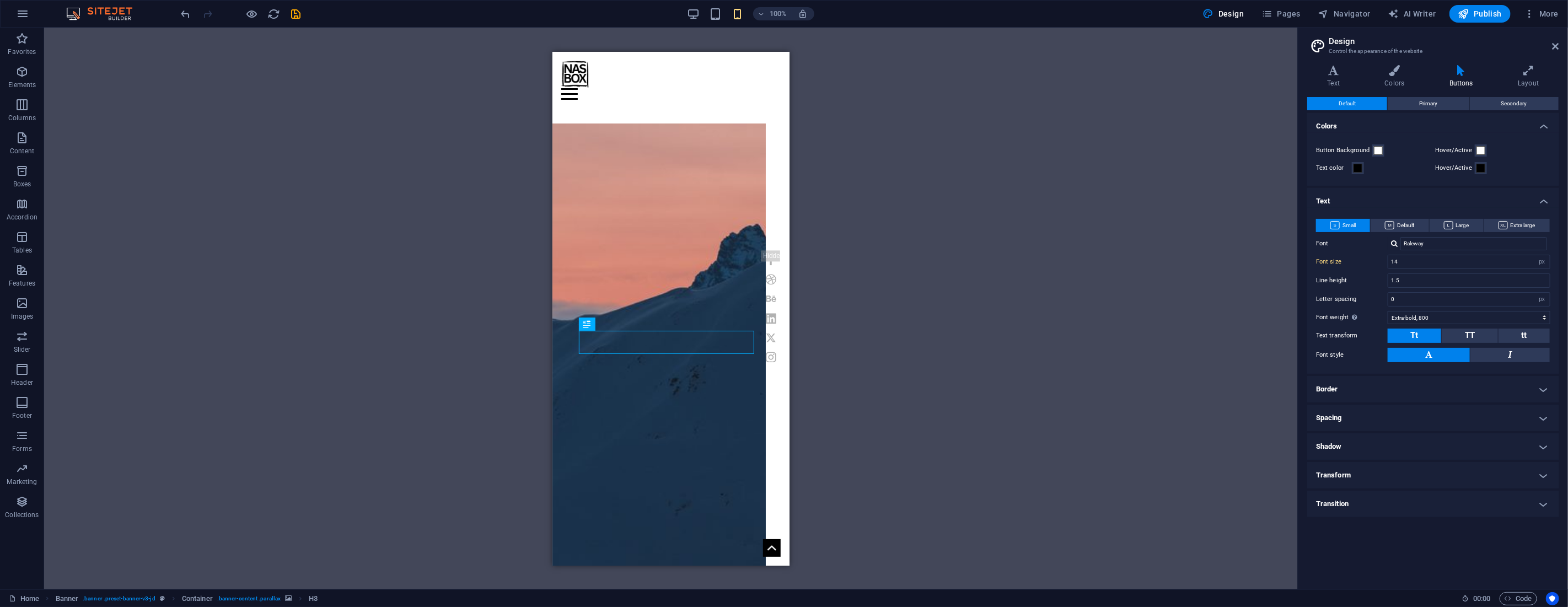
click at [872, 313] on div "H1 Banner Container Banner Menu Bar Menu Bar Container Container Preset H2 Pres…" at bounding box center [671, 308] width 1253 height 561
click at [846, 342] on div "H1 Banner Container Banner Menu Bar Menu Bar Container Container Preset H2 Pres…" at bounding box center [671, 308] width 1253 height 561
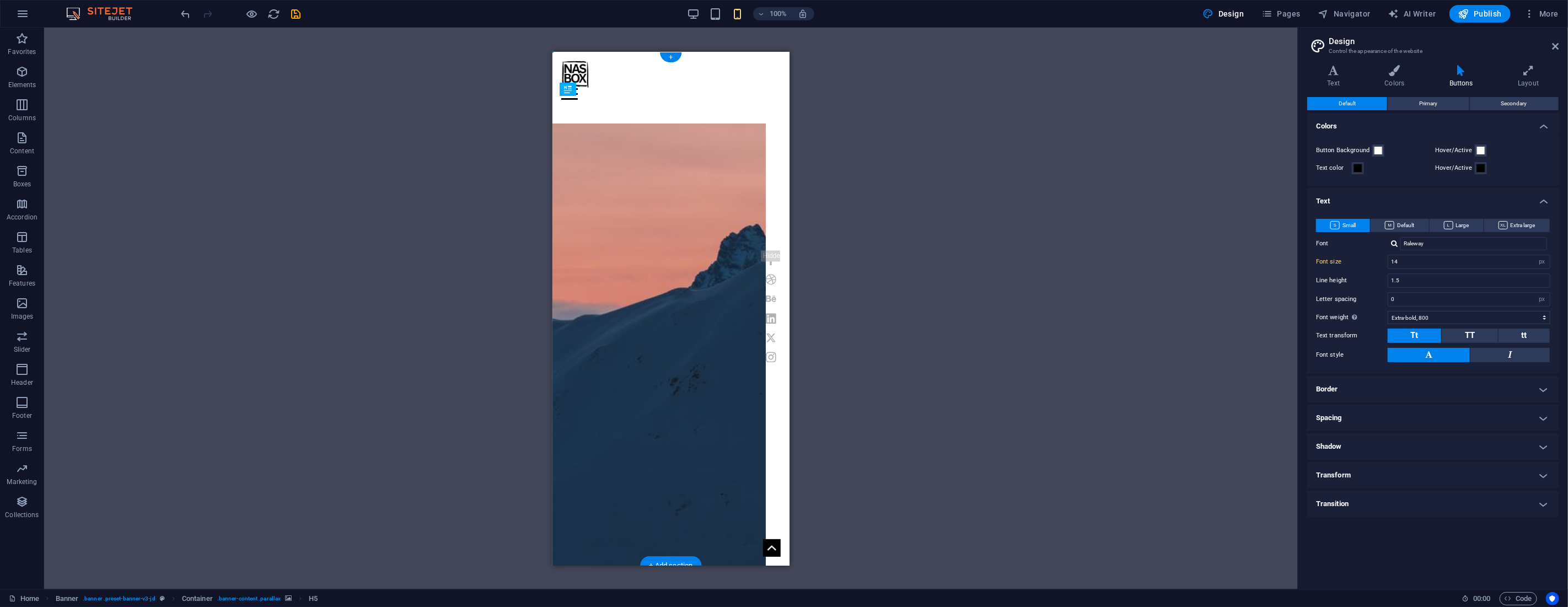
drag, startPoint x: 587, startPoint y: 357, endPoint x: 598, endPoint y: 417, distance: 61.0
click at [552, 51] on div "Nasi Kotak Yang Dalemnya Bulet" at bounding box center [552, 51] width 0 height 0
click at [929, 345] on div "H1 Banner Container Banner Menu Bar Menu Bar Container Container Preset H2 Pres…" at bounding box center [671, 308] width 1253 height 561
click at [737, 445] on figure at bounding box center [658, 353] width 214 height 460
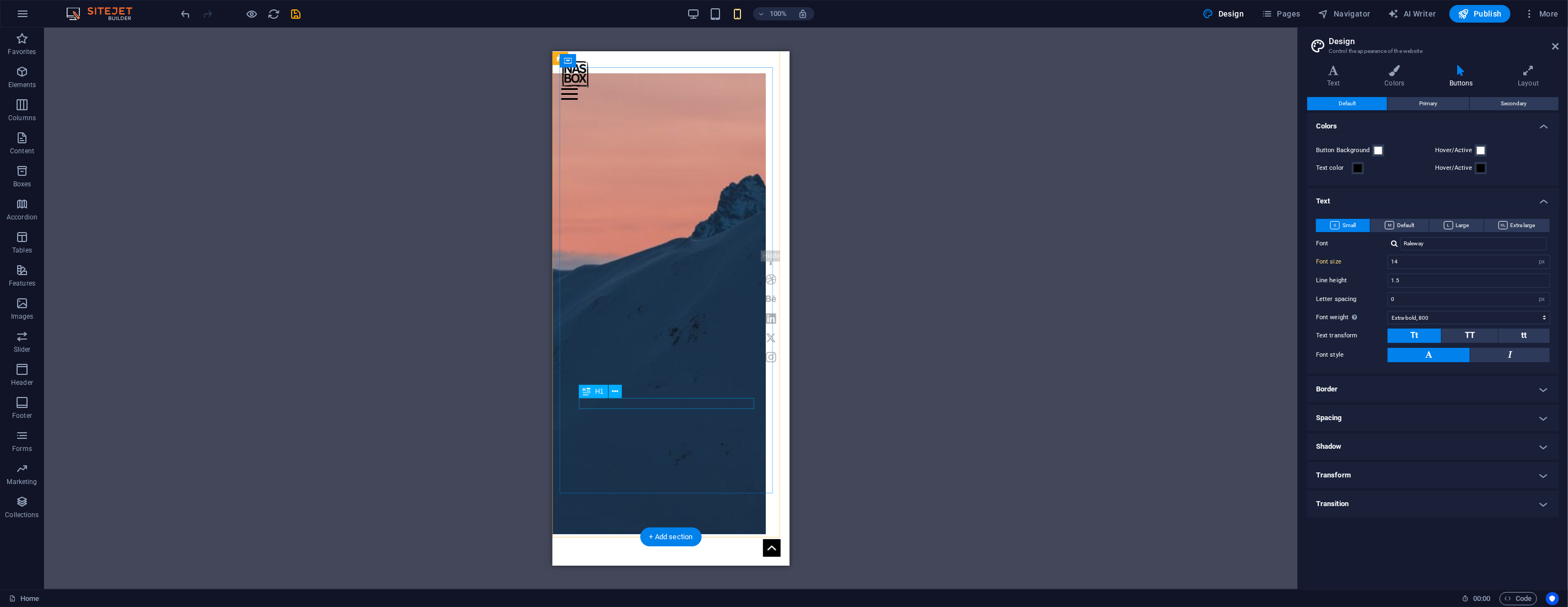
scroll to position [0, 0]
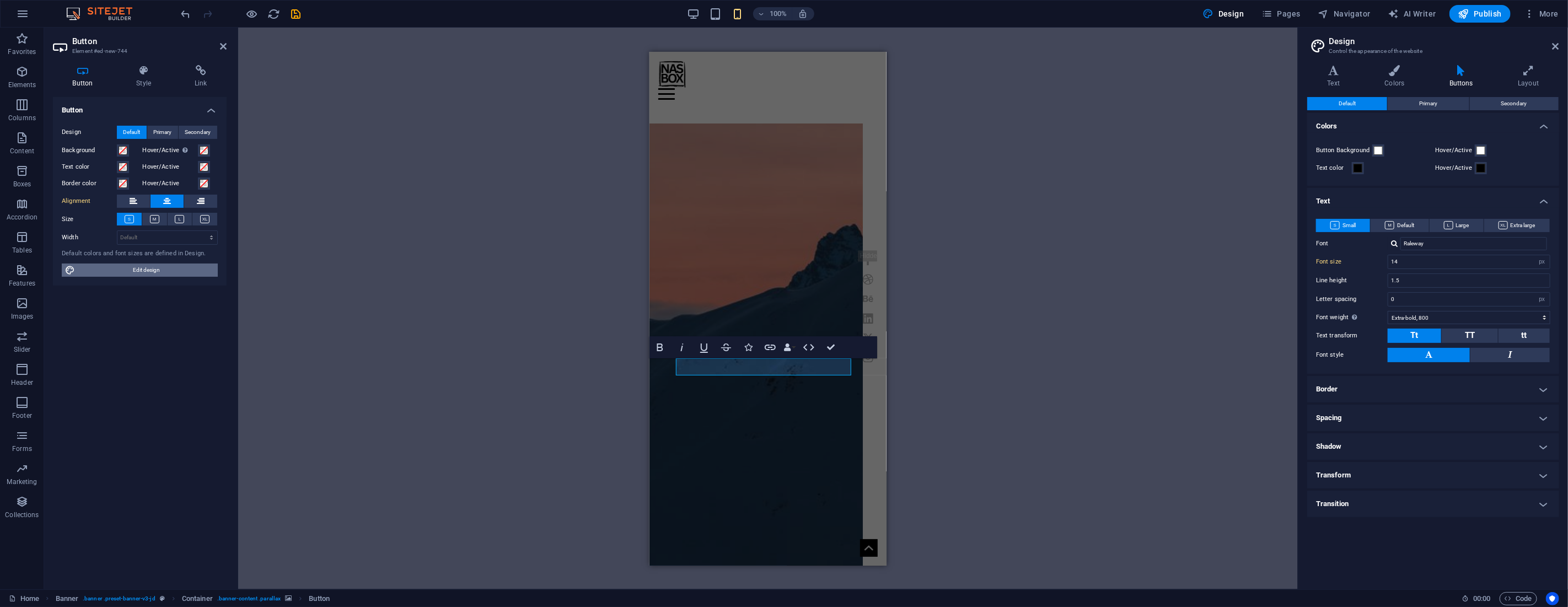
click at [152, 266] on span "Edit design" at bounding box center [146, 270] width 136 height 13
click at [1368, 392] on h4 "Border" at bounding box center [1433, 389] width 252 height 26
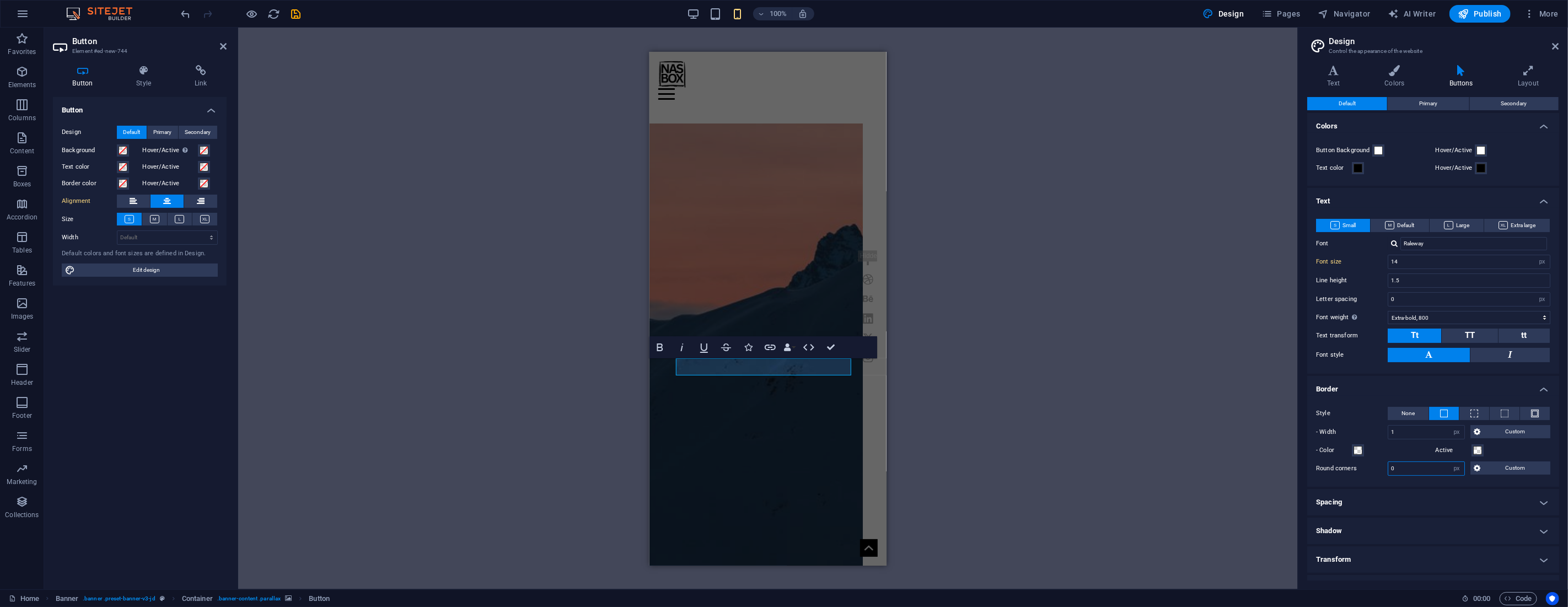
click at [1404, 467] on input "0" at bounding box center [1425, 468] width 76 height 13
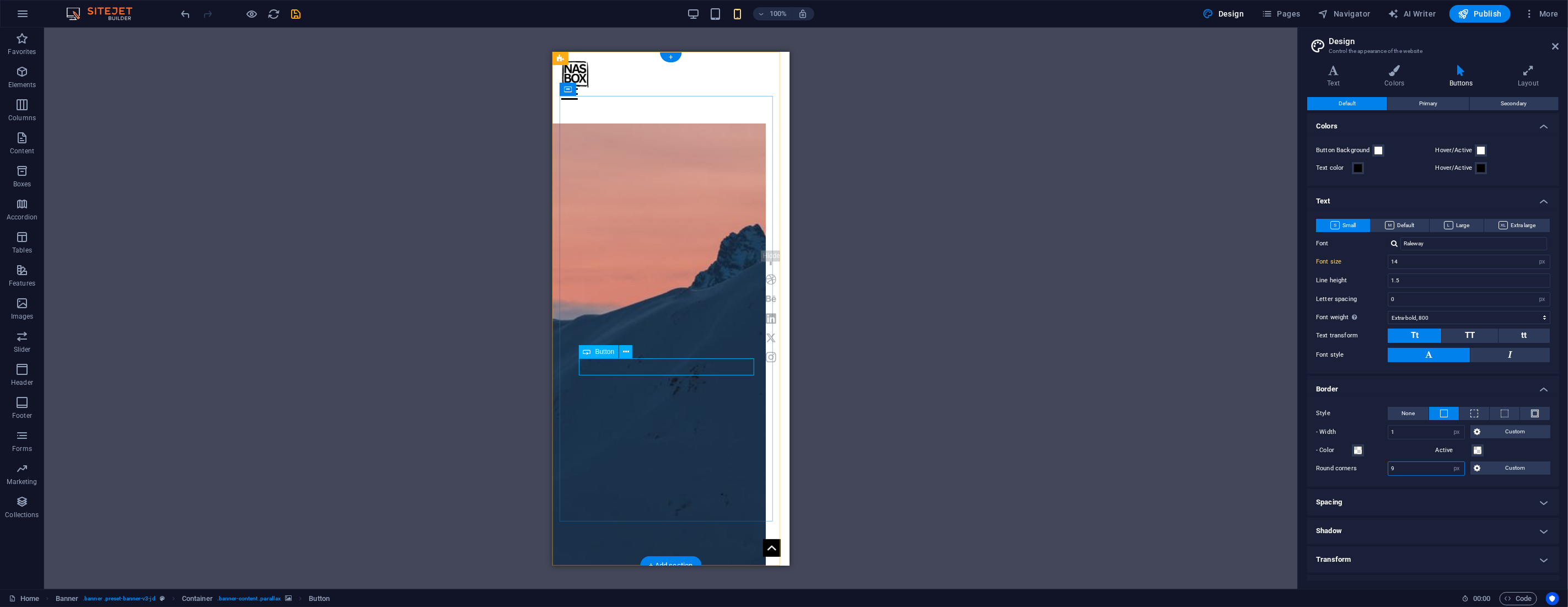
type input "9"
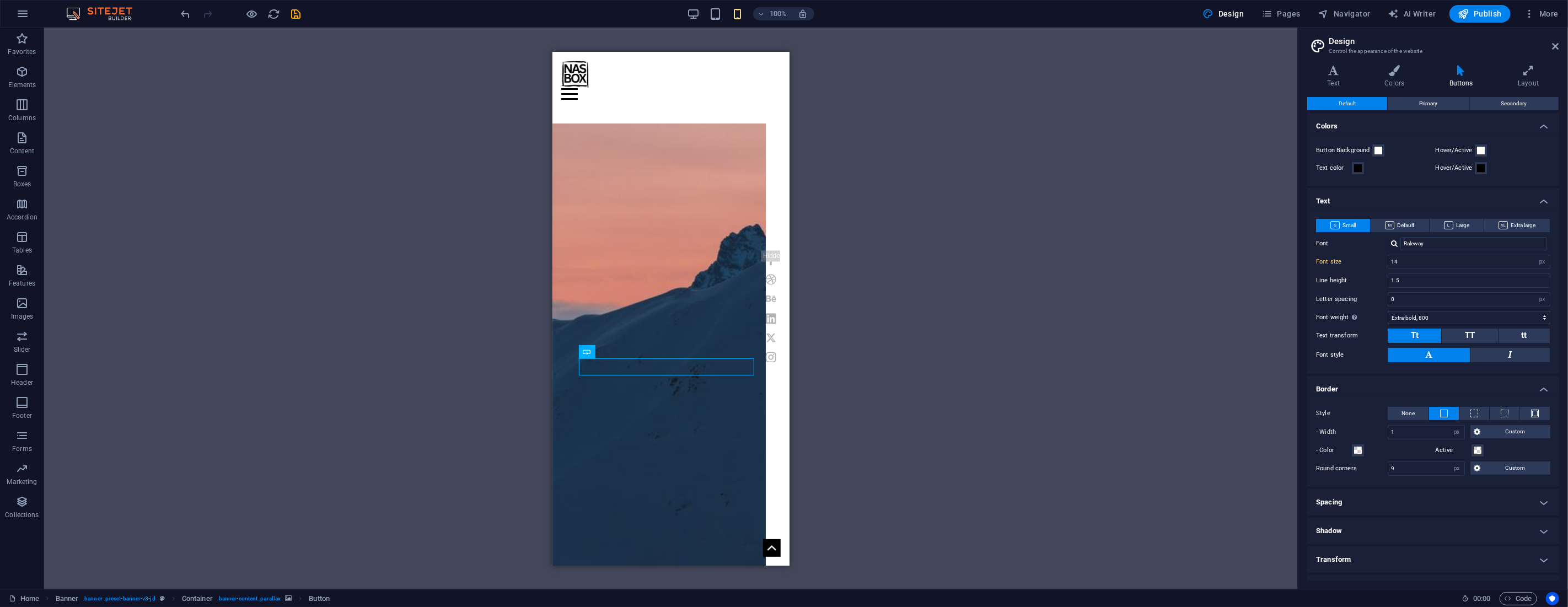
click at [857, 367] on div "H1 Banner Container Banner Menu Bar Menu Bar Container Container Preset H2 Pres…" at bounding box center [671, 308] width 1253 height 561
select select "px"
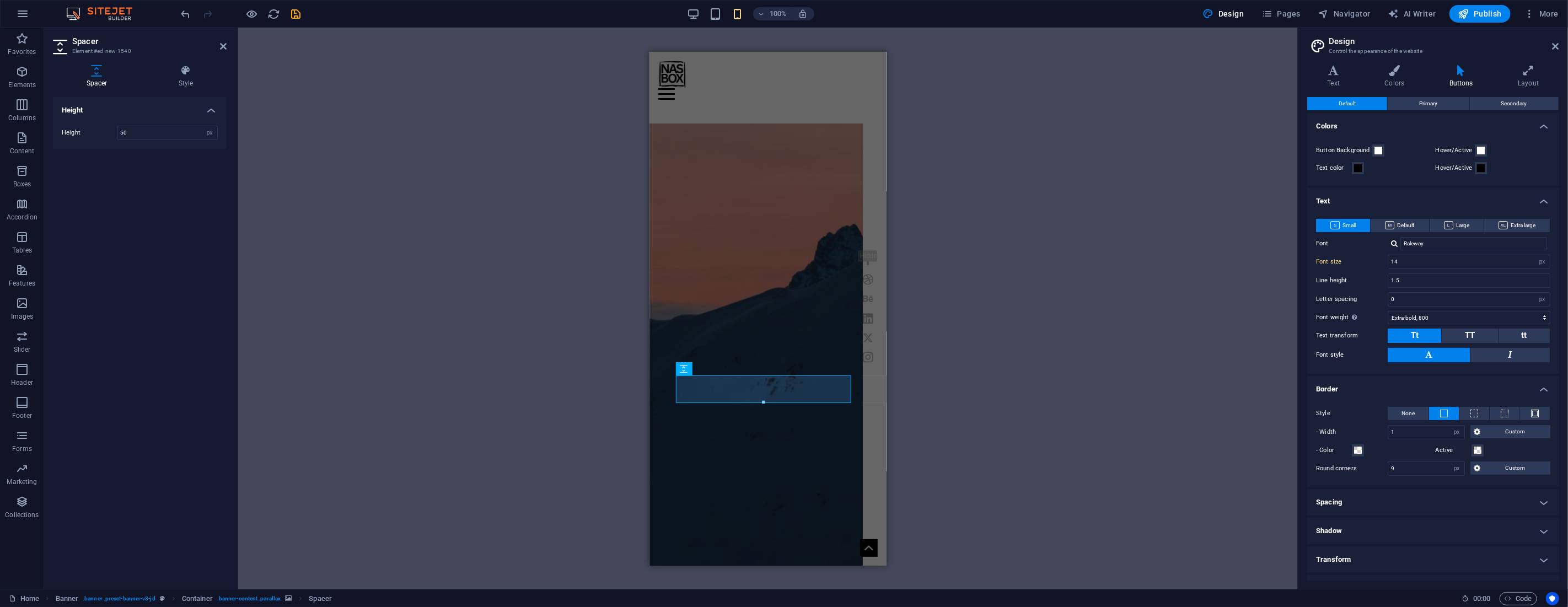
click at [934, 408] on div "H1 Banner Container Banner Menu Bar Menu Bar Container Container Preset H2 Pres…" at bounding box center [768, 308] width 1059 height 561
click at [813, 451] on figure at bounding box center [755, 353] width 214 height 460
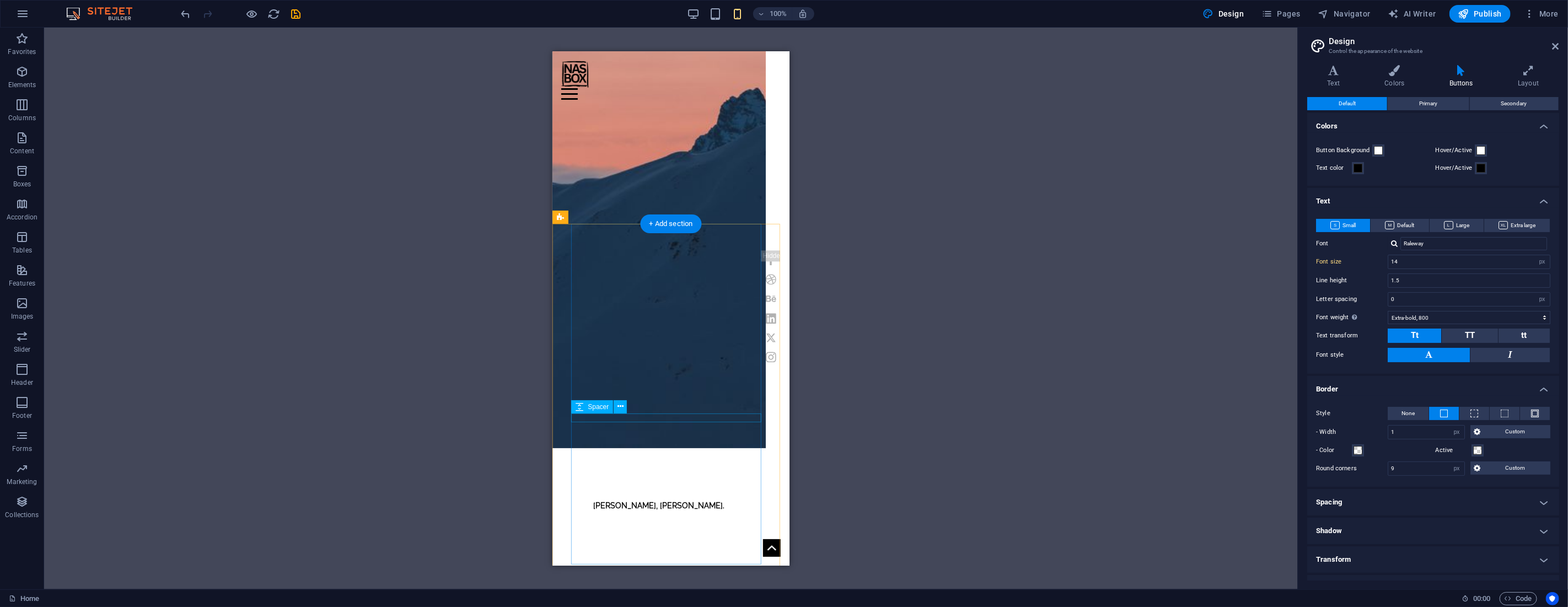
scroll to position [367, 0]
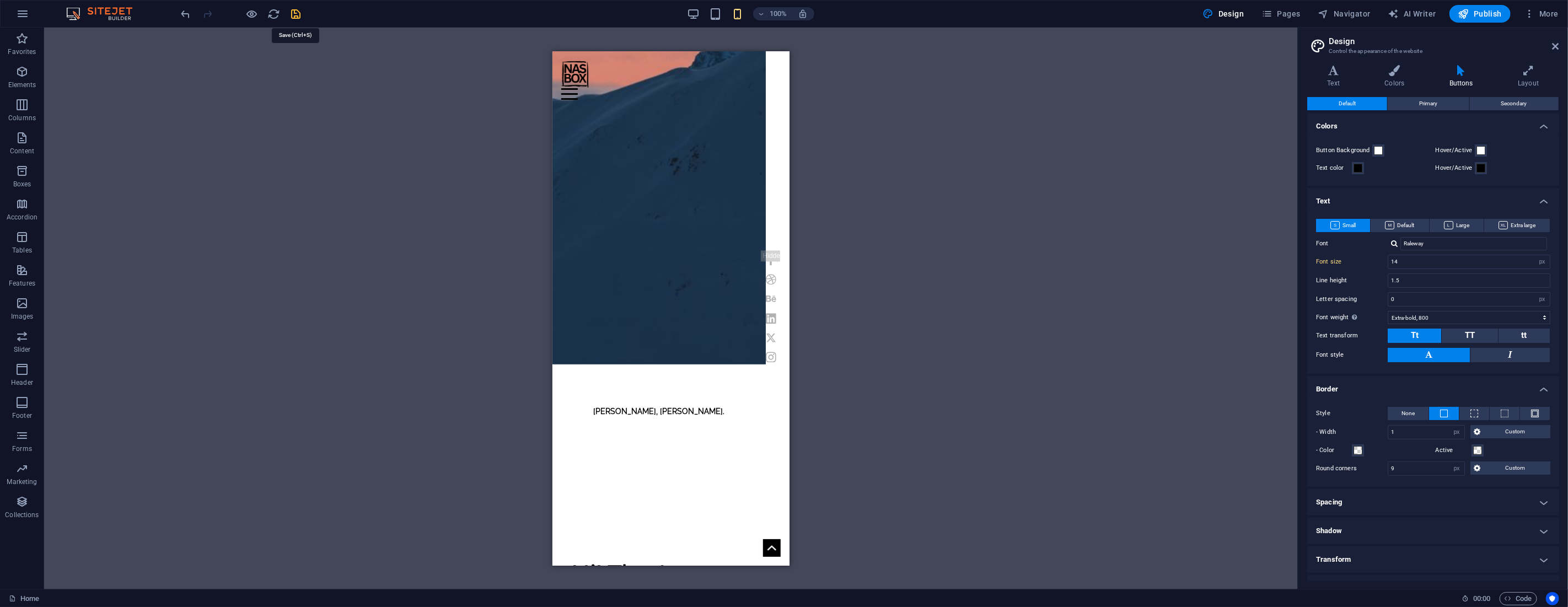
click at [299, 14] on icon "save" at bounding box center [297, 14] width 13 height 13
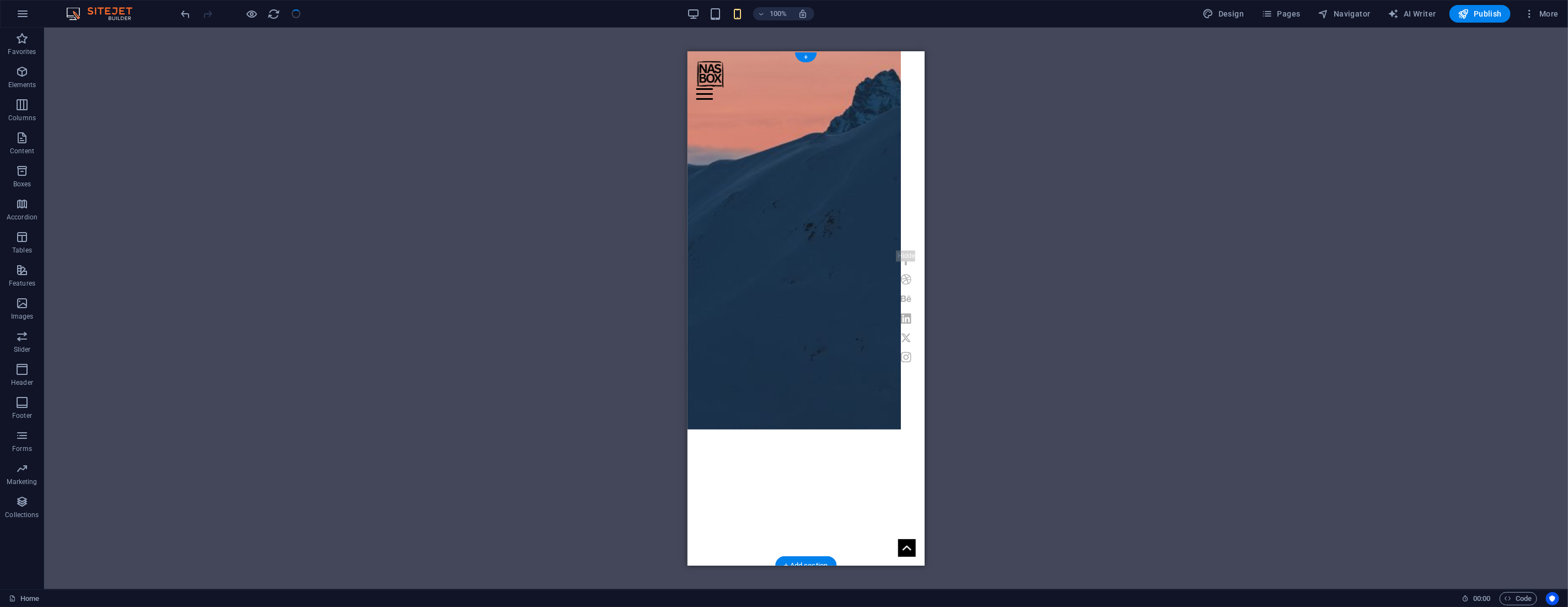
scroll to position [0, 0]
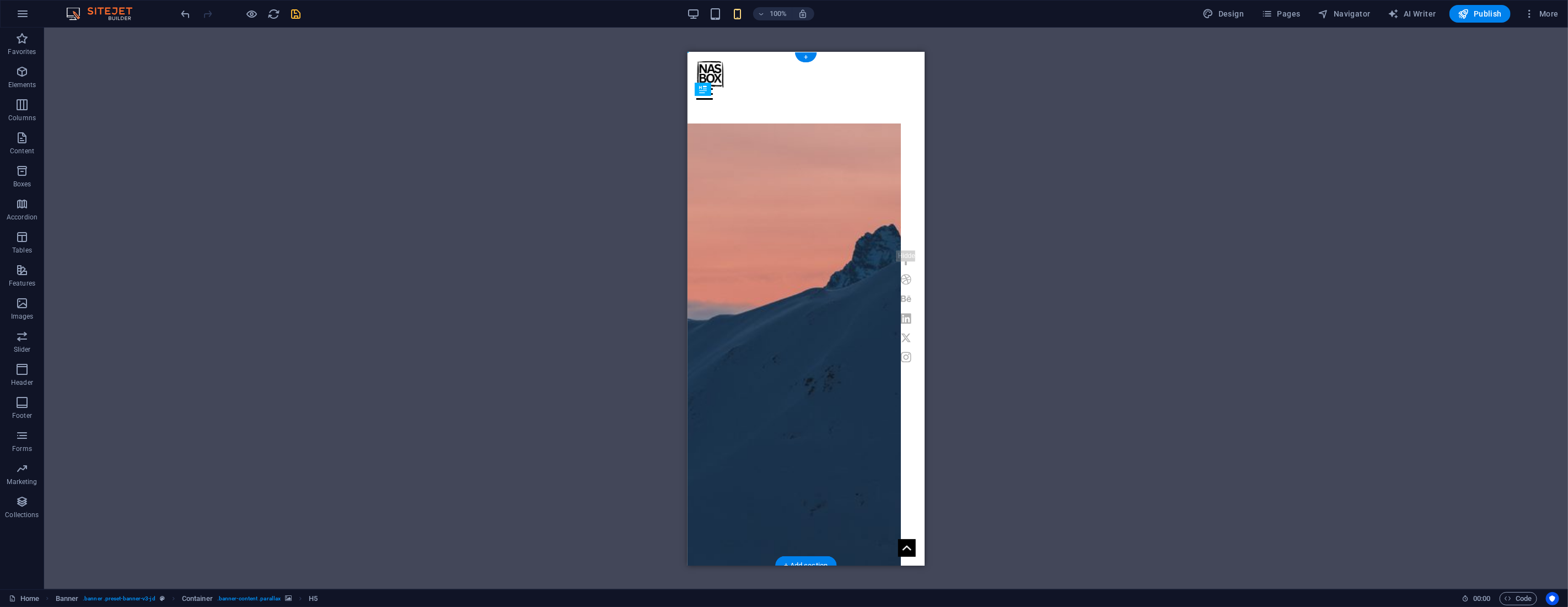
drag, startPoint x: 725, startPoint y: 389, endPoint x: 760, endPoint y: 348, distance: 53.9
select select "px"
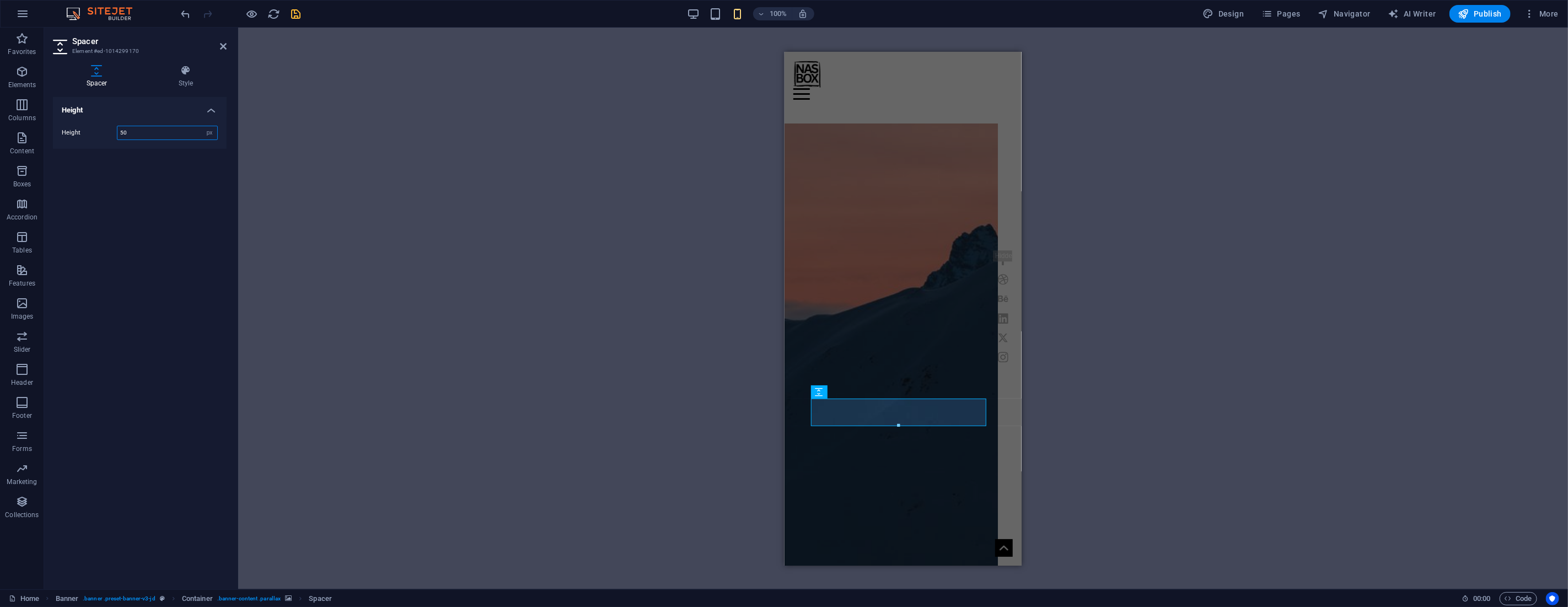
click at [137, 130] on input "50" at bounding box center [167, 133] width 99 height 13
type input "25"
click at [368, 186] on div "H1 Banner Container Banner Menu Bar Menu Bar Container Container Preset H2 Pres…" at bounding box center [902, 308] width 1329 height 561
click at [229, 44] on aside "Spacer Element #ed-1014299170 Spacer Style Height Height 25 px rem vh vw Banner…" at bounding box center [141, 308] width 194 height 561
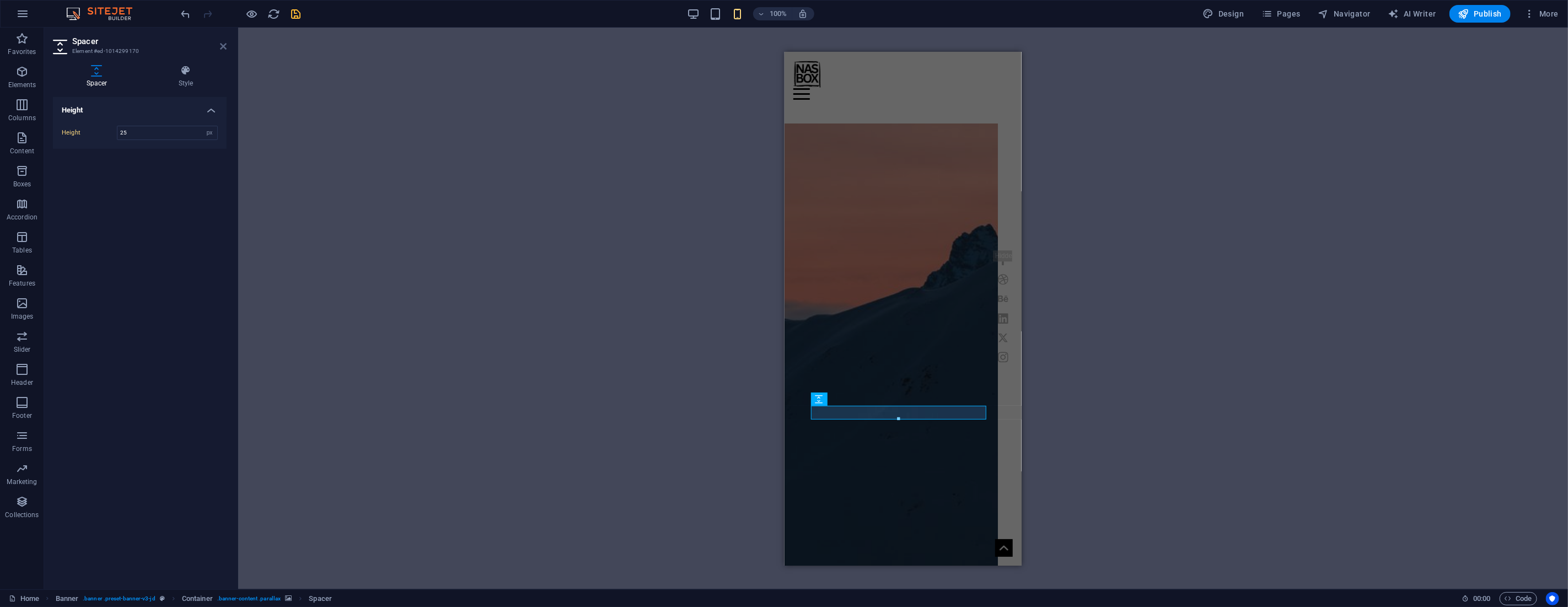
click at [224, 45] on icon at bounding box center [223, 46] width 7 height 9
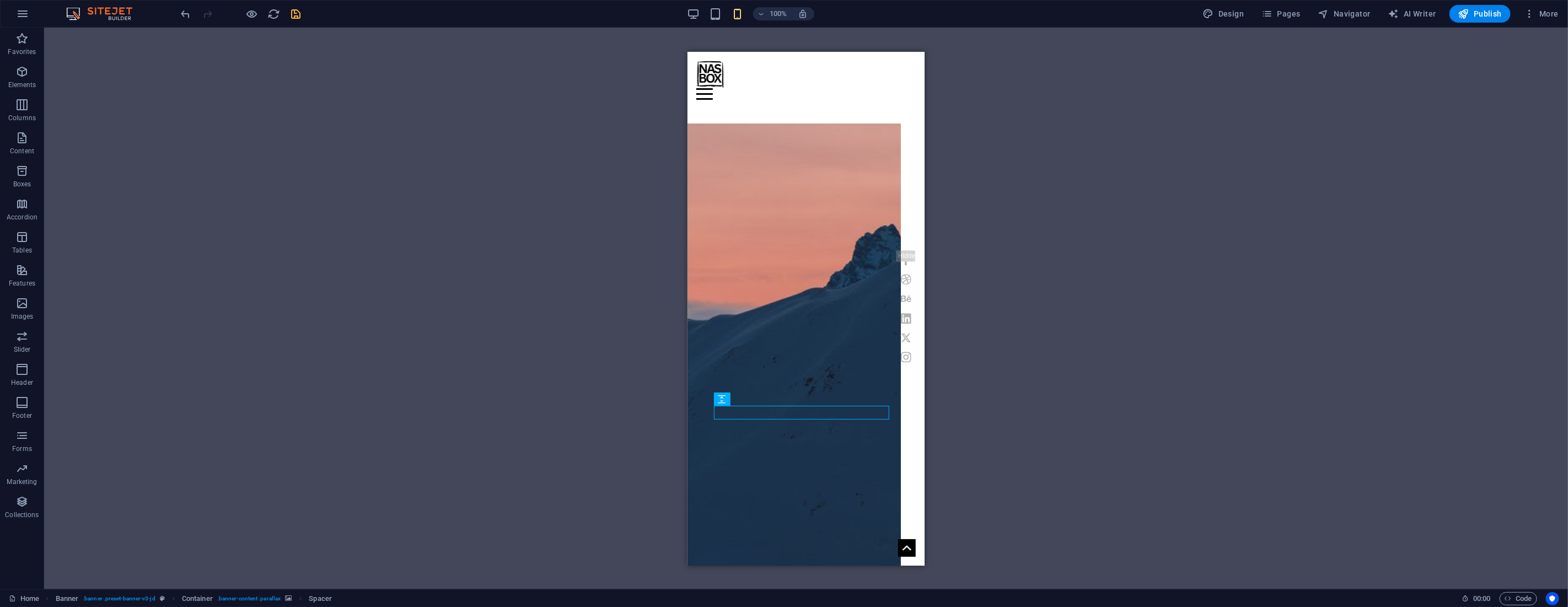
click at [476, 163] on div "H1 Banner Container Banner Menu Bar Menu Bar Container Container Preset H2 Pres…" at bounding box center [805, 308] width 1523 height 561
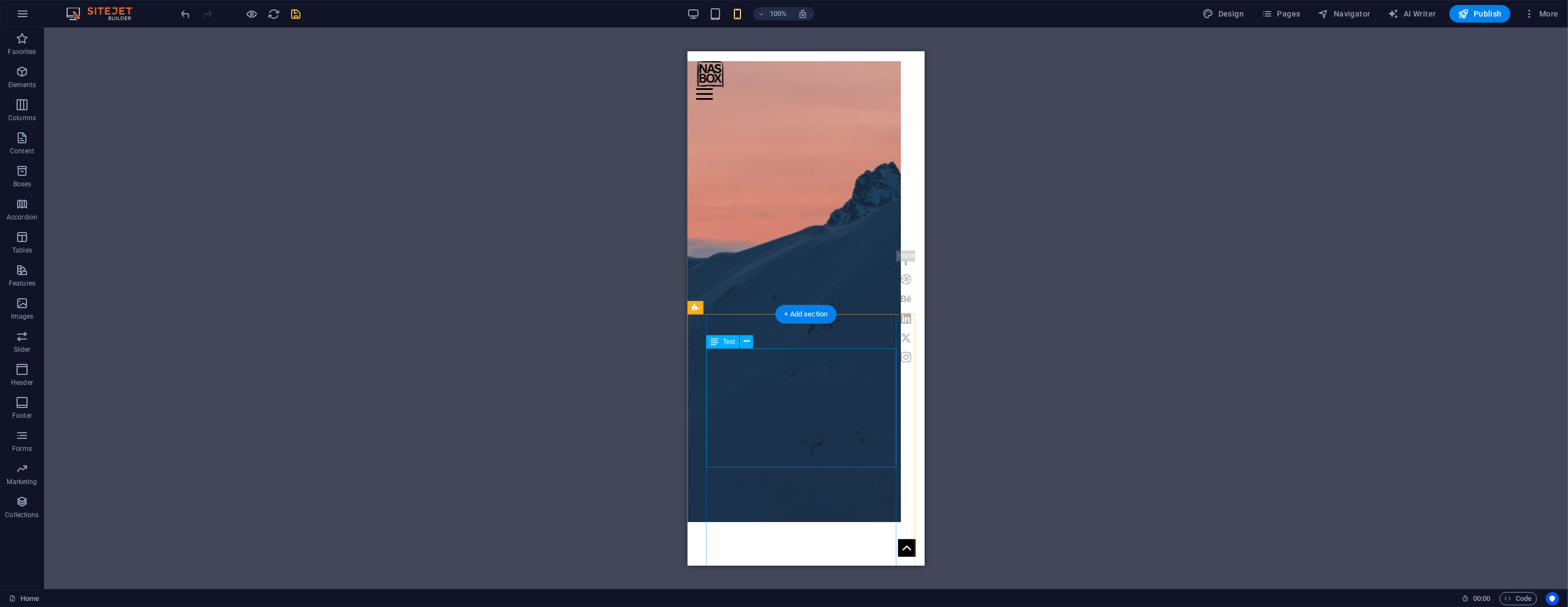
scroll to position [122, 0]
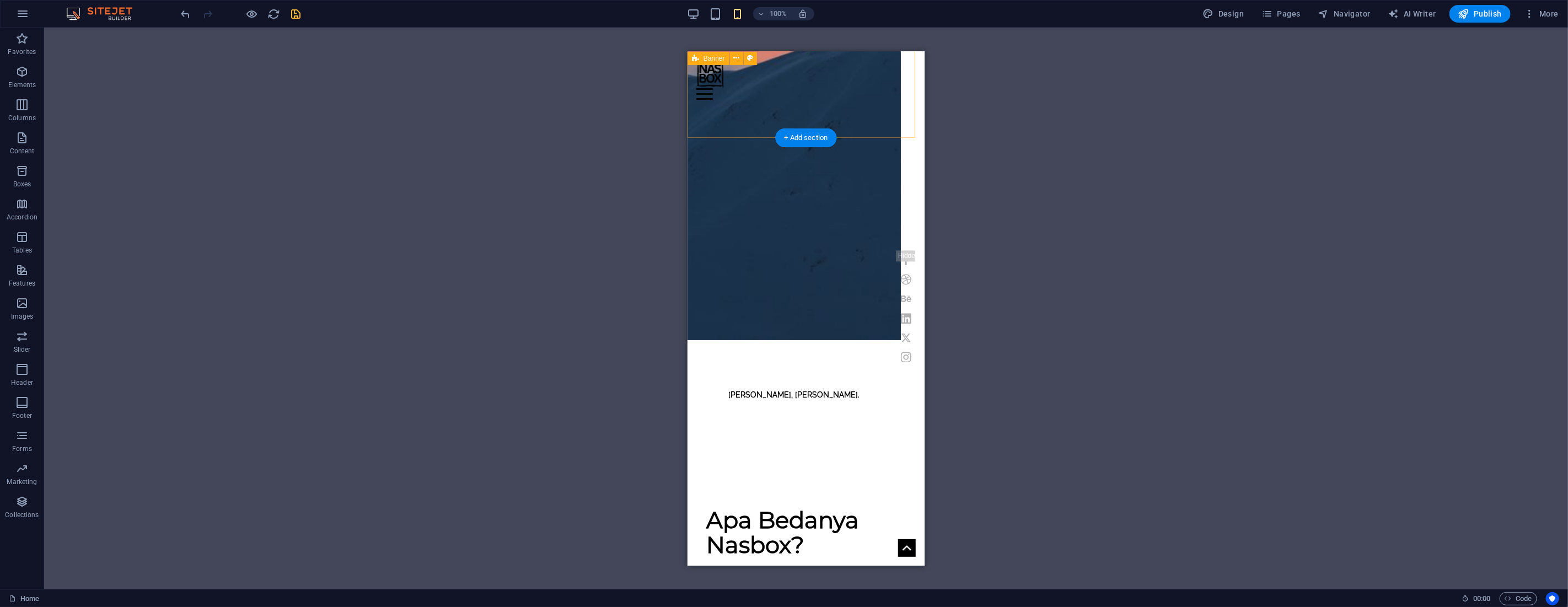
scroll to position [429, 0]
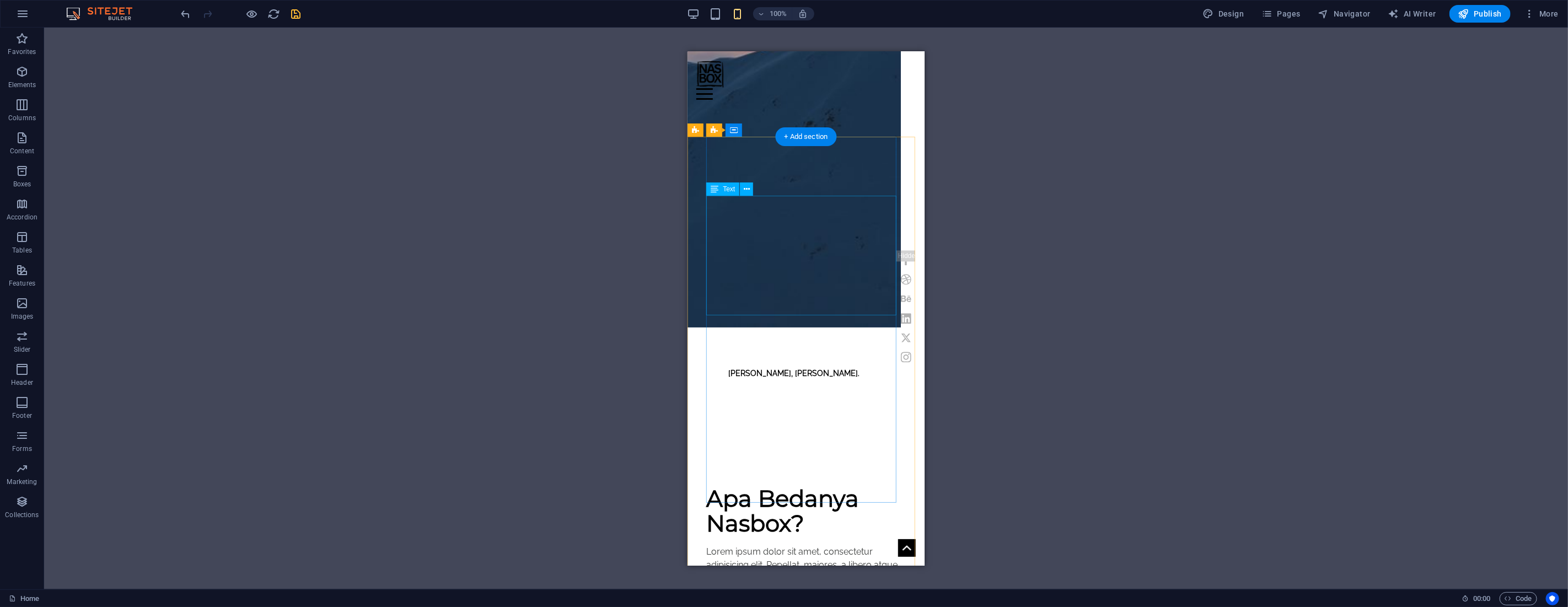
click at [761, 544] on div "Lorem ipsum dolor sit amet, consectetur adipisicing elit. Repellat, maiores, a …" at bounding box center [805, 597] width 199 height 106
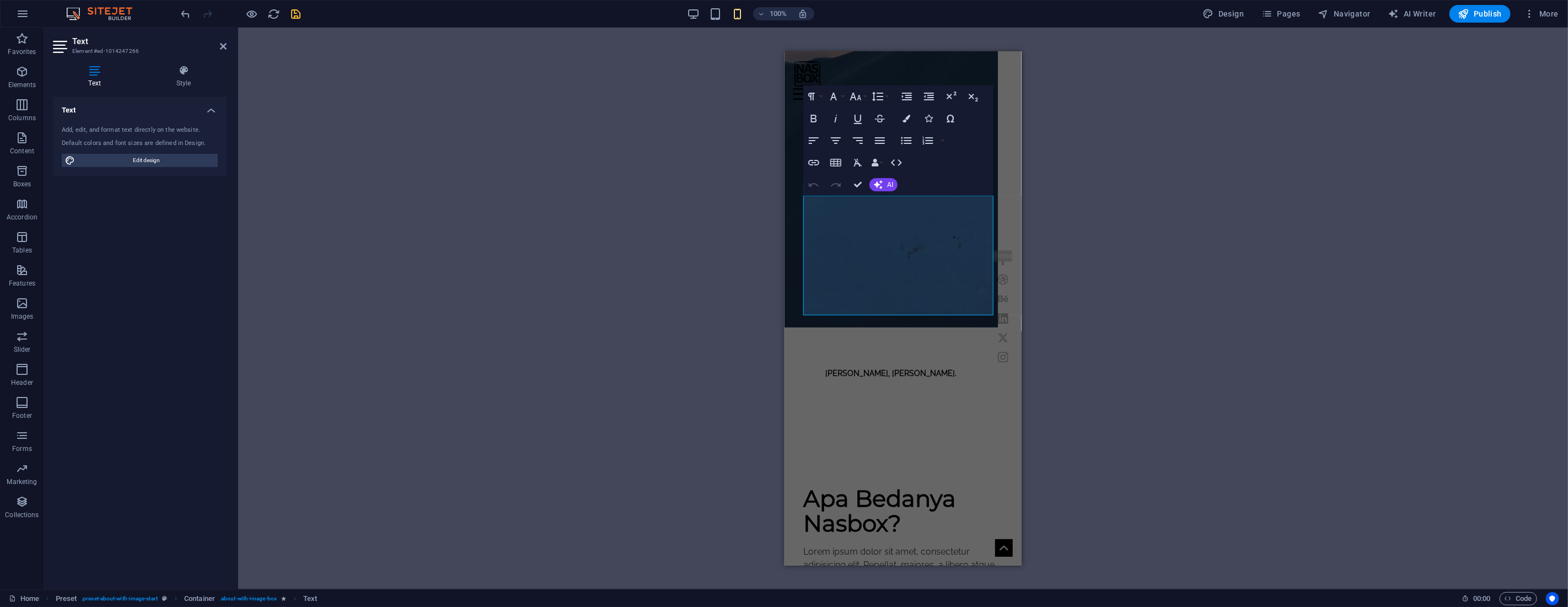
click at [762, 295] on div "Drag here to replace the existing content. Press “Ctrl” if you want to create a…" at bounding box center [902, 308] width 1329 height 561
click at [906, 544] on p "Lorem ipsum dolor sit amet, consectetur adipisicing elit. Repellat, maiores, a …" at bounding box center [902, 597] width 199 height 106
click at [905, 544] on p "Lorem ipsum dolor sit amet, consectetur adipisicing elit. Repellat, maiores, a …" at bounding box center [902, 597] width 199 height 106
drag, startPoint x: 851, startPoint y: 307, endPoint x: 804, endPoint y: 205, distance: 112.3
click at [804, 544] on p "Lorem ipsum dolor sit amet, consectetur adipisicing elit. Repellat, maiores, a …" at bounding box center [902, 597] width 199 height 106
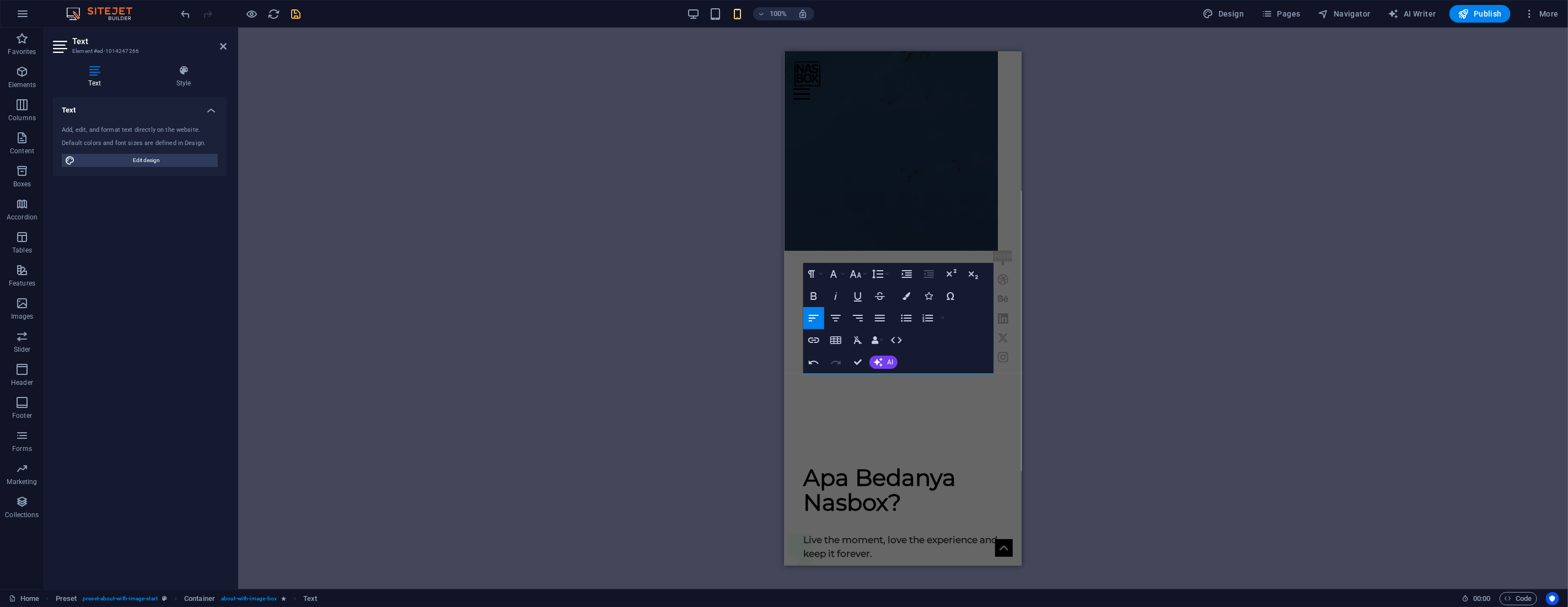
scroll to position [143, 0]
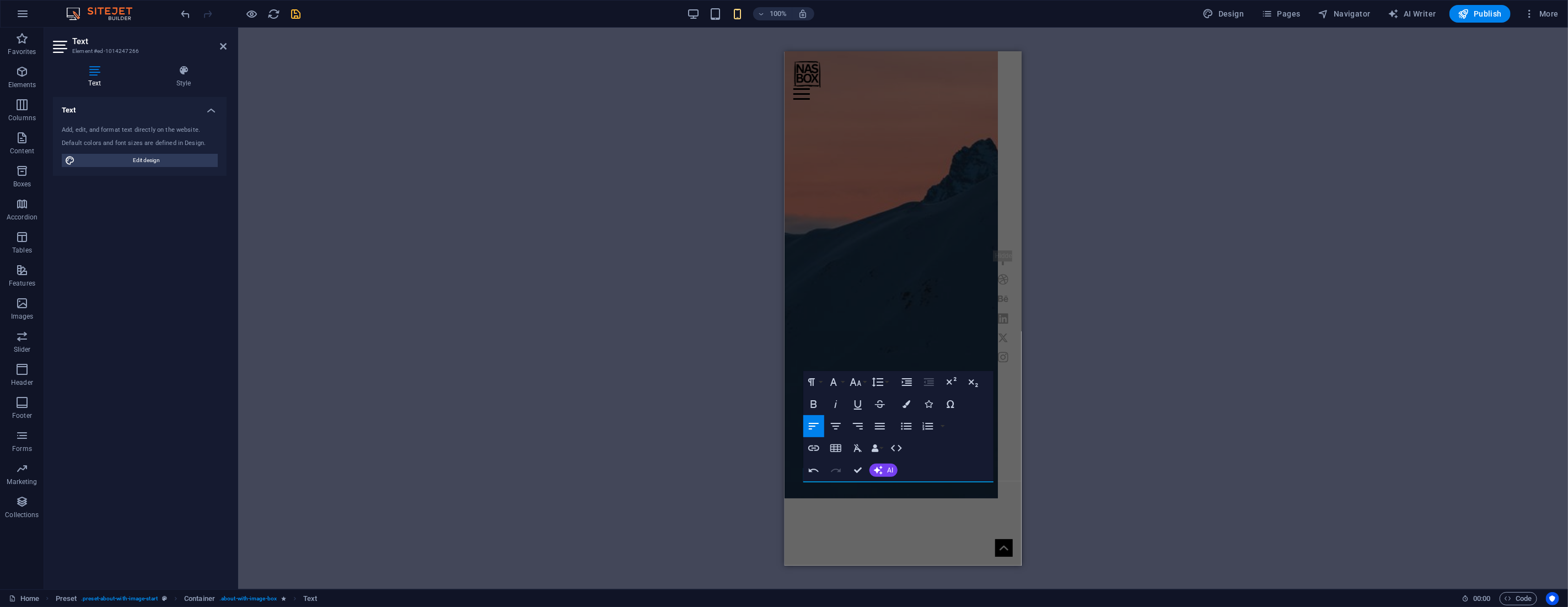
click at [1100, 392] on div "H1 Banner Container Menu Bar Container Container Preset H2 Preset Preset Contai…" at bounding box center [902, 308] width 1329 height 561
click at [1099, 392] on div "H1 Banner Container Menu Bar Container Container Preset H2 Preset Preset Contai…" at bounding box center [902, 308] width 1329 height 561
click at [1075, 411] on div "H1 Banner Container Menu Bar Container Container Preset H2 Preset Preset Contai…" at bounding box center [902, 308] width 1329 height 561
drag, startPoint x: 861, startPoint y: 466, endPoint x: 173, endPoint y: 416, distance: 689.8
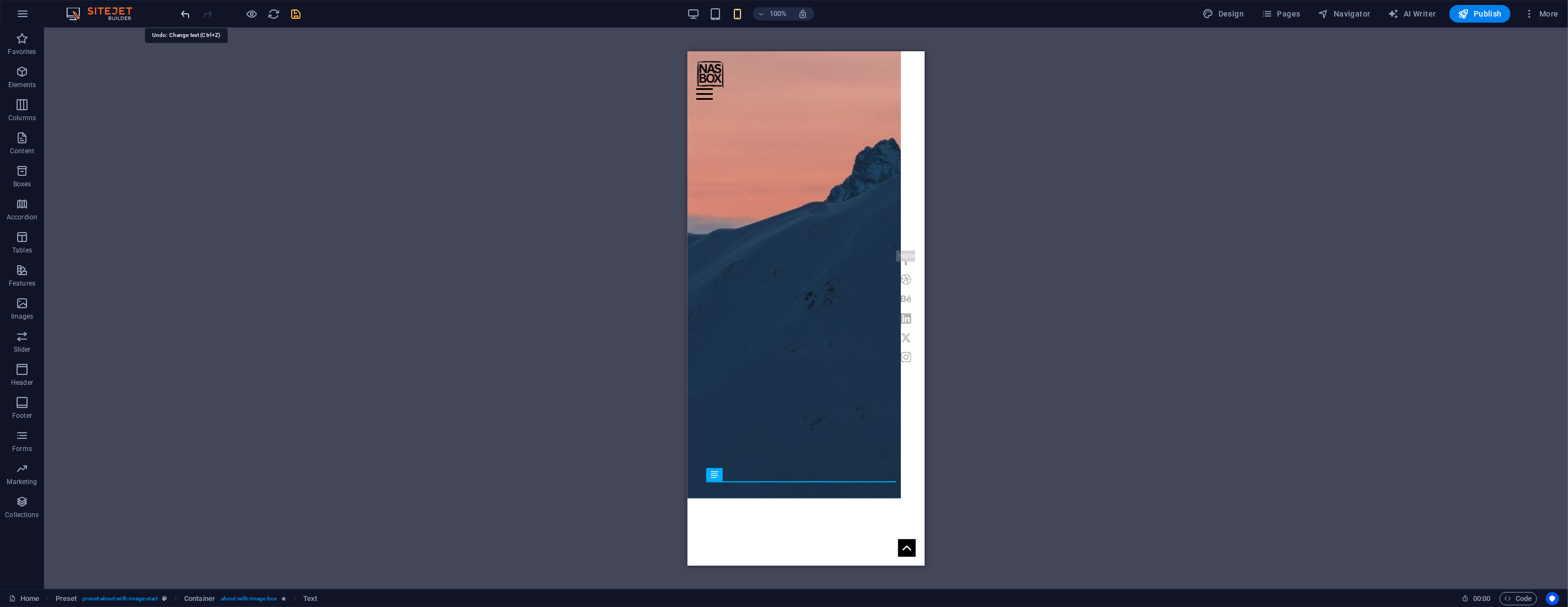
click at [190, 16] on icon "undo" at bounding box center [186, 14] width 13 height 13
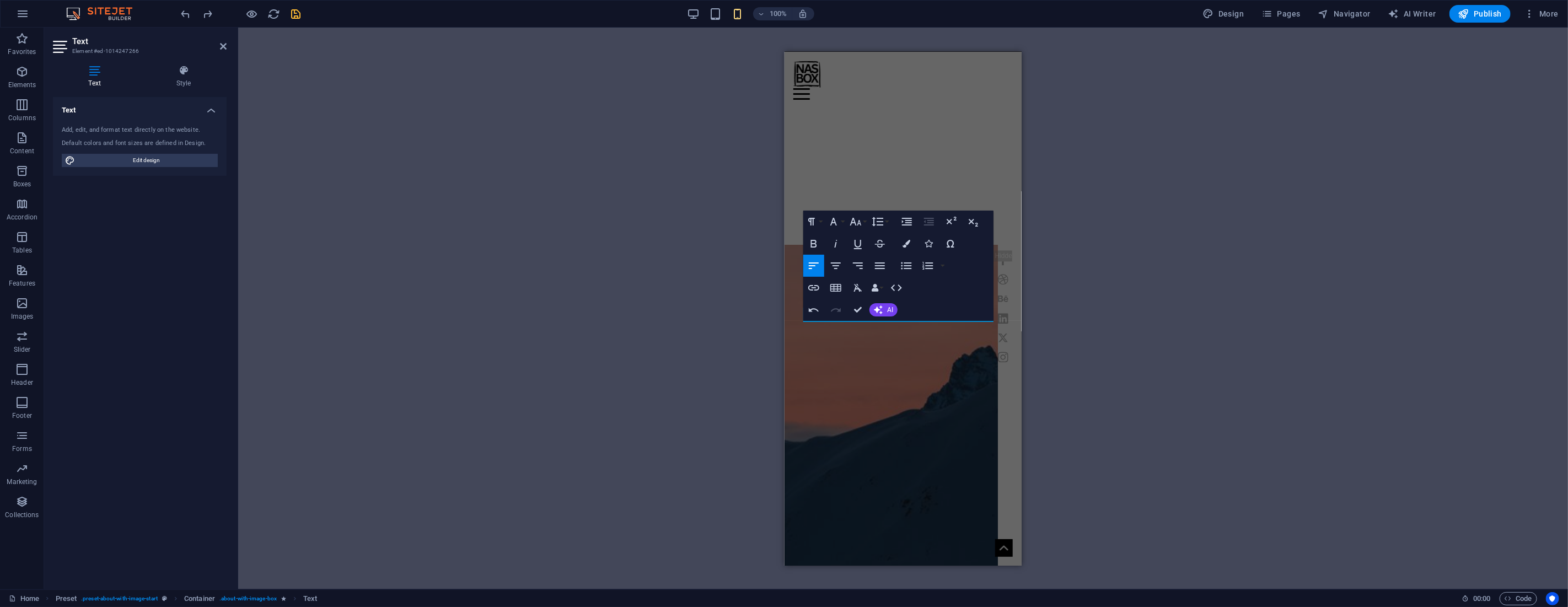
scroll to position [306, 0]
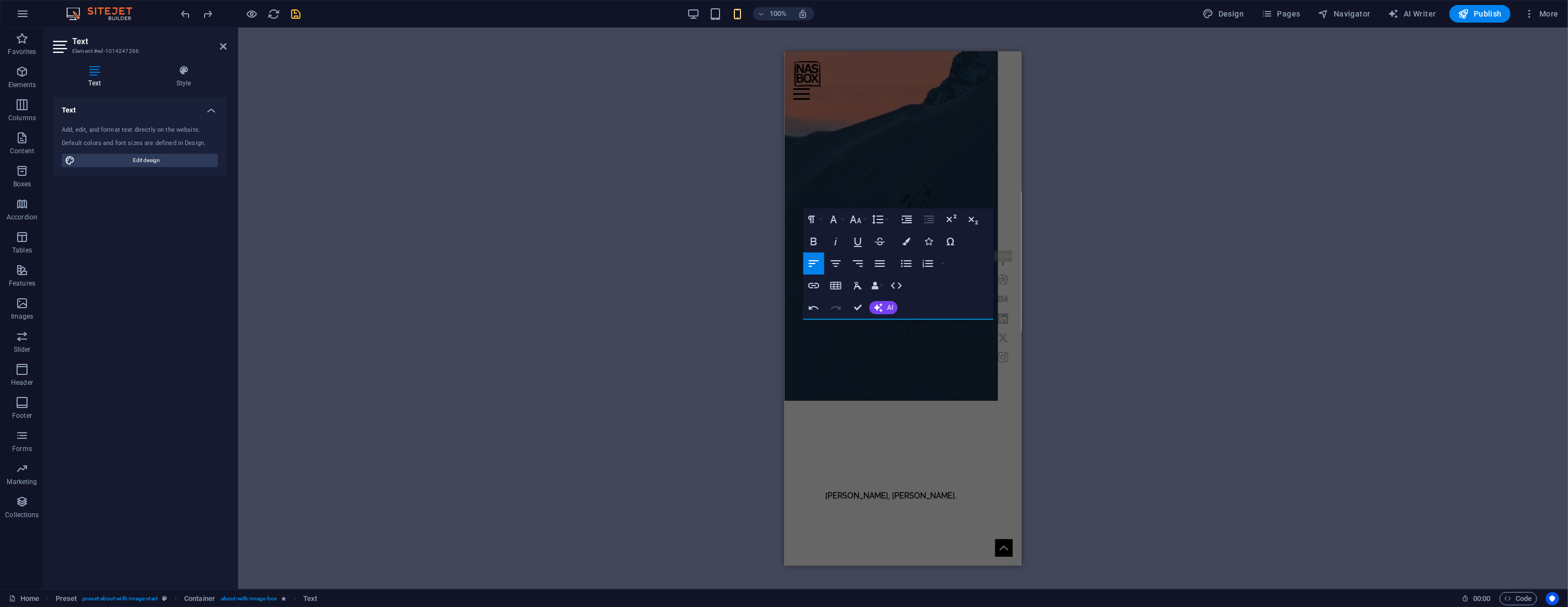
click at [747, 301] on div "H1 Banner Container Menu Bar Container Container Preset H2 Preset Preset Contai…" at bounding box center [902, 308] width 1329 height 561
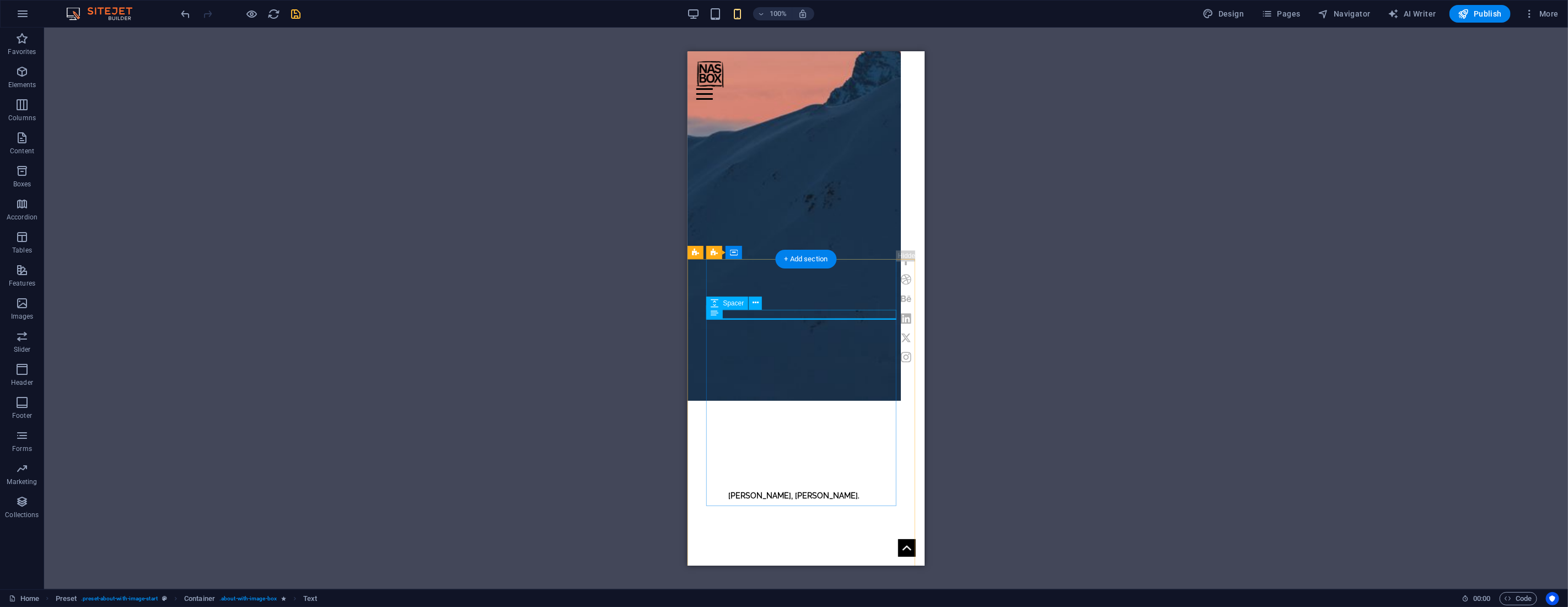
select select "px"
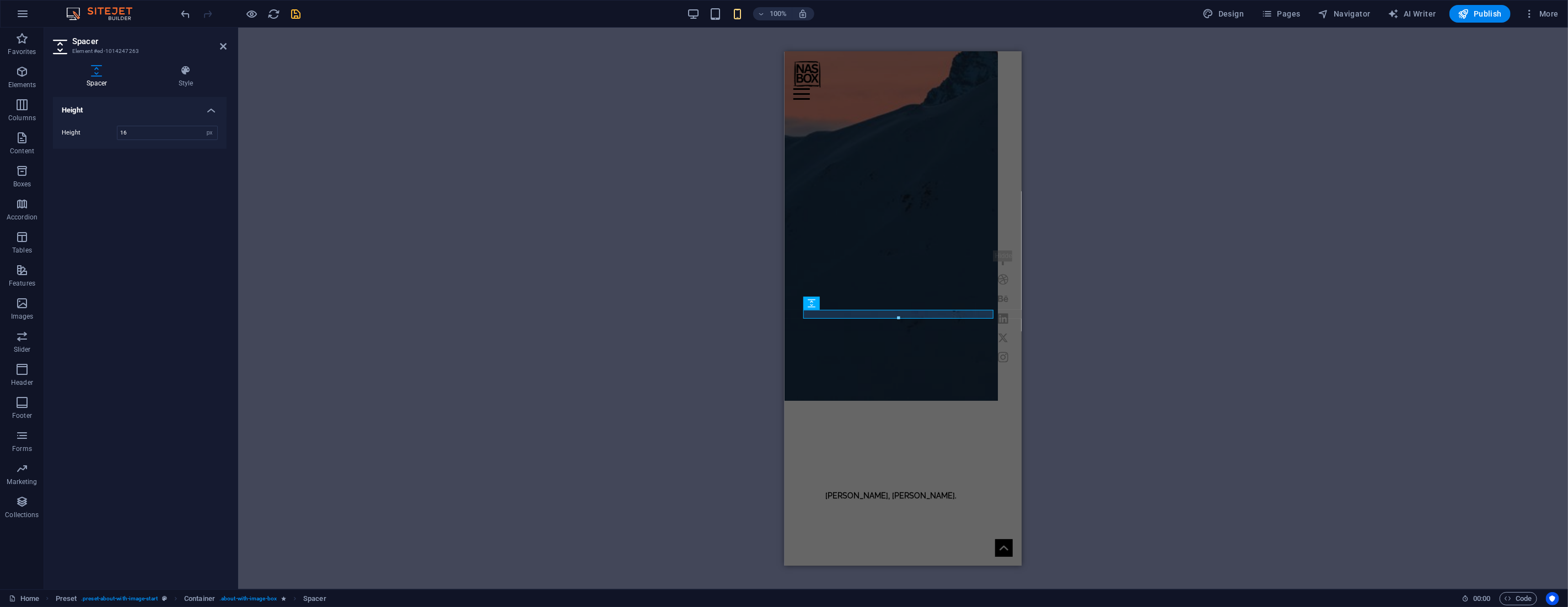
click at [658, 319] on div "H1 Banner Container Menu Bar Container Container Preset H2 Preset Preset Contai…" at bounding box center [902, 308] width 1329 height 561
click at [187, 11] on icon "undo" at bounding box center [186, 14] width 13 height 13
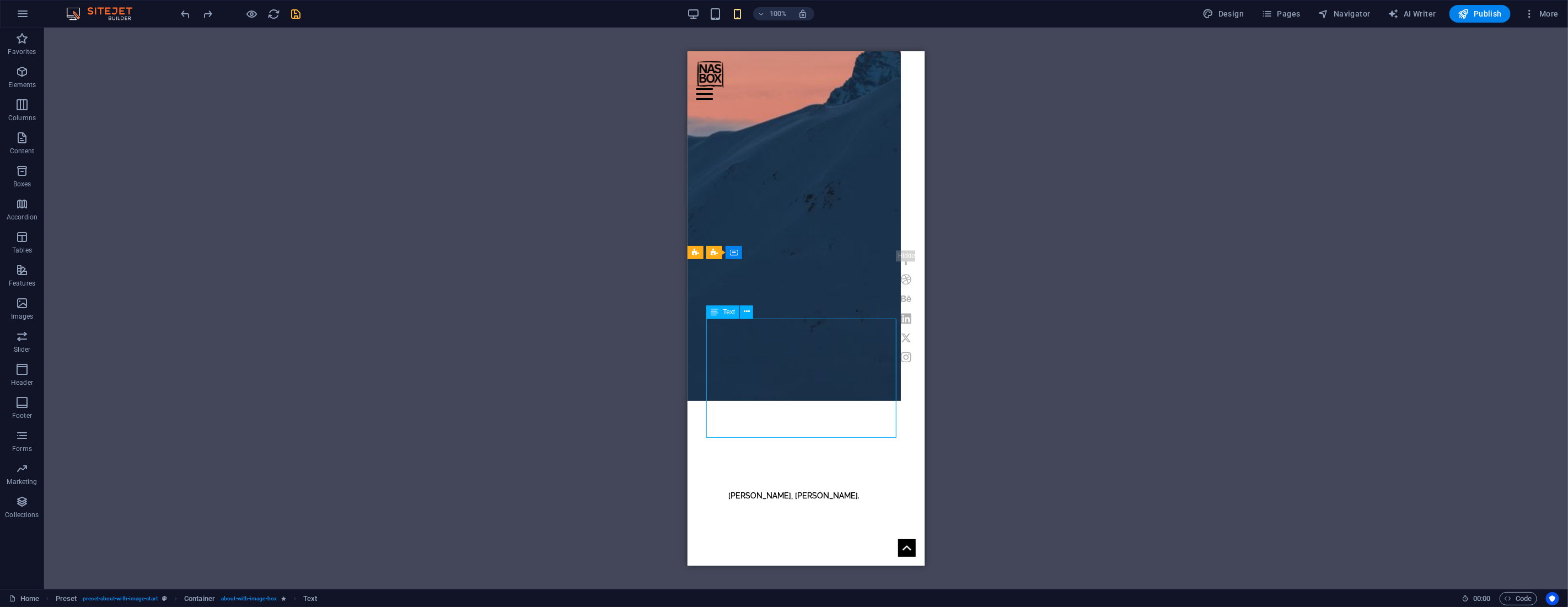
click at [186, 15] on icon "undo" at bounding box center [186, 14] width 13 height 13
click at [296, 11] on icon "save" at bounding box center [297, 14] width 13 height 13
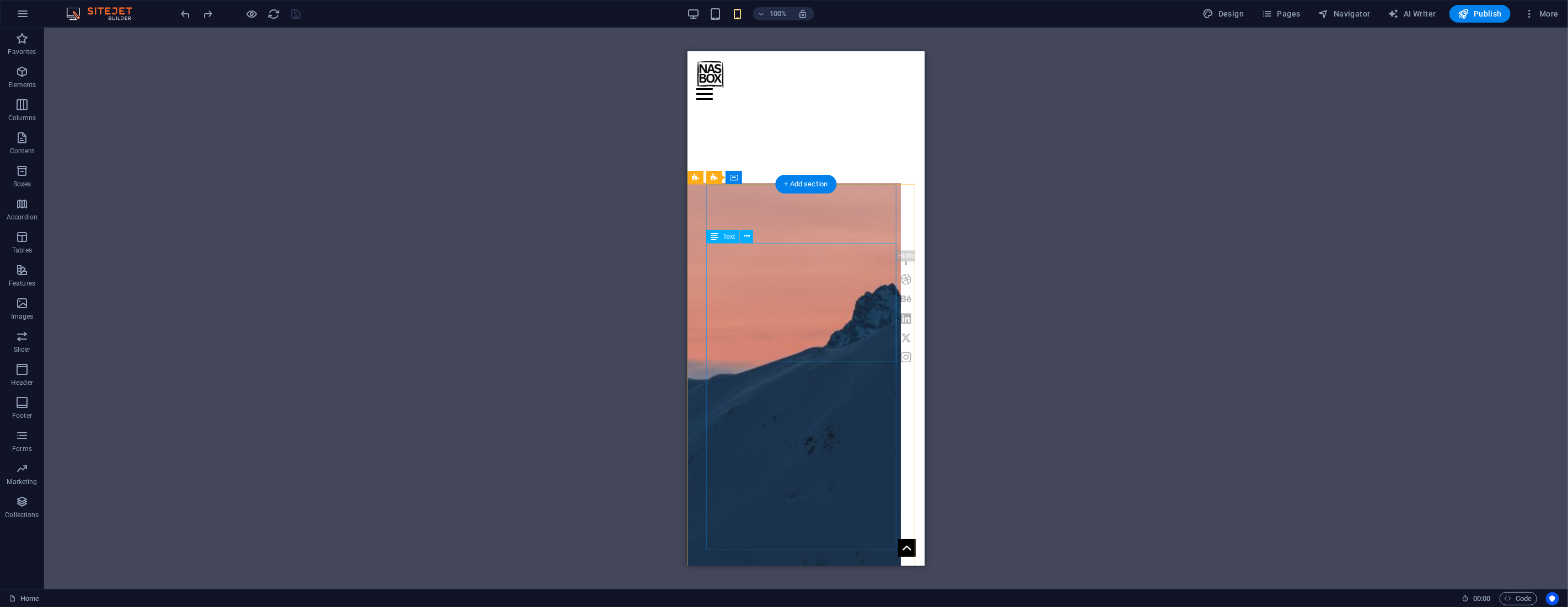
scroll to position [429, 0]
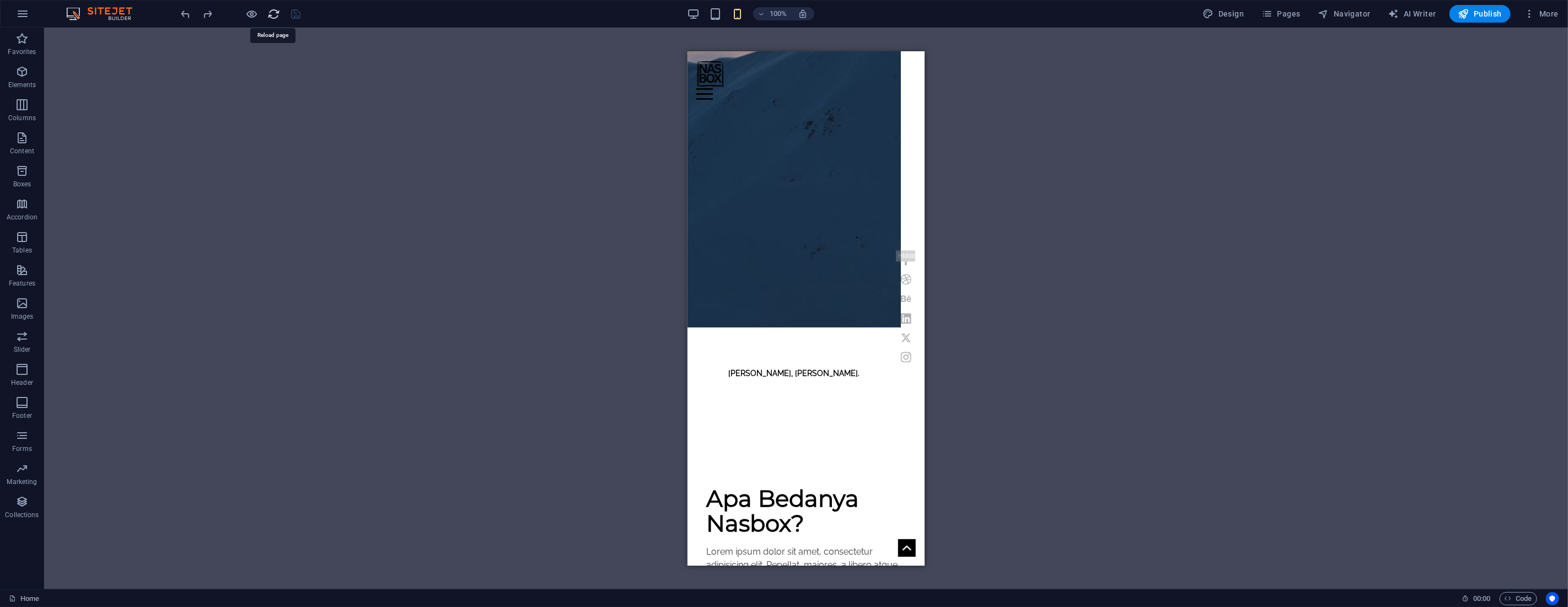
click at [270, 13] on icon "reload" at bounding box center [275, 14] width 13 height 13
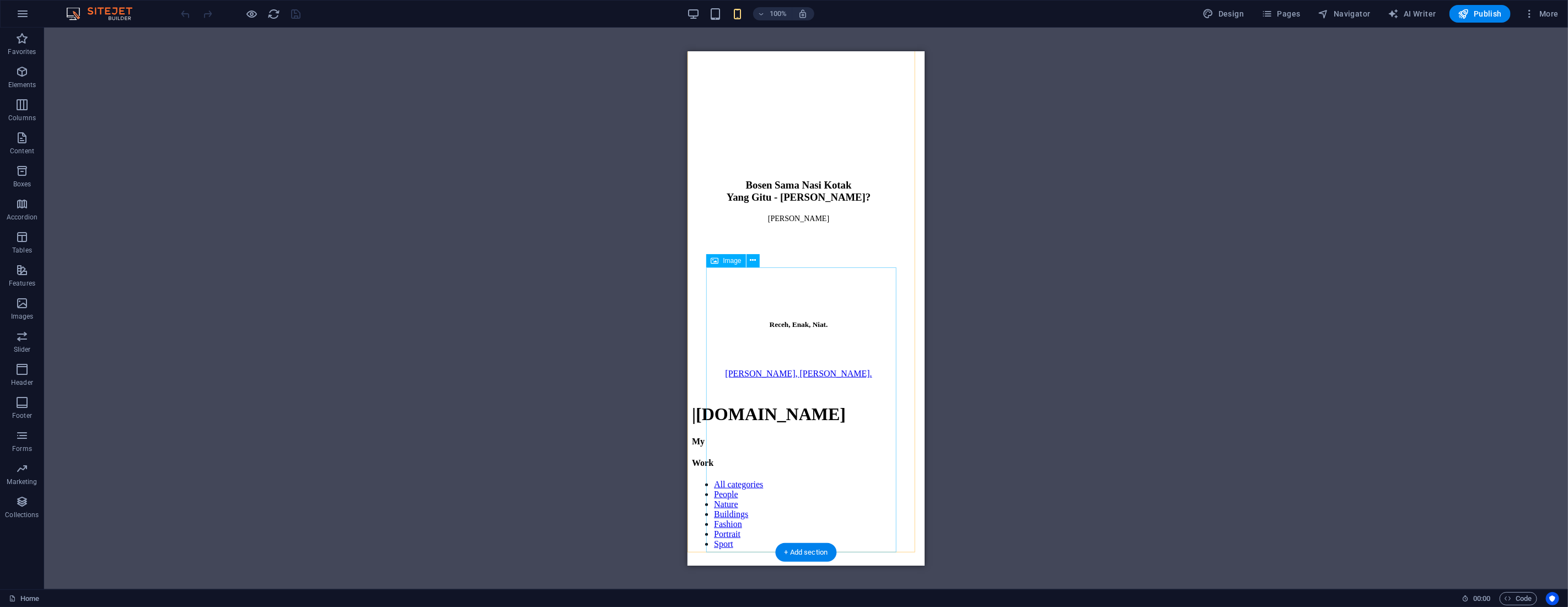
scroll to position [674, 0]
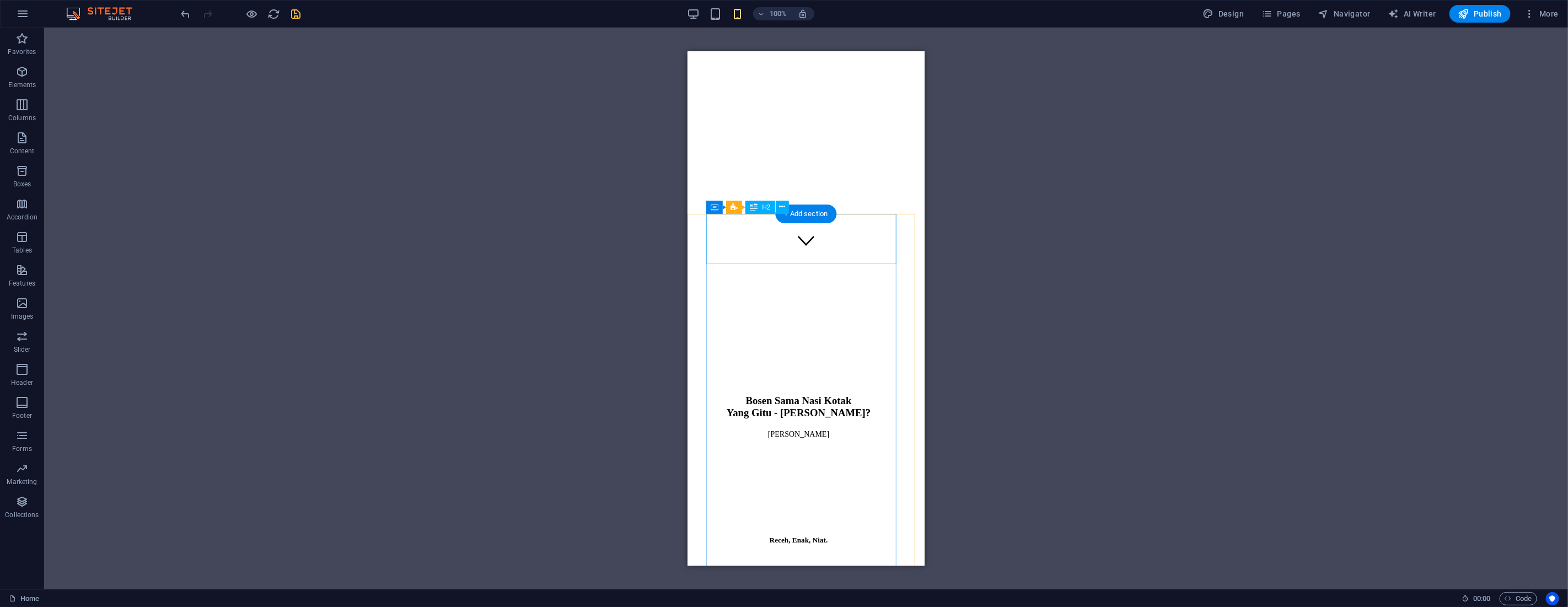
scroll to position [490, 0]
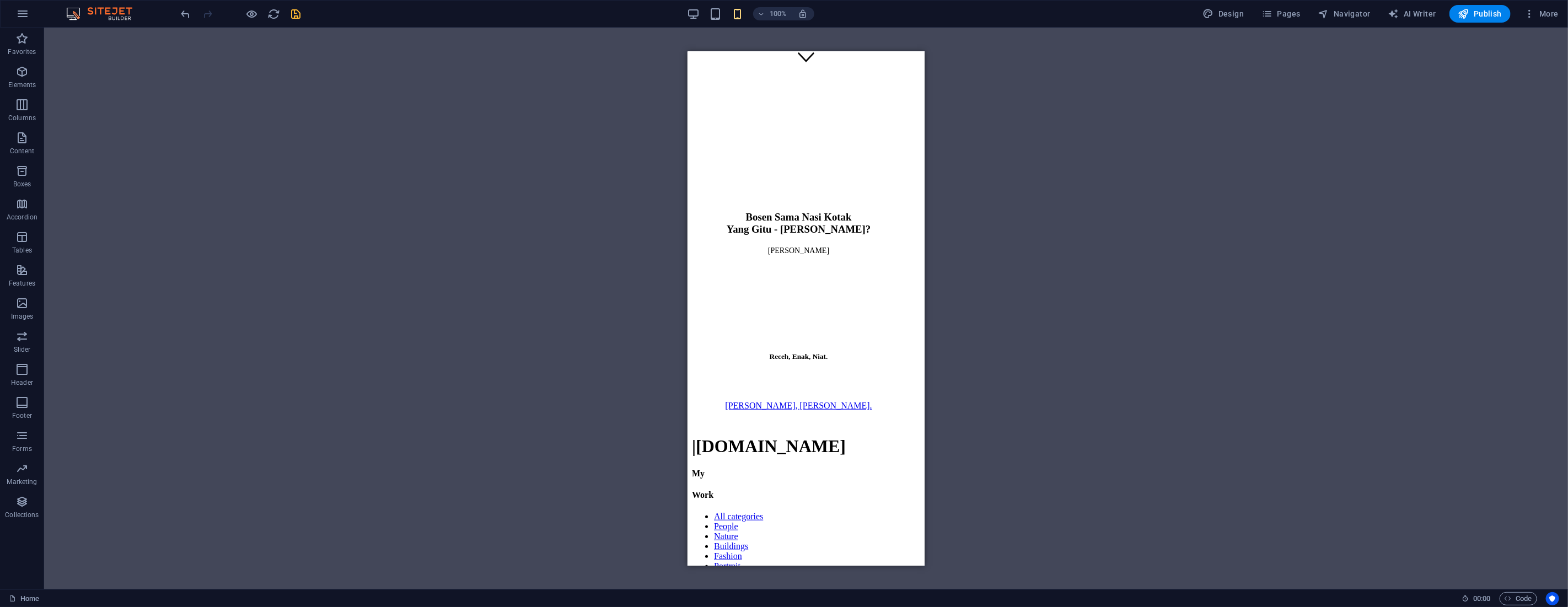
click at [293, 15] on icon "save" at bounding box center [297, 14] width 13 height 13
click at [28, 74] on icon "button" at bounding box center [22, 72] width 13 height 13
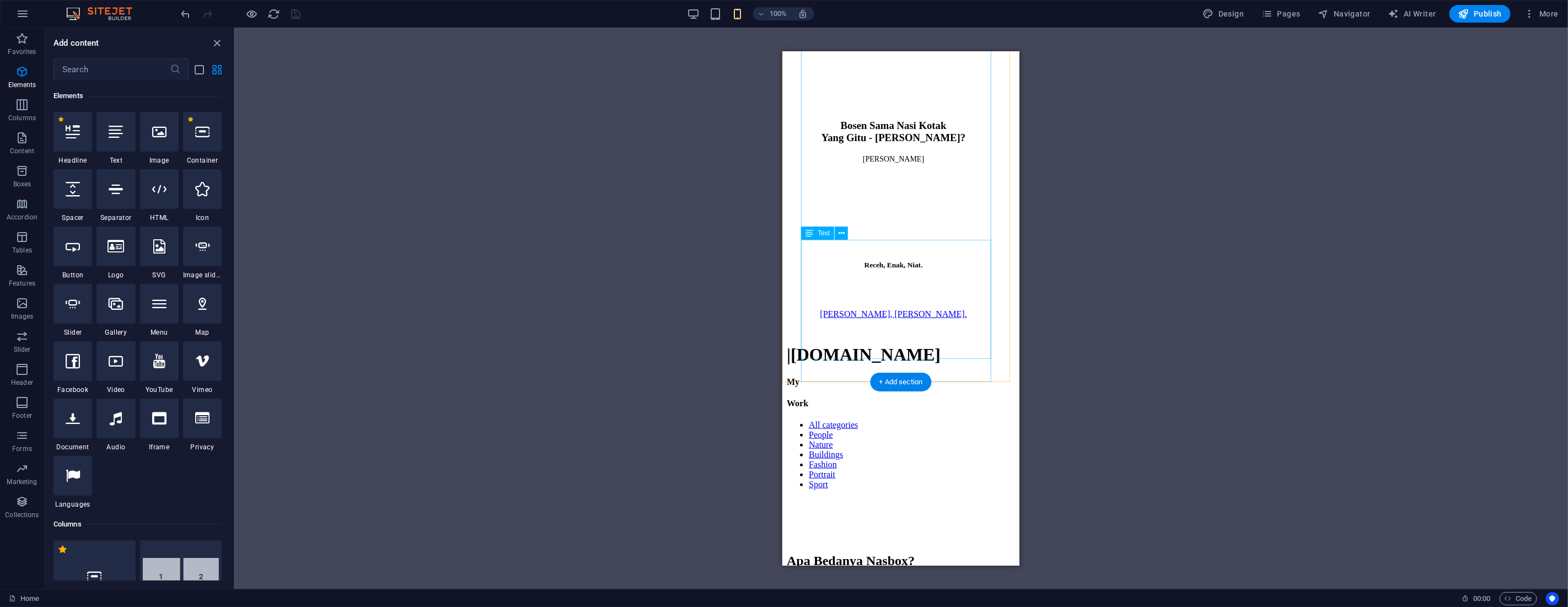
scroll to position [612, 0]
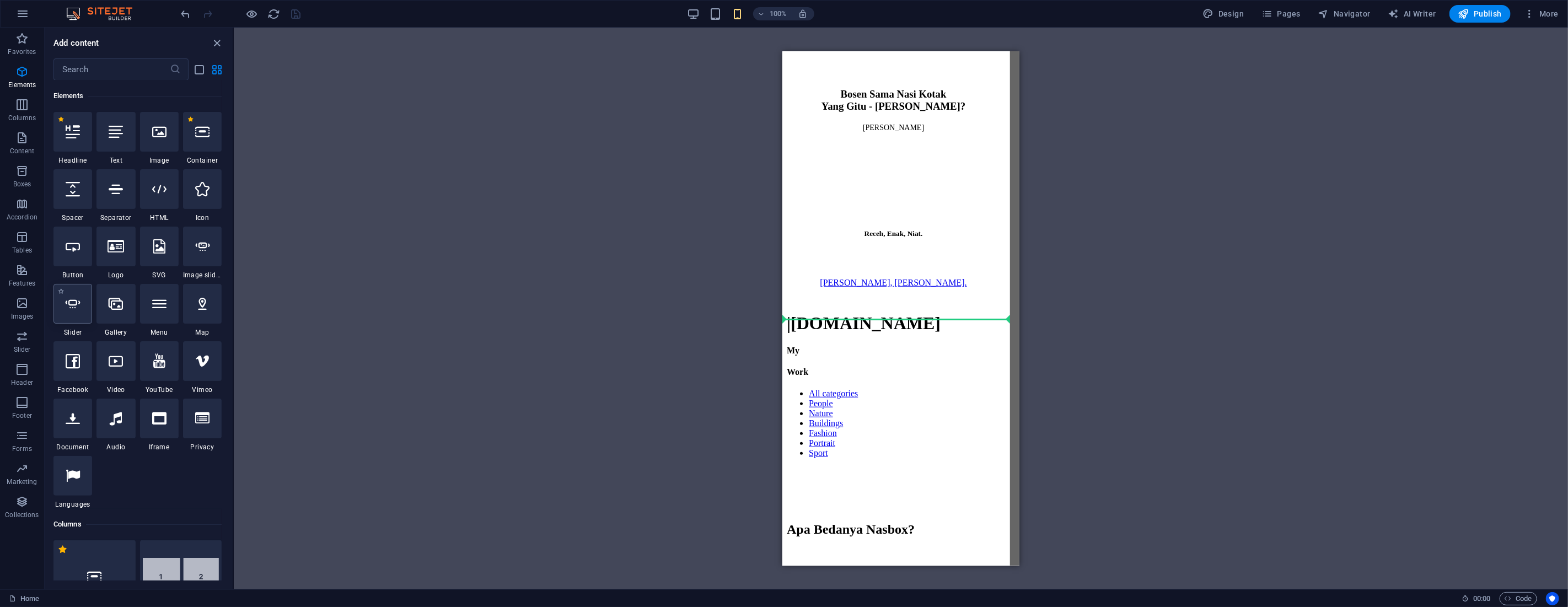
select select "ms"
select select "s"
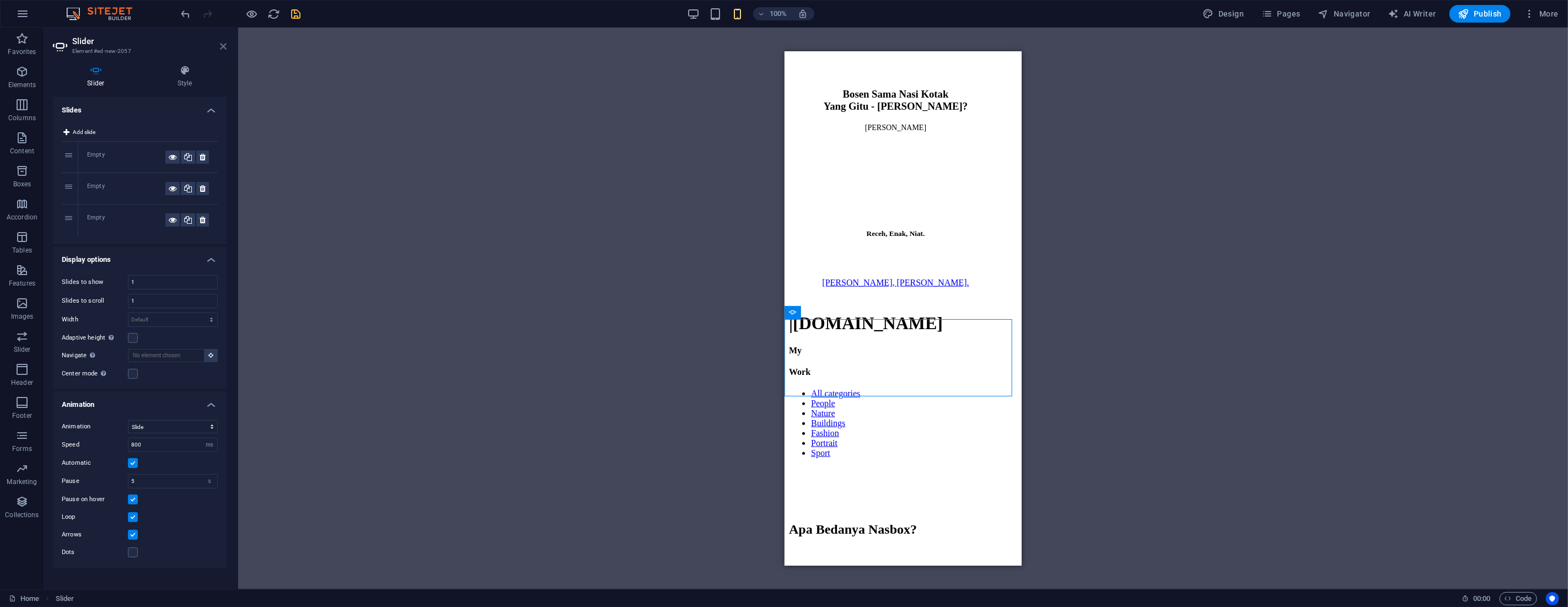
click at [225, 46] on icon at bounding box center [223, 46] width 7 height 9
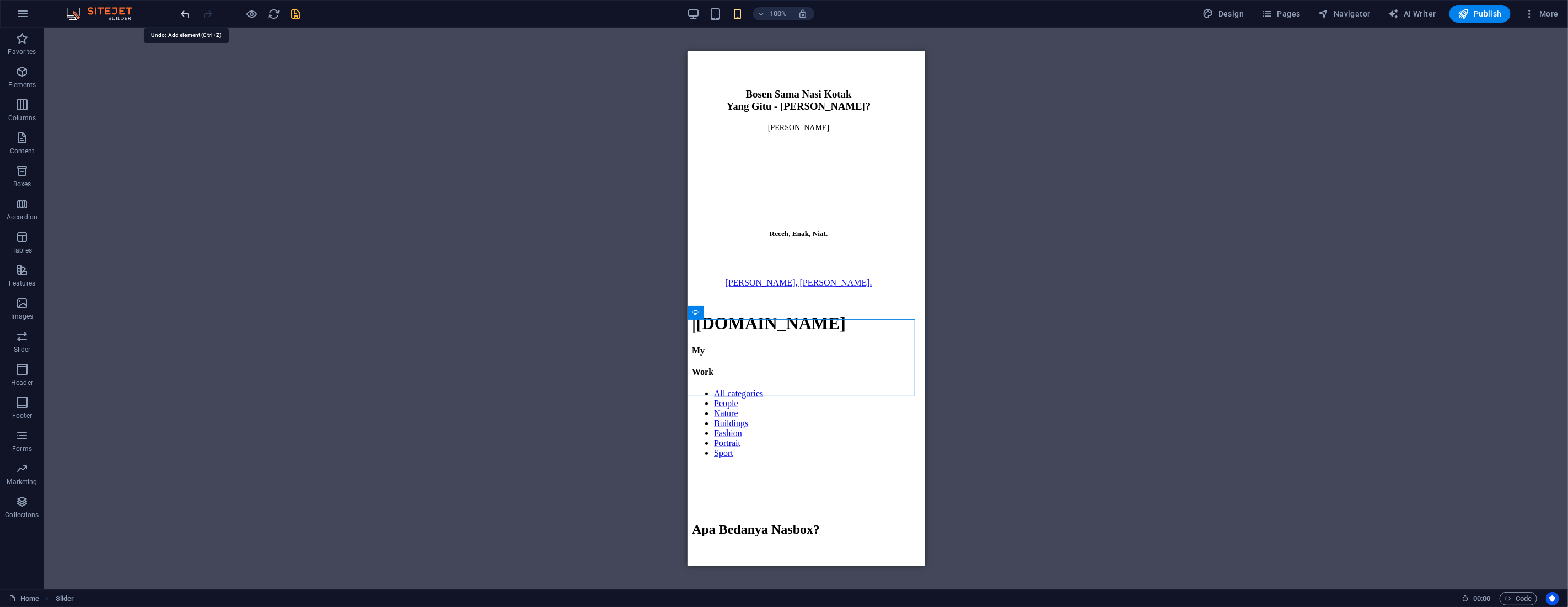
click at [184, 13] on icon "undo" at bounding box center [186, 14] width 13 height 13
click at [26, 302] on icon "button" at bounding box center [22, 303] width 13 height 13
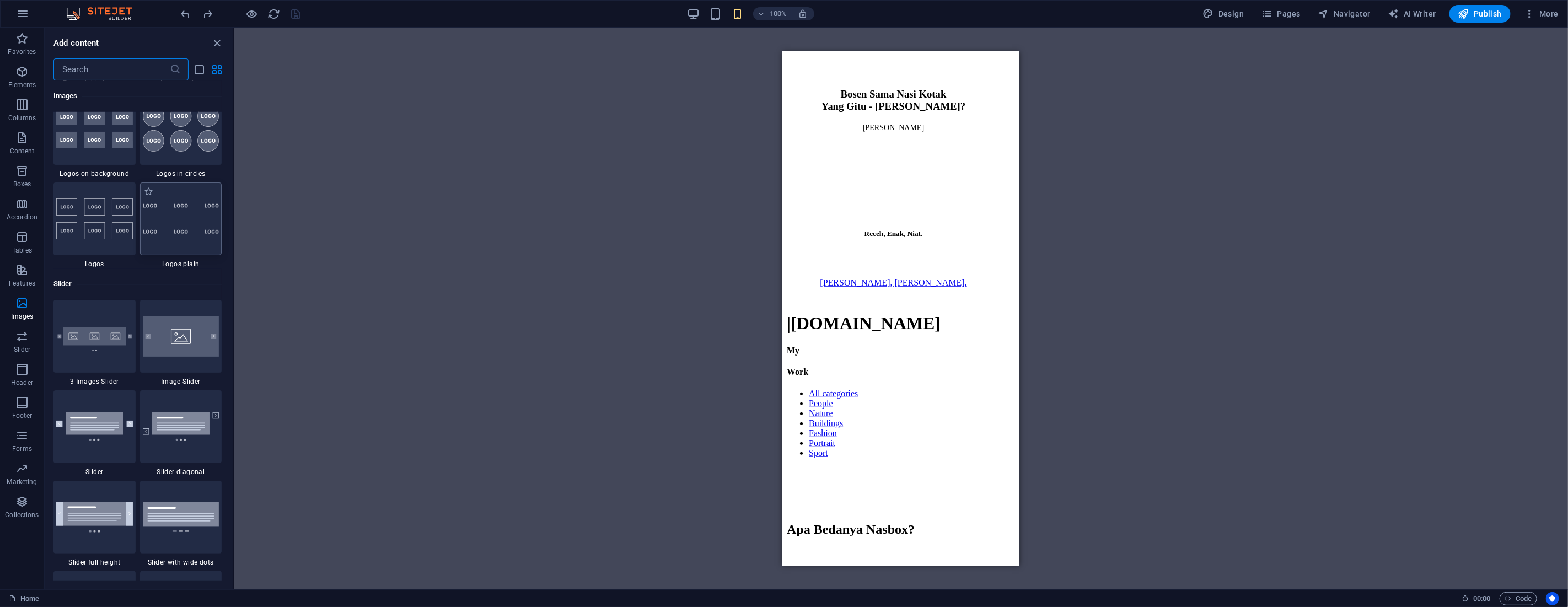
scroll to position [6077, 0]
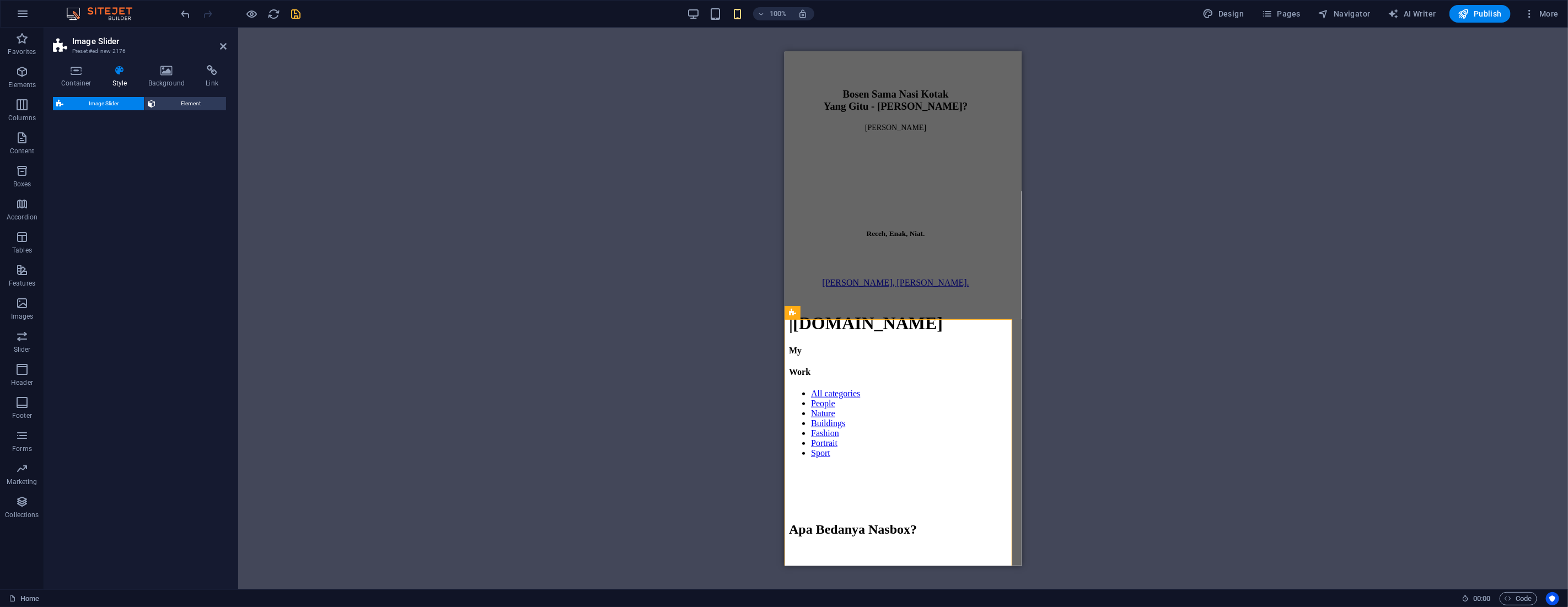
select select "rem"
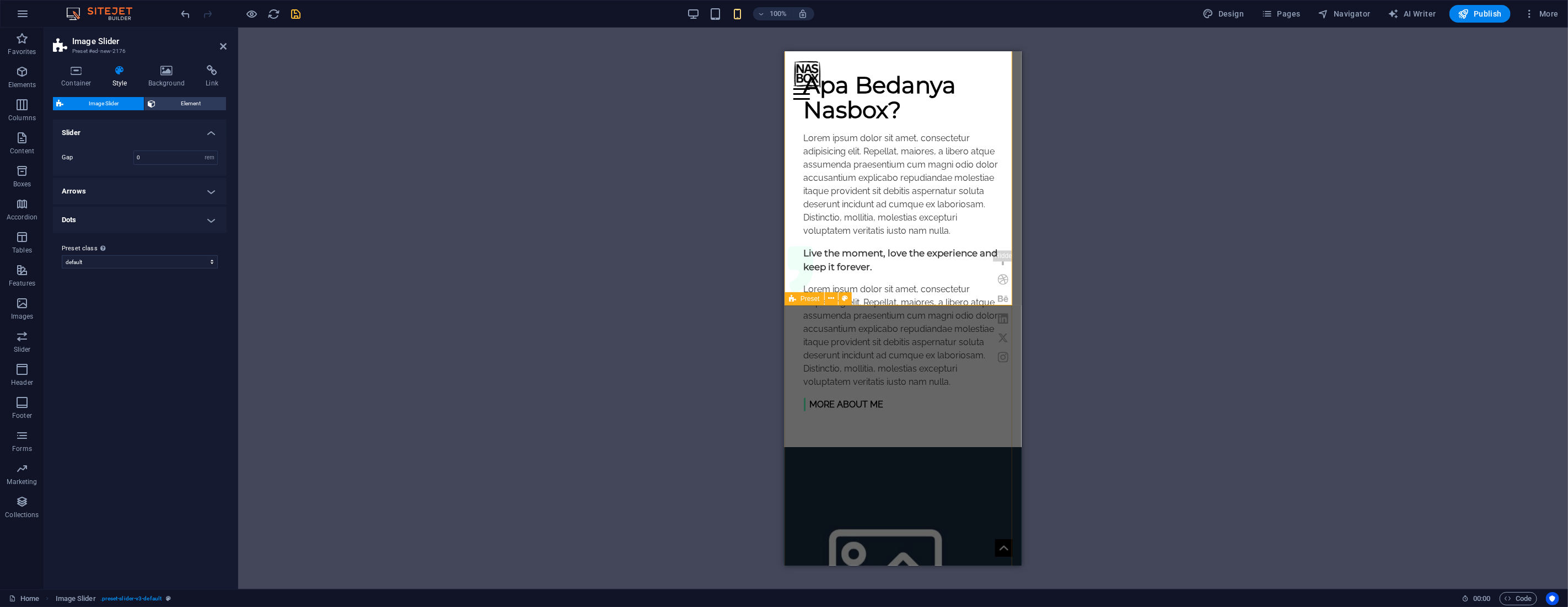
scroll to position [674, 0]
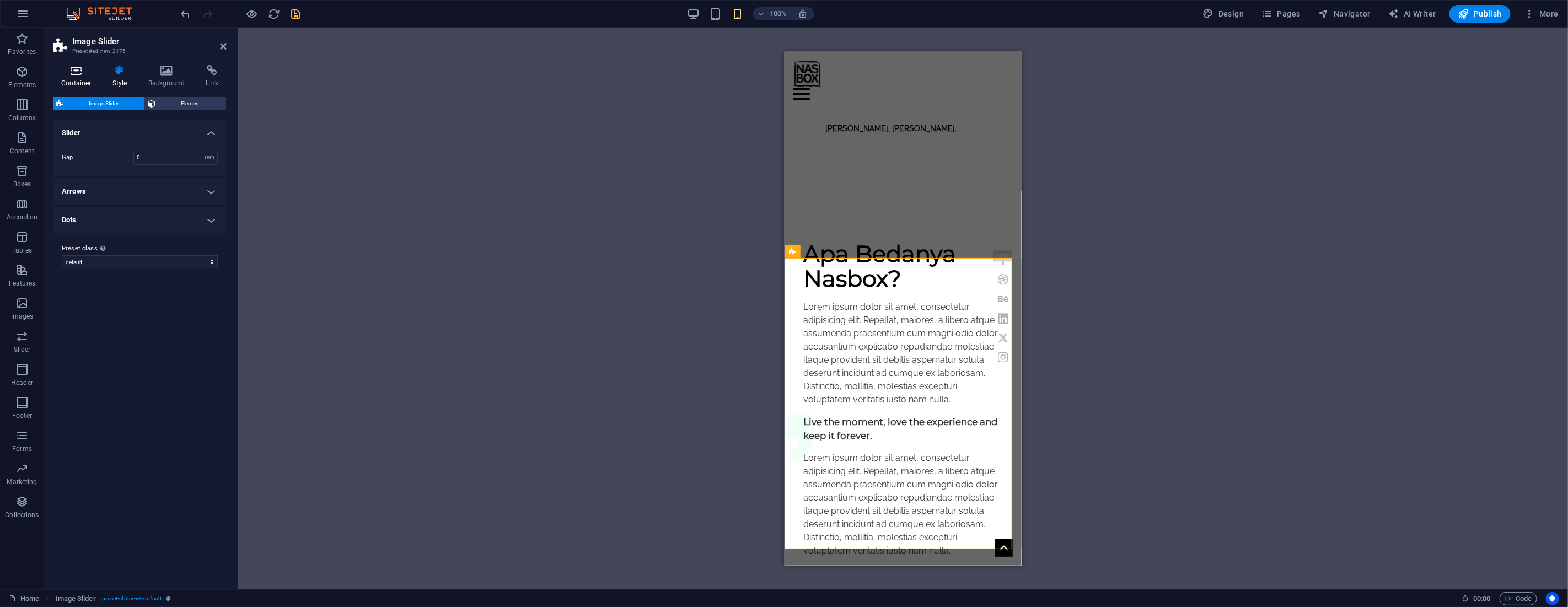
click at [76, 73] on icon at bounding box center [76, 71] width 46 height 11
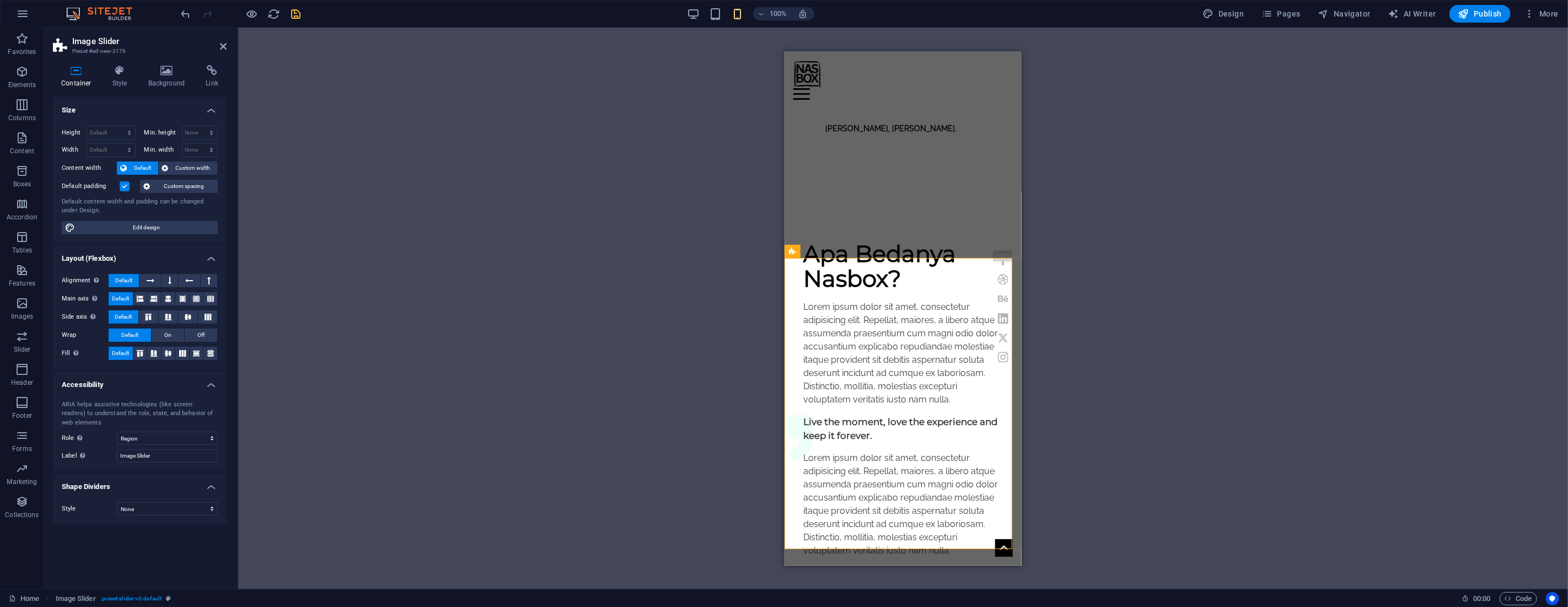
click at [126, 188] on label at bounding box center [125, 187] width 10 height 10
click at [0, 0] on input "Default padding" at bounding box center [0, 0] width 0 height 0
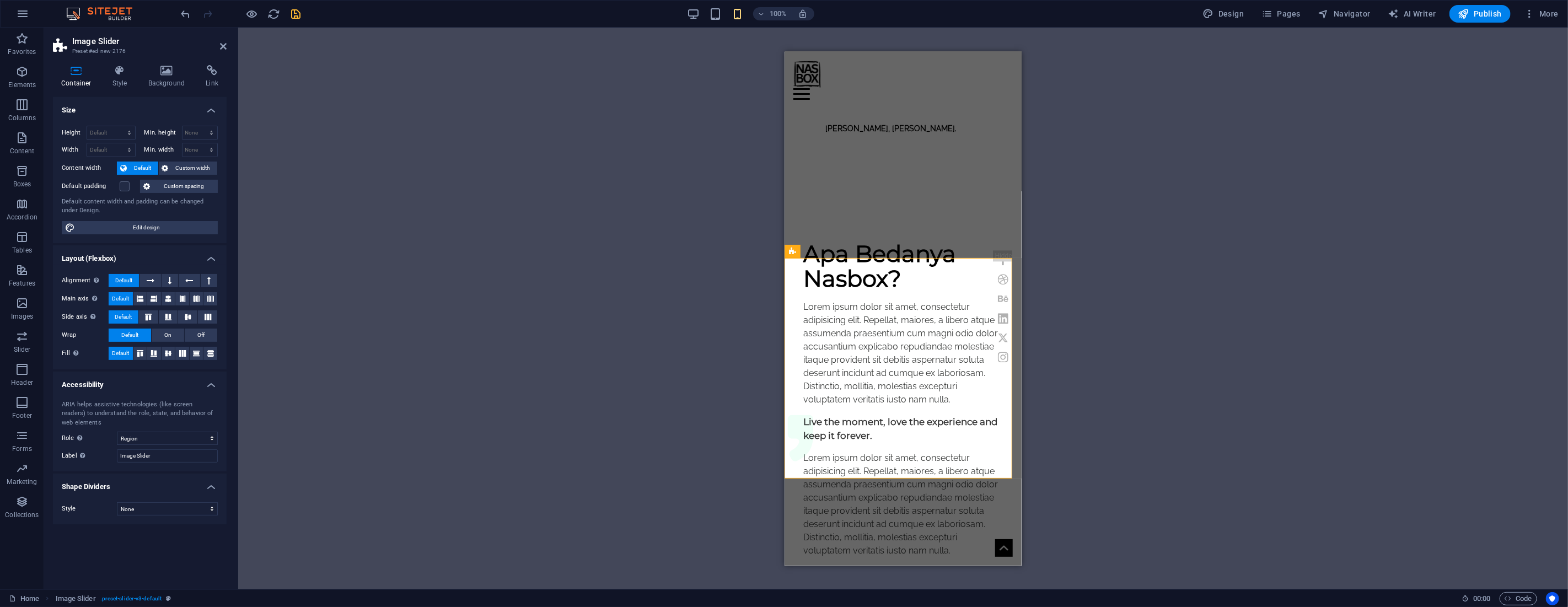
click at [224, 46] on icon at bounding box center [223, 46] width 7 height 9
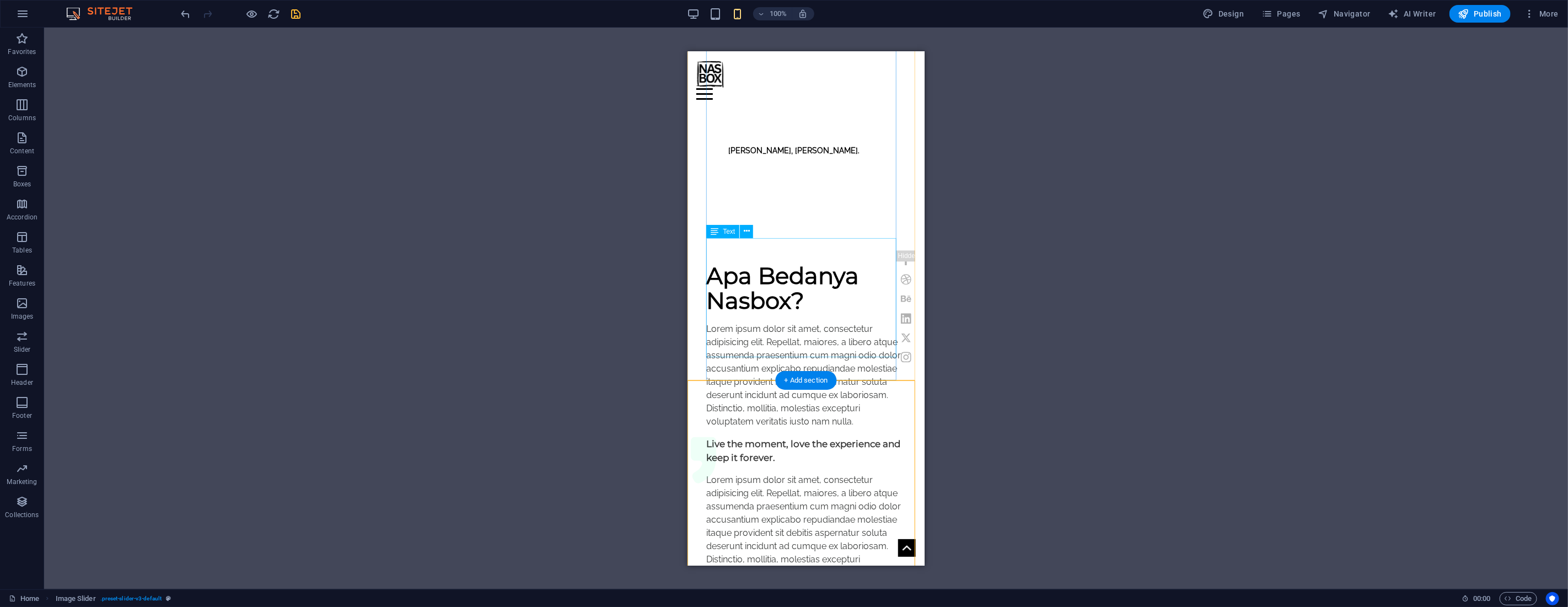
scroll to position [551, 0]
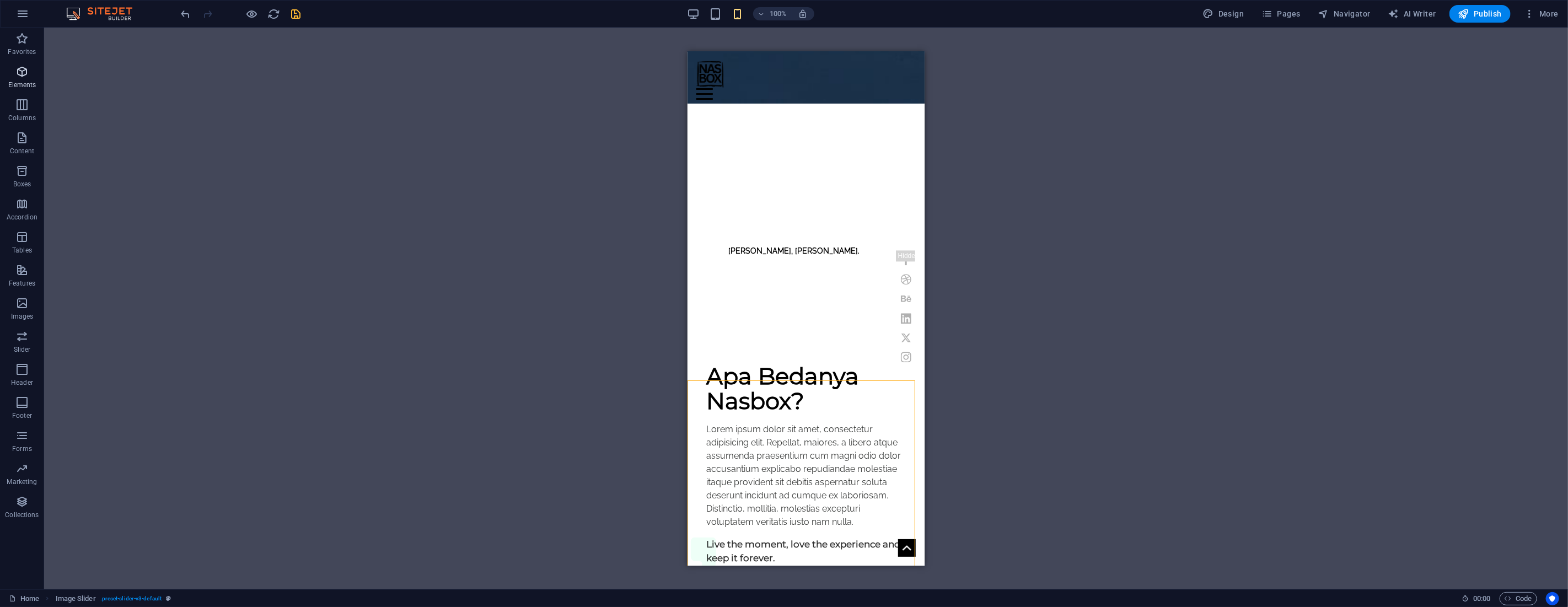
click at [23, 73] on icon "button" at bounding box center [22, 72] width 13 height 13
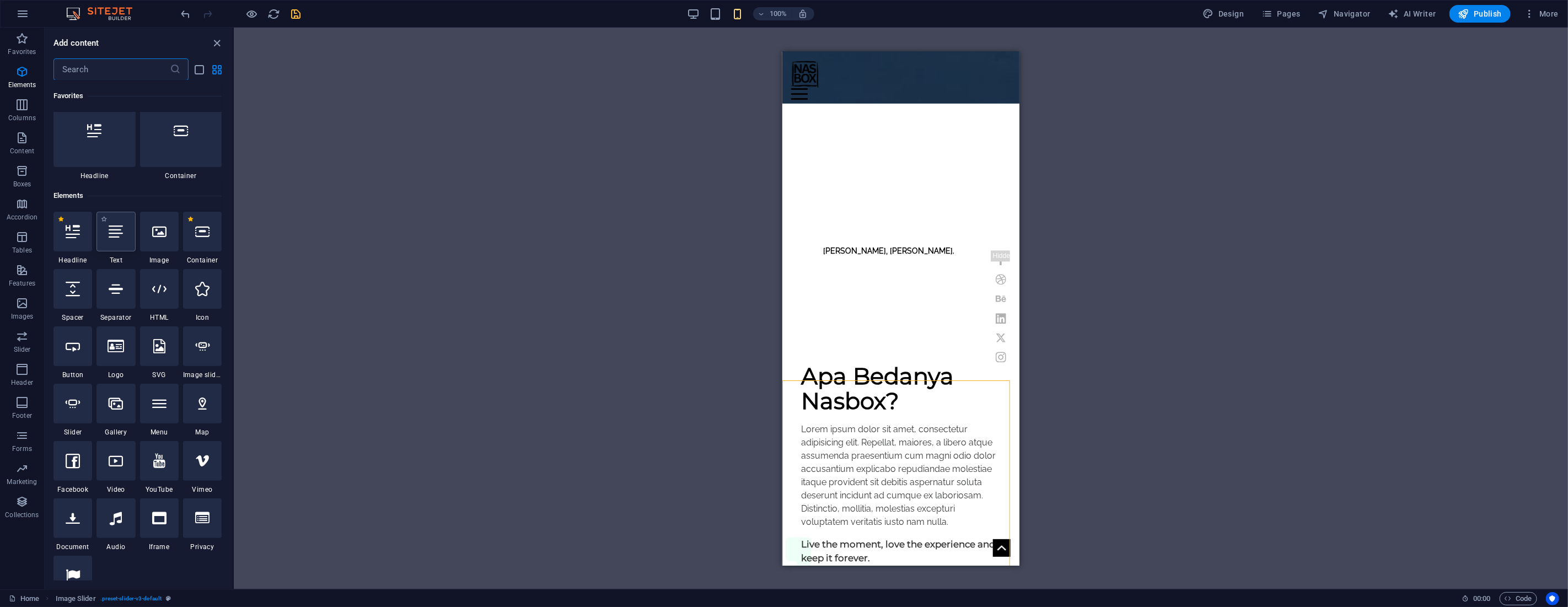
scroll to position [117, 0]
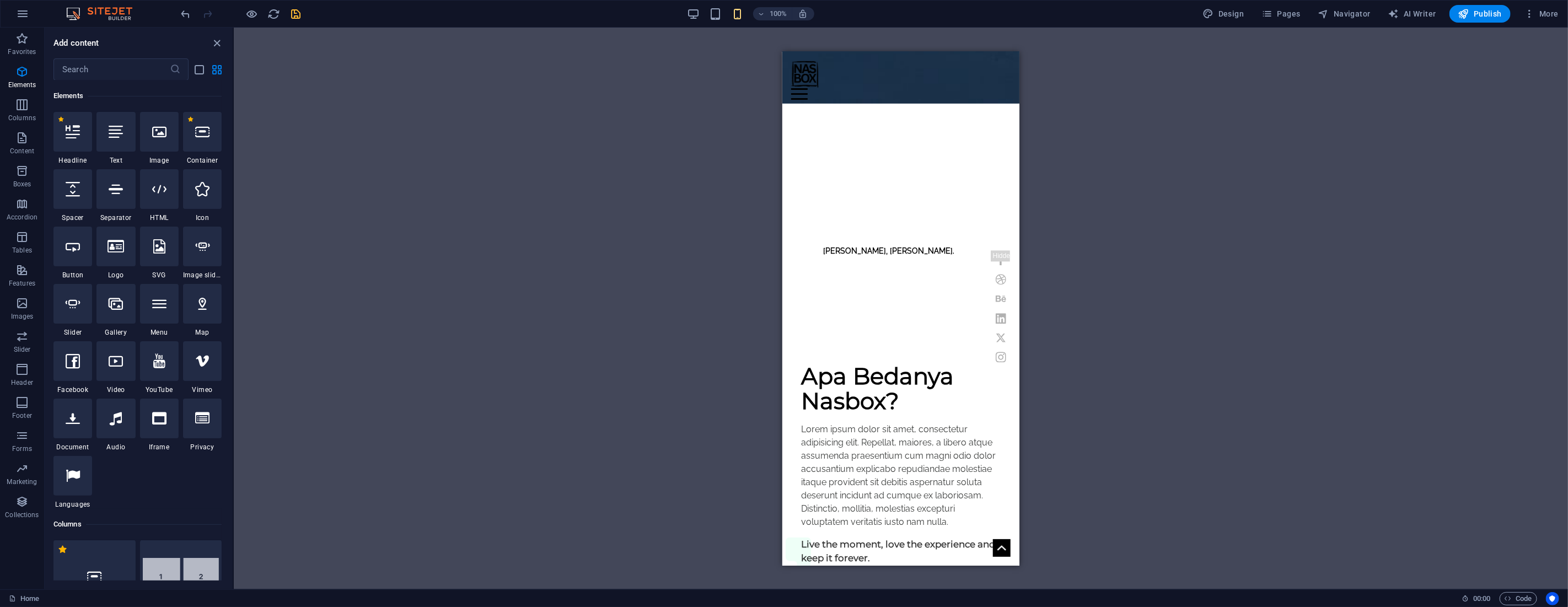
select select "px"
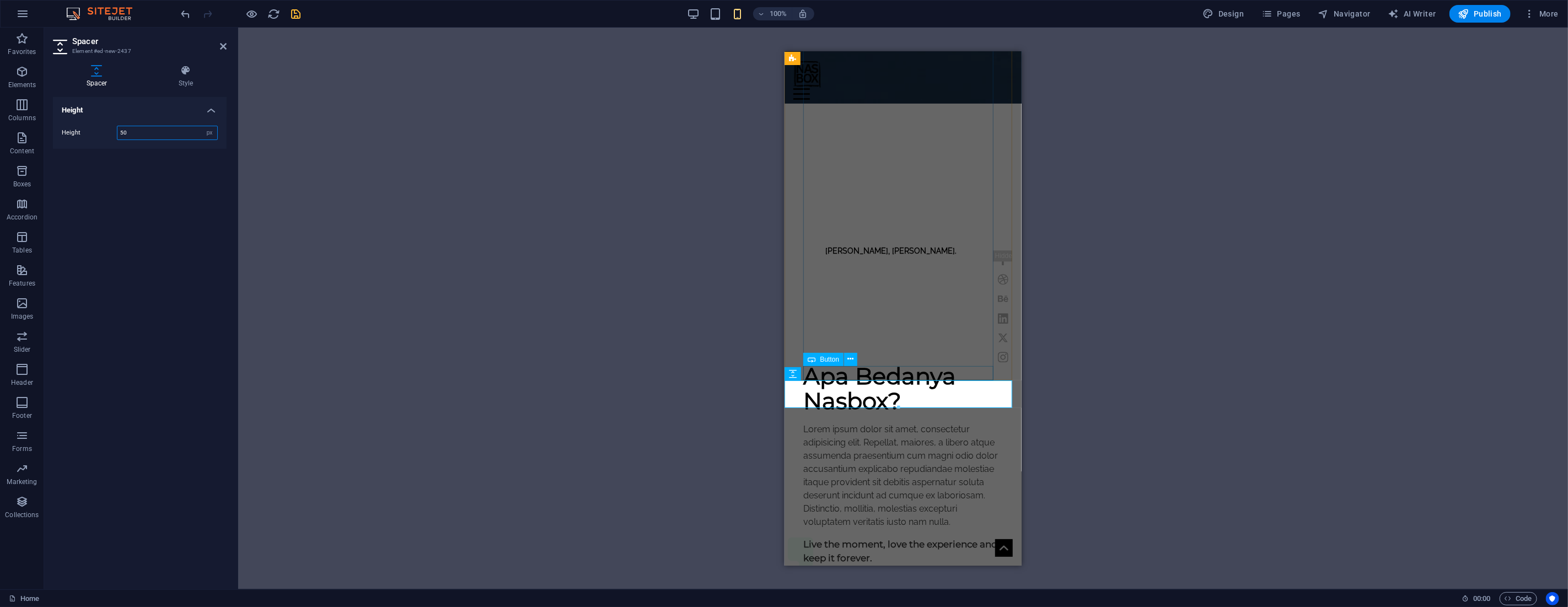
drag, startPoint x: 70, startPoint y: 185, endPoint x: 812, endPoint y: 374, distance: 765.7
click at [0, 0] on span "Spacer" at bounding box center [0, 0] width 0 height 0
click at [218, 45] on h2 "Spacer" at bounding box center [149, 42] width 154 height 10
click at [225, 42] on aside "Spacer Element #ed-new-2437 Spacer Style Height Height 50 px rem vh vw Preset E…" at bounding box center [141, 308] width 194 height 561
click at [223, 43] on icon at bounding box center [223, 46] width 7 height 9
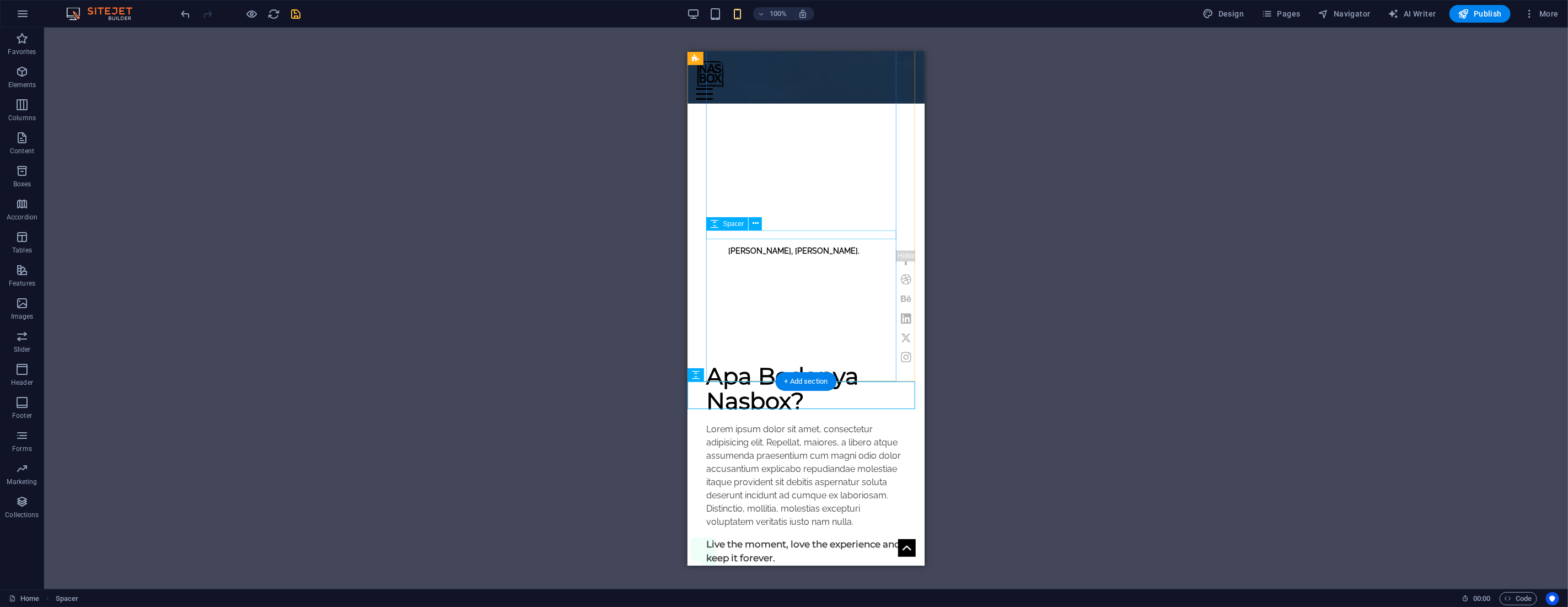
scroll to position [429, 0]
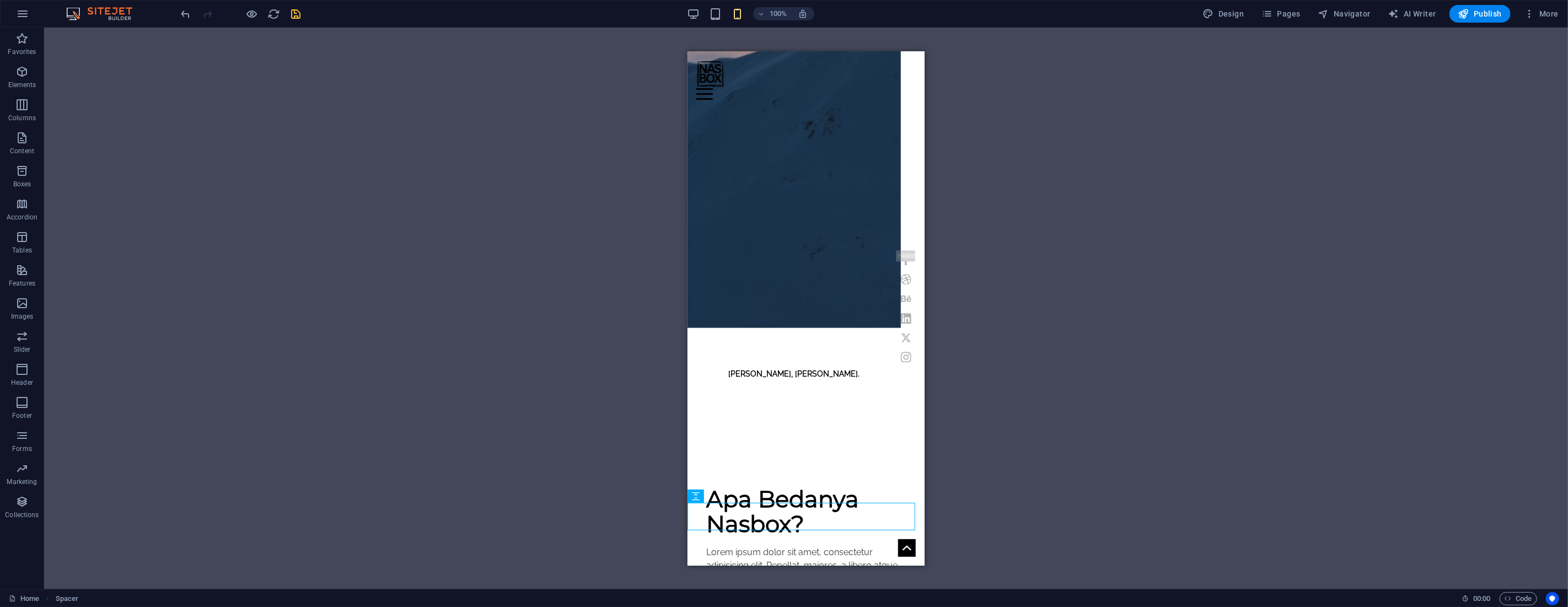
click at [298, 13] on icon "save" at bounding box center [297, 14] width 13 height 13
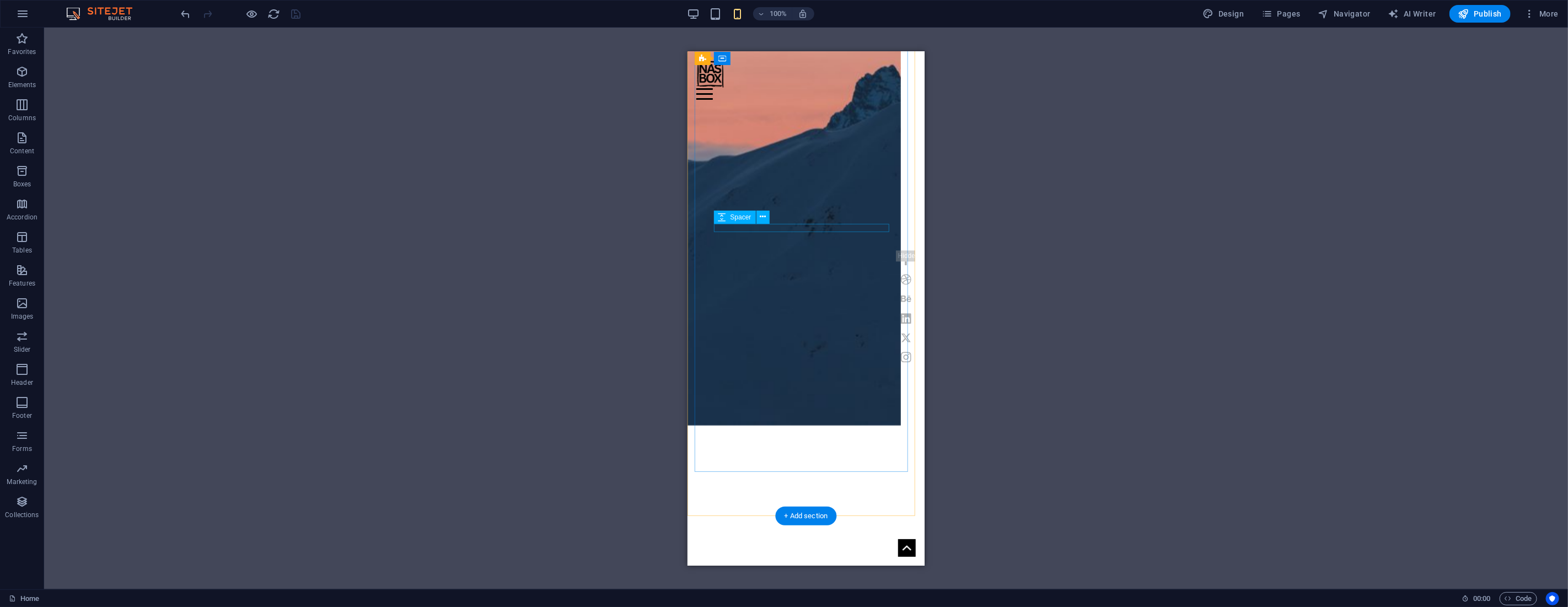
scroll to position [244, 0]
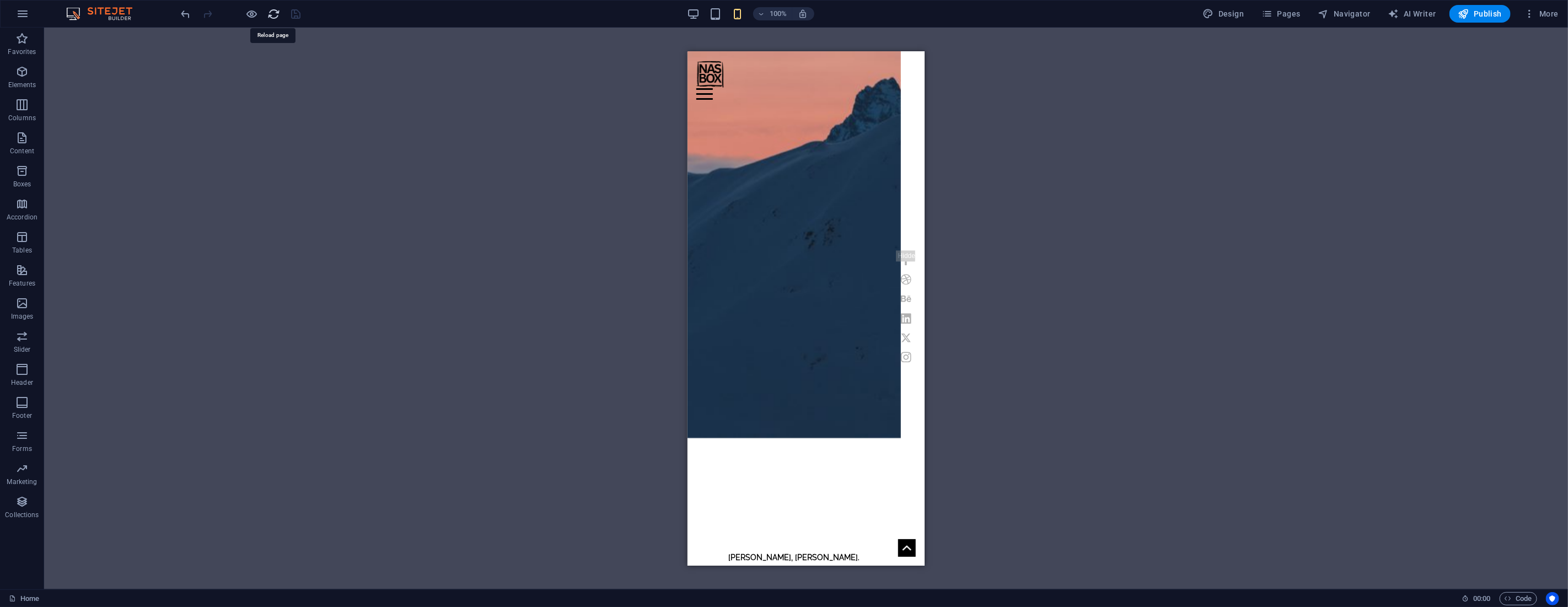
click at [272, 14] on icon "reload" at bounding box center [275, 14] width 13 height 13
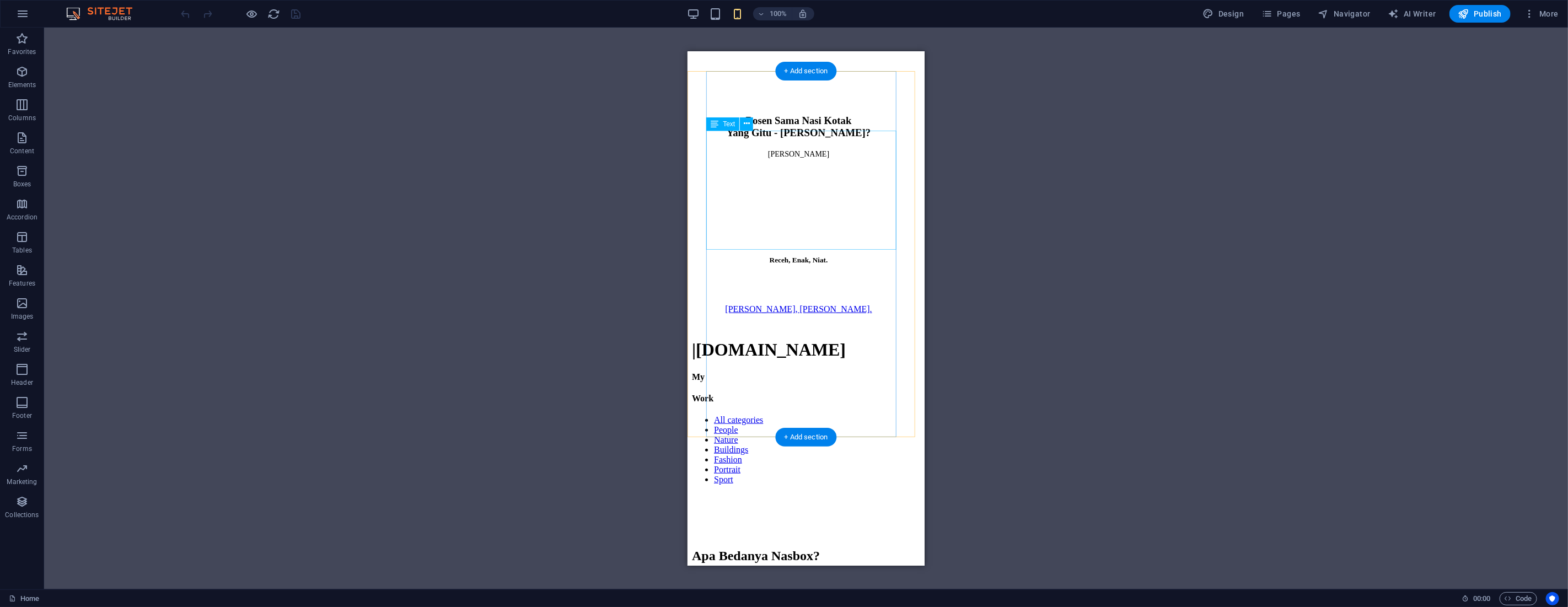
scroll to position [490, 0]
